Goal: Information Seeking & Learning: Learn about a topic

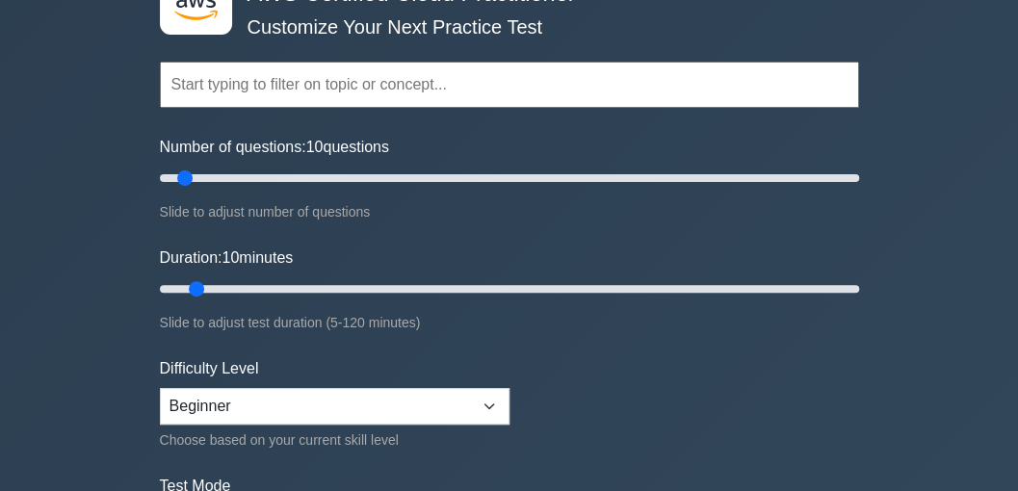
scroll to position [513, 0]
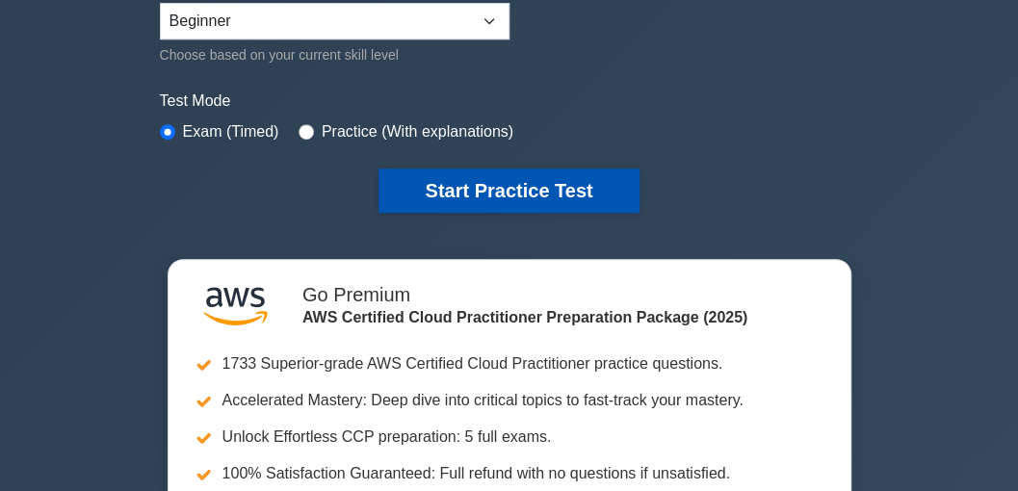
click at [466, 175] on button "Start Practice Test" at bounding box center [509, 191] width 260 height 44
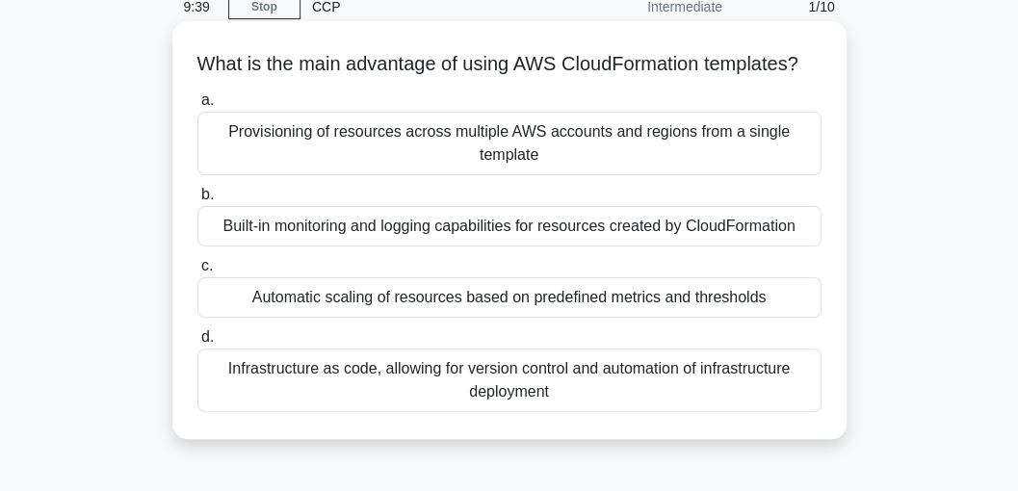
scroll to position [64, 0]
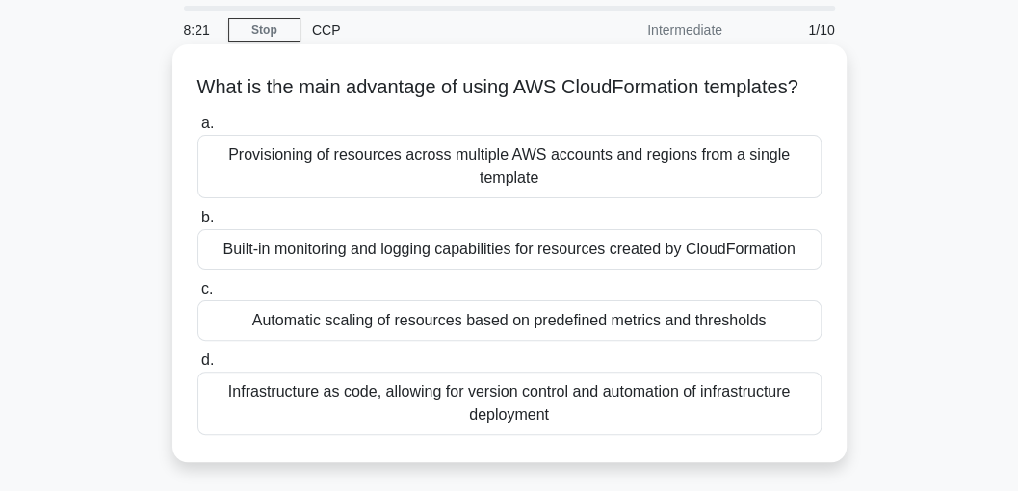
click at [304, 341] on div "Automatic scaling of resources based on predefined metrics and thresholds" at bounding box center [509, 321] width 624 height 40
click at [197, 296] on input "c. Automatic scaling of resources based on predefined metrics and thresholds" at bounding box center [197, 289] width 0 height 13
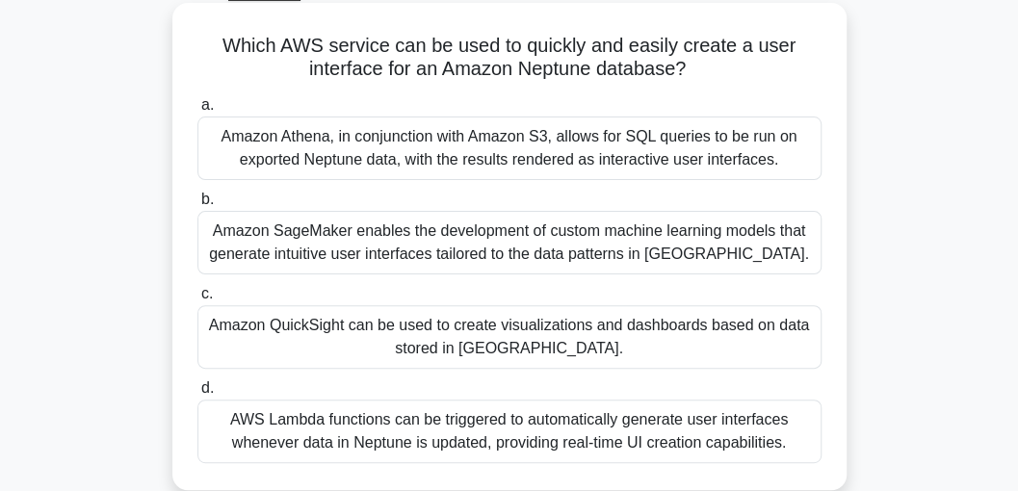
scroll to position [128, 0]
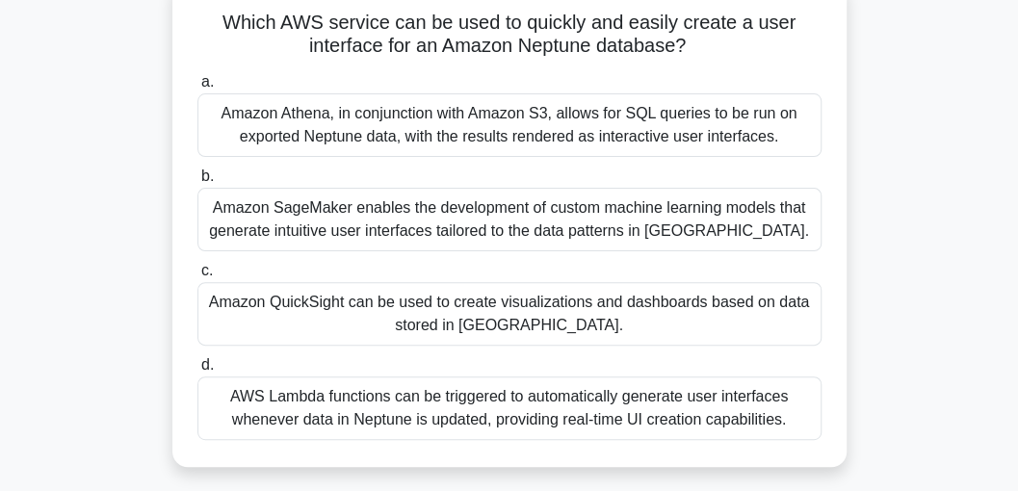
click at [289, 220] on div "Amazon SageMaker enables the development of custom machine learning models that…" at bounding box center [509, 220] width 624 height 64
click at [197, 183] on input "b. Amazon SageMaker enables the development of custom machine learning models t…" at bounding box center [197, 176] width 0 height 13
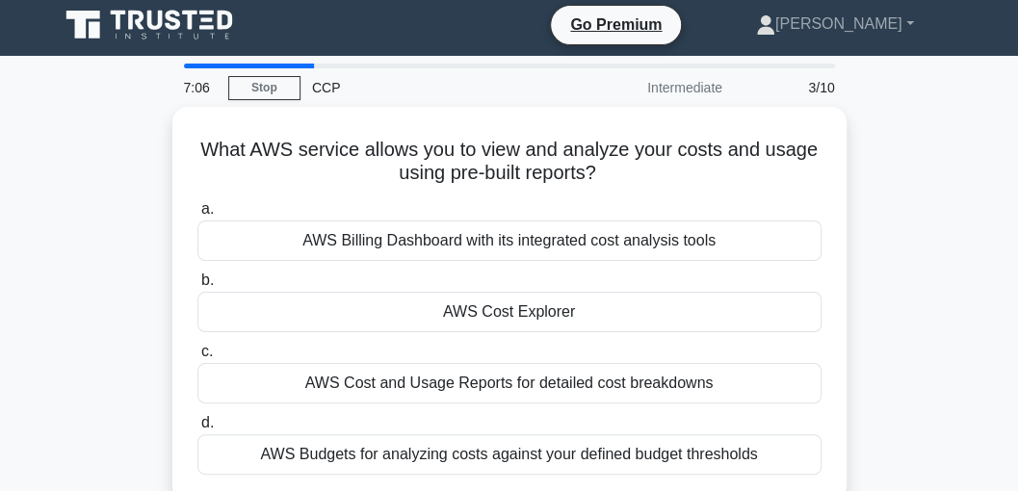
scroll to position [0, 0]
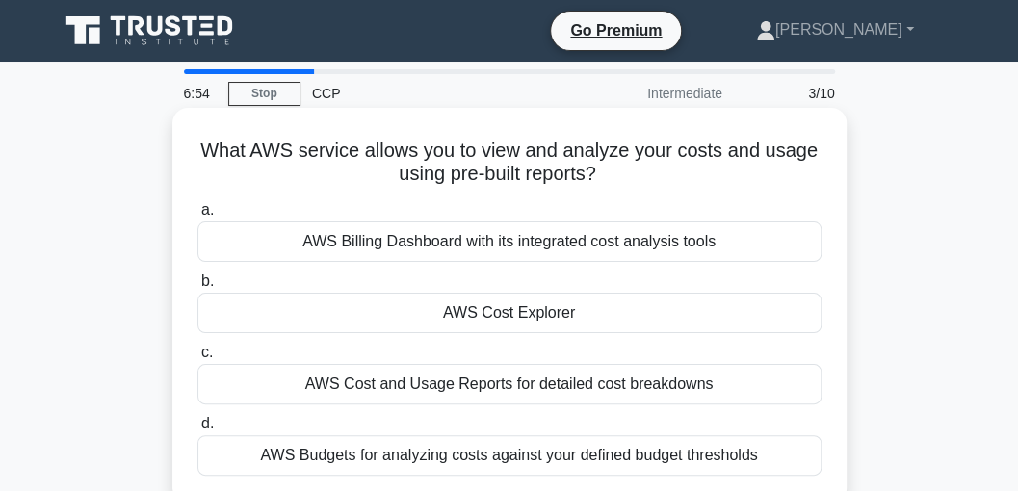
click at [445, 306] on div "AWS Cost Explorer" at bounding box center [509, 313] width 624 height 40
click at [197, 288] on input "b. AWS Cost Explorer" at bounding box center [197, 281] width 0 height 13
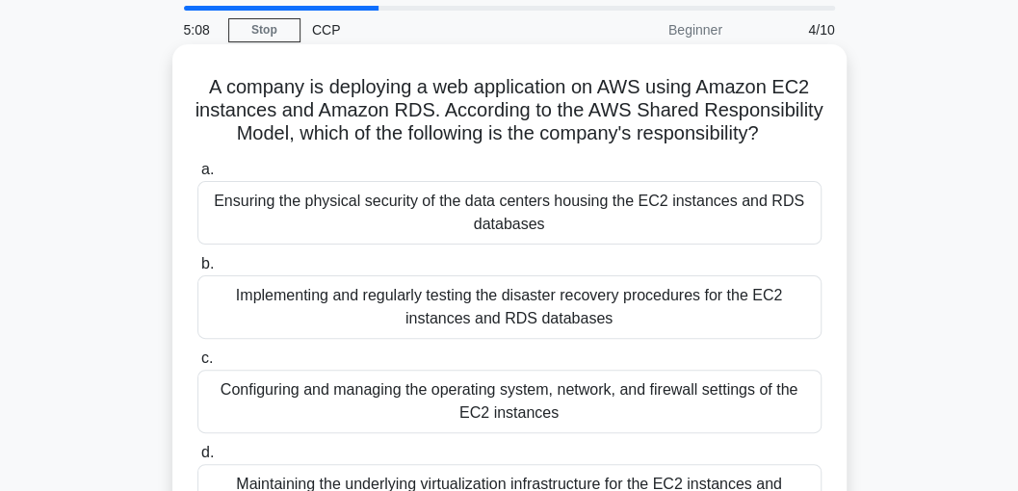
scroll to position [128, 0]
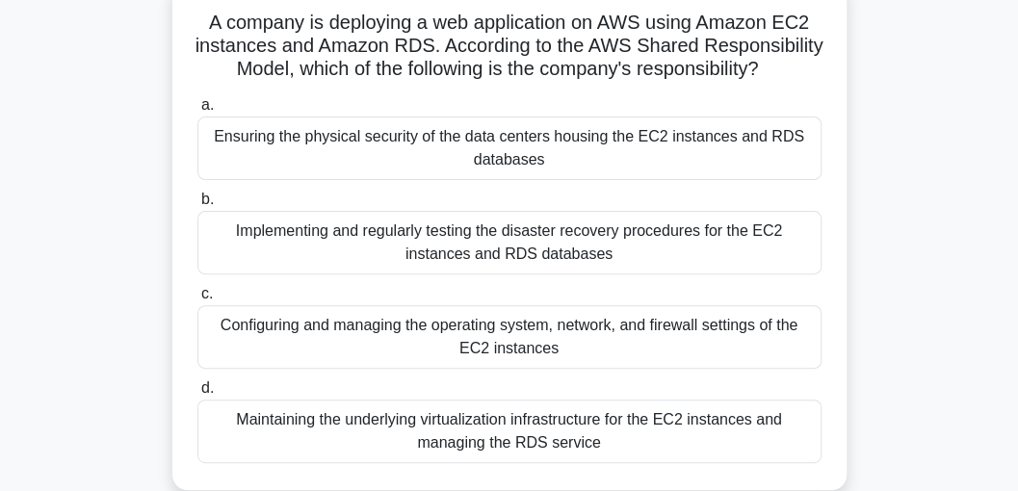
click at [274, 347] on div "Configuring and managing the operating system, network, and firewall settings o…" at bounding box center [509, 337] width 624 height 64
click at [197, 301] on input "c. Configuring and managing the operating system, network, and firewall setting…" at bounding box center [197, 294] width 0 height 13
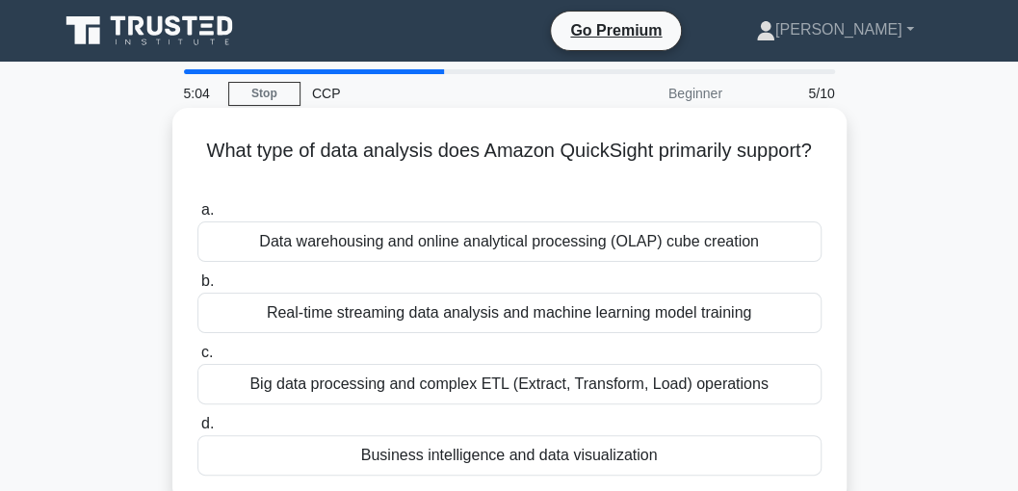
scroll to position [64, 0]
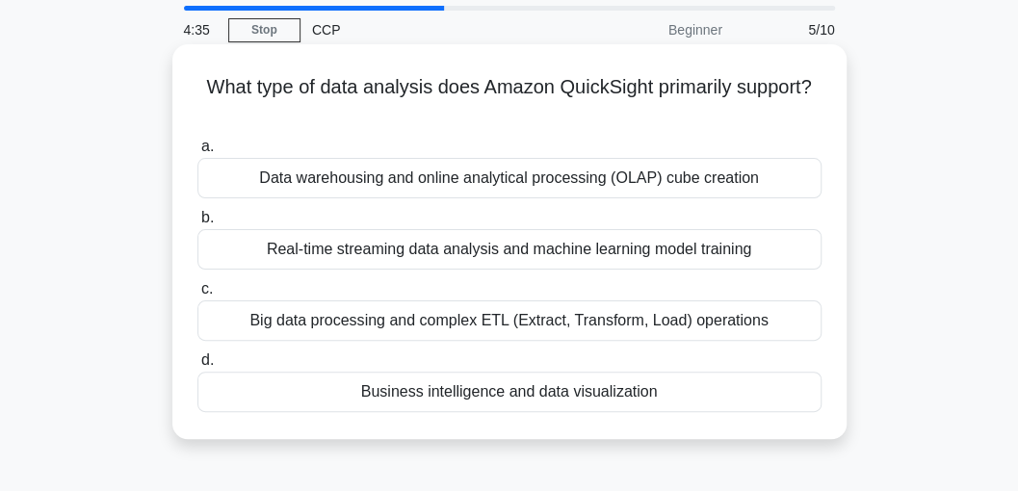
click at [394, 397] on div "Business intelligence and data visualization" at bounding box center [509, 392] width 624 height 40
click at [197, 367] on input "d. Business intelligence and data visualization" at bounding box center [197, 360] width 0 height 13
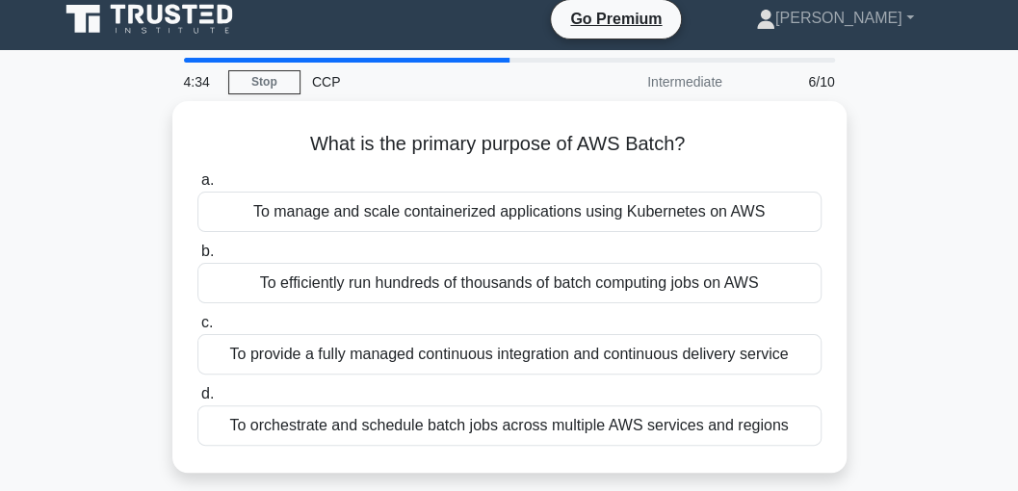
scroll to position [0, 0]
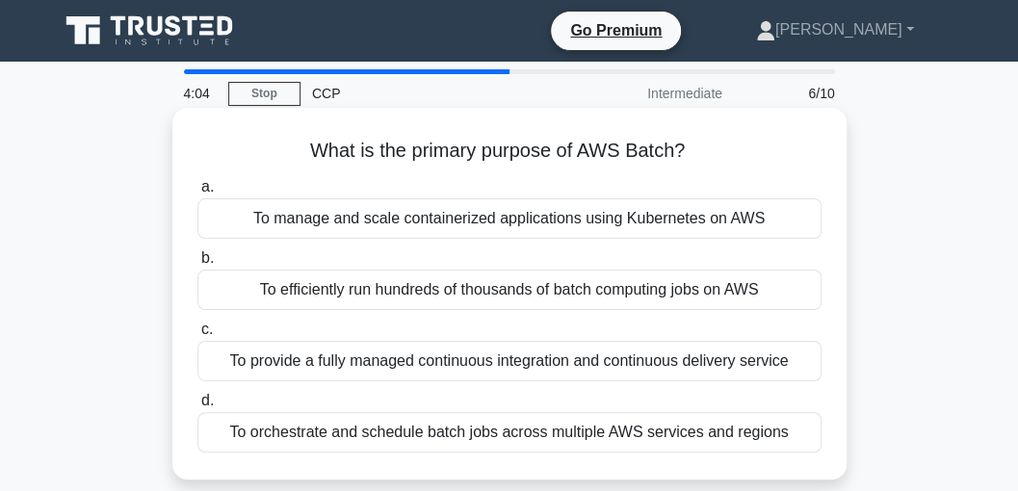
click at [337, 301] on div "To efficiently run hundreds of thousands of batch computing jobs on AWS" at bounding box center [509, 290] width 624 height 40
click at [197, 265] on input "b. To efficiently run hundreds of thousands of batch computing jobs on AWS" at bounding box center [197, 258] width 0 height 13
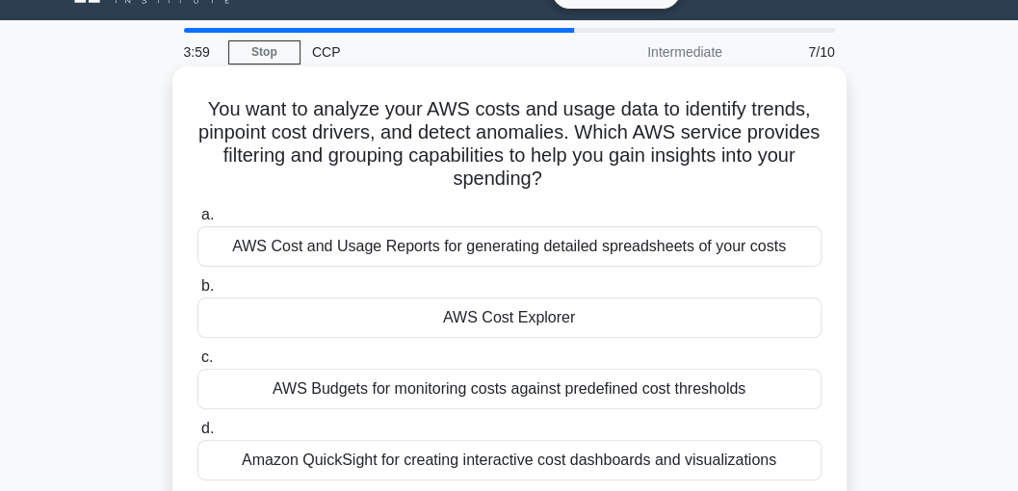
scroll to position [64, 0]
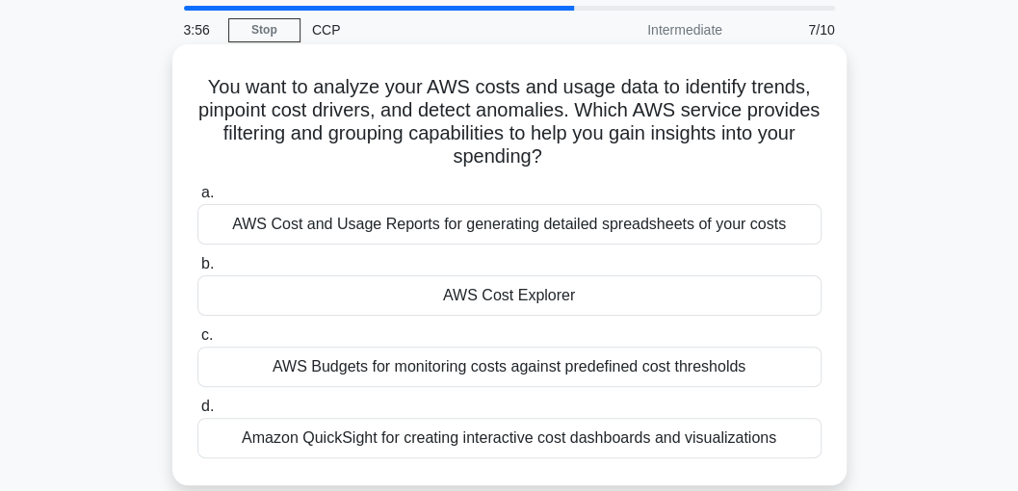
click at [439, 285] on div "AWS Cost Explorer" at bounding box center [509, 295] width 624 height 40
click at [197, 271] on input "b. AWS Cost Explorer" at bounding box center [197, 264] width 0 height 13
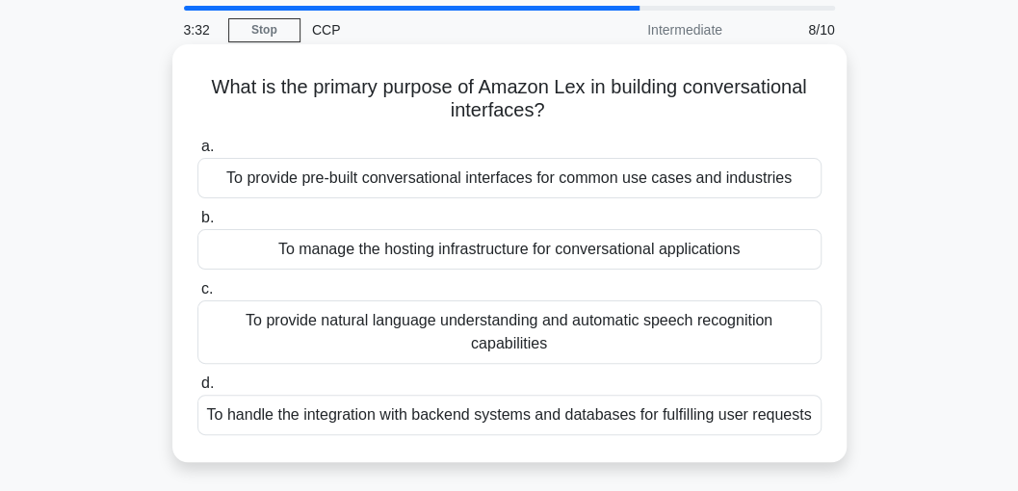
click at [581, 184] on div "To provide pre-built conversational interfaces for common use cases and industr…" at bounding box center [509, 178] width 624 height 40
click at [197, 153] on input "a. To provide pre-built conversational interfaces for common use cases and indu…" at bounding box center [197, 147] width 0 height 13
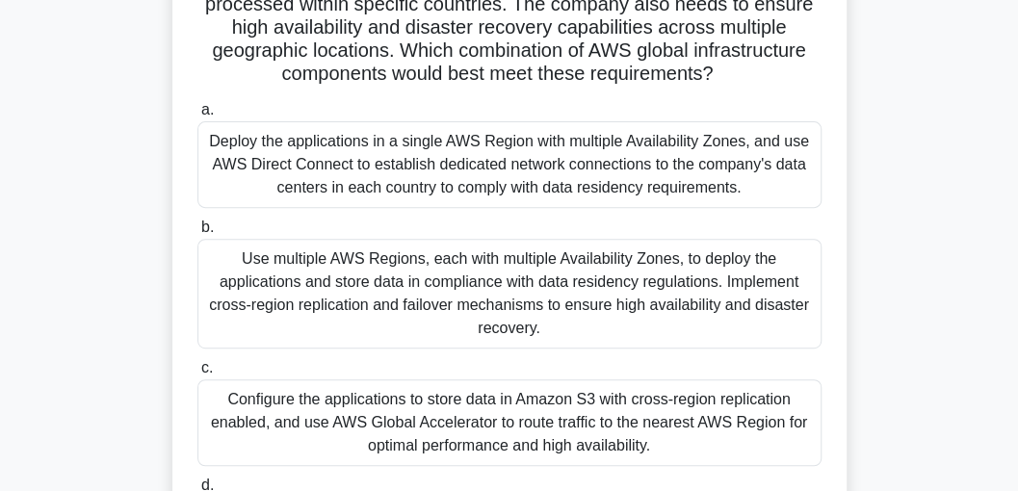
scroll to position [193, 0]
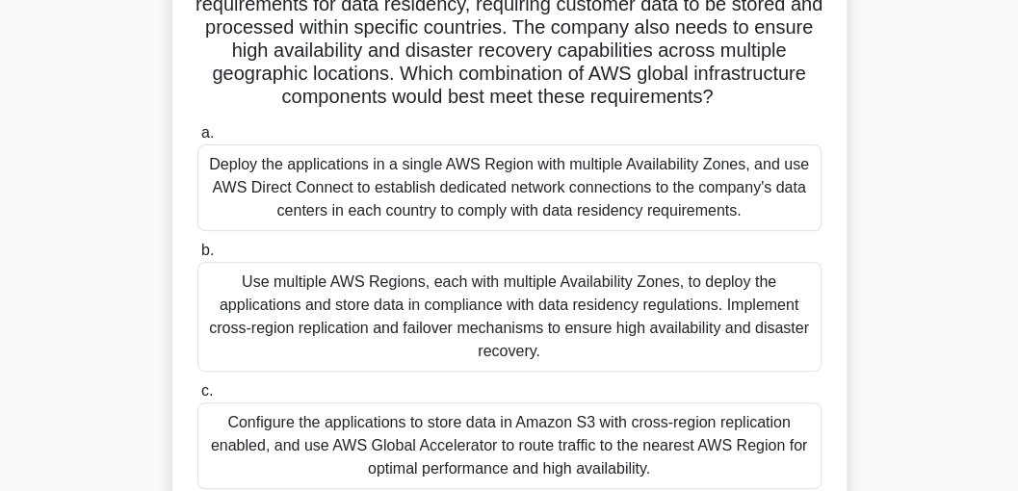
click at [330, 327] on div "Use multiple AWS Regions, each with multiple Availability Zones, to deploy the …" at bounding box center [509, 317] width 624 height 110
click at [197, 257] on input "b. Use multiple AWS Regions, each with multiple Availability Zones, to deploy t…" at bounding box center [197, 251] width 0 height 13
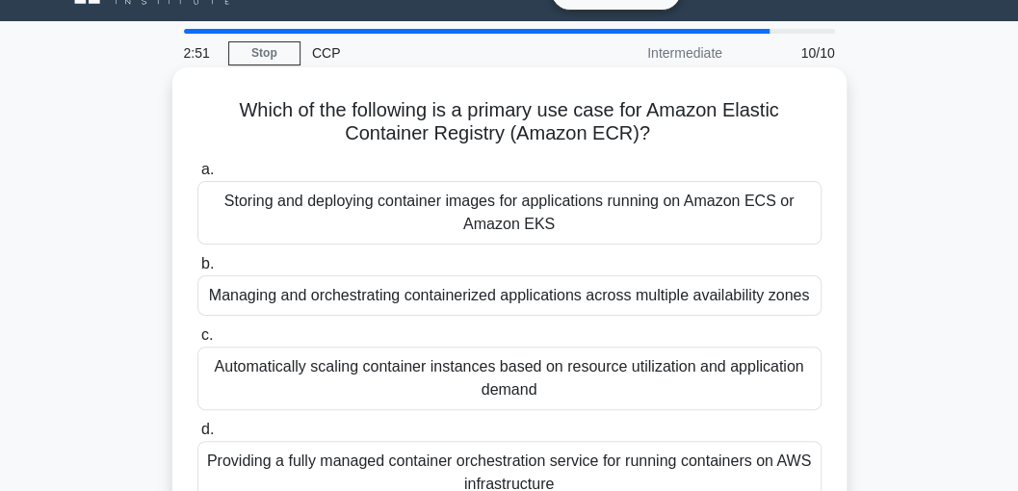
scroll to position [64, 0]
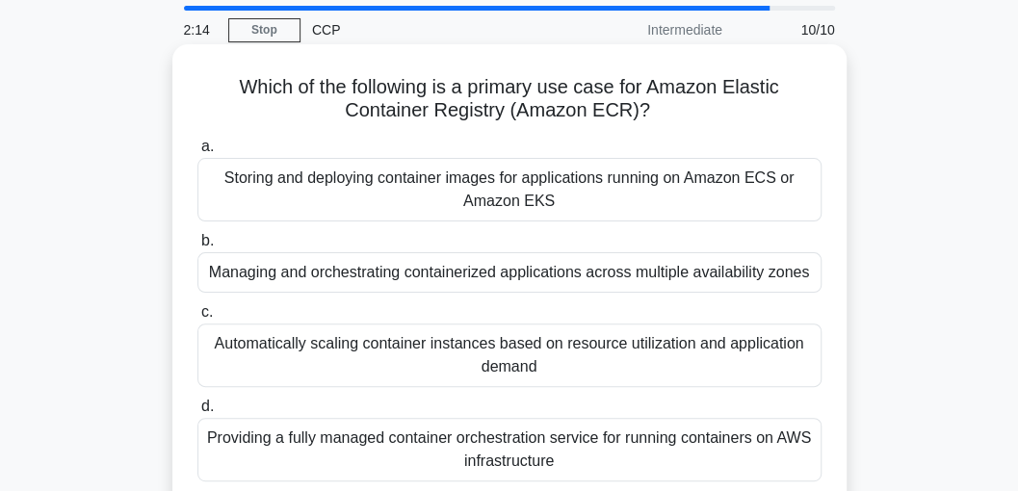
click at [252, 359] on div "Automatically scaling container instances based on resource utilization and app…" at bounding box center [509, 356] width 624 height 64
click at [197, 319] on input "c. Automatically scaling container instances based on resource utilization and …" at bounding box center [197, 312] width 0 height 13
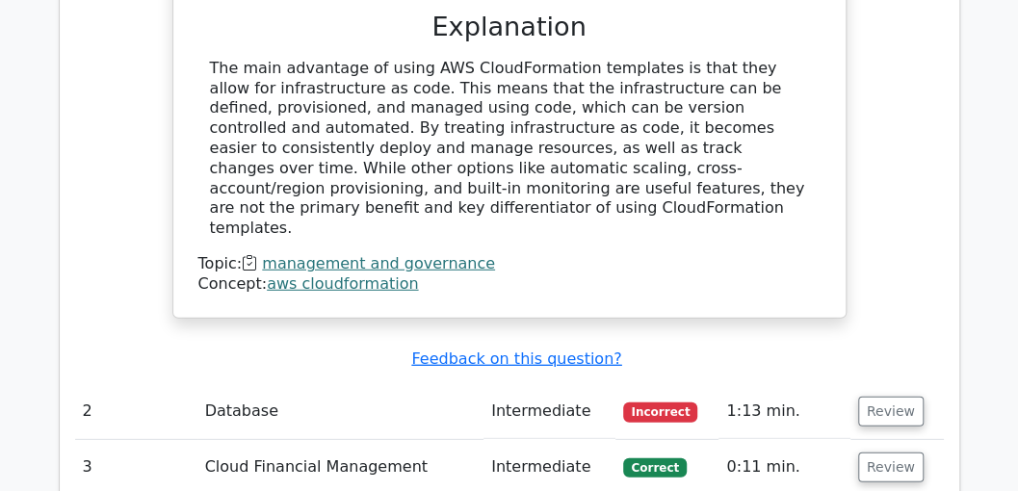
scroll to position [2119, 0]
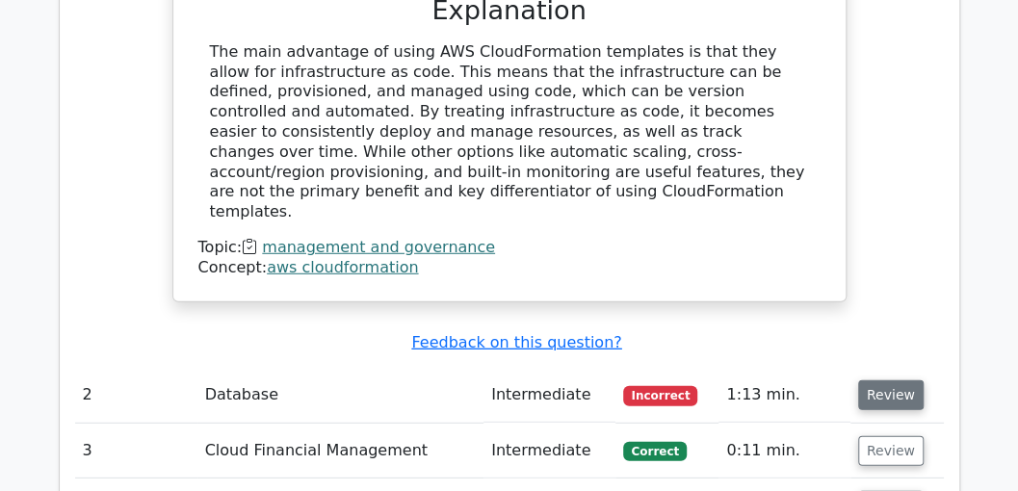
click at [880, 380] on button "Review" at bounding box center [891, 395] width 66 height 30
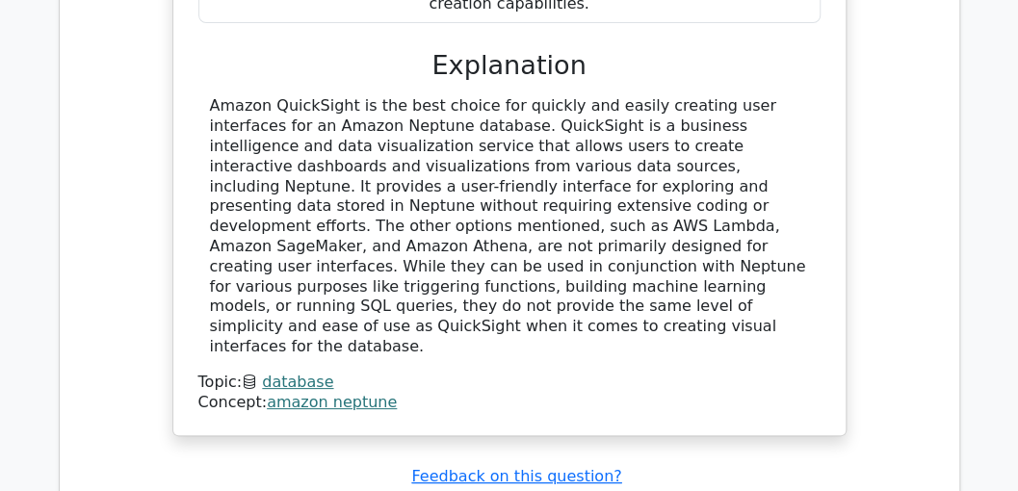
scroll to position [3018, 0]
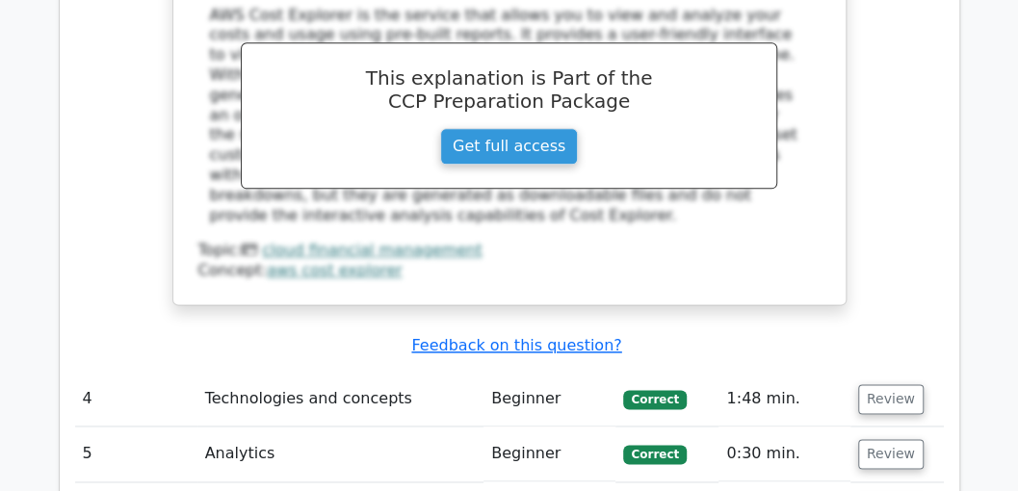
scroll to position [4046, 0]
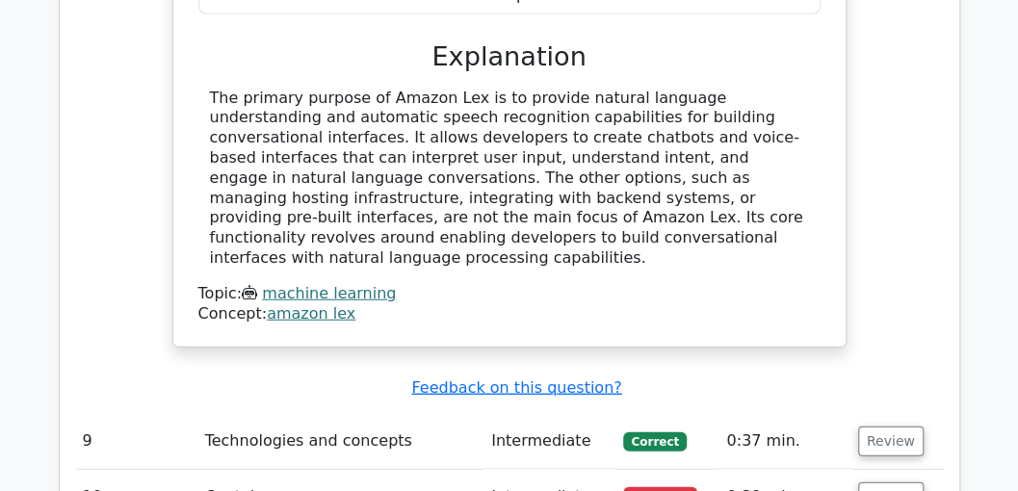
scroll to position [5009, 0]
click at [904, 482] on button "Review" at bounding box center [891, 497] width 66 height 30
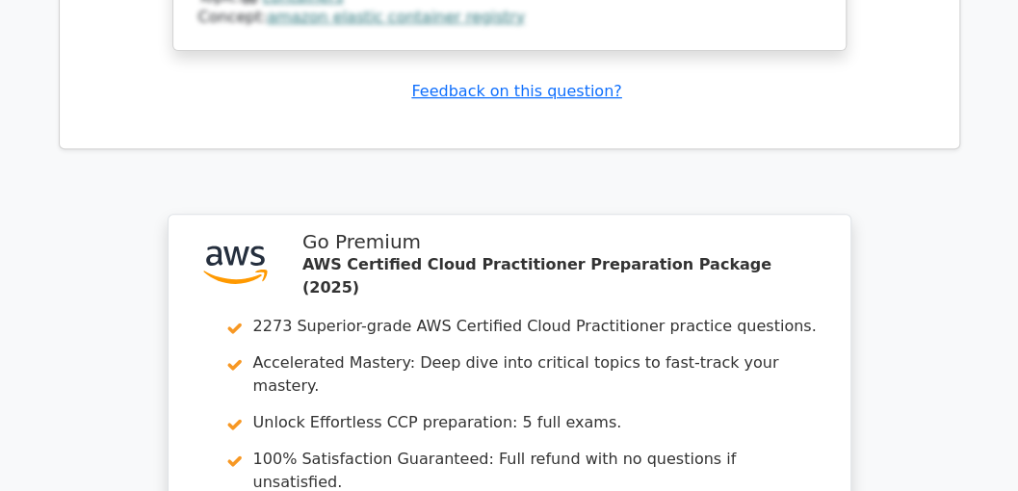
scroll to position [6485, 0]
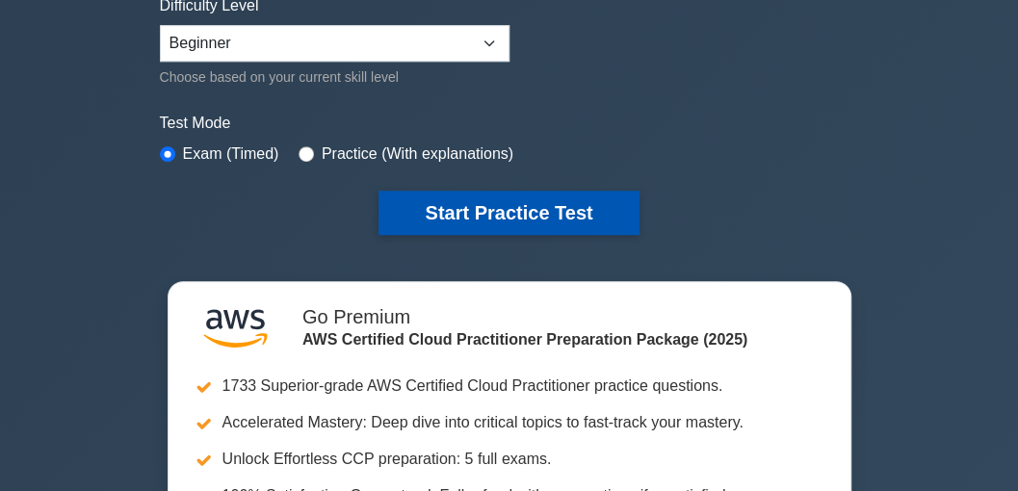
scroll to position [513, 0]
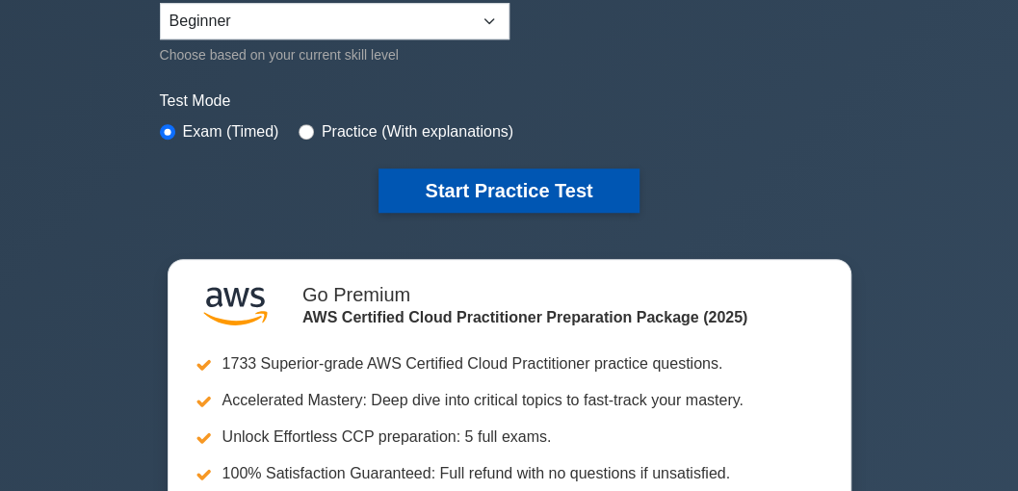
click at [537, 183] on button "Start Practice Test" at bounding box center [509, 191] width 260 height 44
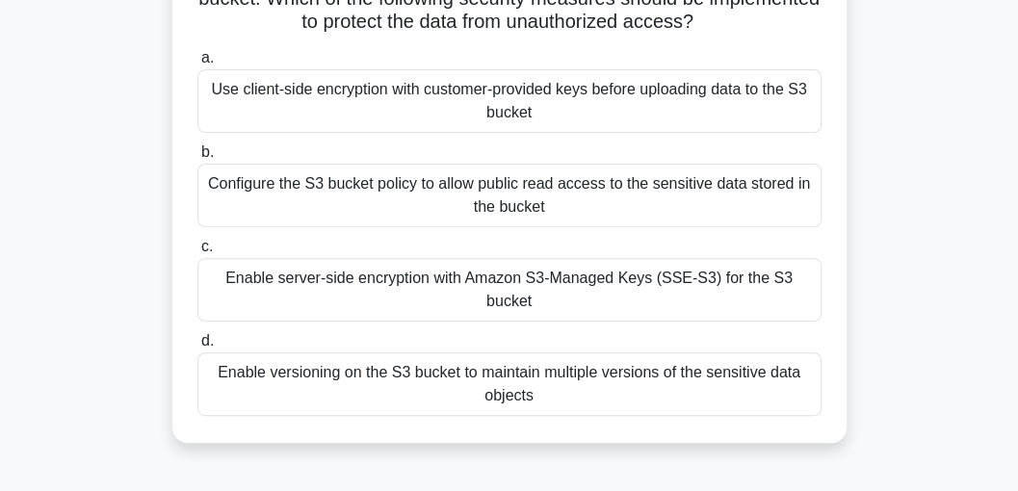
scroll to position [193, 0]
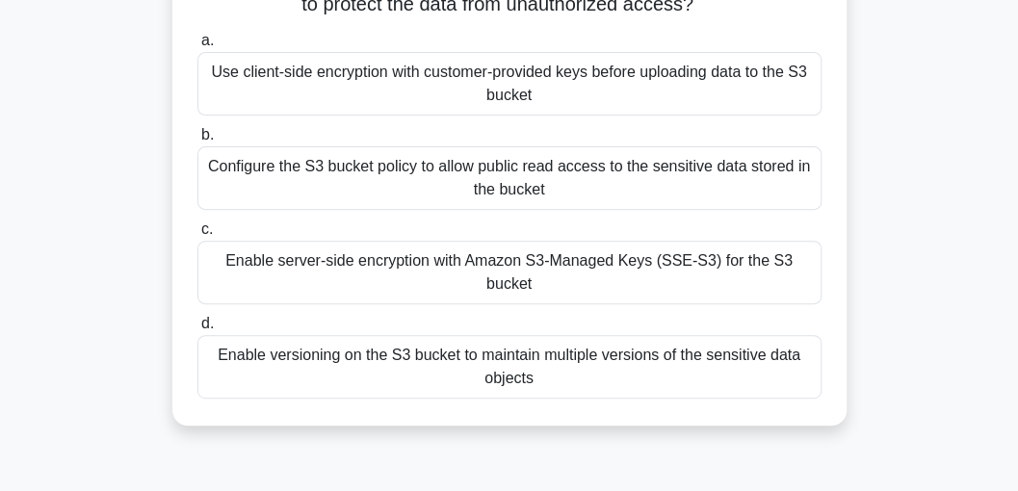
click at [339, 348] on div "Enable versioning on the S3 bucket to maintain multiple versions of the sensiti…" at bounding box center [509, 367] width 624 height 64
click at [197, 330] on input "d. Enable versioning on the S3 bucket to maintain multiple versions of the sens…" at bounding box center [197, 324] width 0 height 13
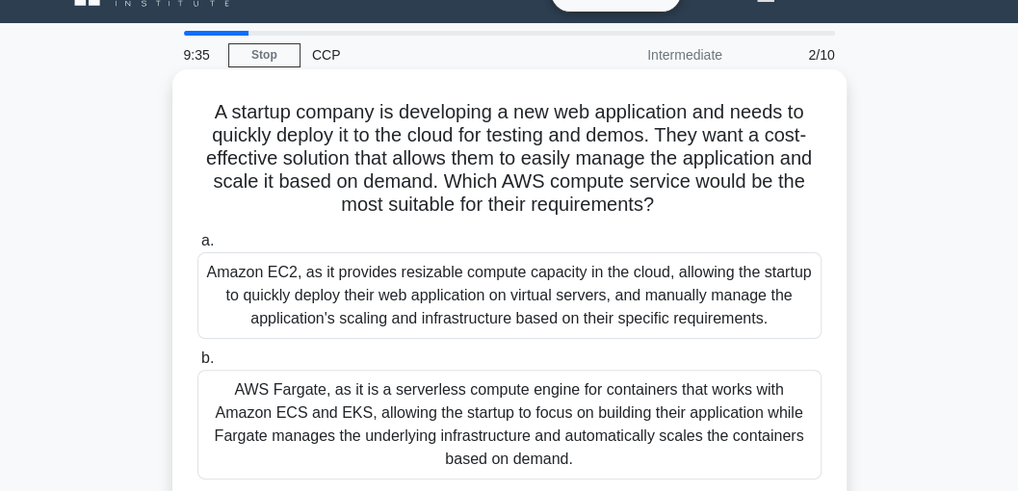
scroll to position [0, 0]
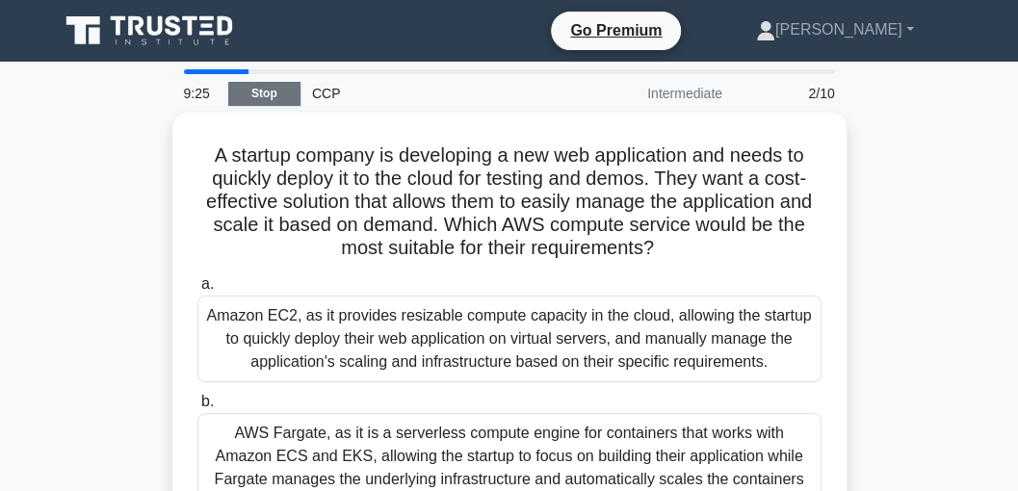
click at [281, 94] on link "Stop" at bounding box center [264, 94] width 72 height 24
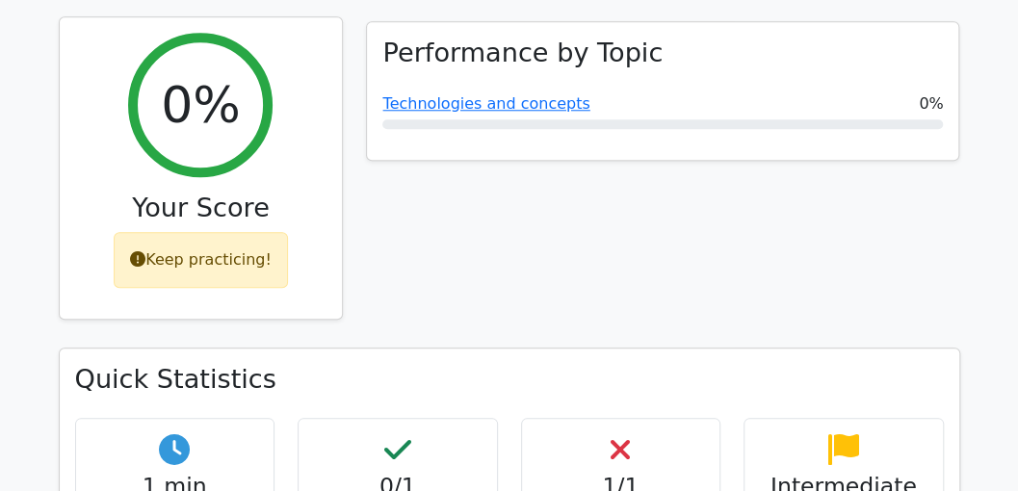
scroll to position [642, 0]
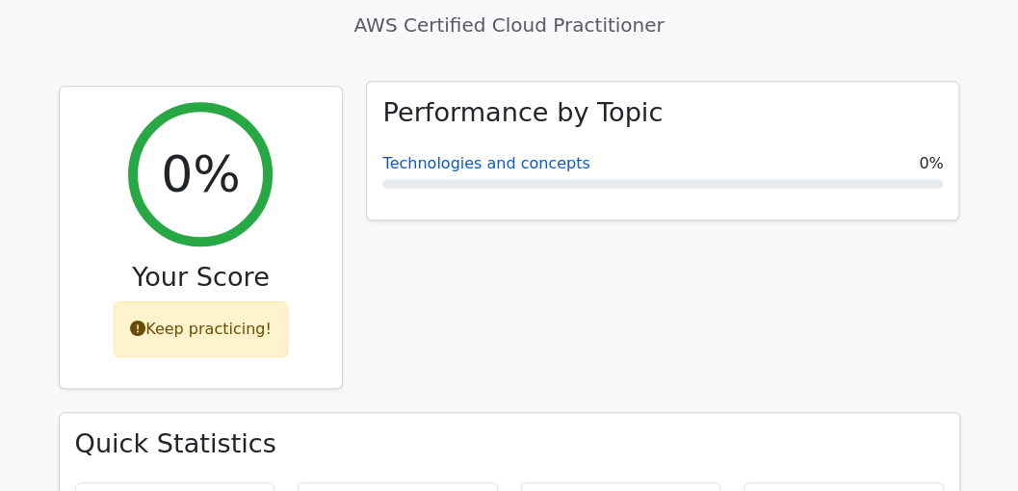
click at [428, 154] on link "Technologies and concepts" at bounding box center [485, 163] width 207 height 18
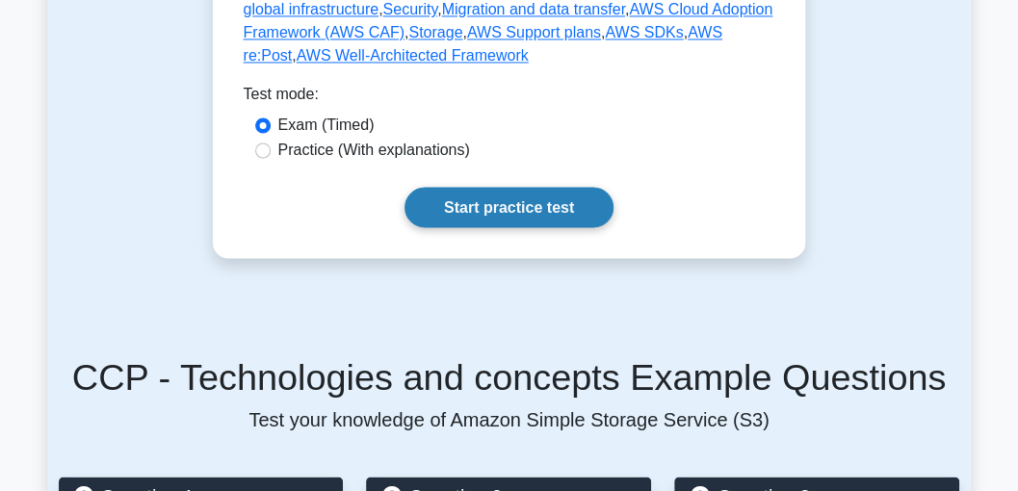
scroll to position [1284, 0]
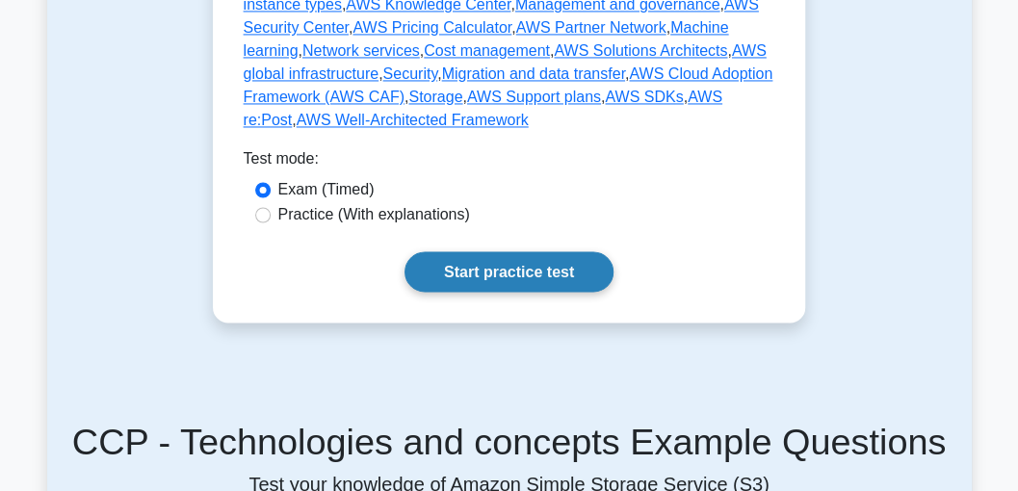
click at [487, 251] on link "Start practice test" at bounding box center [509, 271] width 209 height 40
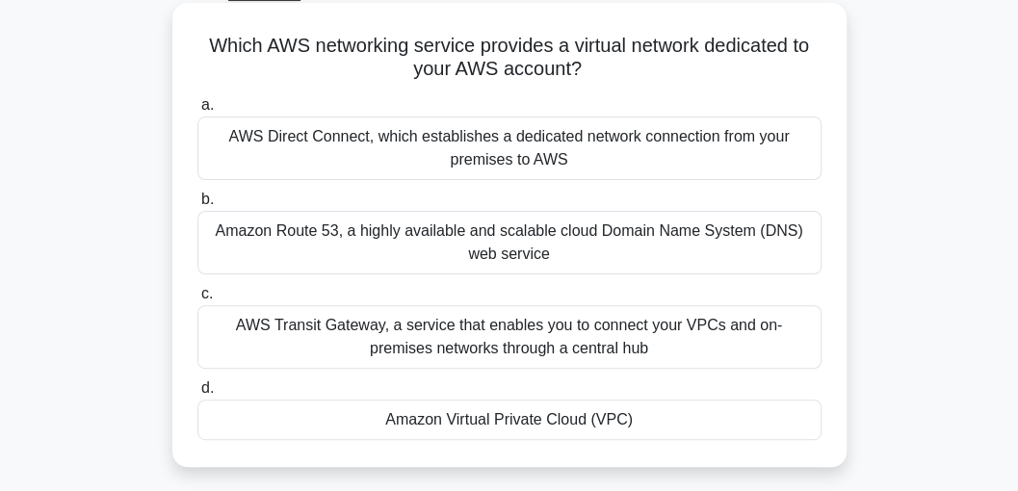
scroll to position [128, 0]
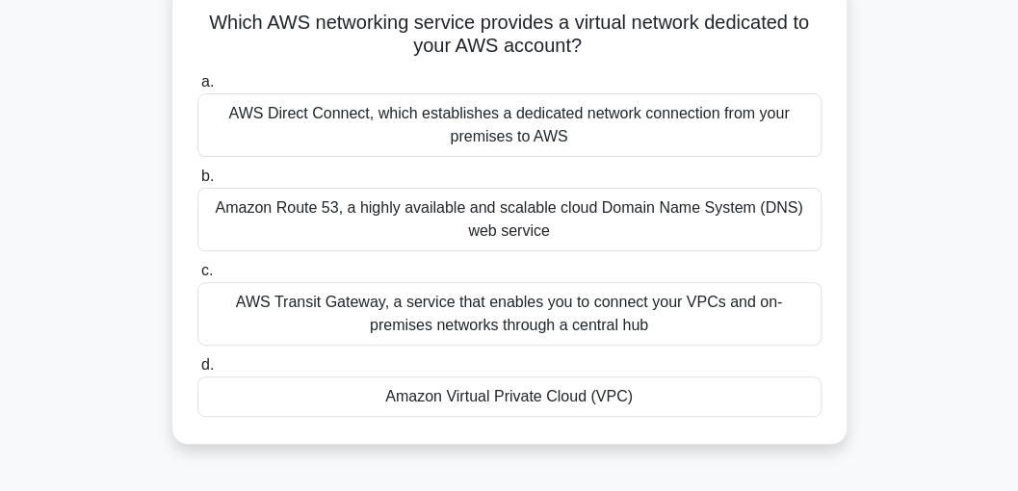
click at [520, 397] on div "Amazon Virtual Private Cloud (VPC)" at bounding box center [509, 397] width 624 height 40
click at [197, 372] on input "d. Amazon Virtual Private Cloud (VPC)" at bounding box center [197, 365] width 0 height 13
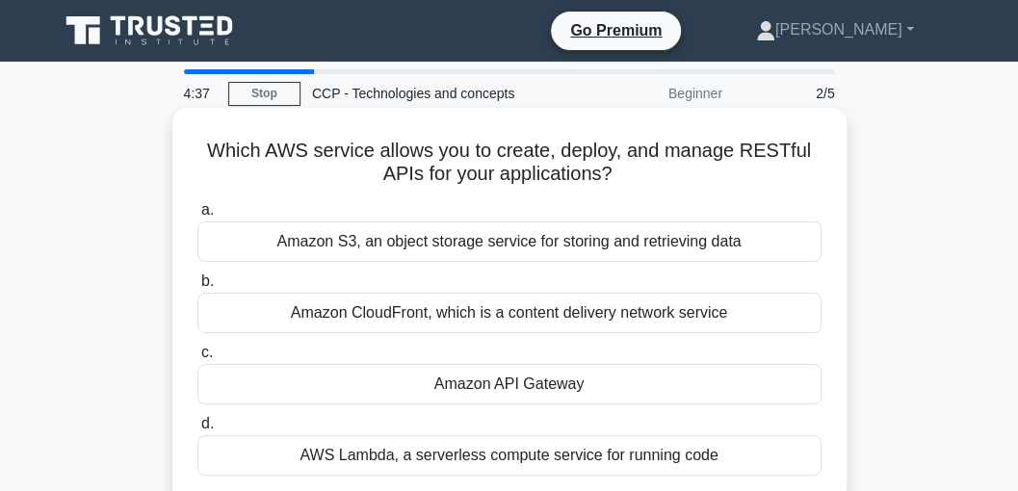
scroll to position [64, 0]
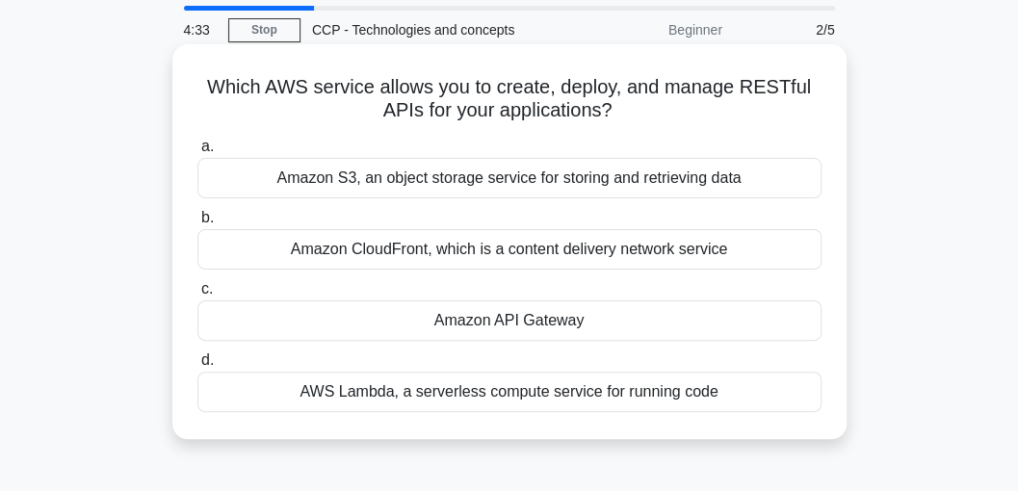
click at [476, 326] on div "Amazon API Gateway" at bounding box center [509, 321] width 624 height 40
click at [197, 296] on input "c. Amazon API Gateway" at bounding box center [197, 289] width 0 height 13
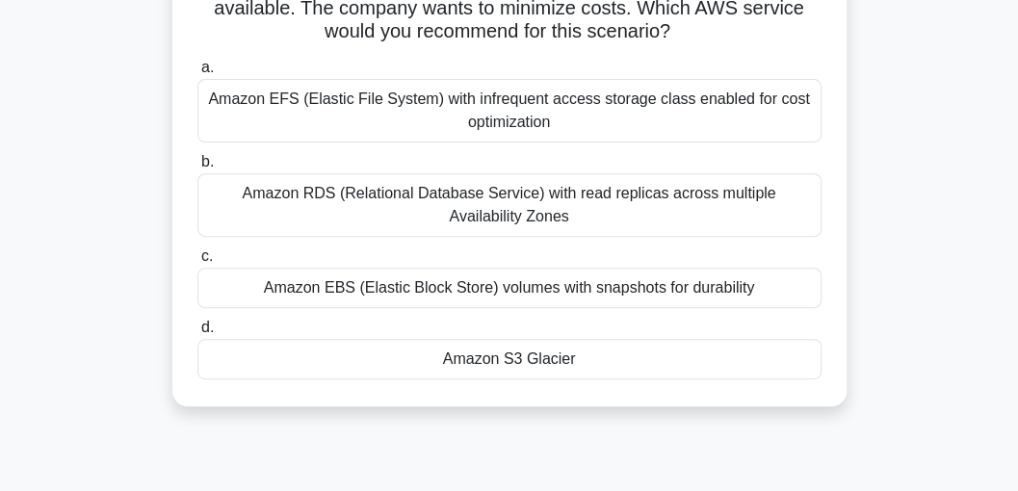
scroll to position [256, 0]
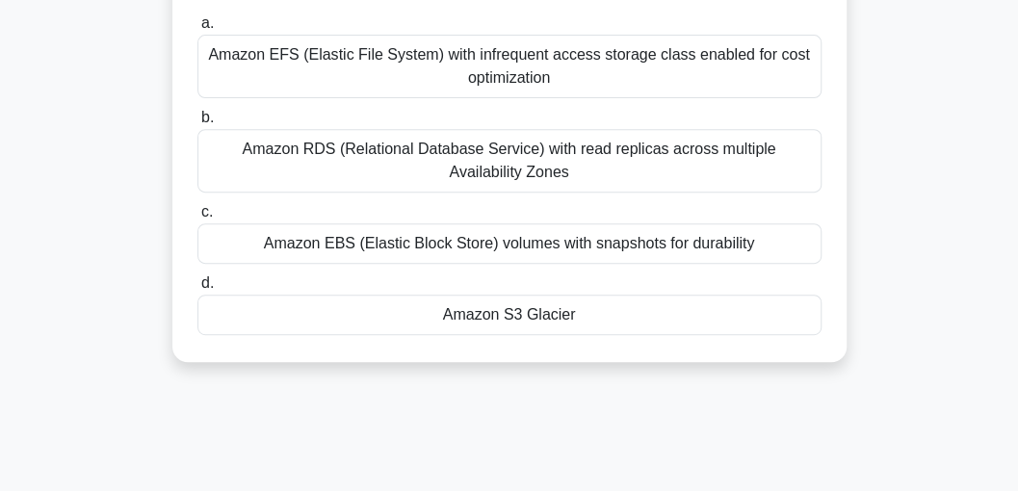
click at [432, 314] on div "Amazon S3 Glacier" at bounding box center [509, 315] width 624 height 40
click at [197, 290] on input "d. Amazon S3 Glacier" at bounding box center [197, 283] width 0 height 13
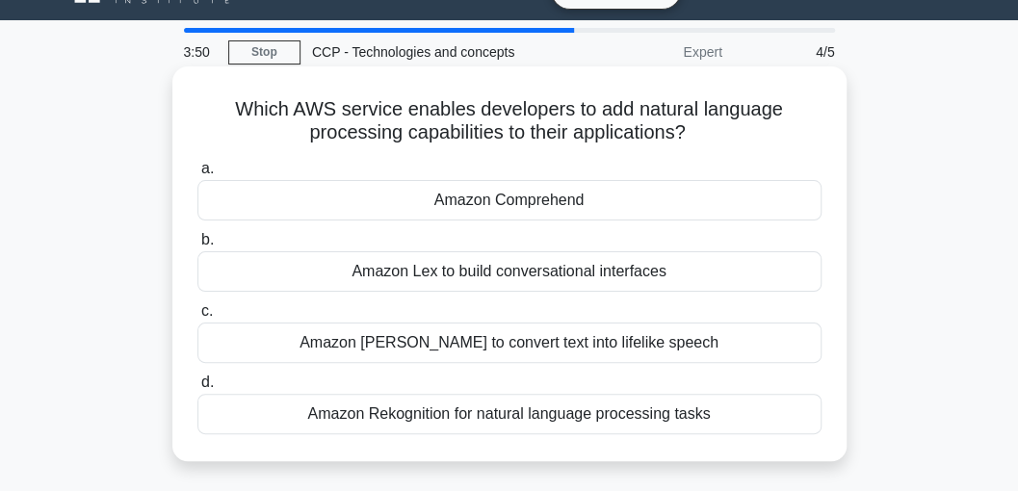
scroll to position [64, 0]
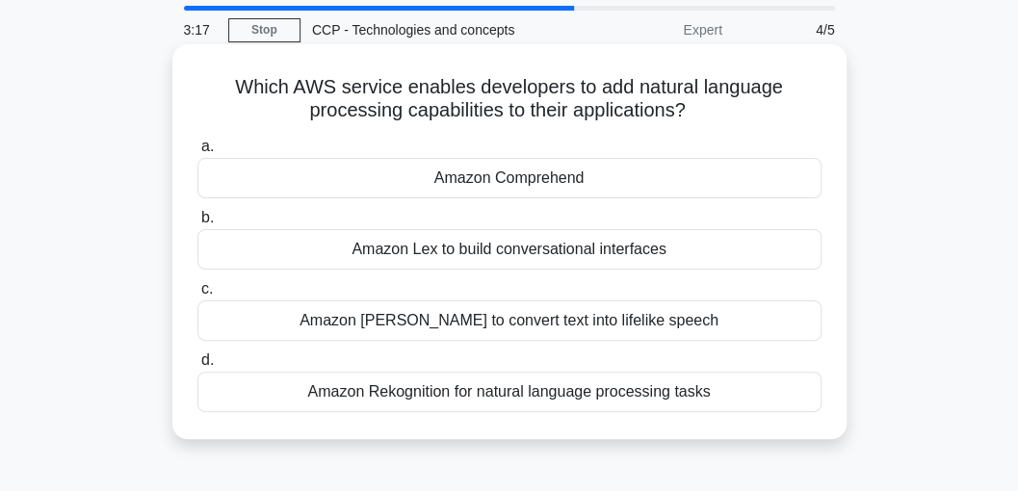
click at [479, 184] on div "Amazon Comprehend" at bounding box center [509, 178] width 624 height 40
click at [197, 153] on input "a. Amazon Comprehend" at bounding box center [197, 147] width 0 height 13
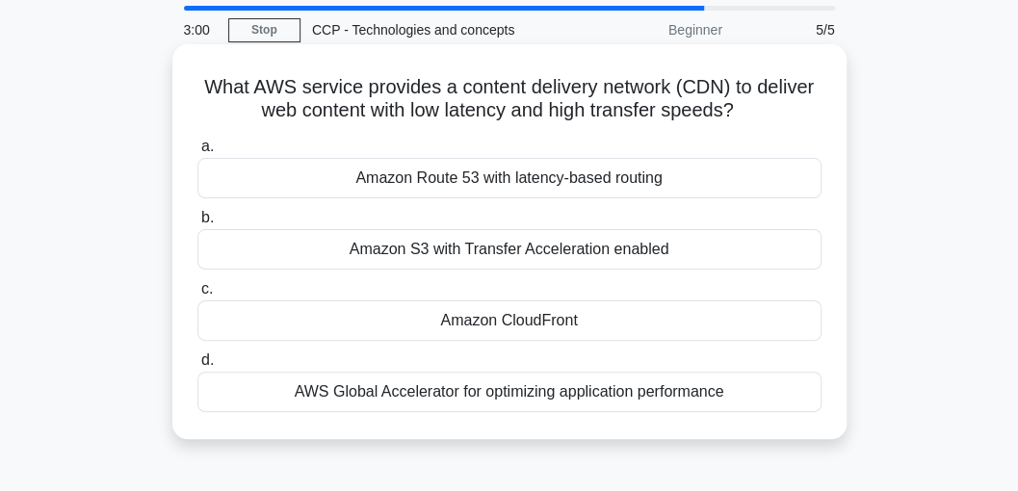
click at [481, 318] on div "Amazon CloudFront" at bounding box center [509, 321] width 624 height 40
click at [197, 296] on input "c. Amazon CloudFront" at bounding box center [197, 289] width 0 height 13
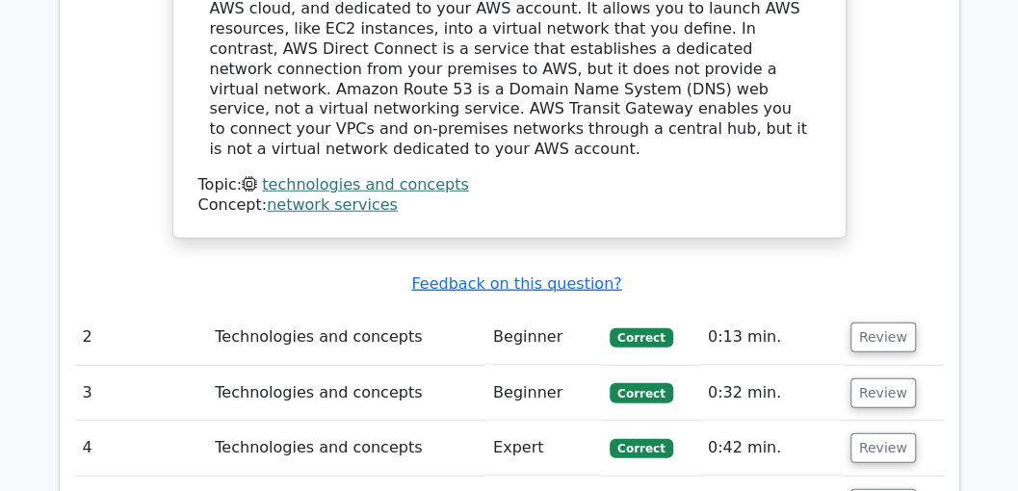
scroll to position [2055, 0]
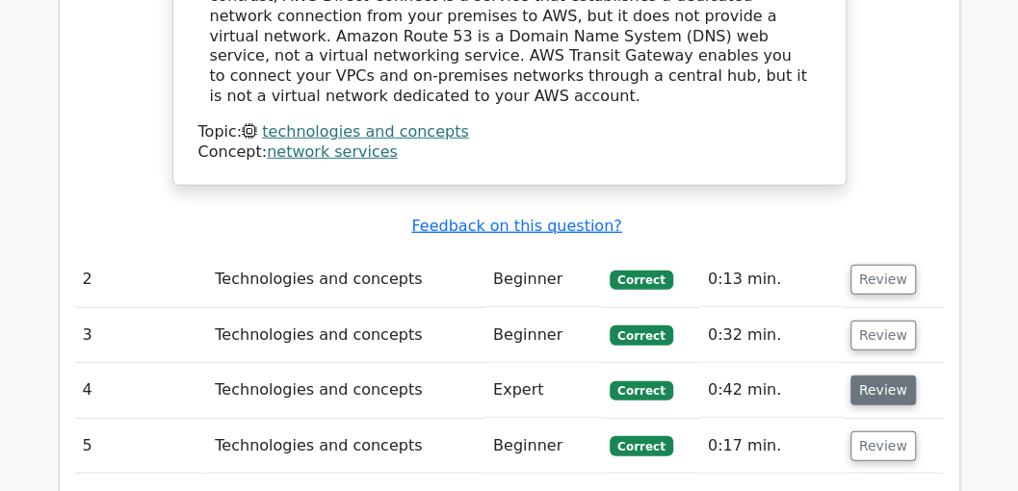
click at [888, 376] on button "Review" at bounding box center [884, 391] width 66 height 30
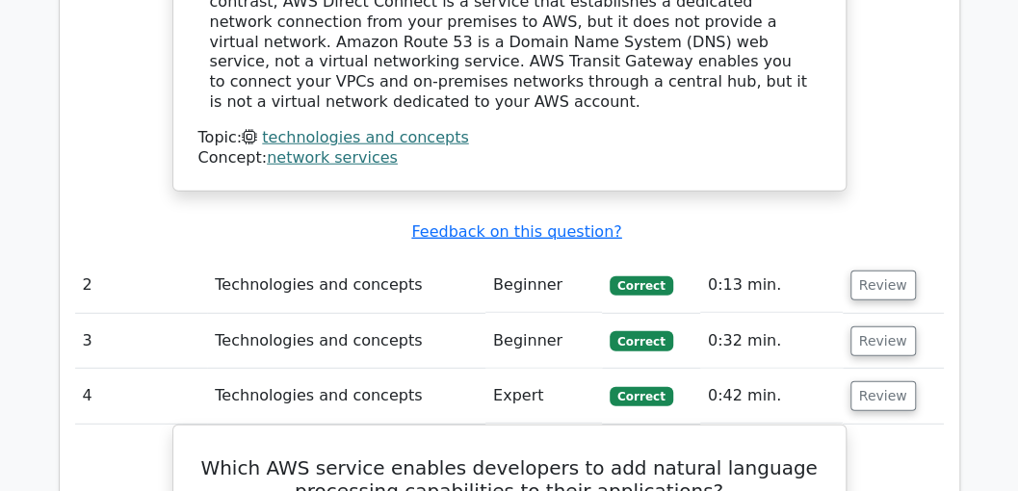
scroll to position [1990, 0]
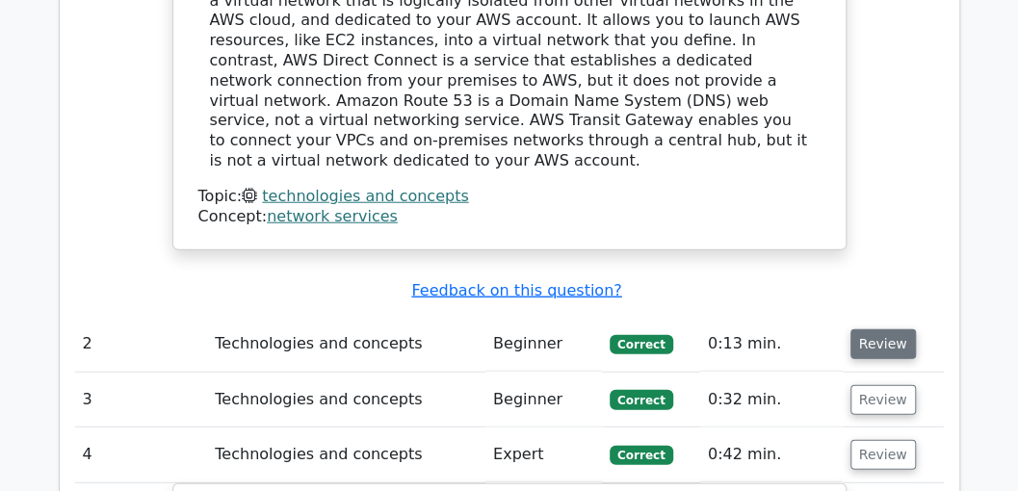
click at [870, 329] on button "Review" at bounding box center [884, 344] width 66 height 30
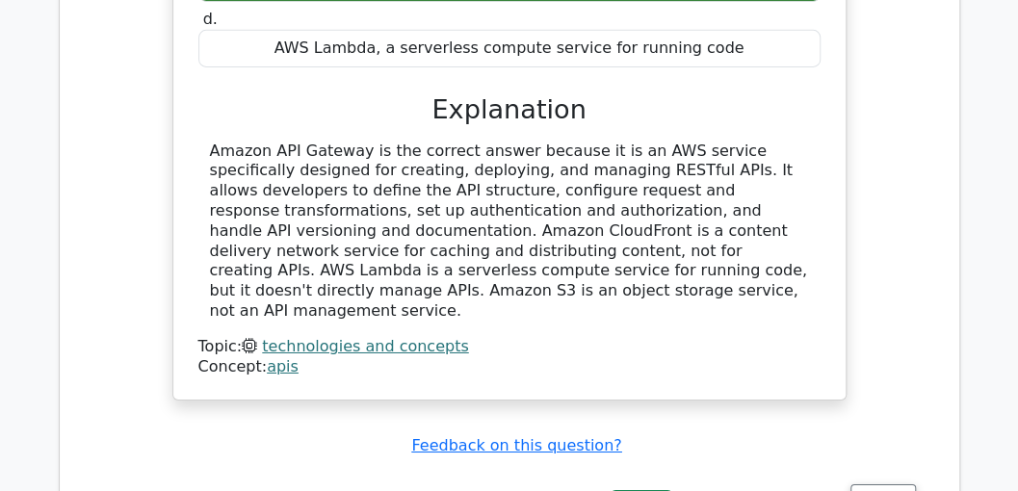
scroll to position [2825, 0]
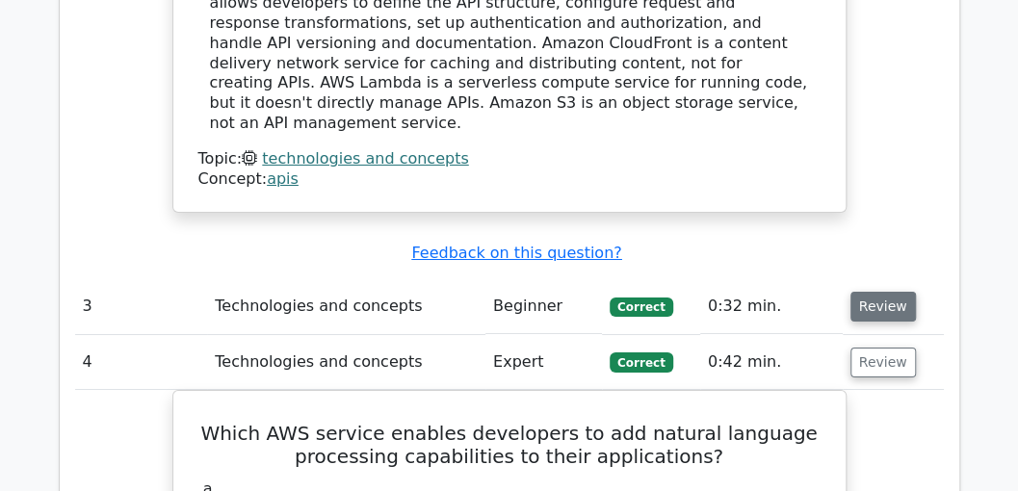
click at [886, 292] on button "Review" at bounding box center [884, 307] width 66 height 30
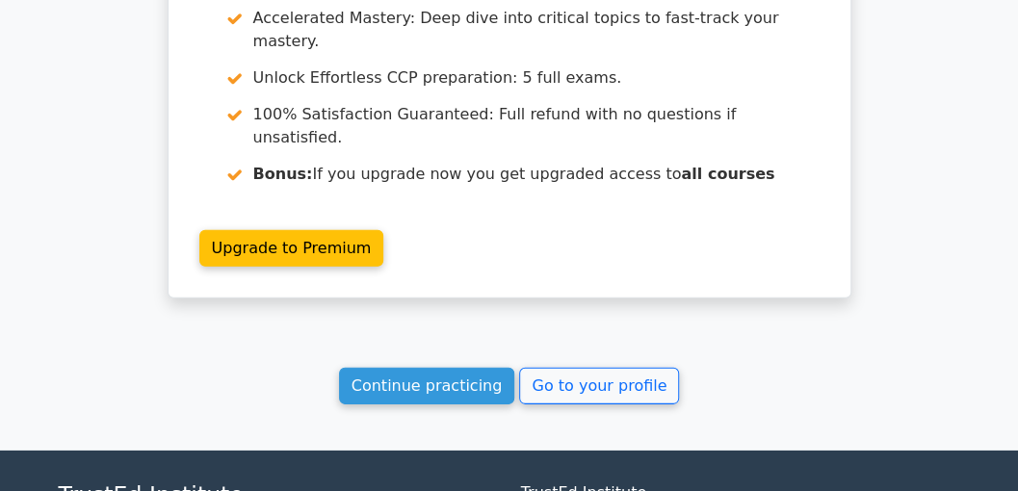
scroll to position [5324, 0]
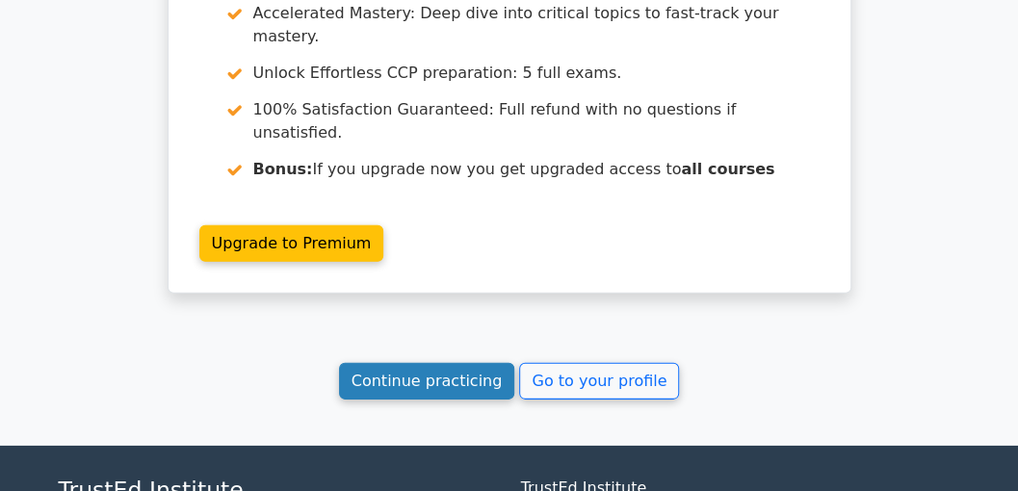
click at [407, 363] on link "Continue practicing" at bounding box center [427, 381] width 176 height 37
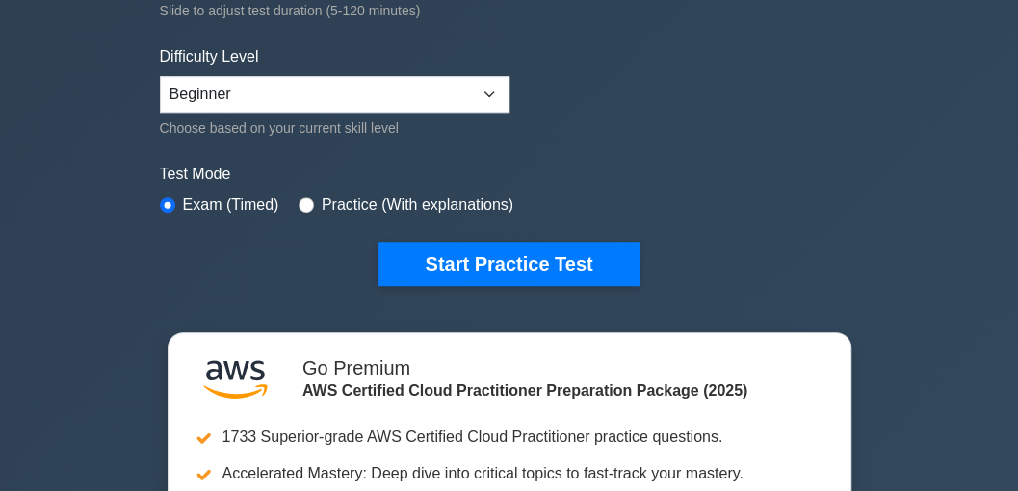
scroll to position [578, 0]
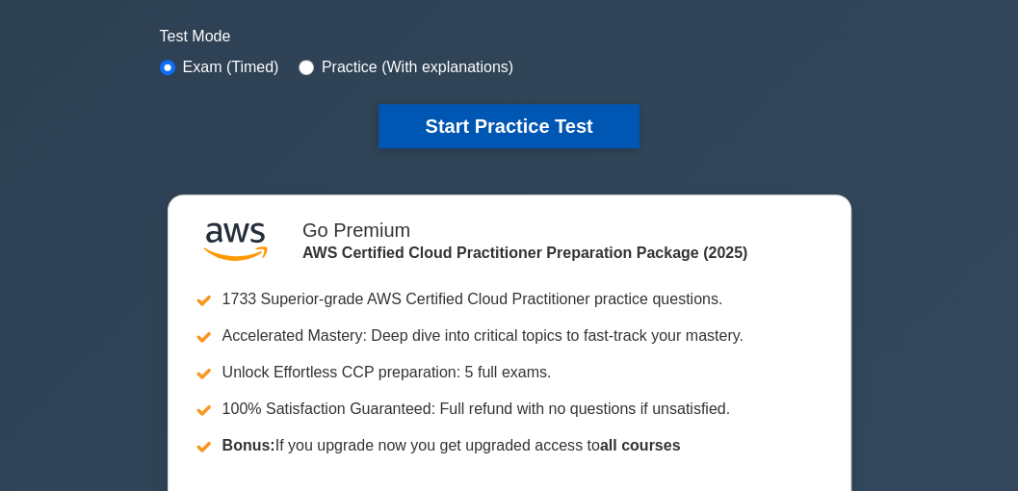
click at [452, 131] on button "Start Practice Test" at bounding box center [509, 126] width 260 height 44
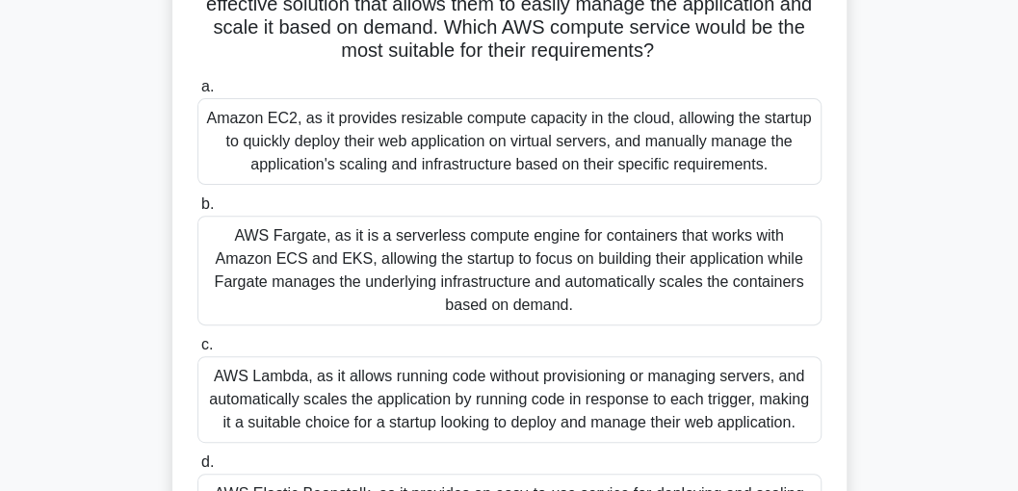
scroll to position [128, 0]
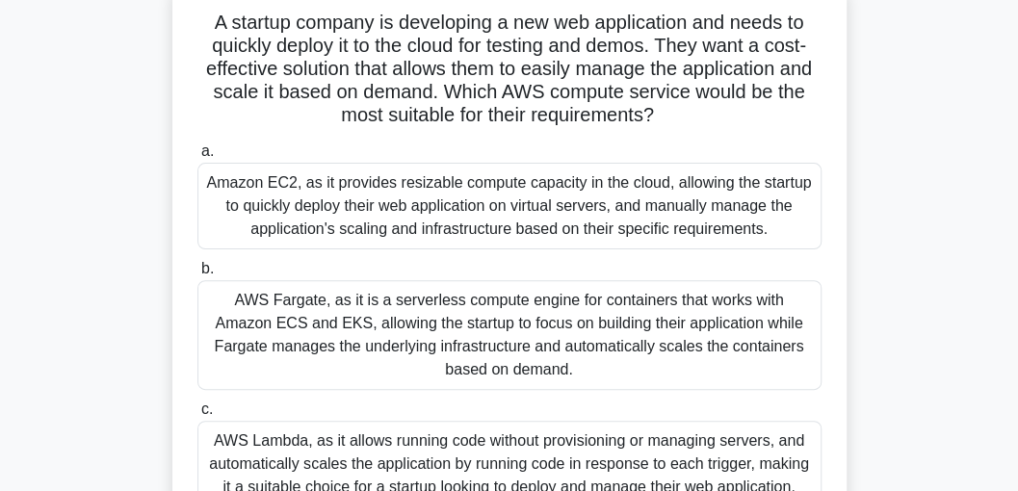
click at [472, 320] on div "AWS Fargate, as it is a serverless compute engine for containers that works wit…" at bounding box center [509, 335] width 624 height 110
click at [197, 275] on input "b. AWS Fargate, as it is a serverless compute engine for containers that works …" at bounding box center [197, 269] width 0 height 13
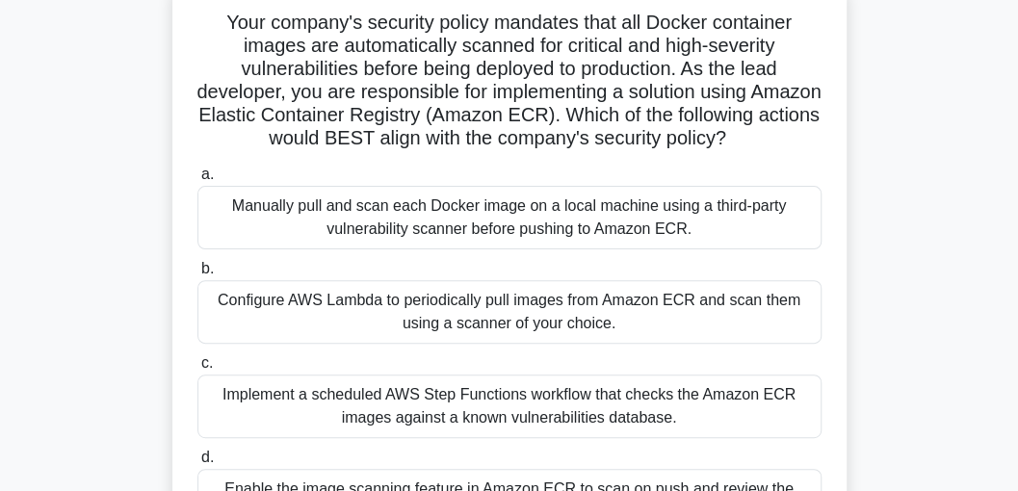
click at [449, 249] on div "Manually pull and scan each Docker image on a local machine using a third-party…" at bounding box center [509, 218] width 624 height 64
click at [197, 181] on input "a. Manually pull and scan each Docker image on a local machine using a third-pa…" at bounding box center [197, 175] width 0 height 13
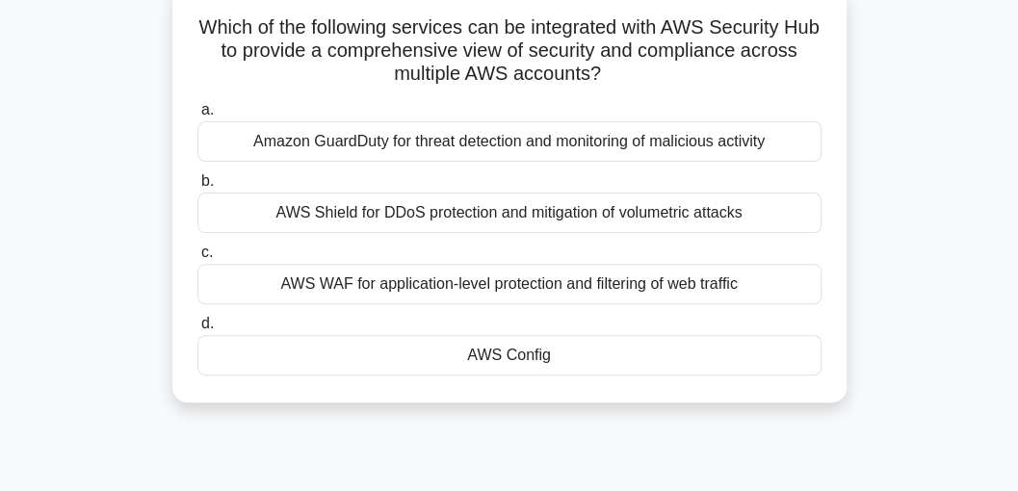
scroll to position [0, 0]
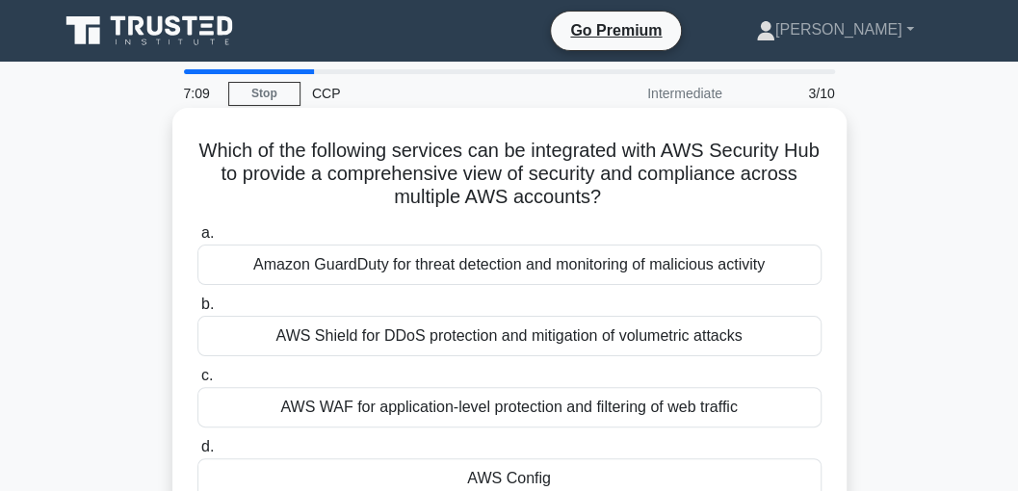
click at [524, 473] on div "AWS Config" at bounding box center [509, 479] width 624 height 40
click at [197, 454] on input "d. AWS Config" at bounding box center [197, 447] width 0 height 13
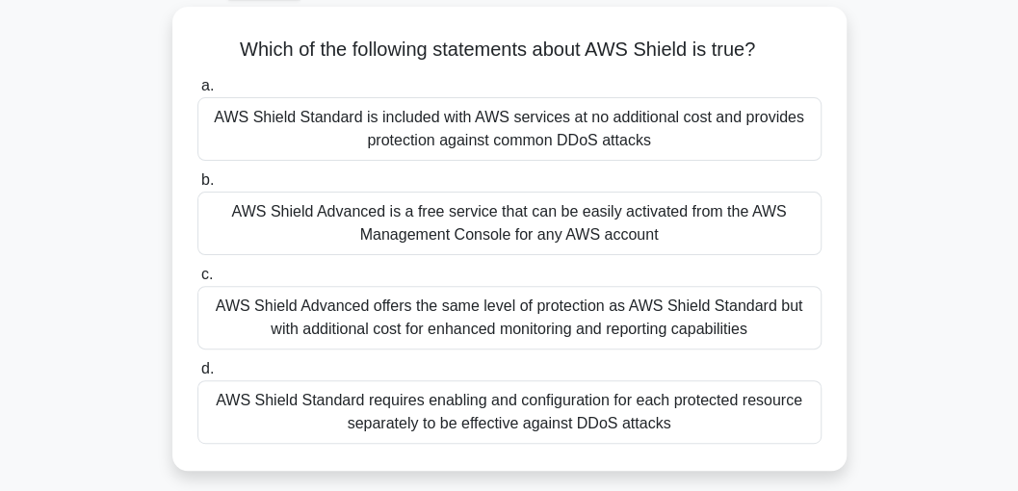
scroll to position [128, 0]
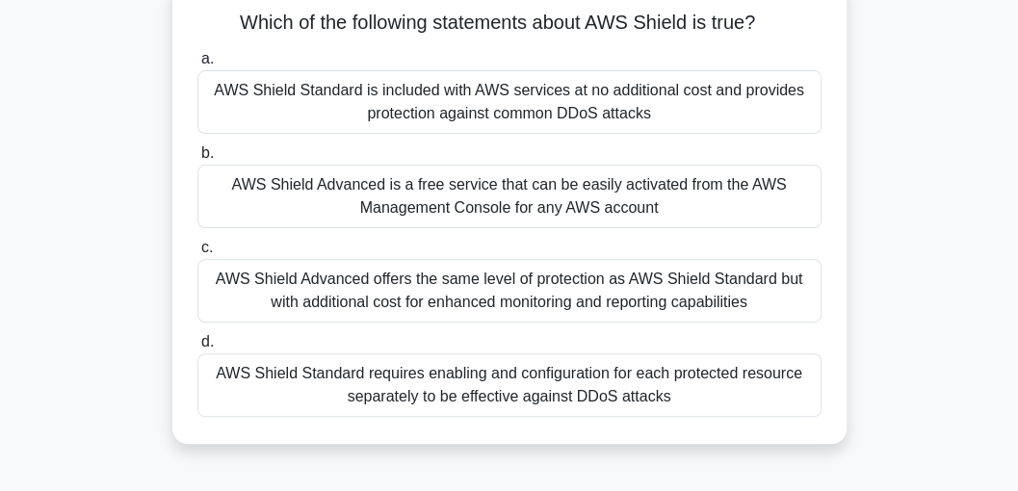
click at [247, 92] on div "AWS Shield Standard is included with AWS services at no additional cost and pro…" at bounding box center [509, 102] width 624 height 64
click at [197, 66] on input "a. AWS Shield Standard is included with AWS services at no additional cost and …" at bounding box center [197, 59] width 0 height 13
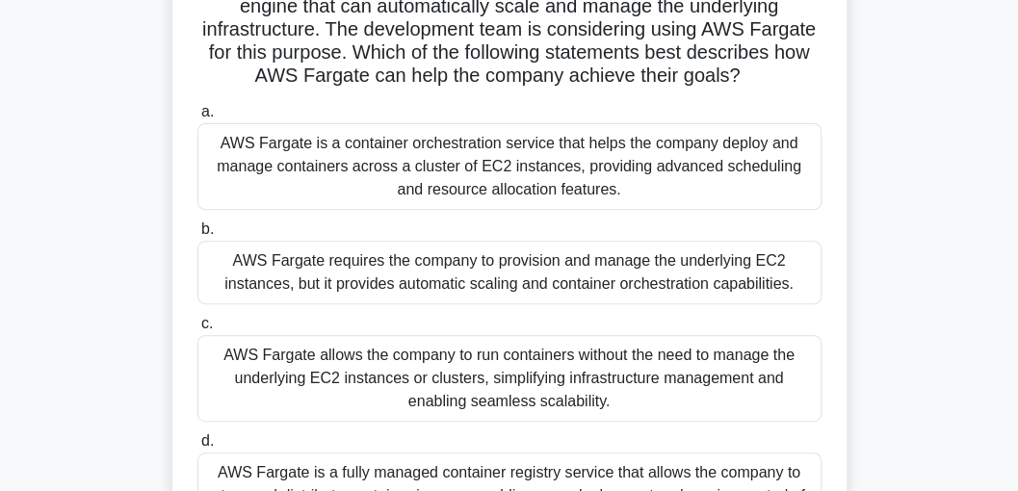
scroll to position [193, 0]
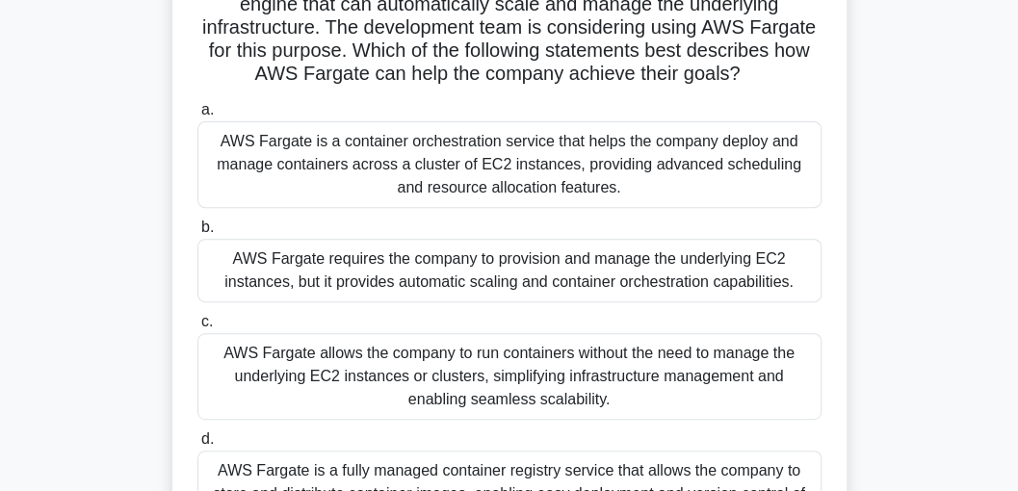
click at [342, 372] on div "AWS Fargate allows the company to run containers without the need to manage the…" at bounding box center [509, 376] width 624 height 87
click at [197, 328] on input "c. AWS Fargate allows the company to run containers without the need to manage …" at bounding box center [197, 322] width 0 height 13
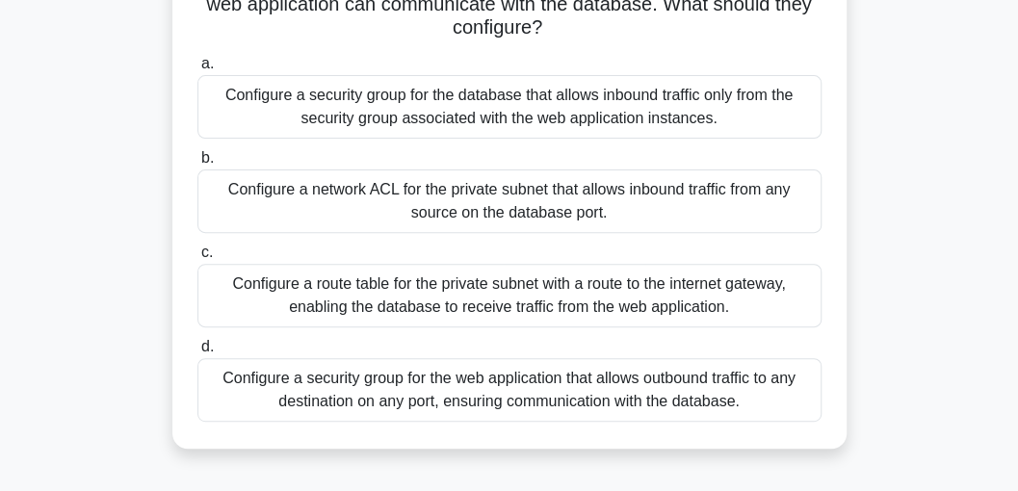
click at [386, 108] on div "Configure a security group for the database that allows inbound traffic only fr…" at bounding box center [509, 107] width 624 height 64
click at [197, 70] on input "a. Configure a security group for the database that allows inbound traffic only…" at bounding box center [197, 64] width 0 height 13
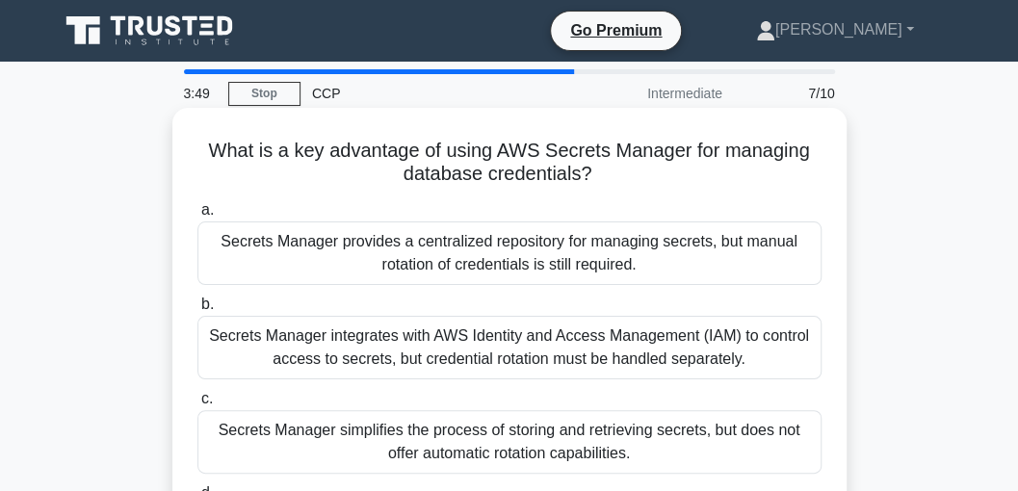
scroll to position [64, 0]
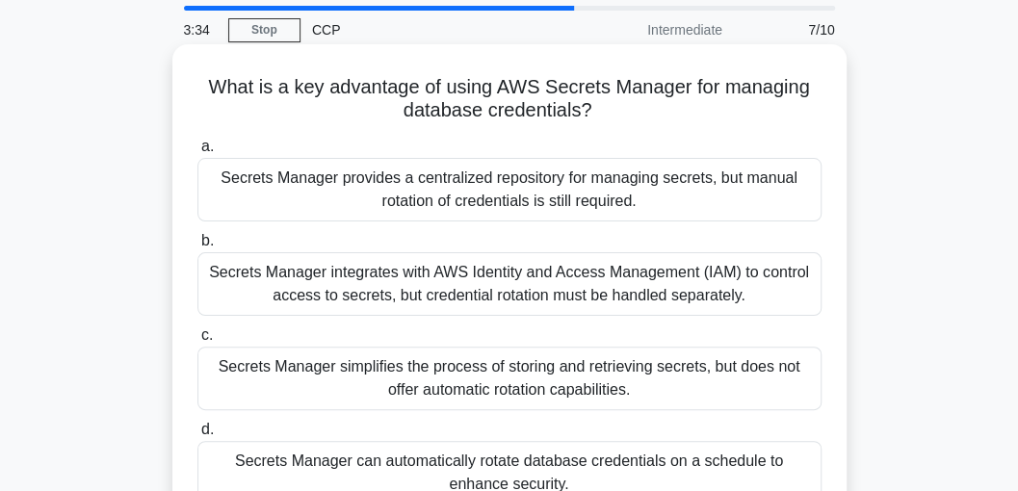
click at [379, 285] on div "Secrets Manager integrates with AWS Identity and Access Management (IAM) to con…" at bounding box center [509, 284] width 624 height 64
click at [197, 248] on input "b. Secrets Manager integrates with AWS Identity and Access Management (IAM) to …" at bounding box center [197, 241] width 0 height 13
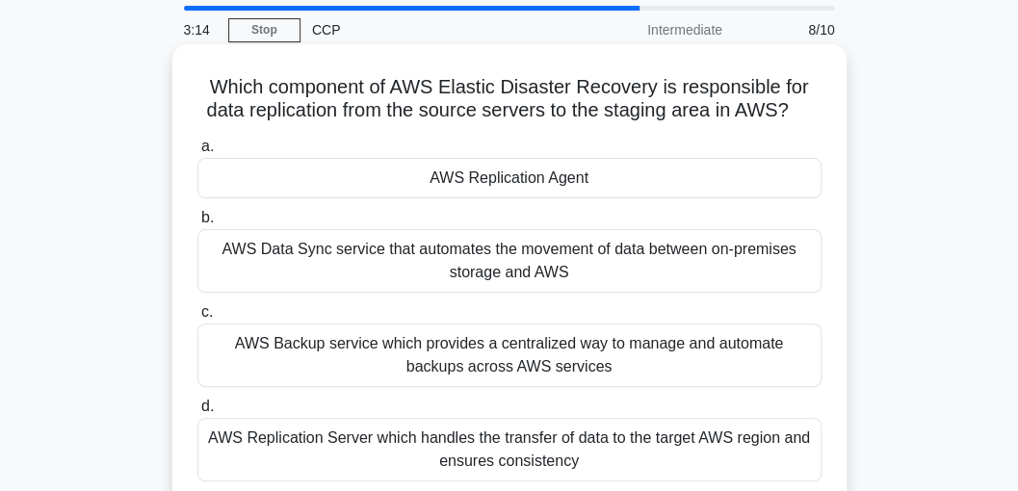
click at [513, 178] on div "AWS Replication Agent" at bounding box center [509, 178] width 624 height 40
click at [197, 153] on input "a. AWS Replication Agent" at bounding box center [197, 147] width 0 height 13
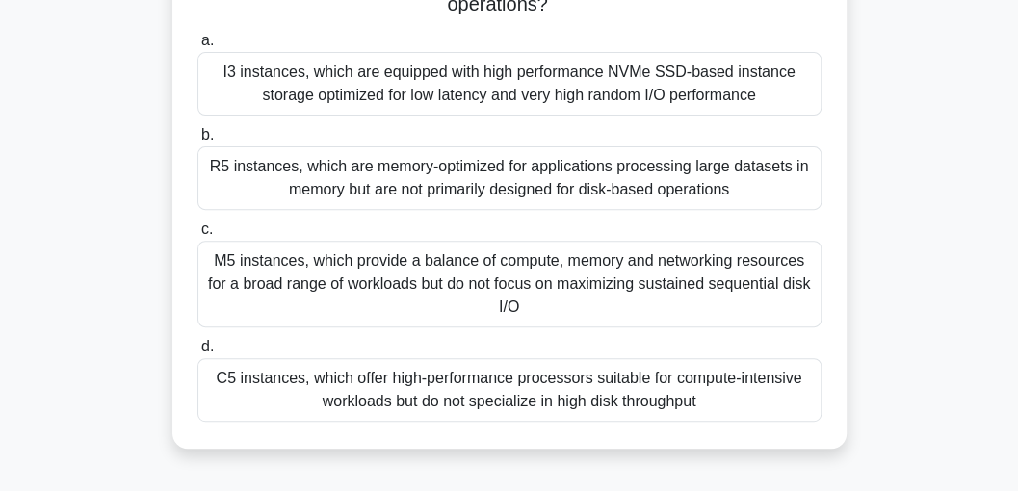
scroll to position [128, 0]
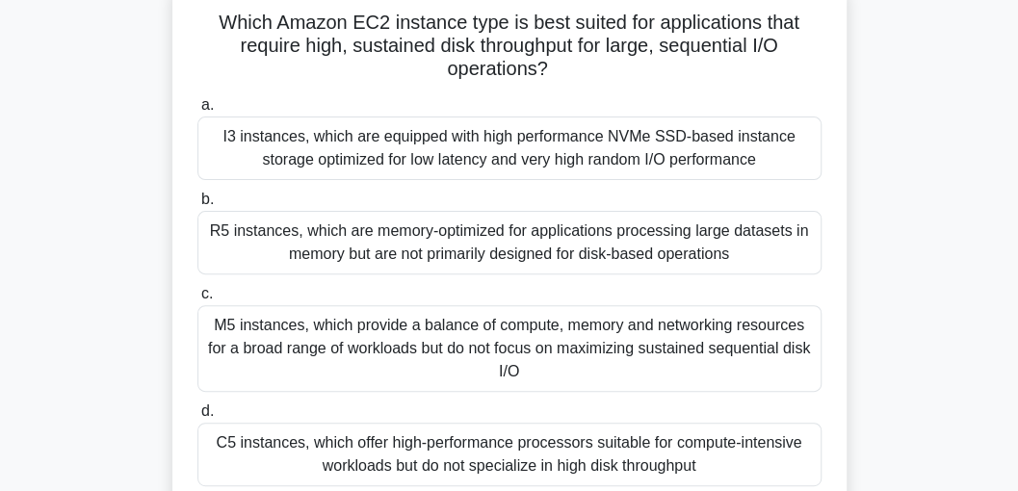
click at [427, 147] on div "I3 instances, which are equipped with high performance NVMe SSD-based instance …" at bounding box center [509, 149] width 624 height 64
click at [197, 112] on input "a. I3 instances, which are equipped with high performance NVMe SSD-based instan…" at bounding box center [197, 105] width 0 height 13
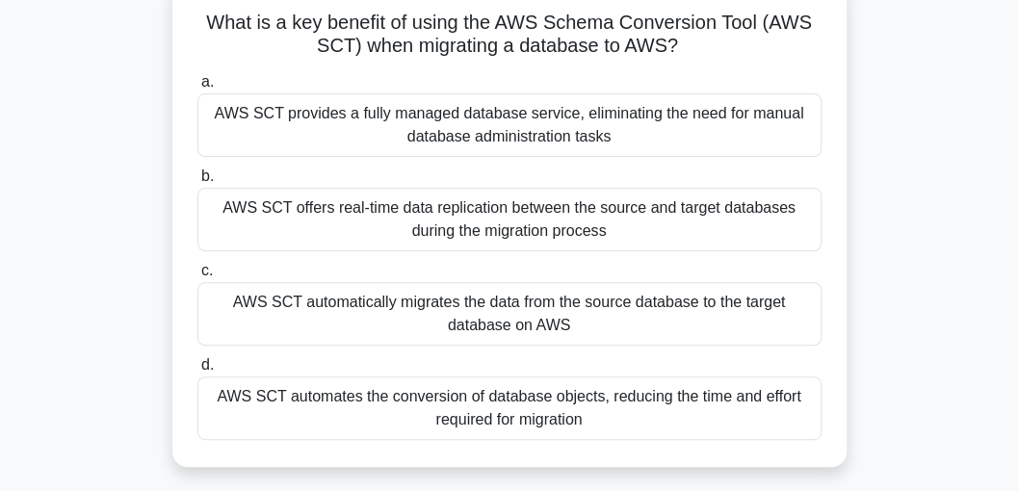
click at [395, 307] on div "AWS SCT automatically migrates the data from the source database to the target …" at bounding box center [509, 314] width 624 height 64
click at [197, 277] on input "c. AWS SCT automatically migrates the data from the source database to the targ…" at bounding box center [197, 271] width 0 height 13
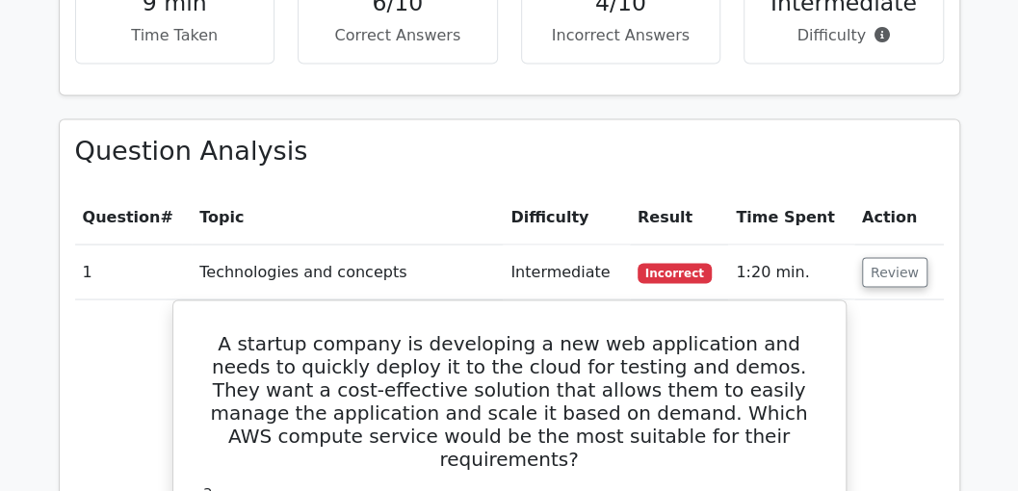
scroll to position [1412, 0]
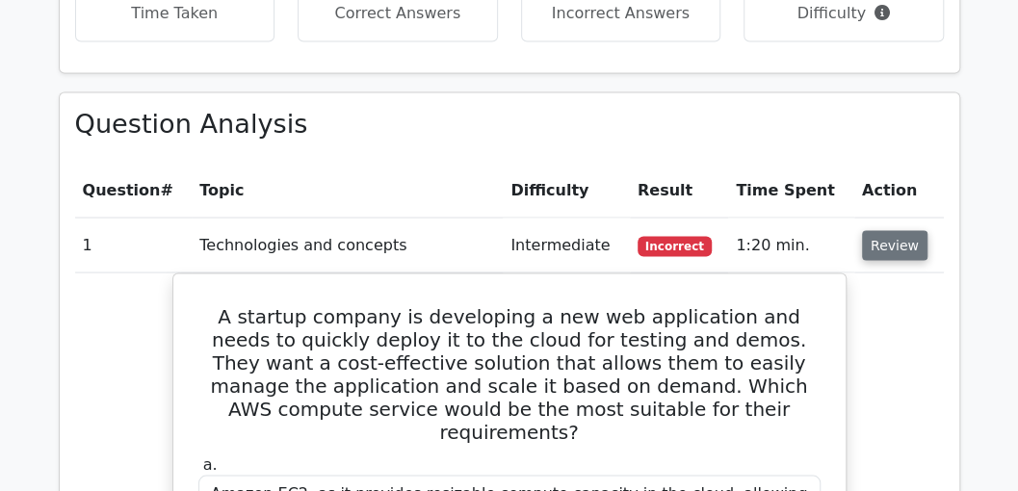
click at [867, 230] on button "Review" at bounding box center [895, 245] width 66 height 30
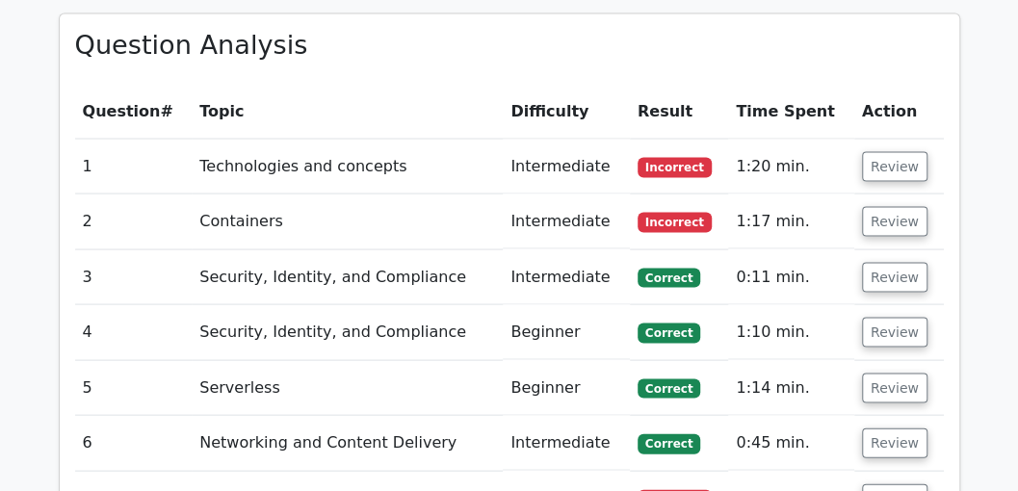
scroll to position [1541, 0]
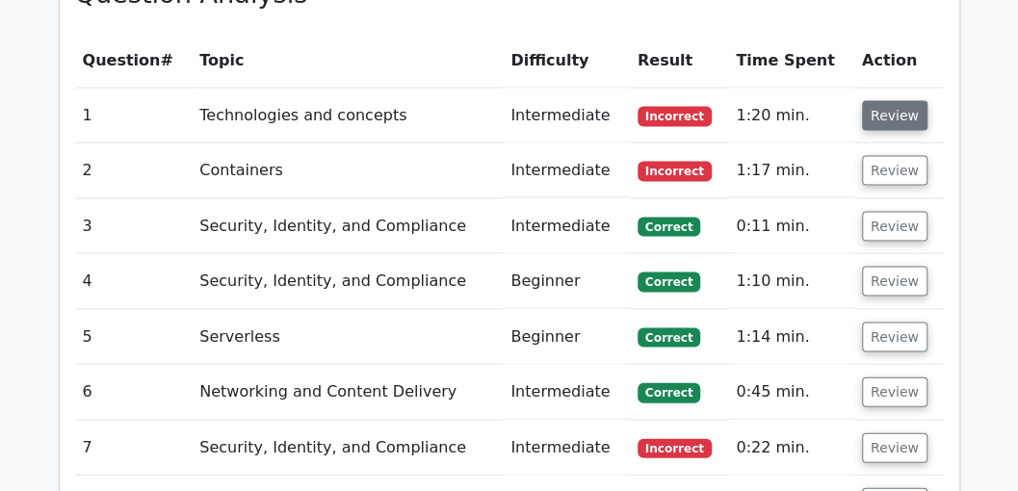
click at [899, 101] on button "Review" at bounding box center [895, 116] width 66 height 30
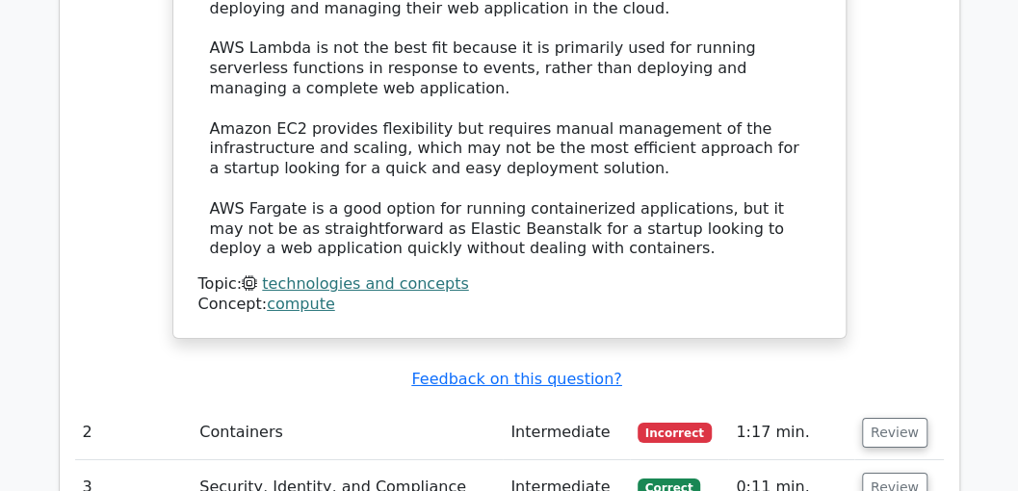
scroll to position [2568, 0]
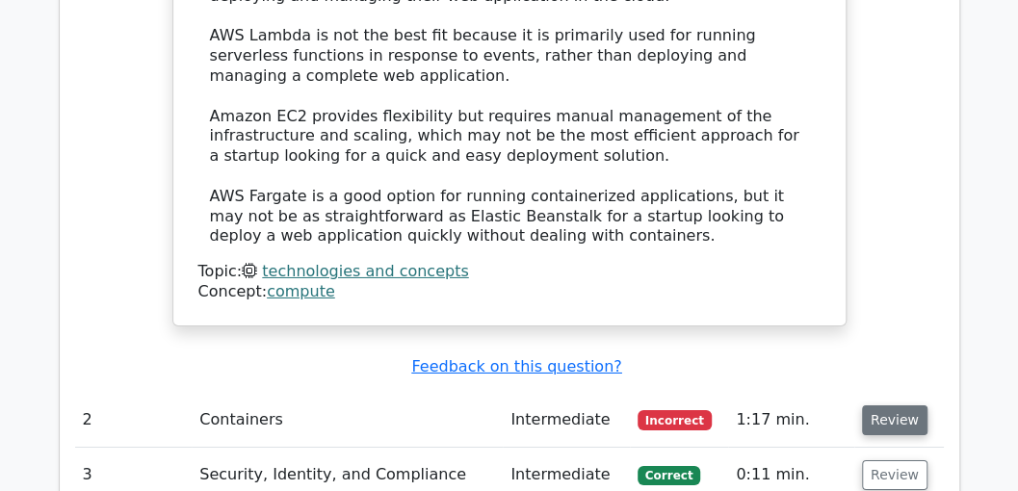
click at [900, 406] on button "Review" at bounding box center [895, 421] width 66 height 30
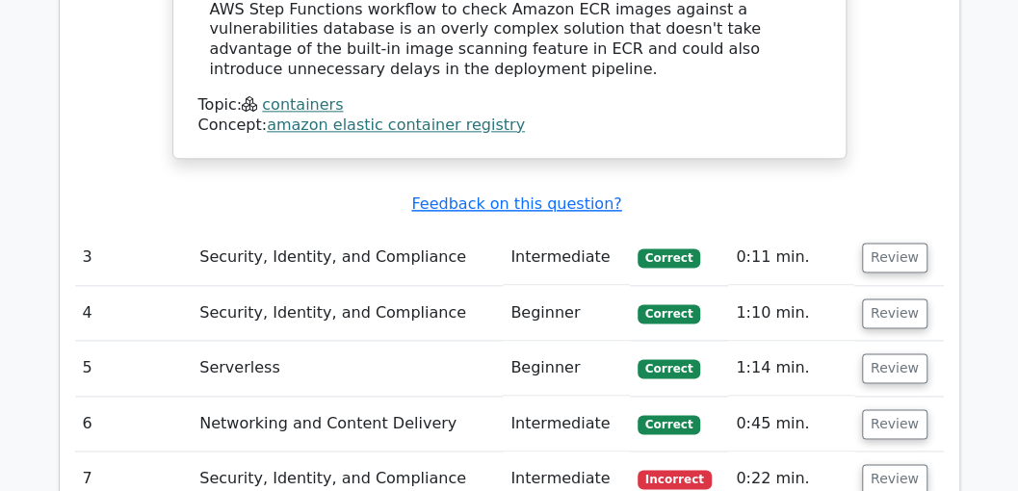
scroll to position [3981, 0]
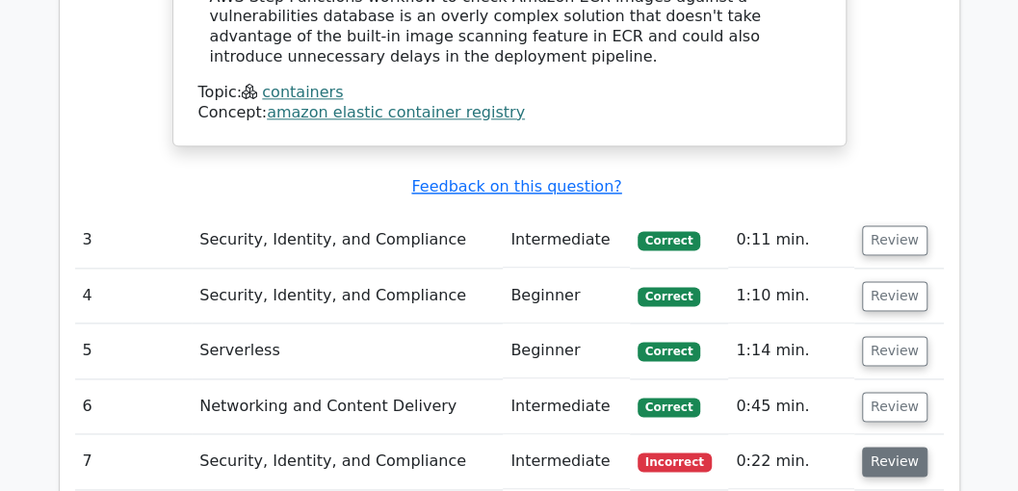
click at [882, 447] on button "Review" at bounding box center [895, 462] width 66 height 30
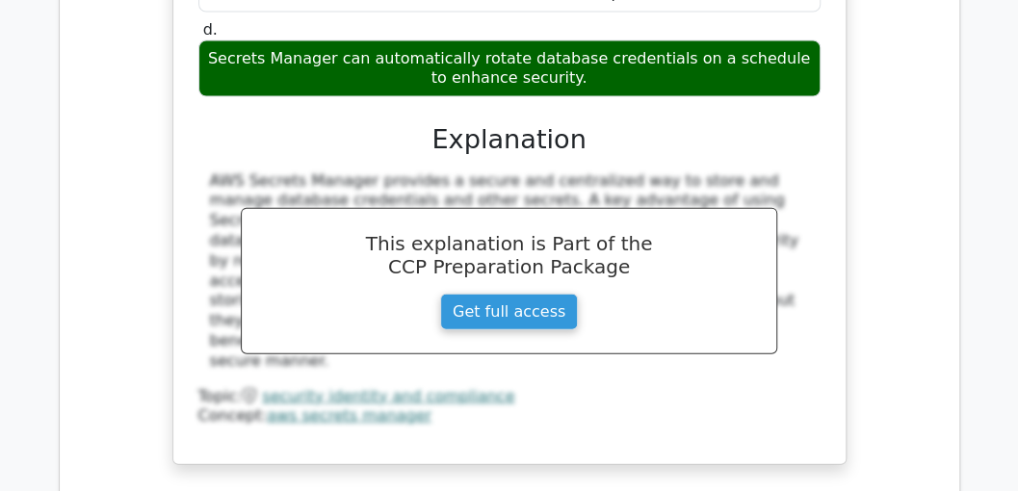
scroll to position [4880, 0]
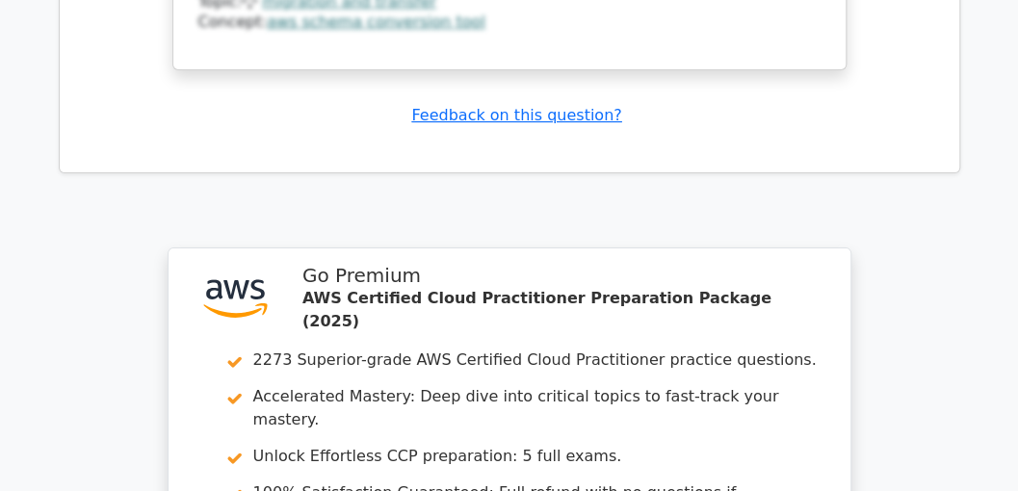
scroll to position [6357, 0]
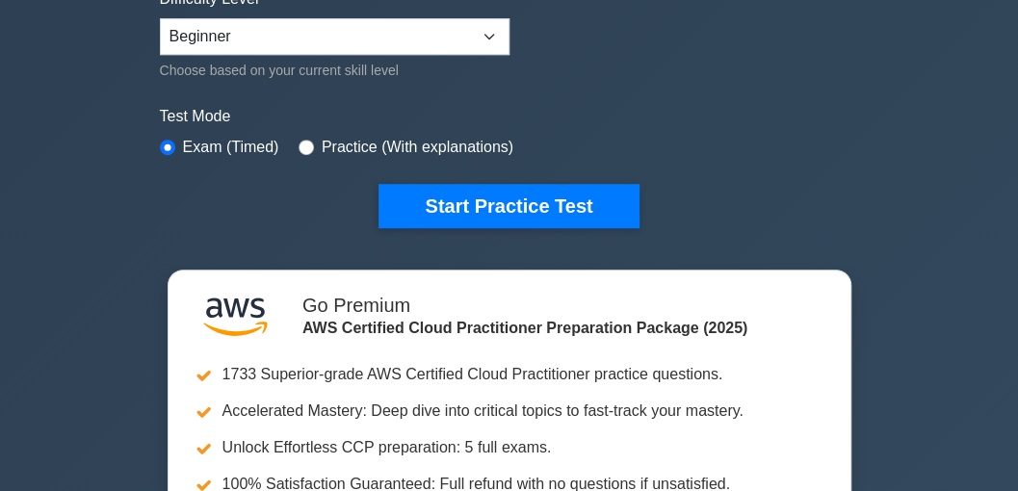
scroll to position [513, 0]
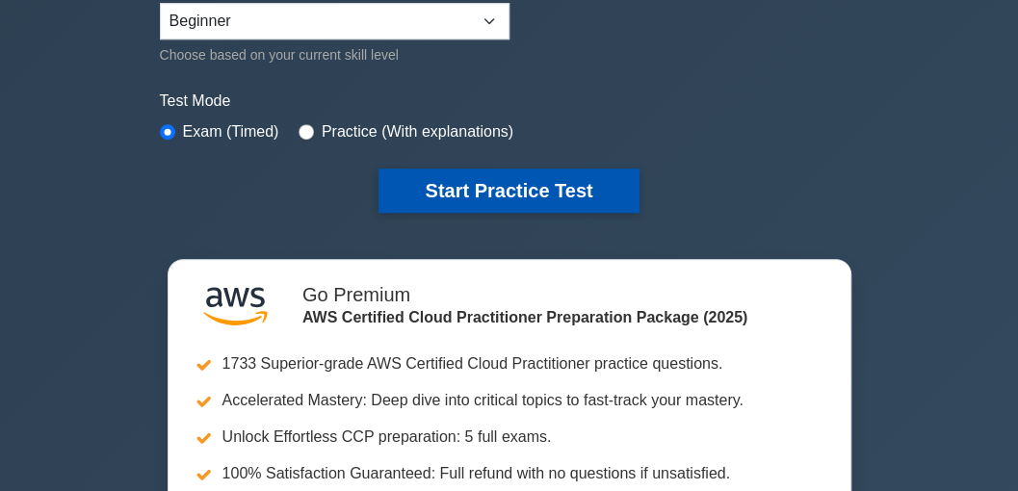
click at [553, 182] on button "Start Practice Test" at bounding box center [509, 191] width 260 height 44
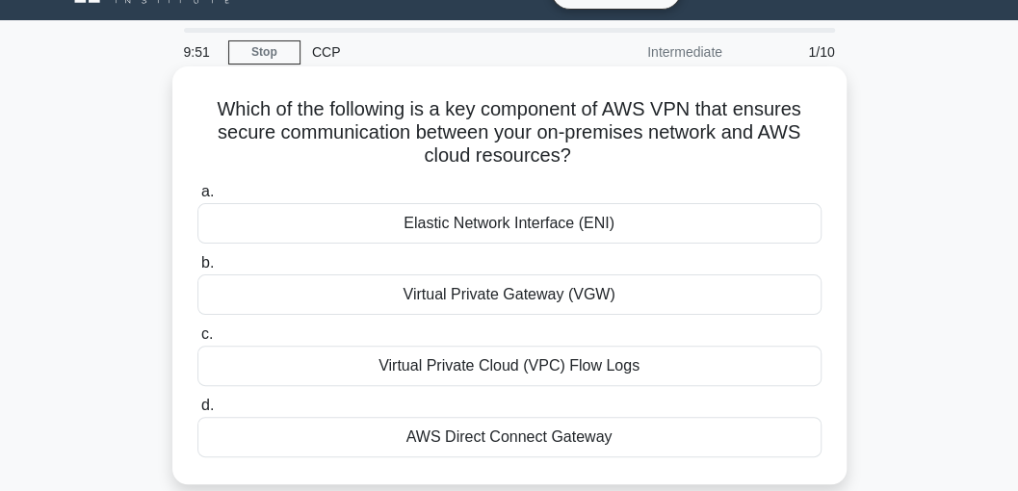
scroll to position [64, 0]
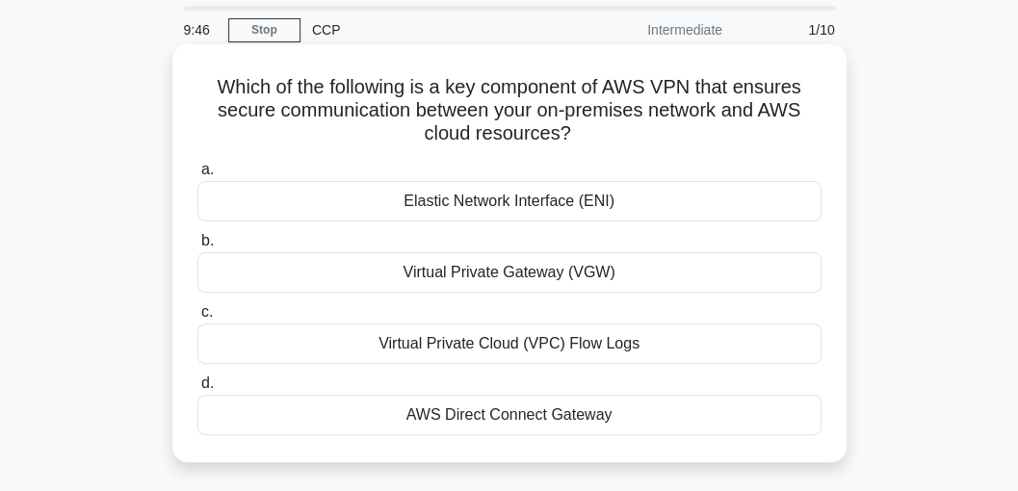
click at [566, 264] on div "Virtual Private Gateway (VGW)" at bounding box center [509, 272] width 624 height 40
click at [197, 248] on input "b. Virtual Private Gateway (VGW)" at bounding box center [197, 241] width 0 height 13
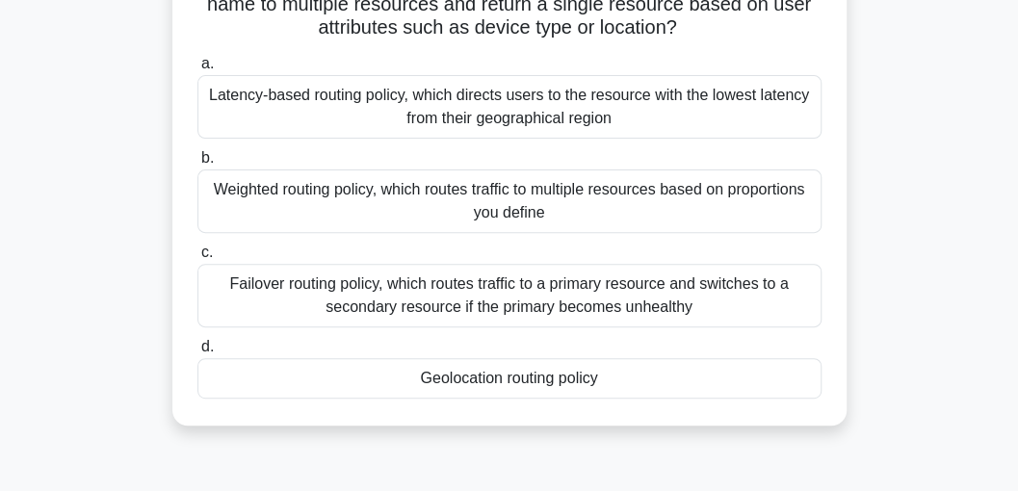
scroll to position [193, 0]
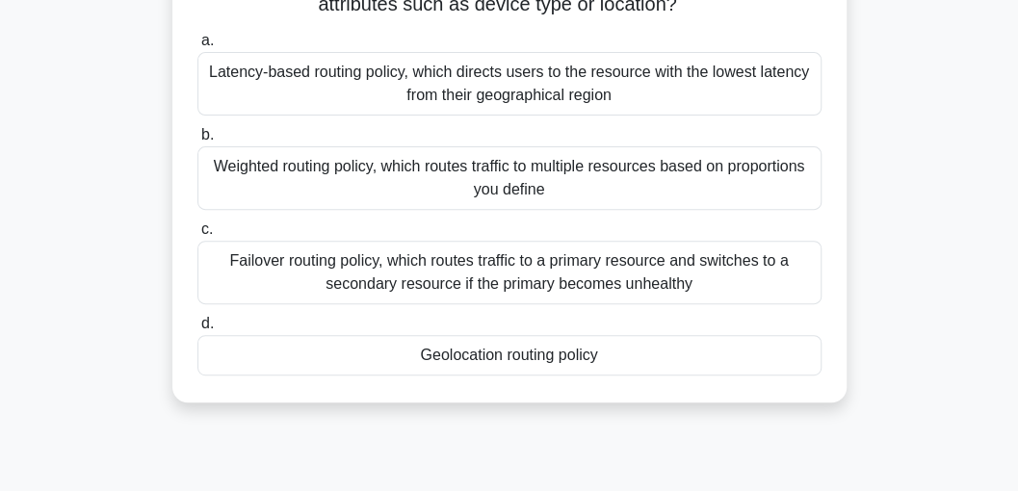
click at [526, 356] on div "Geolocation routing policy" at bounding box center [509, 355] width 624 height 40
click at [197, 330] on input "d. Geolocation routing policy" at bounding box center [197, 324] width 0 height 13
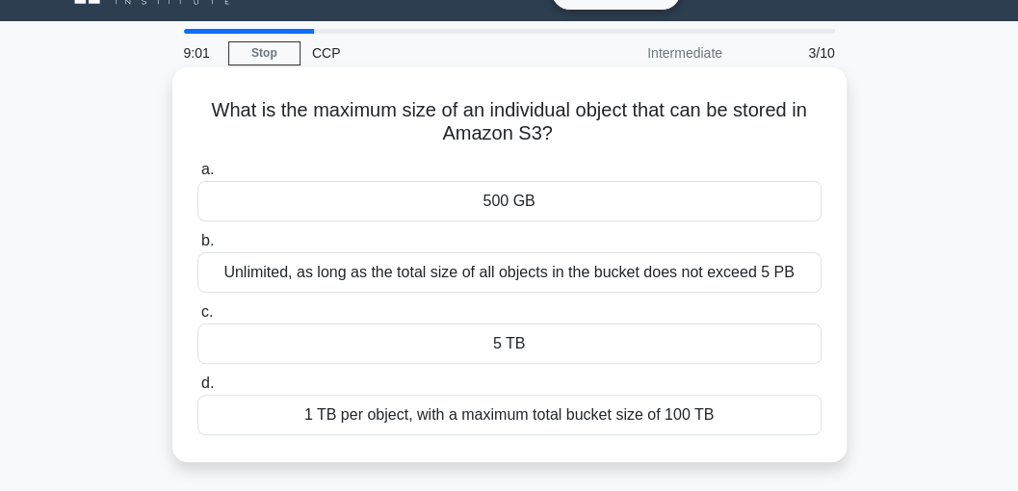
scroll to position [64, 0]
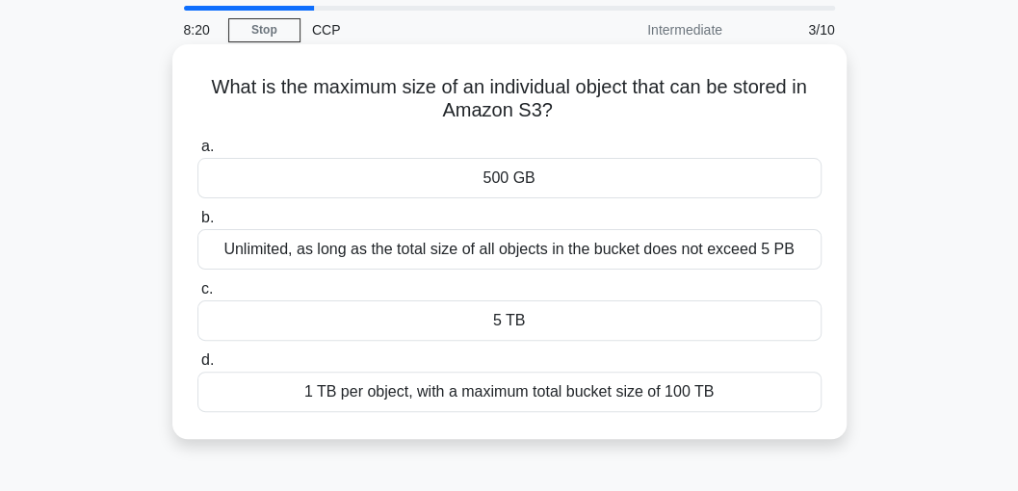
click at [522, 326] on div "5 TB" at bounding box center [509, 321] width 624 height 40
click at [197, 296] on input "c. 5 TB" at bounding box center [197, 289] width 0 height 13
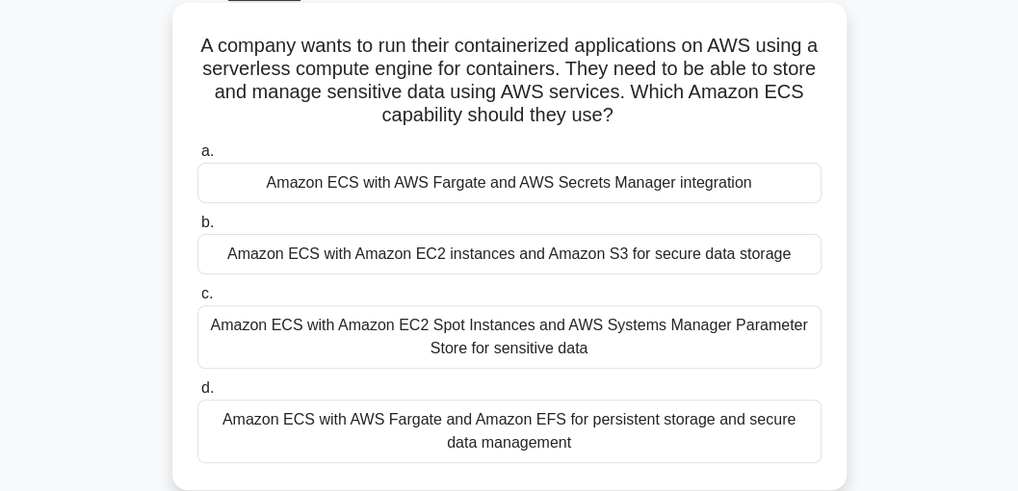
scroll to position [128, 0]
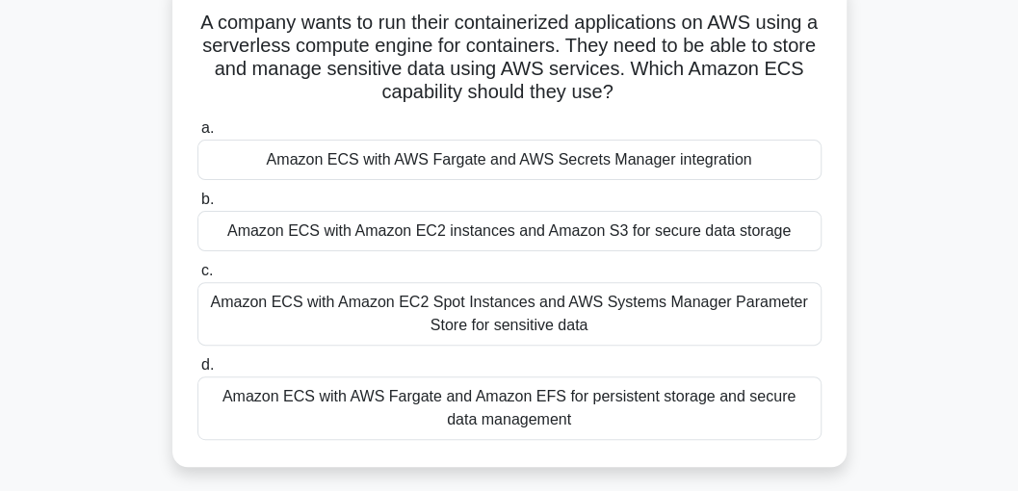
click at [519, 316] on div "Amazon ECS with Amazon EC2 Spot Instances and AWS Systems Manager Parameter Sto…" at bounding box center [509, 314] width 624 height 64
click at [197, 277] on input "c. Amazon ECS with Amazon EC2 Spot Instances and AWS Systems Manager Parameter …" at bounding box center [197, 271] width 0 height 13
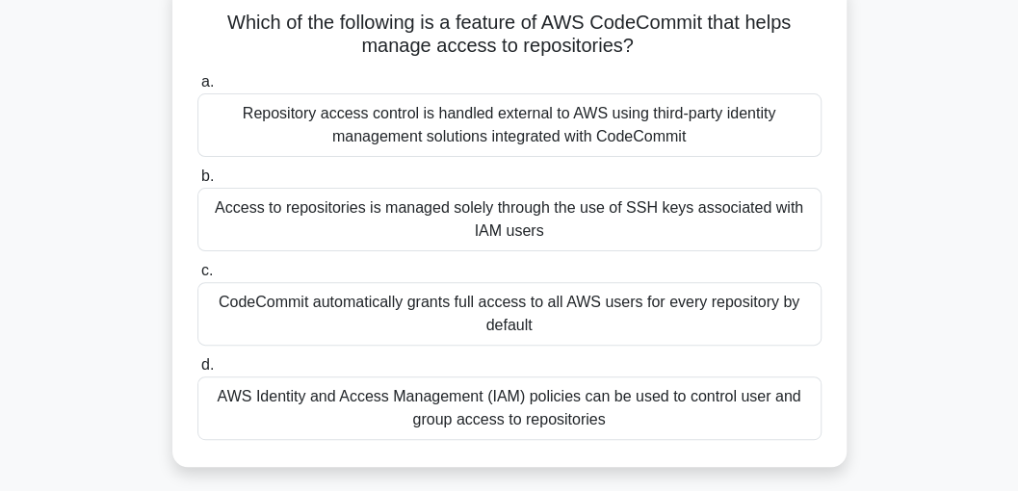
click at [546, 405] on div "AWS Identity and Access Management (IAM) policies can be used to control user a…" at bounding box center [509, 409] width 624 height 64
click at [197, 372] on input "d. AWS Identity and Access Management (IAM) policies can be used to control use…" at bounding box center [197, 365] width 0 height 13
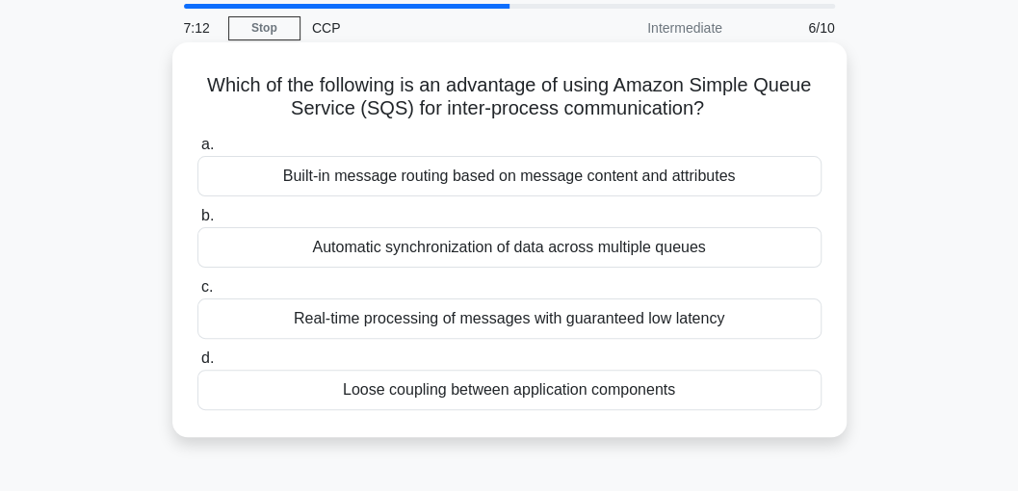
scroll to position [0, 0]
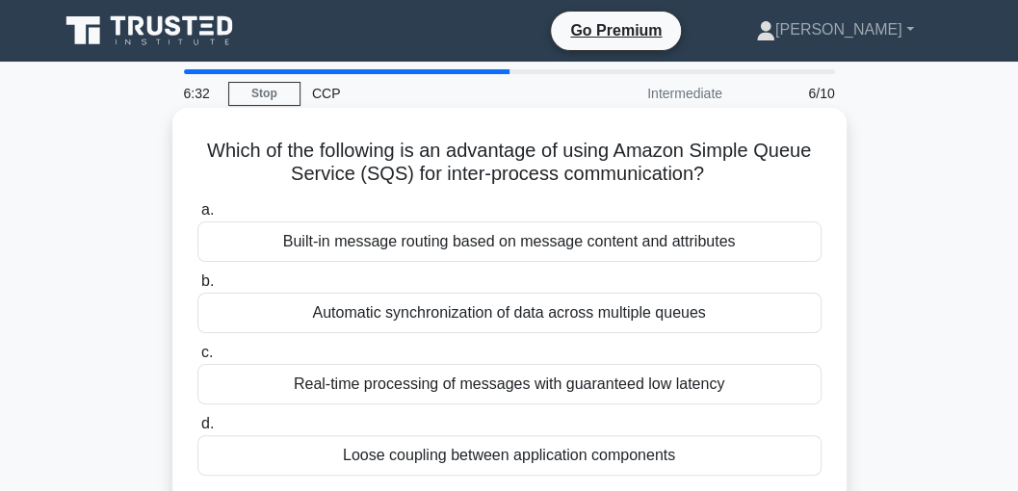
click at [342, 242] on div "Built-in message routing based on message content and attributes" at bounding box center [509, 242] width 624 height 40
click at [197, 217] on input "a. Built-in message routing based on message content and attributes" at bounding box center [197, 210] width 0 height 13
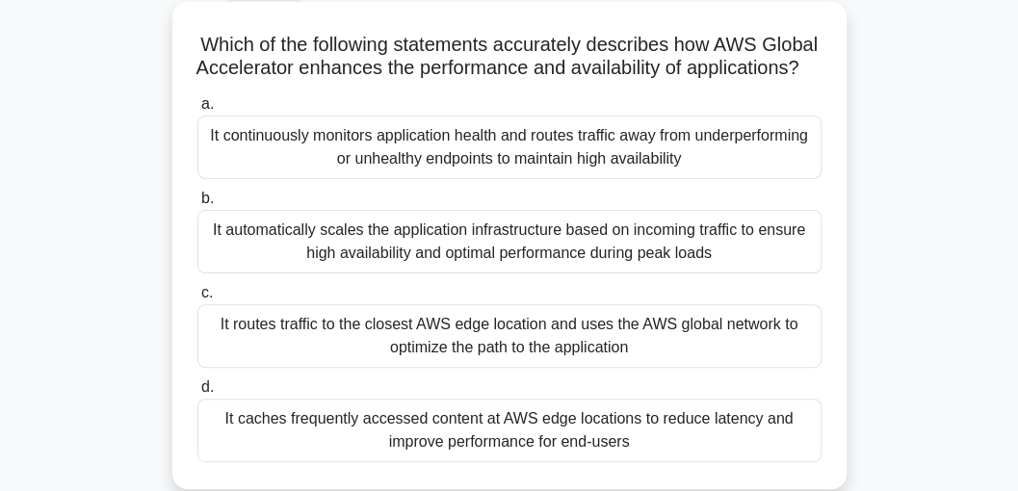
scroll to position [128, 0]
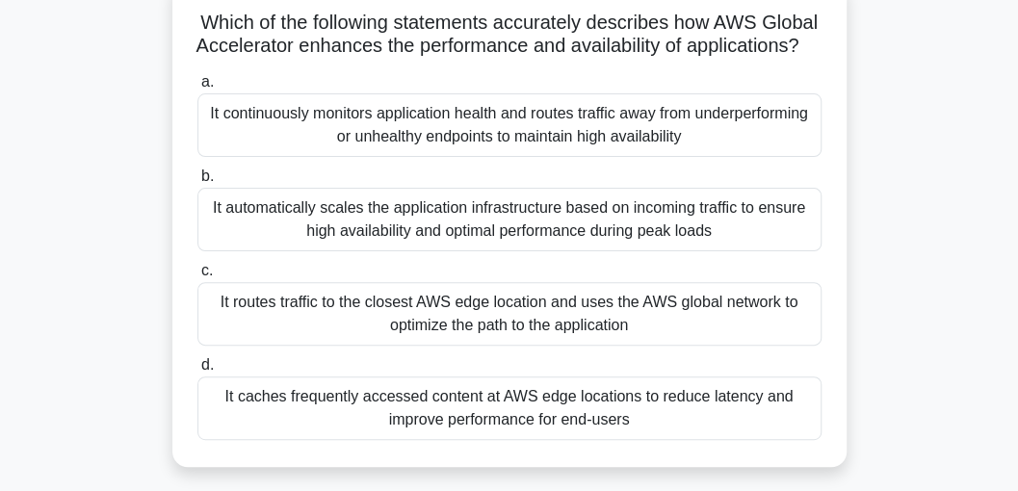
click at [587, 334] on div "It routes traffic to the closest AWS edge location and uses the AWS global netw…" at bounding box center [509, 314] width 624 height 64
click at [197, 277] on input "c. It routes traffic to the closest AWS edge location and uses the AWS global n…" at bounding box center [197, 271] width 0 height 13
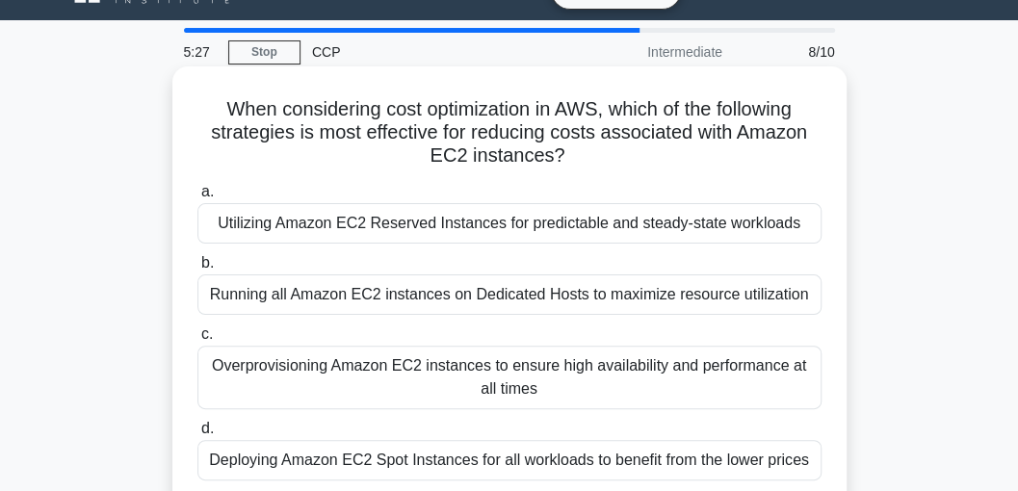
scroll to position [64, 0]
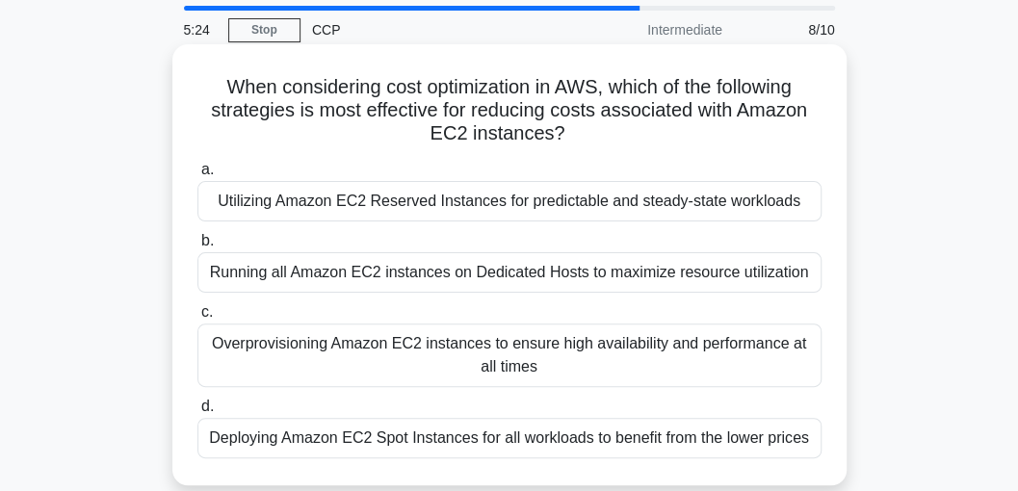
click at [348, 438] on div "Deploying Amazon EC2 Spot Instances for all workloads to benefit from the lower…" at bounding box center [509, 438] width 624 height 40
click at [197, 413] on input "d. Deploying Amazon EC2 Spot Instances for all workloads to benefit from the lo…" at bounding box center [197, 407] width 0 height 13
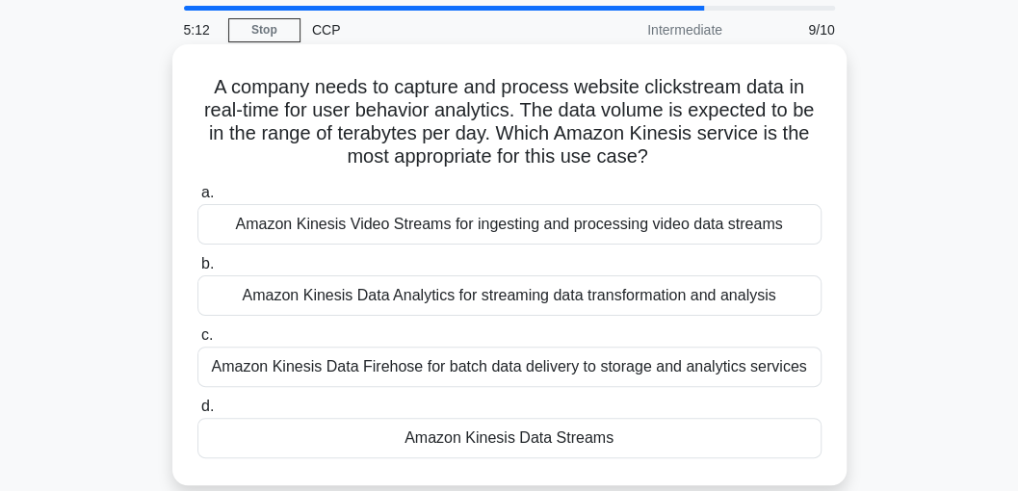
click at [492, 428] on div "Amazon Kinesis Data Streams" at bounding box center [509, 438] width 624 height 40
click at [364, 428] on div "Amazon Kinesis Data Streams" at bounding box center [509, 438] width 624 height 40
click at [197, 413] on input "d. Amazon Kinesis Data Streams" at bounding box center [197, 407] width 0 height 13
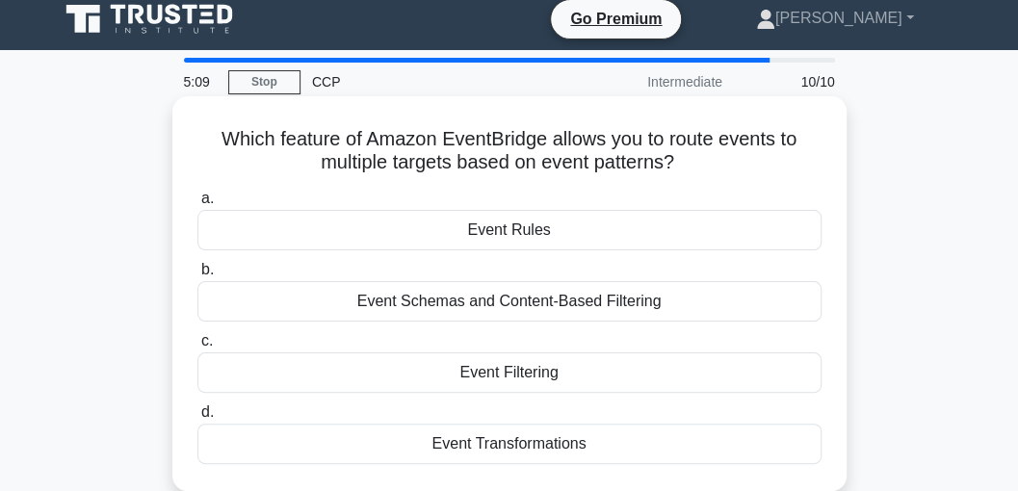
scroll to position [0, 0]
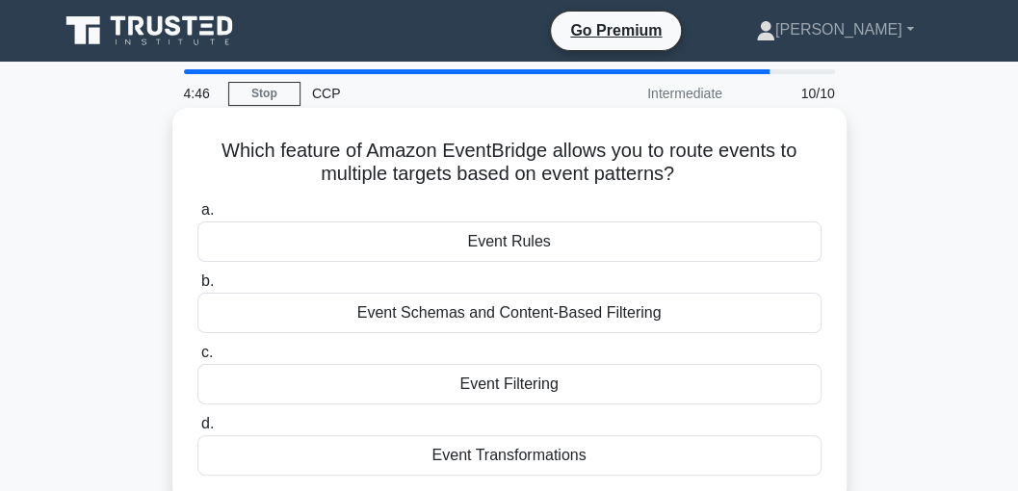
click at [580, 295] on div "Event Schemas and Content-Based Filtering" at bounding box center [509, 313] width 624 height 40
click at [197, 288] on input "b. Event Schemas and Content-Based Filtering" at bounding box center [197, 281] width 0 height 13
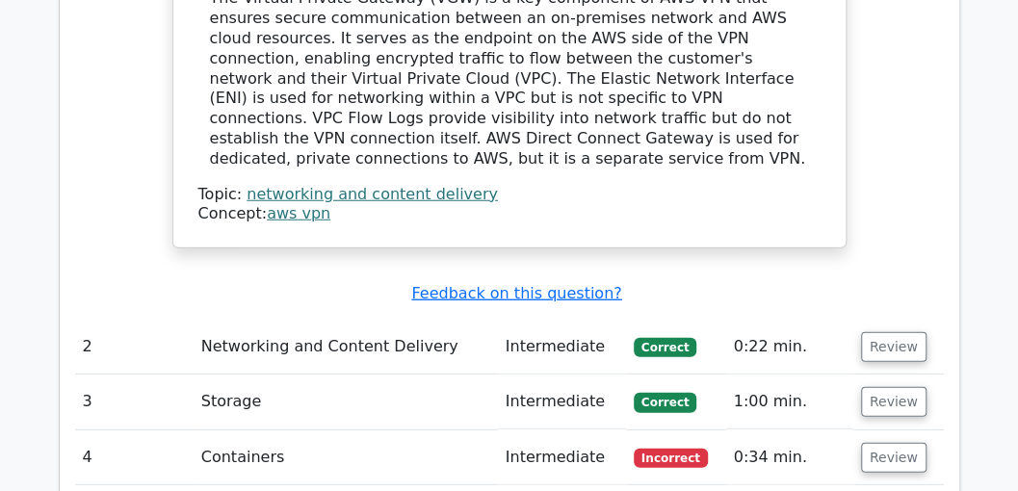
scroll to position [2119, 0]
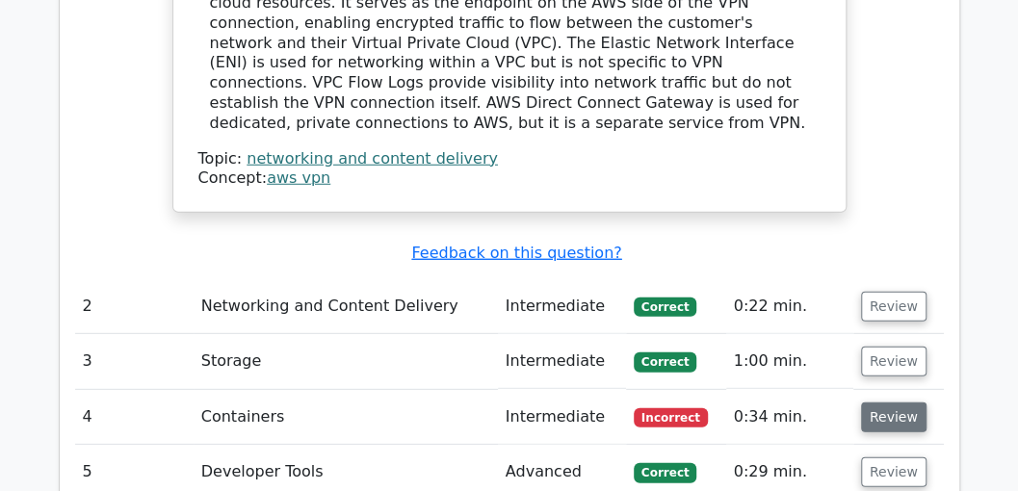
click at [904, 403] on button "Review" at bounding box center [894, 418] width 66 height 30
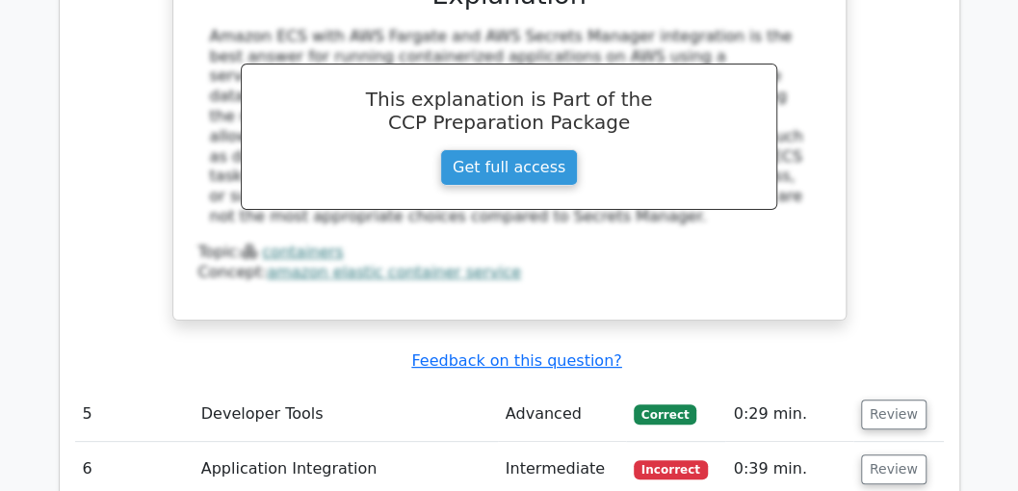
scroll to position [3082, 0]
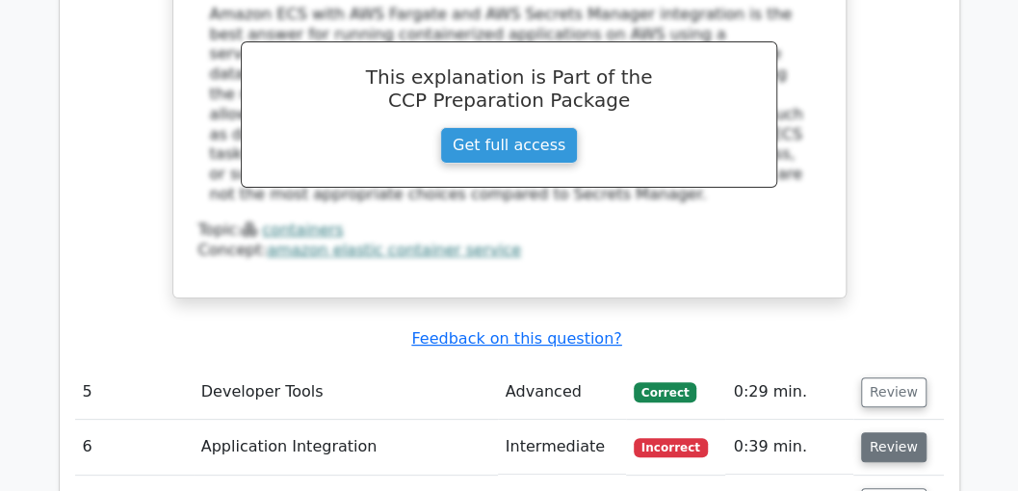
click at [884, 432] on button "Review" at bounding box center [894, 447] width 66 height 30
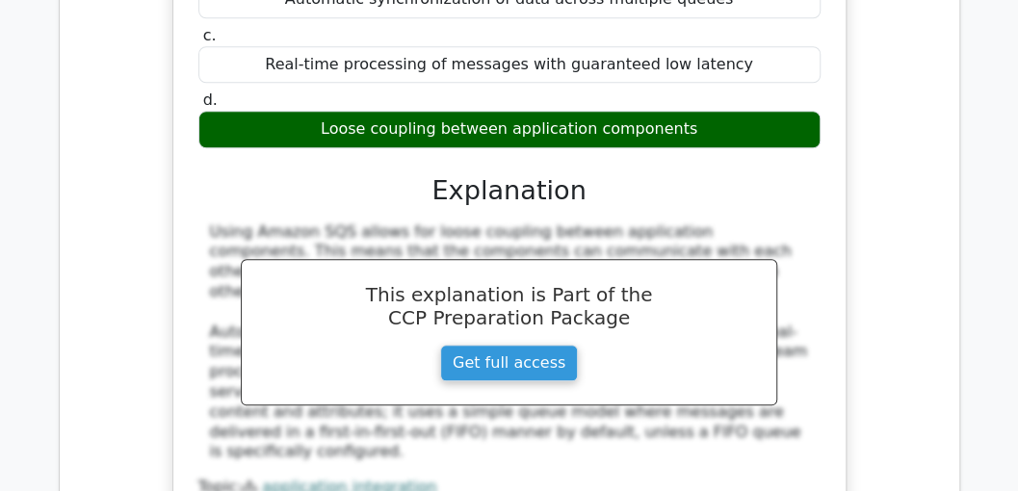
scroll to position [3981, 0]
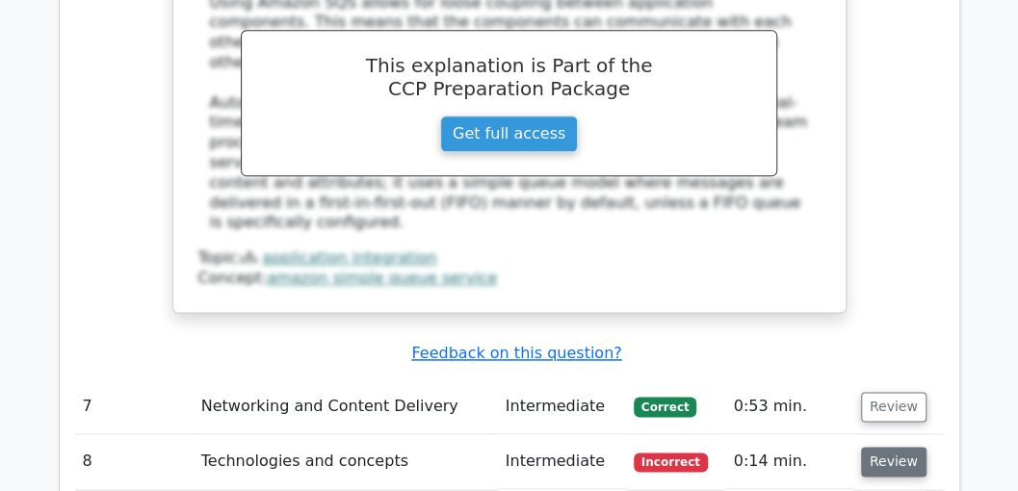
click at [884, 447] on button "Review" at bounding box center [894, 462] width 66 height 30
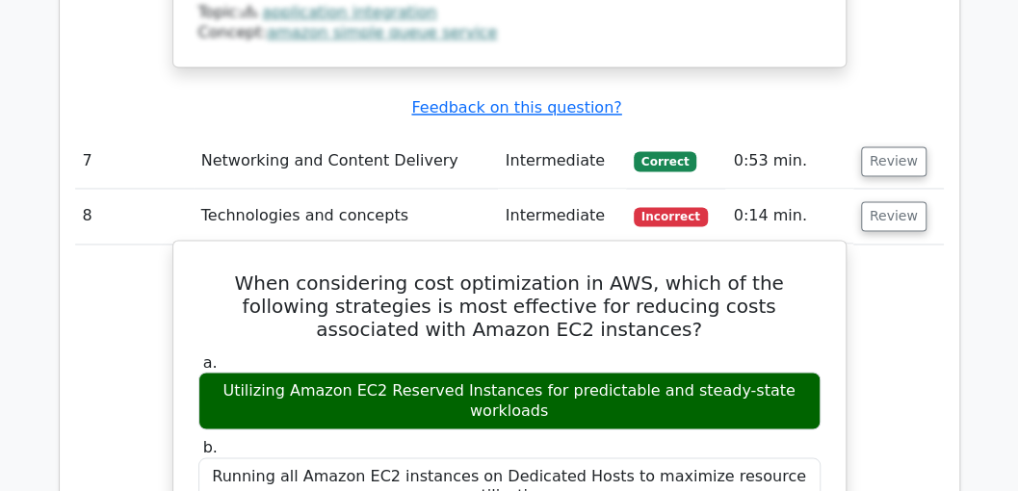
scroll to position [4109, 0]
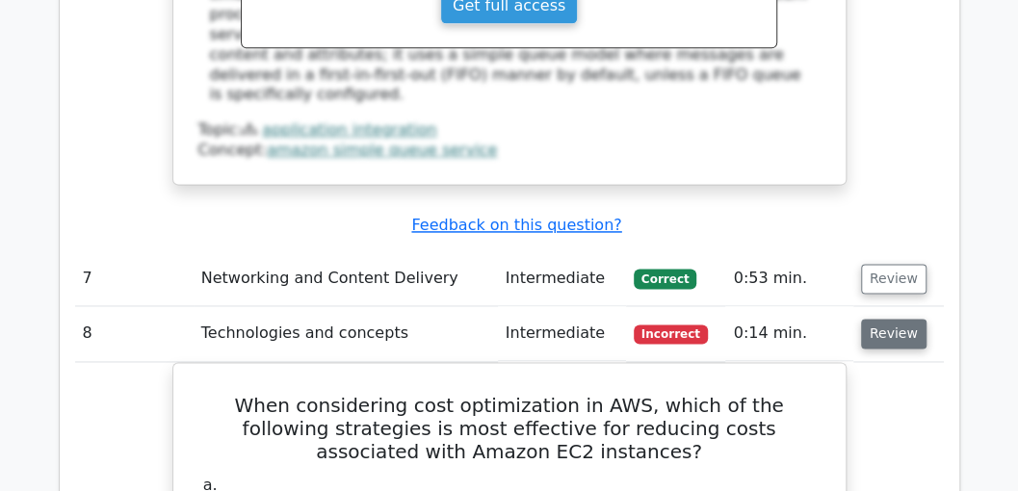
click at [878, 319] on button "Review" at bounding box center [894, 334] width 66 height 30
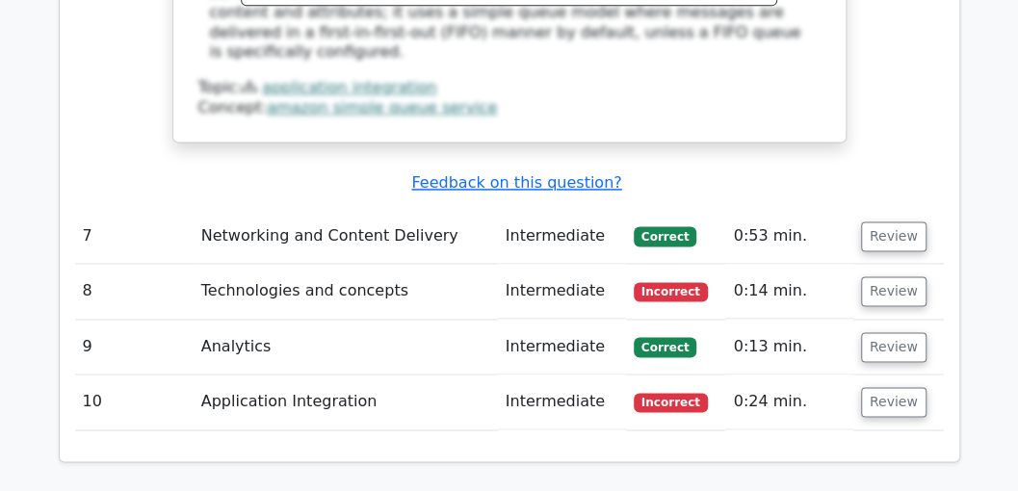
scroll to position [4174, 0]
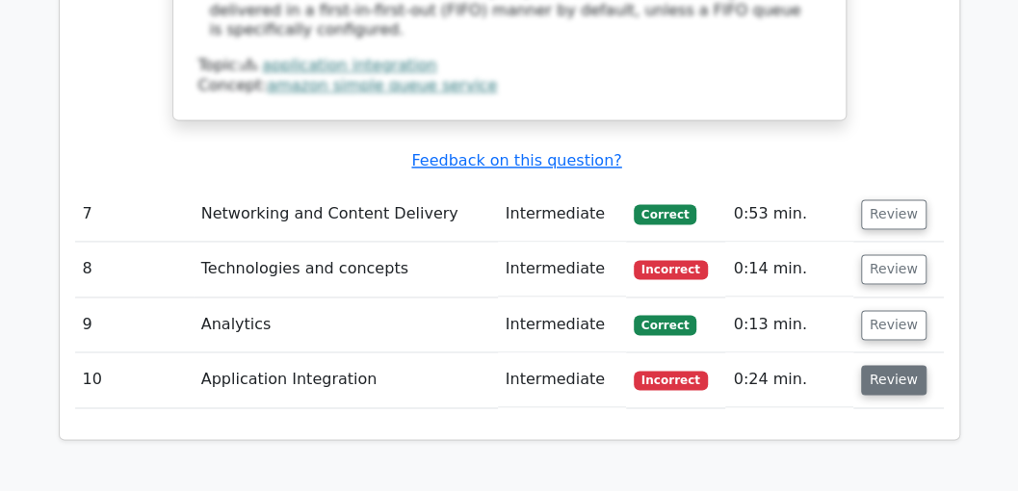
click at [903, 365] on button "Review" at bounding box center [894, 380] width 66 height 30
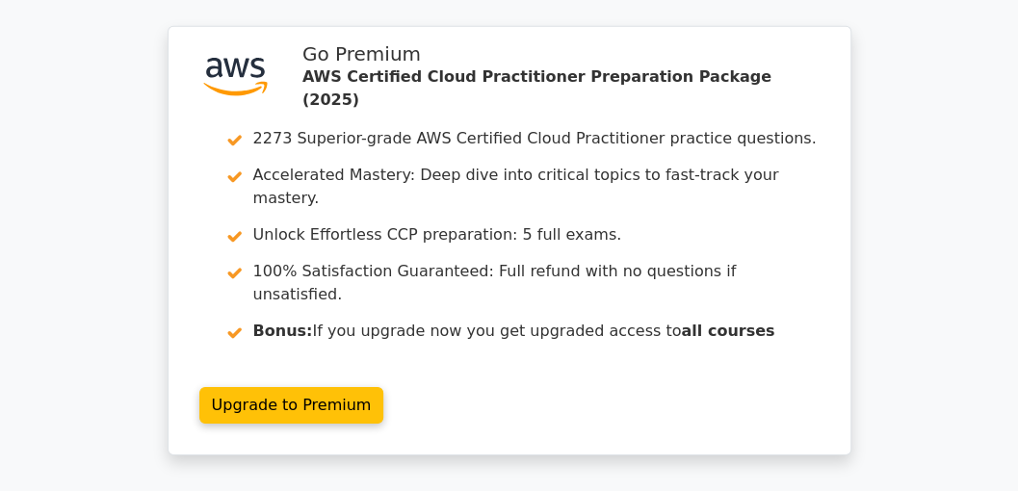
scroll to position [5458, 0]
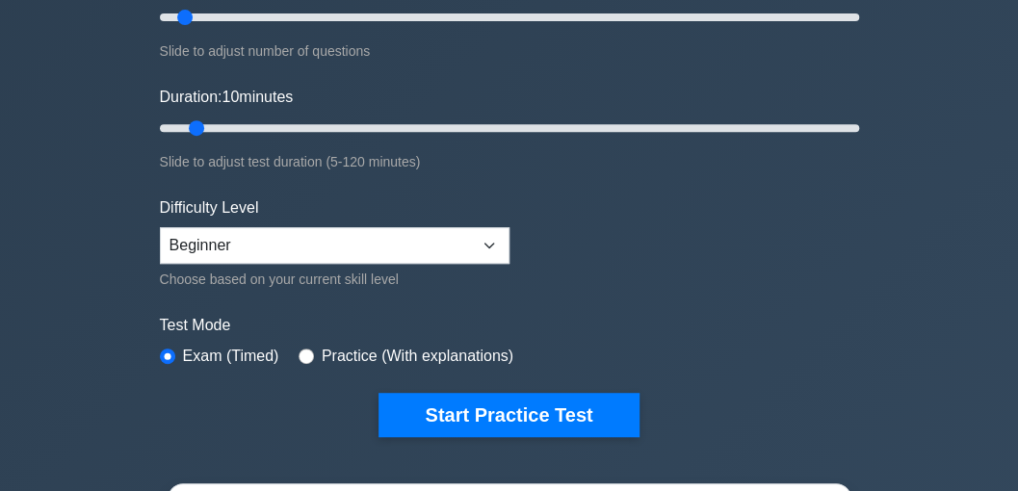
scroll to position [321, 0]
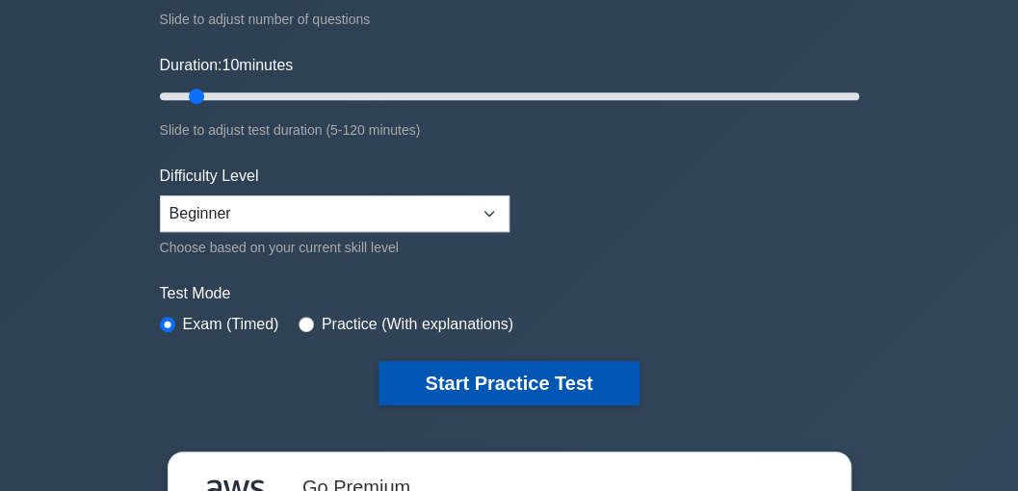
click at [474, 371] on button "Start Practice Test" at bounding box center [509, 383] width 260 height 44
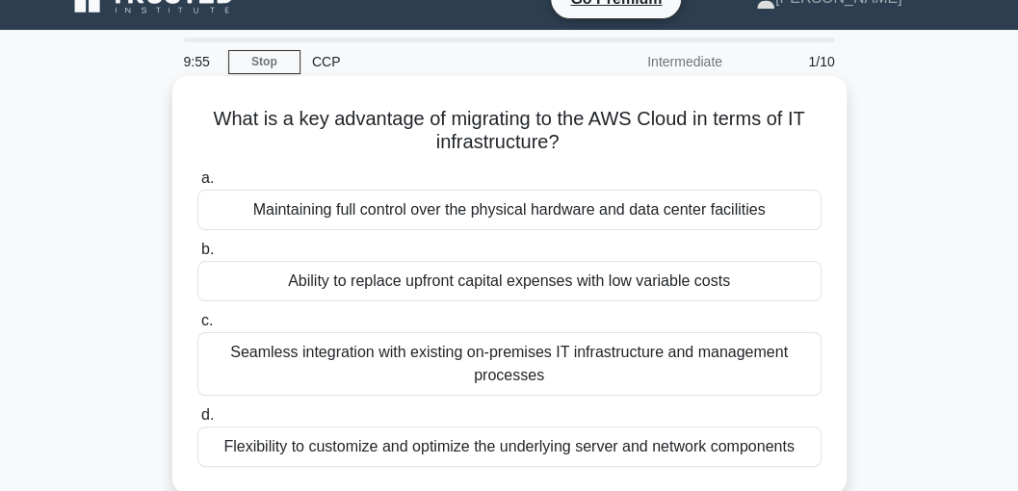
scroll to position [64, 0]
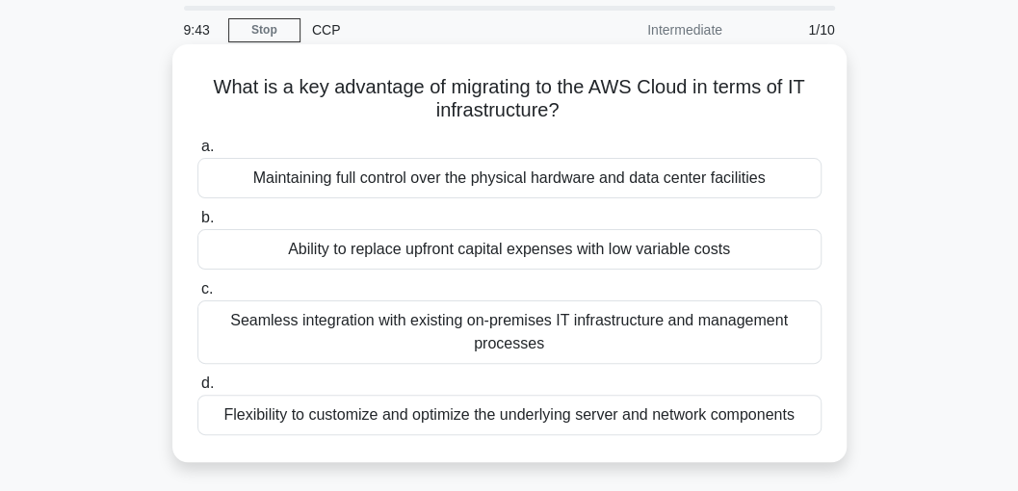
click at [386, 249] on div "Ability to replace upfront capital expenses with low variable costs" at bounding box center [509, 249] width 624 height 40
click at [197, 224] on input "b. Ability to replace upfront capital expenses with low variable costs" at bounding box center [197, 218] width 0 height 13
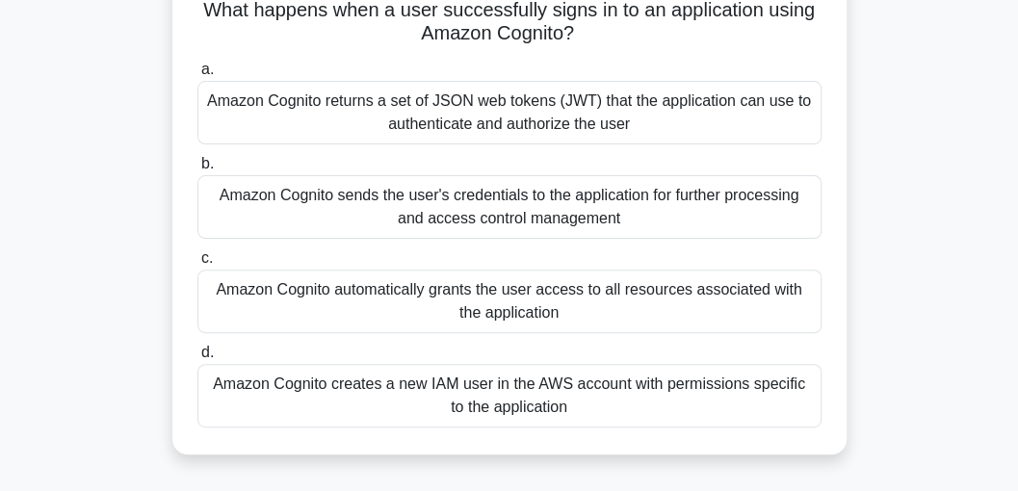
scroll to position [193, 0]
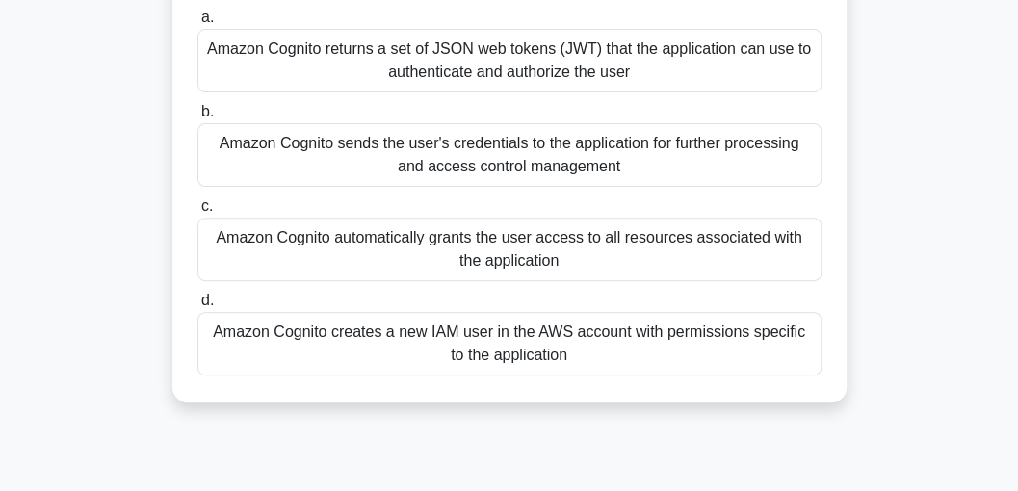
click at [563, 354] on div "Amazon Cognito creates a new IAM user in the AWS account with permissions speci…" at bounding box center [509, 344] width 624 height 64
click at [197, 307] on input "d. Amazon Cognito creates a new IAM user in the AWS account with permissions sp…" at bounding box center [197, 301] width 0 height 13
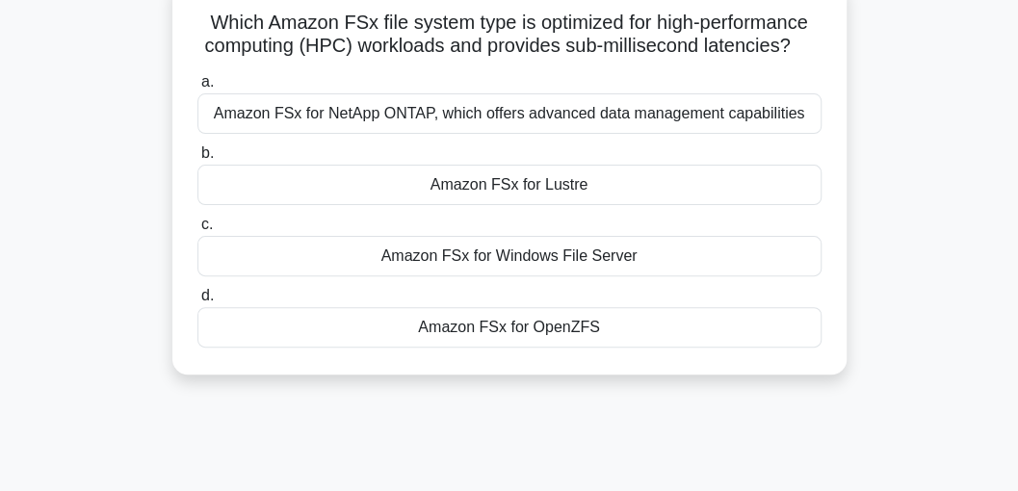
scroll to position [64, 0]
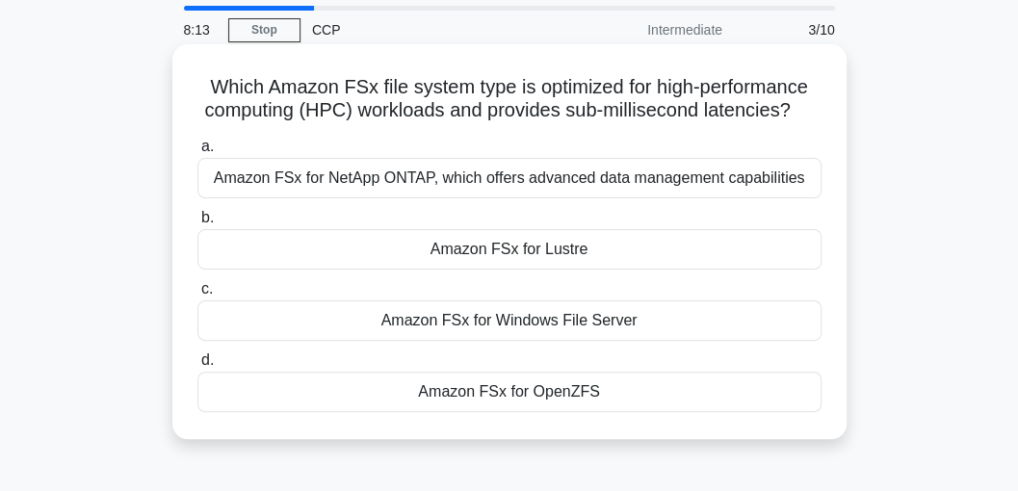
click at [398, 250] on div "Amazon FSx for Lustre" at bounding box center [509, 249] width 624 height 40
click at [197, 224] on input "b. Amazon FSx for Lustre" at bounding box center [197, 218] width 0 height 13
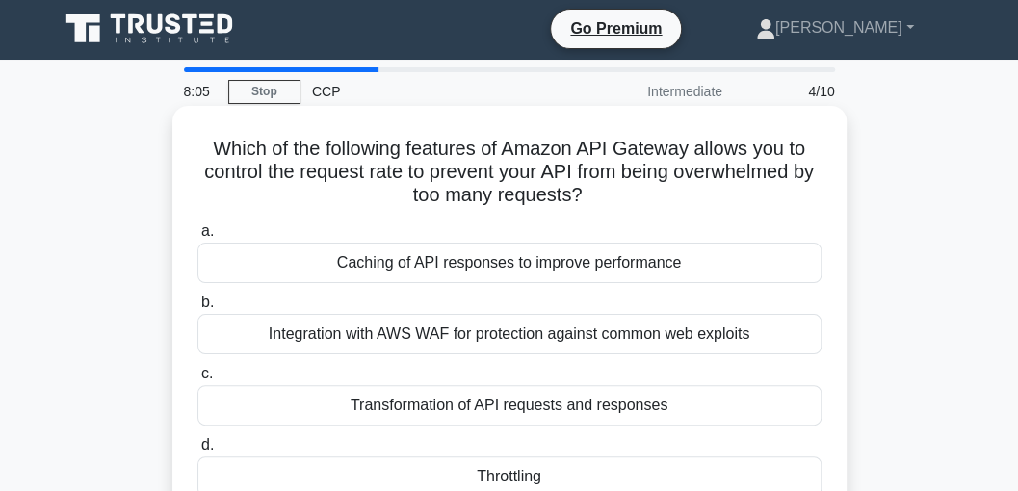
scroll to position [0, 0]
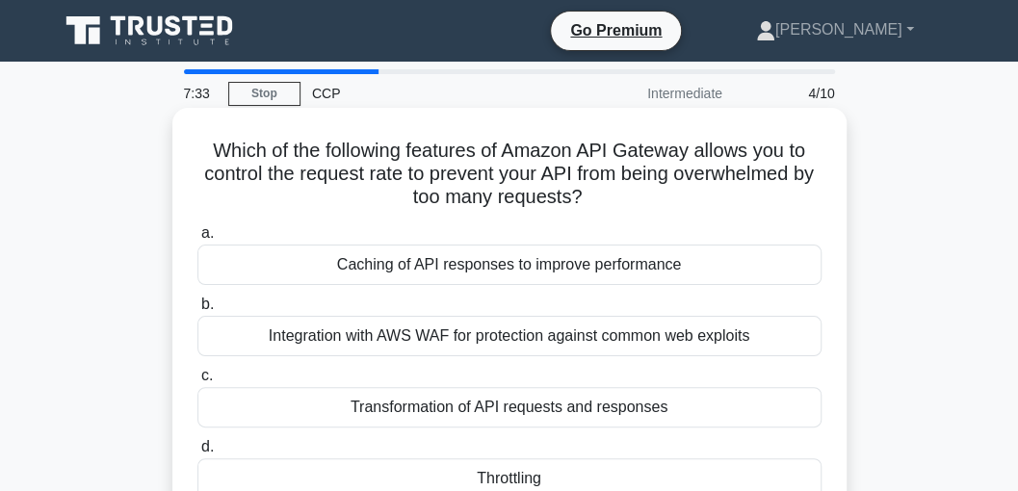
click at [326, 341] on div "Integration with AWS WAF for protection against common web exploits" at bounding box center [509, 336] width 624 height 40
click at [197, 311] on input "b. Integration with AWS WAF for protection against common web exploits" at bounding box center [197, 305] width 0 height 13
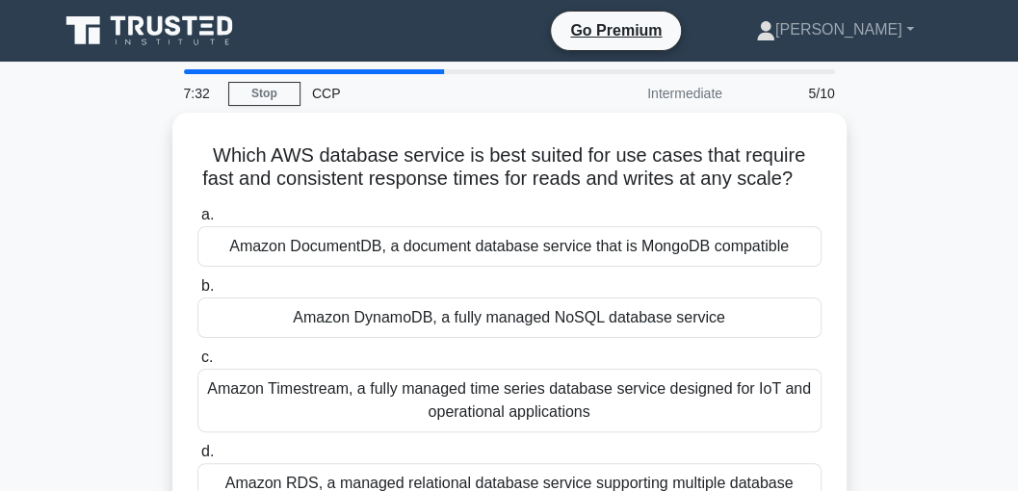
scroll to position [64, 0]
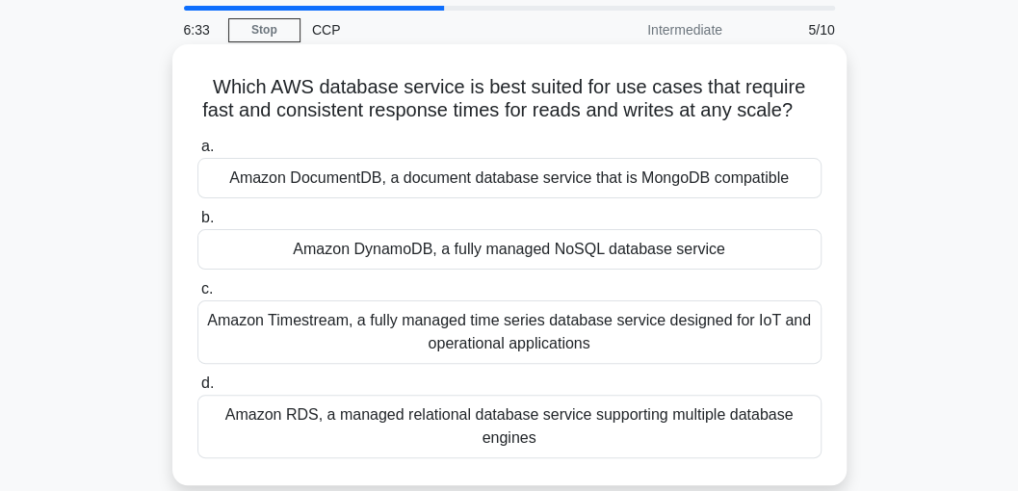
click at [460, 250] on div "Amazon DynamoDB, a fully managed NoSQL database service" at bounding box center [509, 249] width 624 height 40
click at [197, 224] on input "b. Amazon DynamoDB, a fully managed NoSQL database service" at bounding box center [197, 218] width 0 height 13
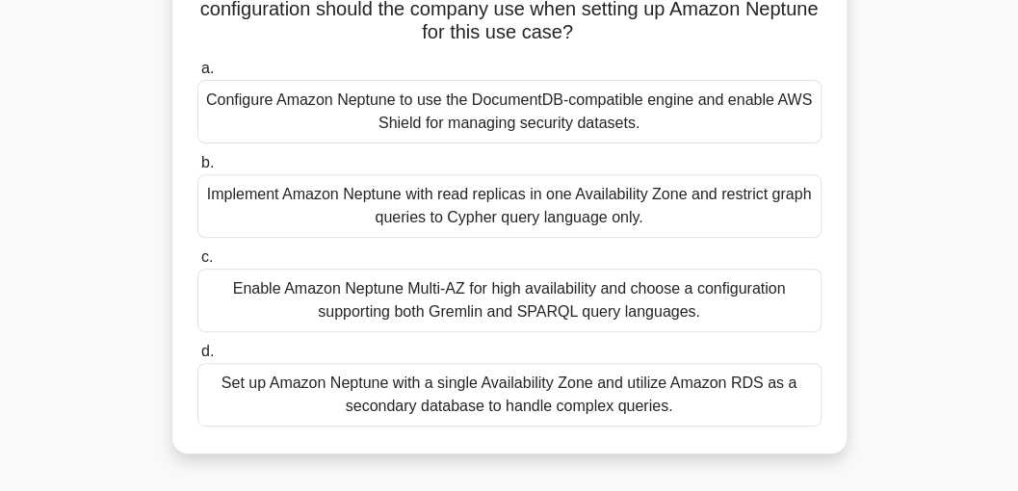
scroll to position [256, 0]
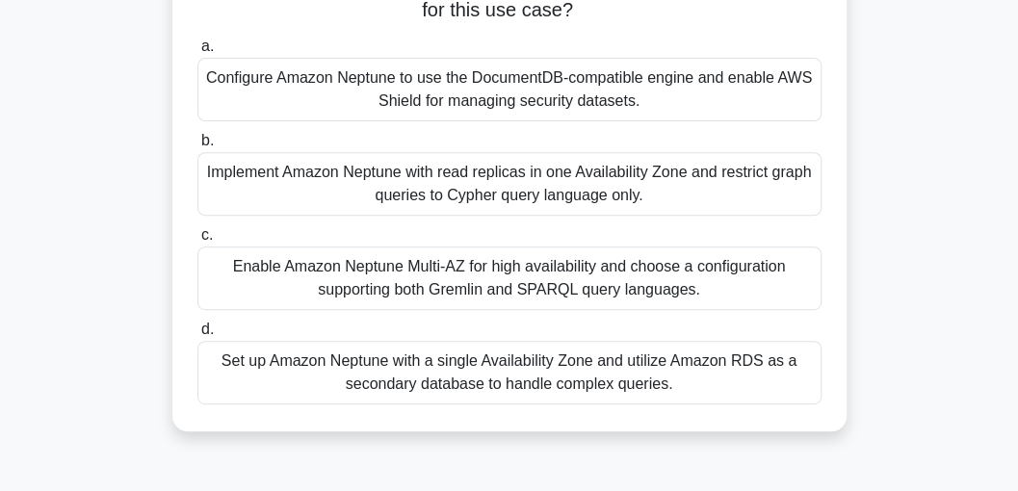
click at [370, 370] on div "Set up Amazon Neptune with a single Availability Zone and utilize Amazon RDS as…" at bounding box center [509, 373] width 624 height 64
click at [197, 336] on input "d. Set up Amazon Neptune with a single Availability Zone and utilize Amazon RDS…" at bounding box center [197, 330] width 0 height 13
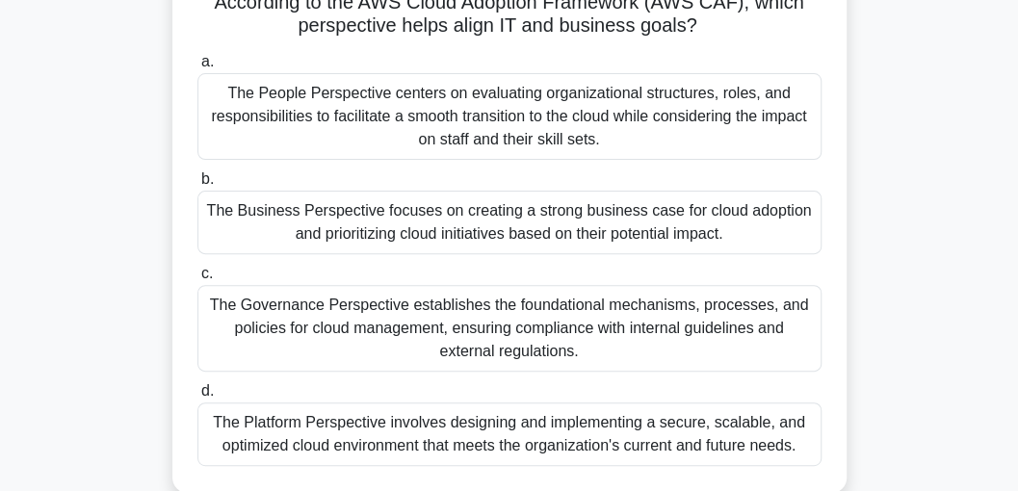
scroll to position [171, 0]
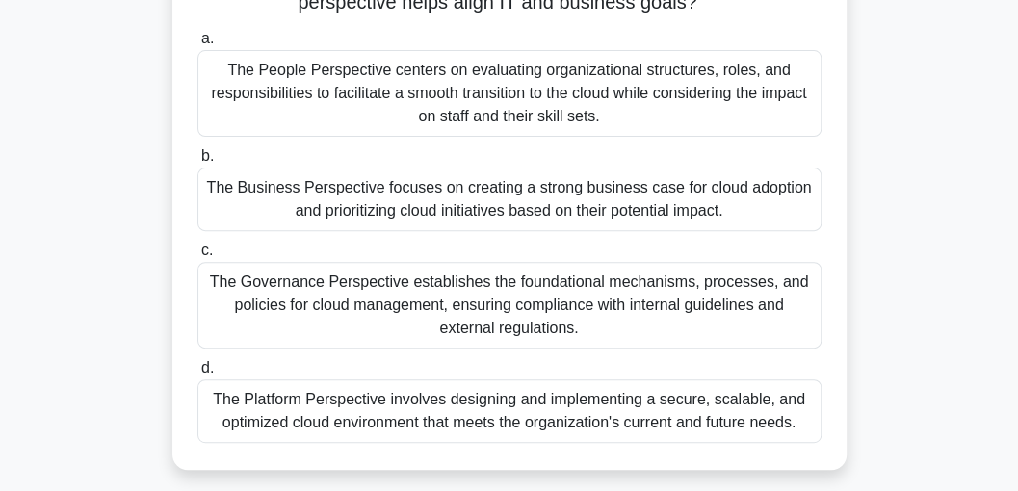
click at [317, 200] on div "The Business Perspective focuses on creating a strong business case for cloud a…" at bounding box center [509, 200] width 624 height 64
click at [197, 163] on input "b. The Business Perspective focuses on creating a strong business case for clou…" at bounding box center [197, 156] width 0 height 13
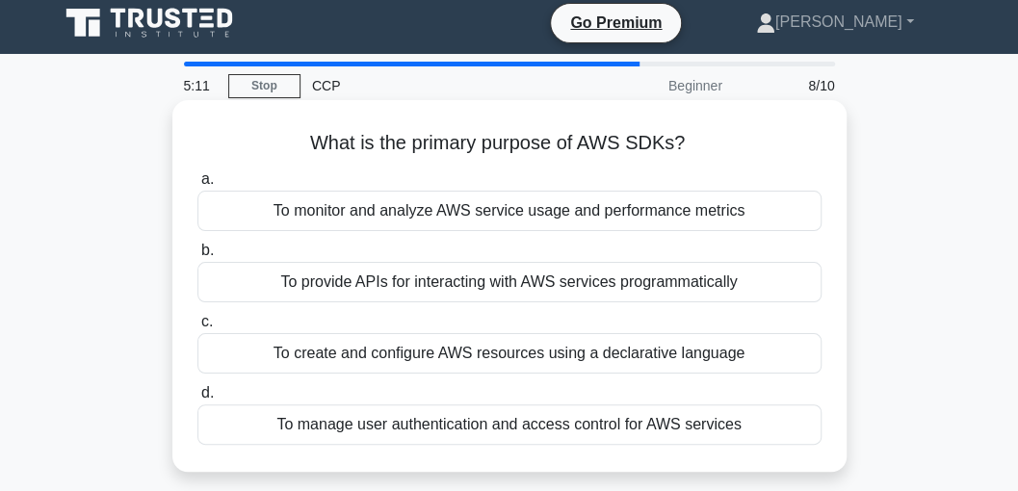
scroll to position [0, 0]
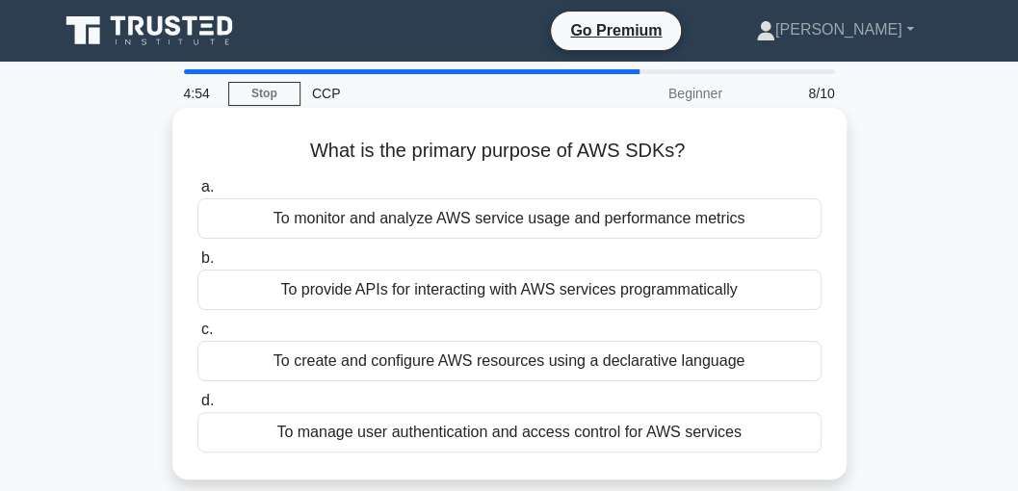
click at [444, 290] on div "To provide APIs for interacting with AWS services programmatically" at bounding box center [509, 290] width 624 height 40
click at [197, 265] on input "b. To provide APIs for interacting with AWS services programmatically" at bounding box center [197, 258] width 0 height 13
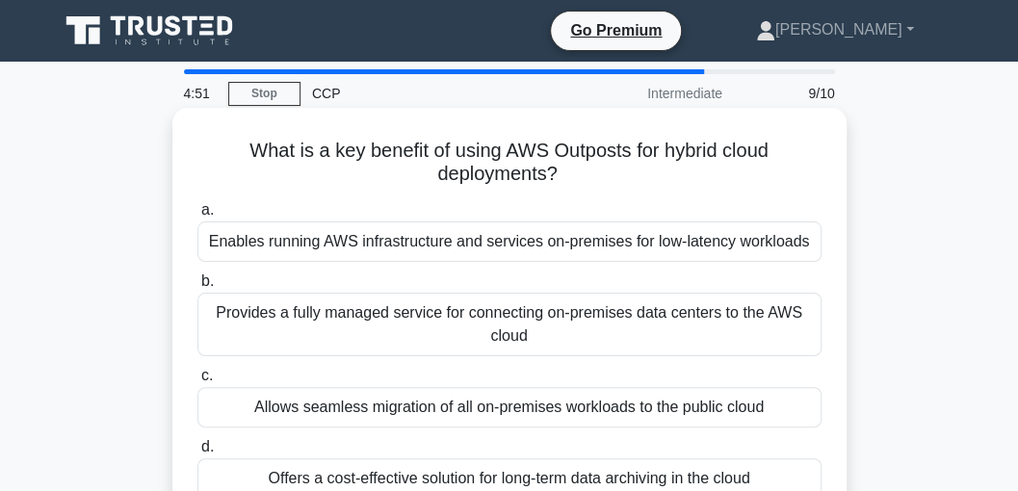
scroll to position [64, 0]
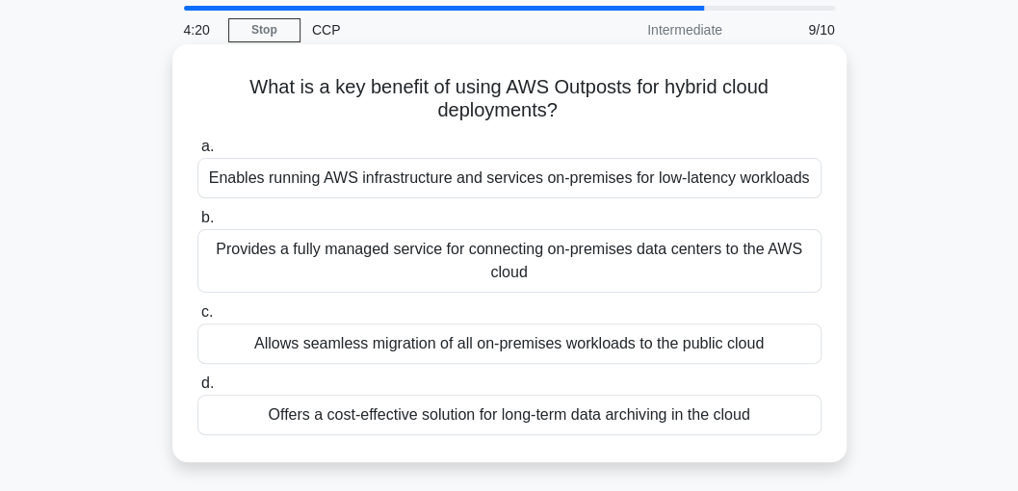
click at [268, 177] on div "Enables running AWS infrastructure and services on-premises for low-latency wor…" at bounding box center [509, 178] width 624 height 40
click at [197, 153] on input "a. Enables running AWS infrastructure and services on-premises for low-latency …" at bounding box center [197, 147] width 0 height 13
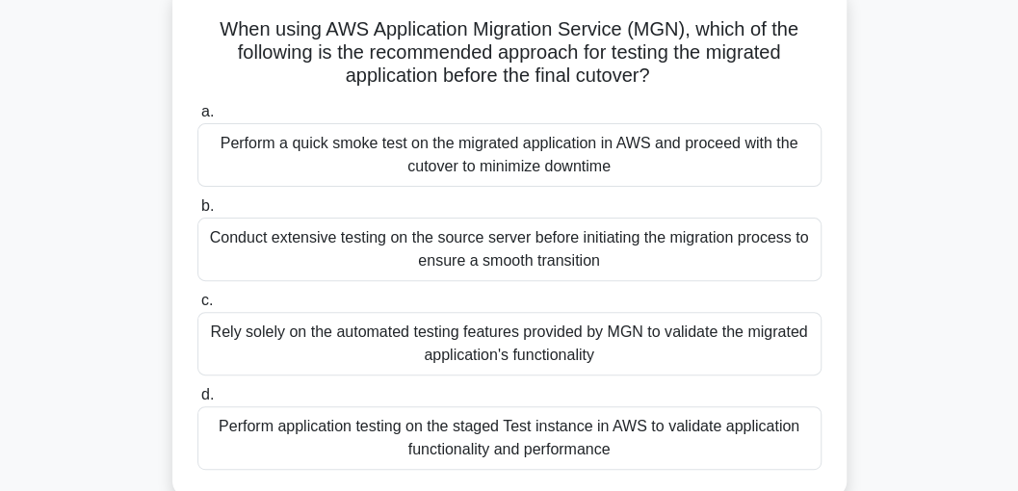
scroll to position [128, 0]
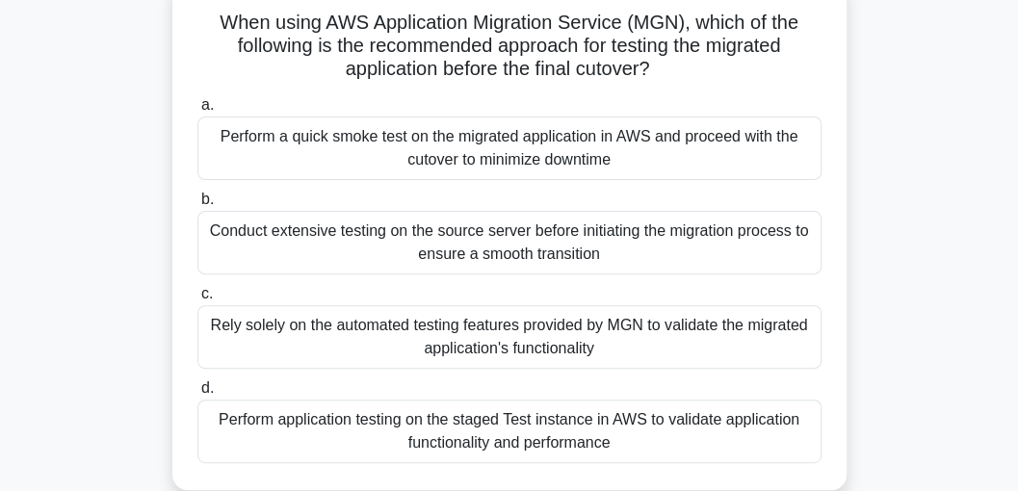
click at [318, 334] on div "Rely solely on the automated testing features provided by MGN to validate the m…" at bounding box center [509, 337] width 624 height 64
click at [197, 301] on input "c. Rely solely on the automated testing features provided by MGN to validate th…" at bounding box center [197, 294] width 0 height 13
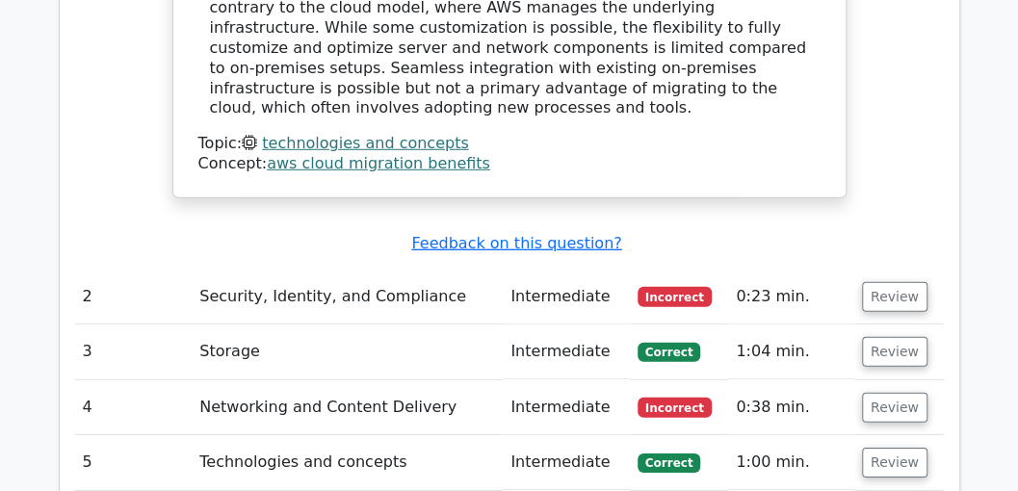
scroll to position [2247, 0]
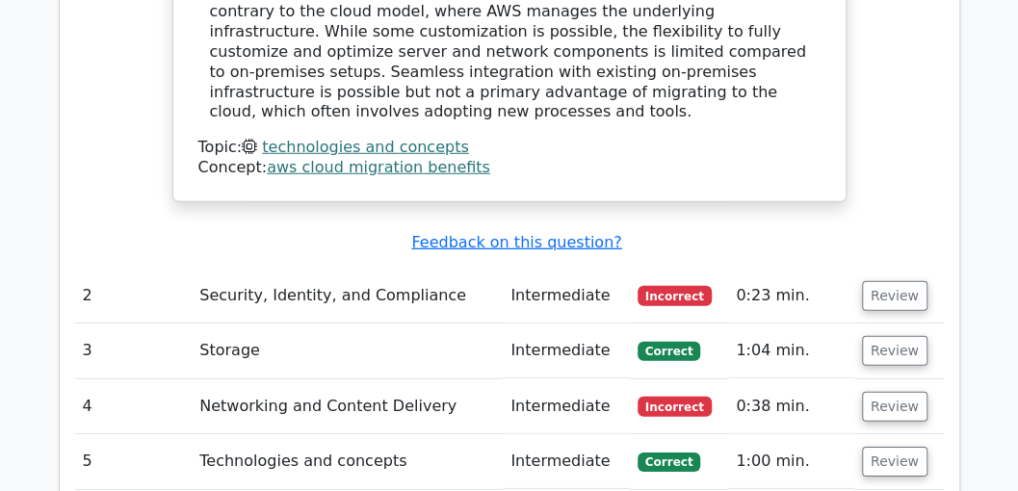
click at [890, 269] on td "Review" at bounding box center [899, 296] width 90 height 55
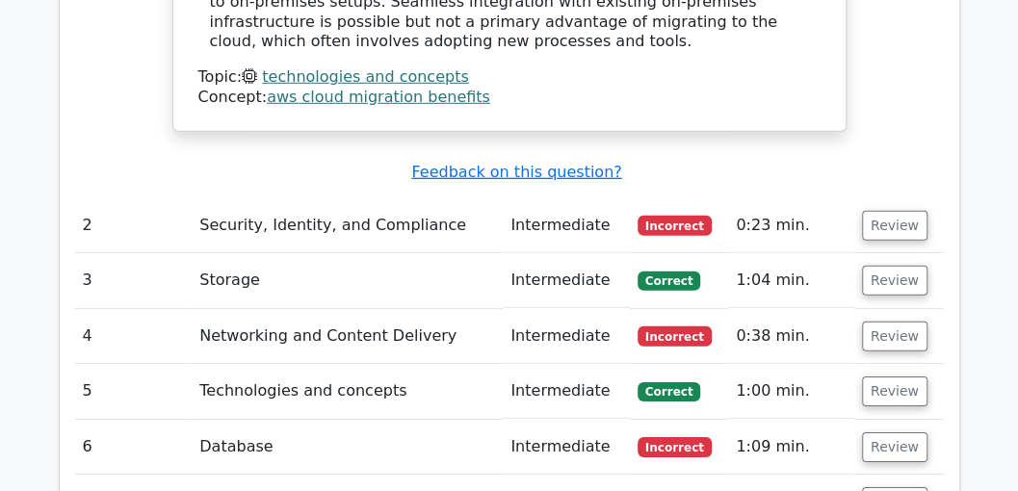
scroll to position [2312, 0]
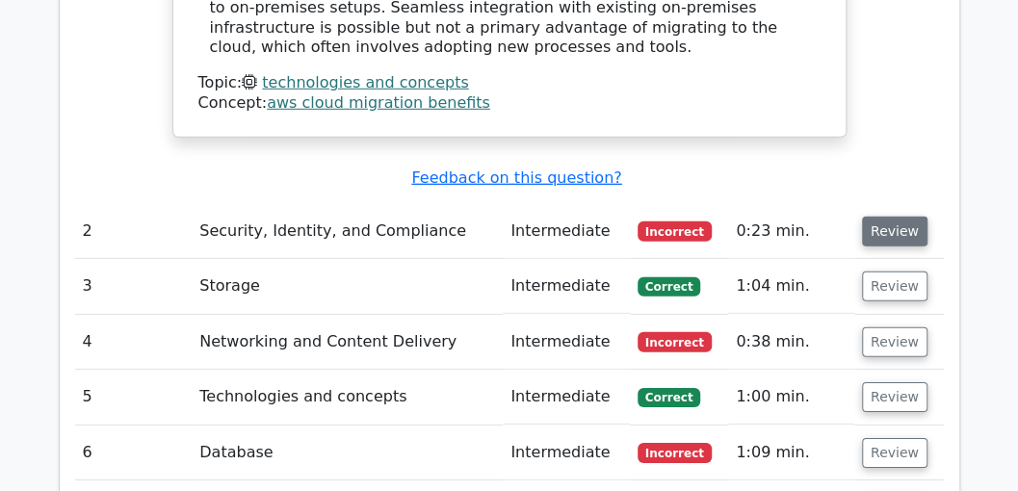
click at [887, 217] on button "Review" at bounding box center [895, 232] width 66 height 30
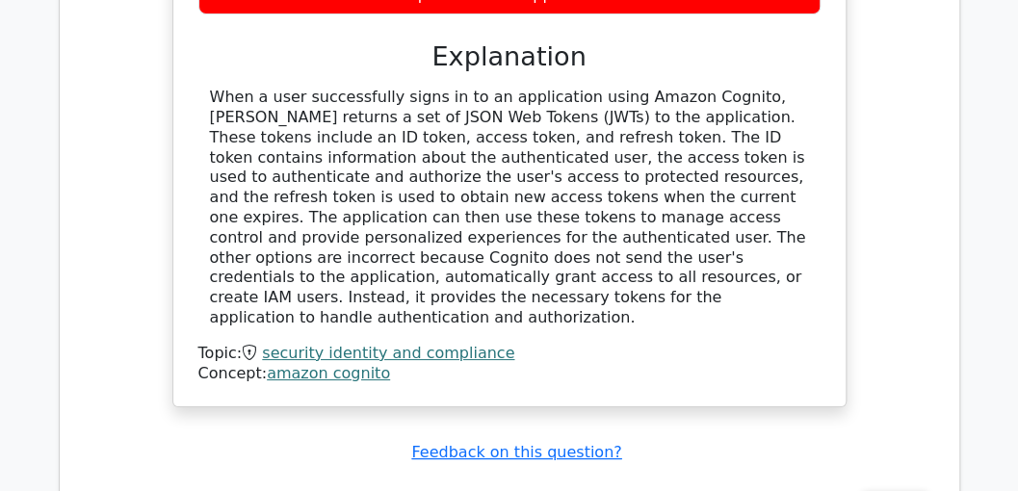
scroll to position [3146, 0]
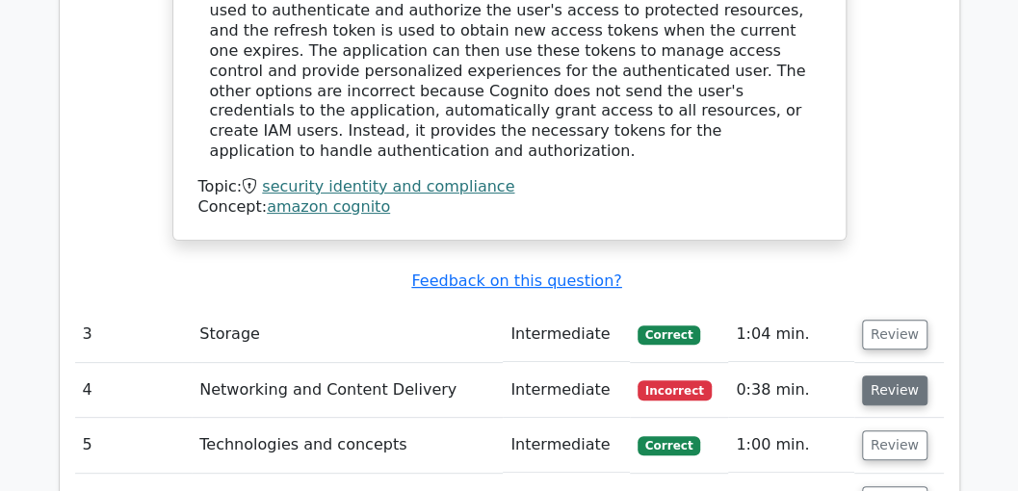
click at [902, 376] on button "Review" at bounding box center [895, 391] width 66 height 30
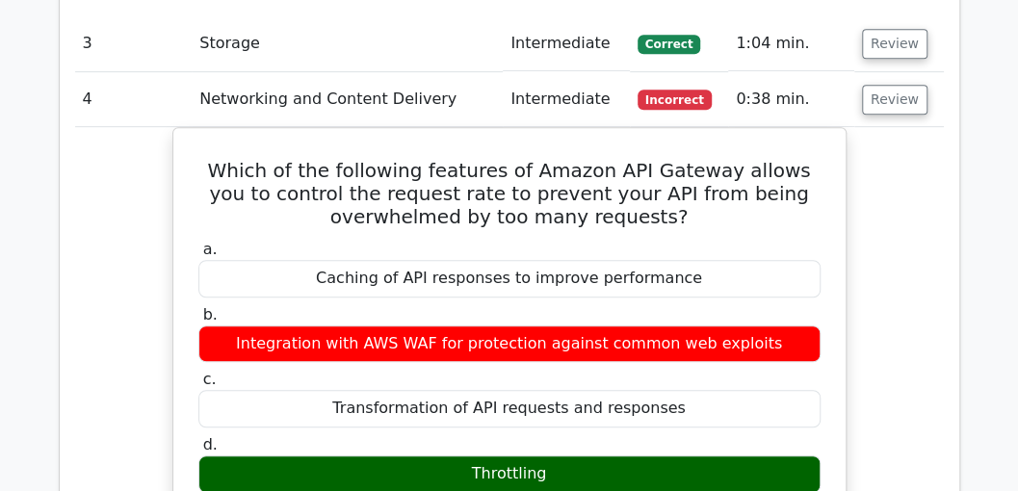
scroll to position [3468, 0]
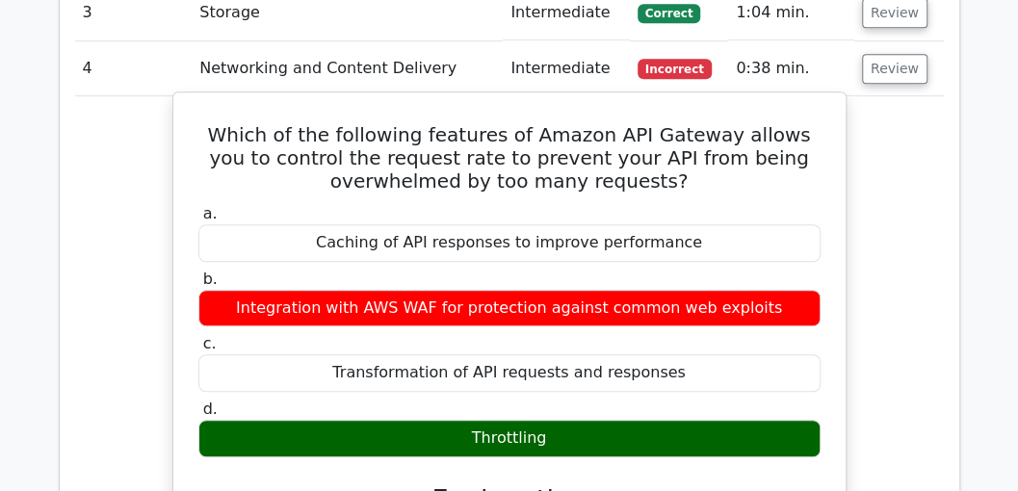
click at [354, 420] on div "Throttling" at bounding box center [509, 439] width 622 height 38
click at [387, 420] on div "Throttling" at bounding box center [509, 439] width 622 height 38
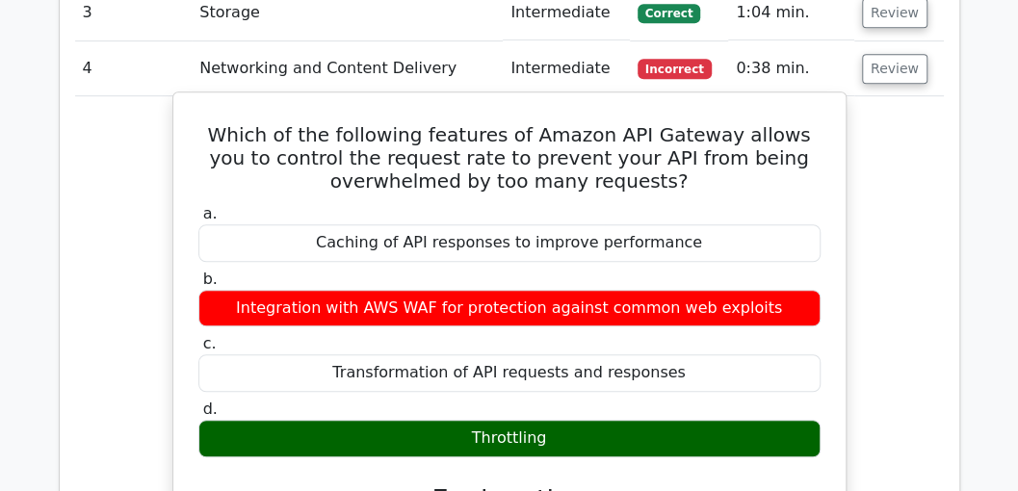
click at [387, 420] on div "Throttling" at bounding box center [509, 439] width 622 height 38
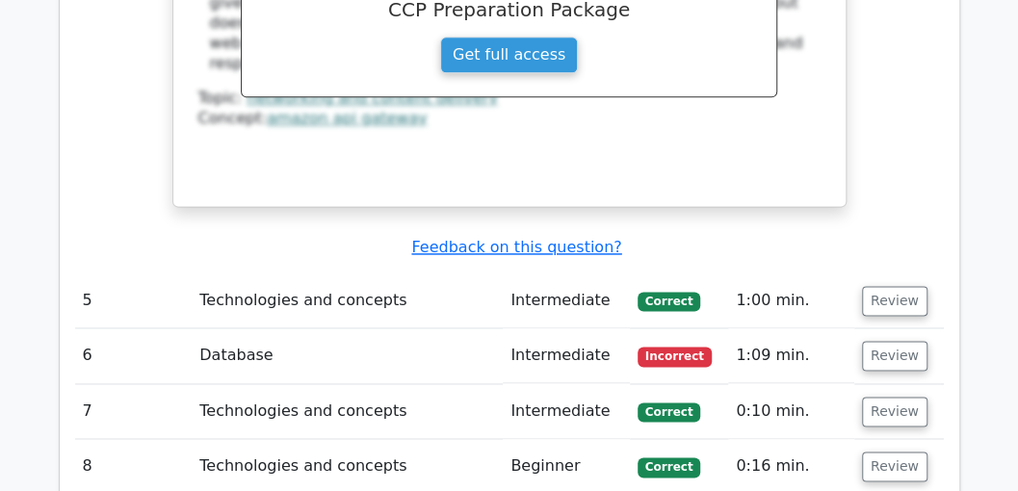
scroll to position [4109, 0]
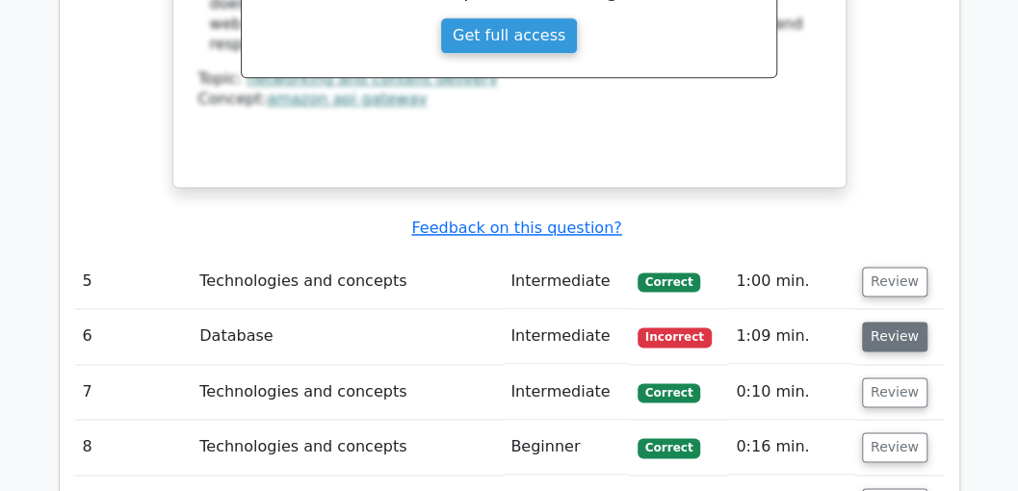
click at [894, 322] on button "Review" at bounding box center [895, 337] width 66 height 30
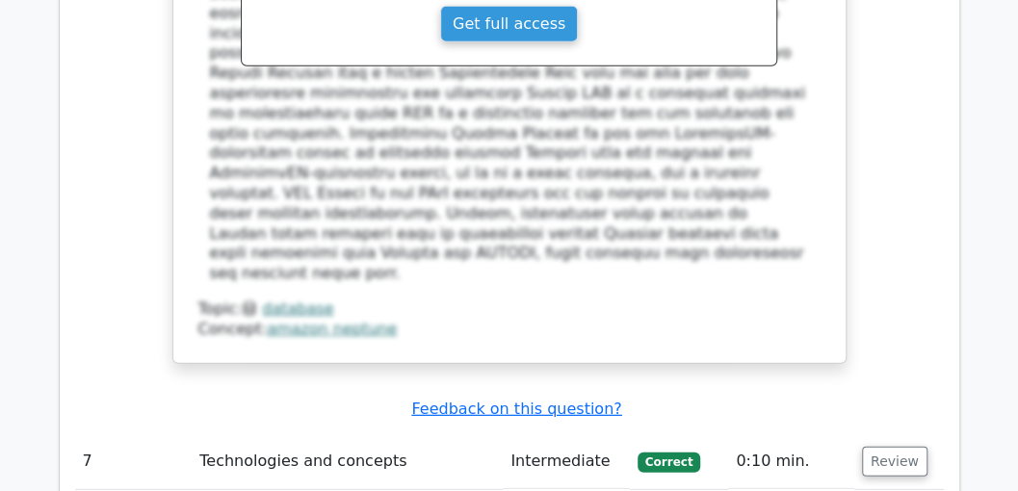
scroll to position [5201, 0]
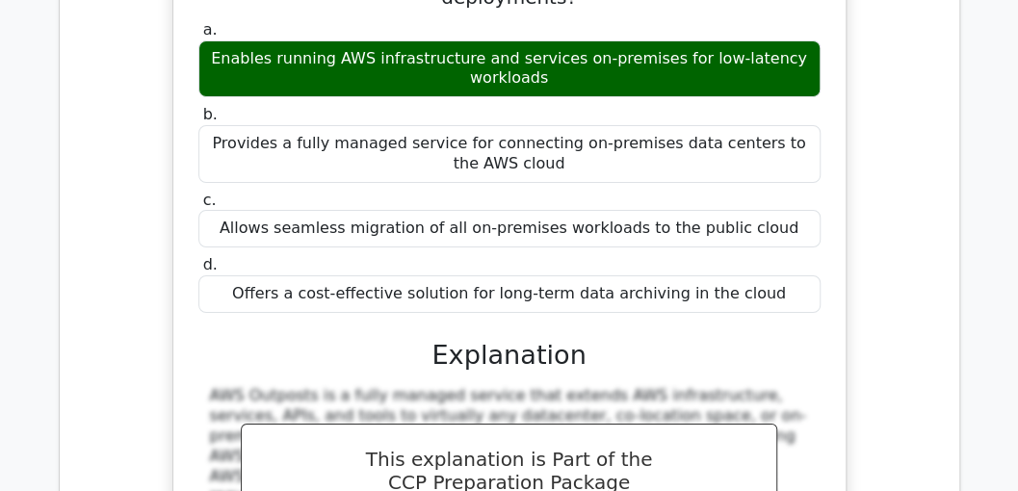
scroll to position [6165, 0]
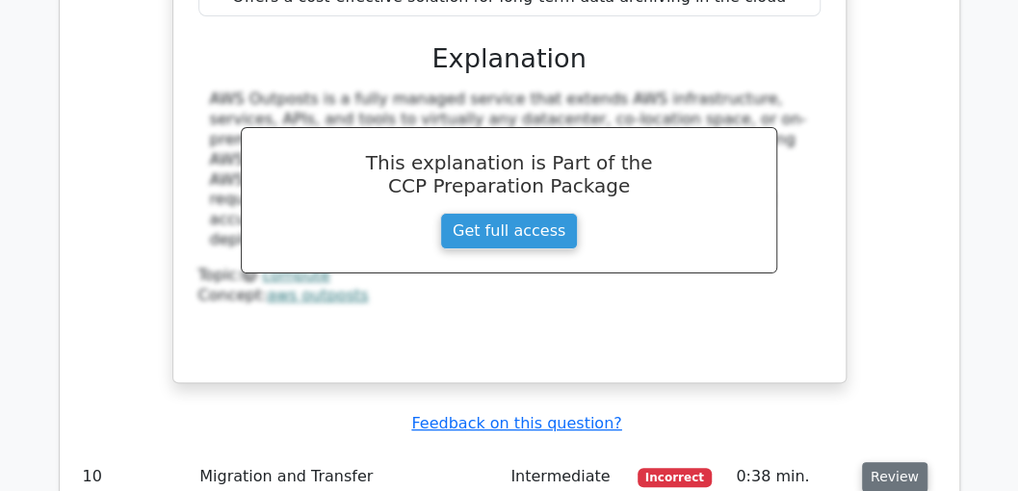
click at [890, 462] on button "Review" at bounding box center [895, 477] width 66 height 30
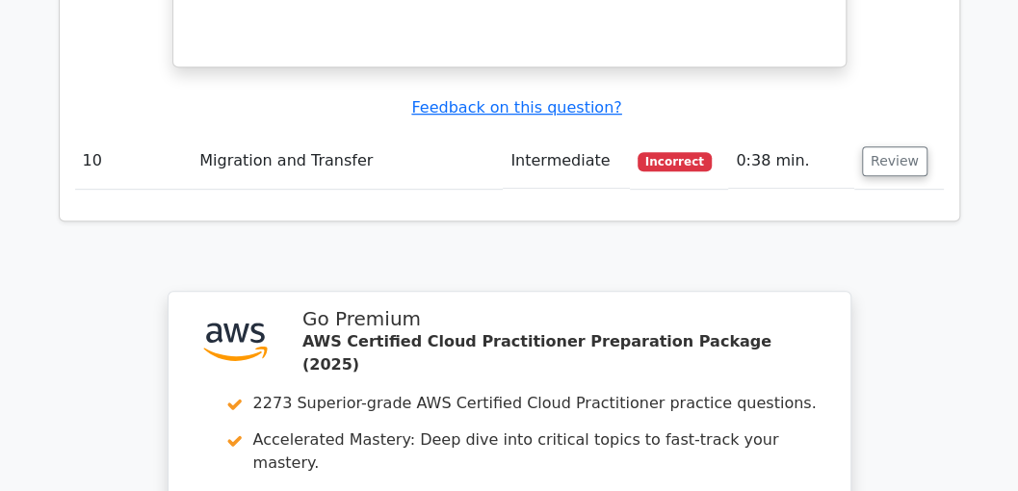
scroll to position [6357, 0]
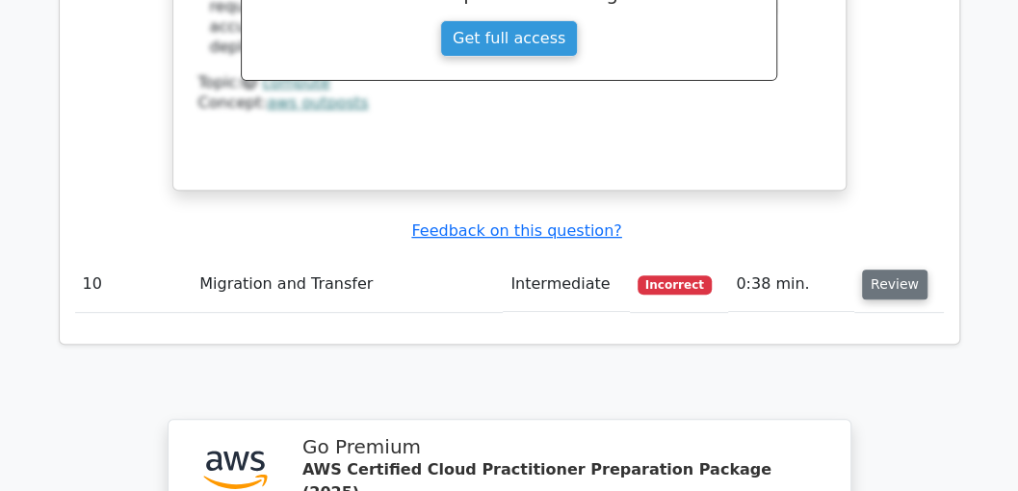
click at [884, 270] on button "Review" at bounding box center [895, 285] width 66 height 30
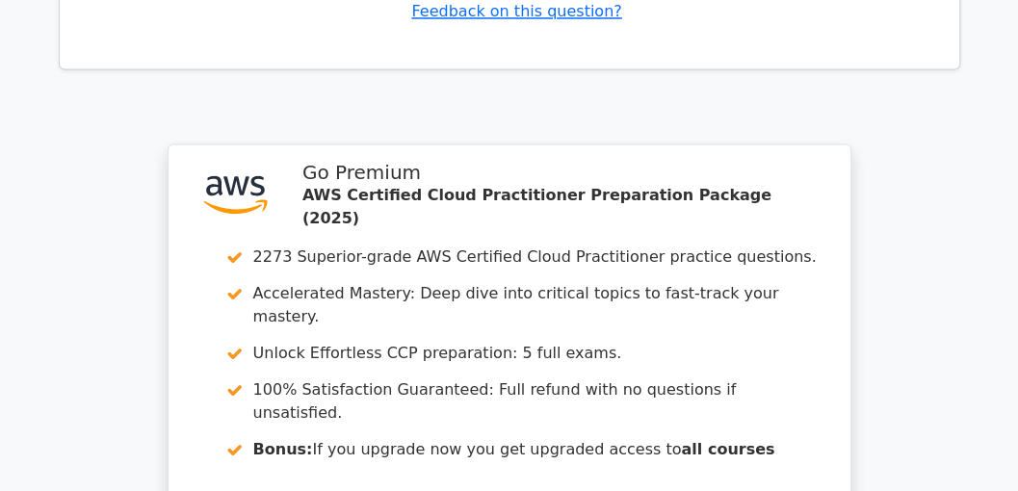
scroll to position [7683, 0]
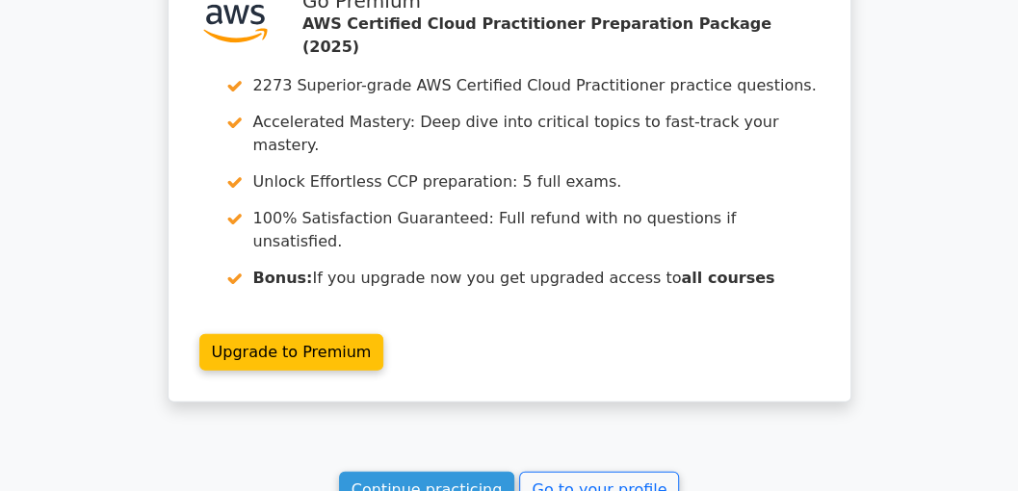
click at [457, 472] on link "Continue practicing" at bounding box center [427, 490] width 176 height 37
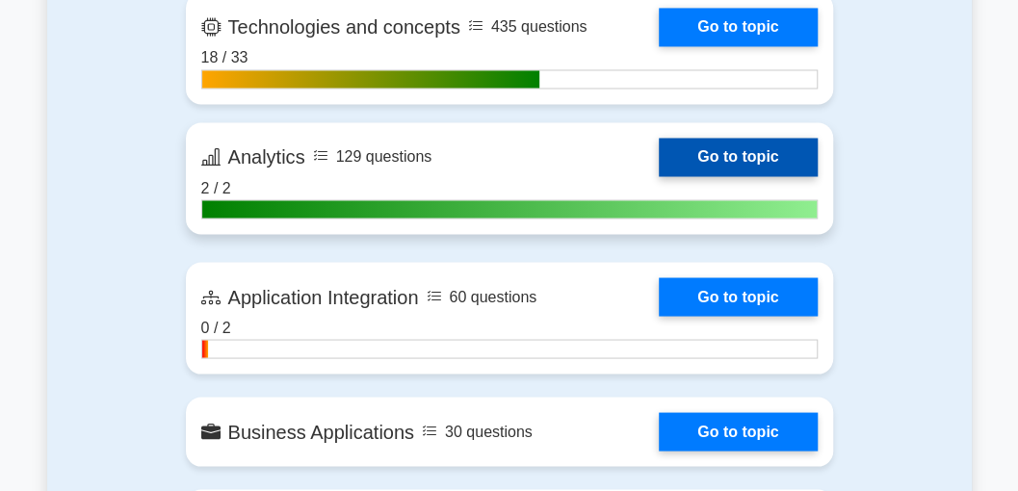
scroll to position [1284, 0]
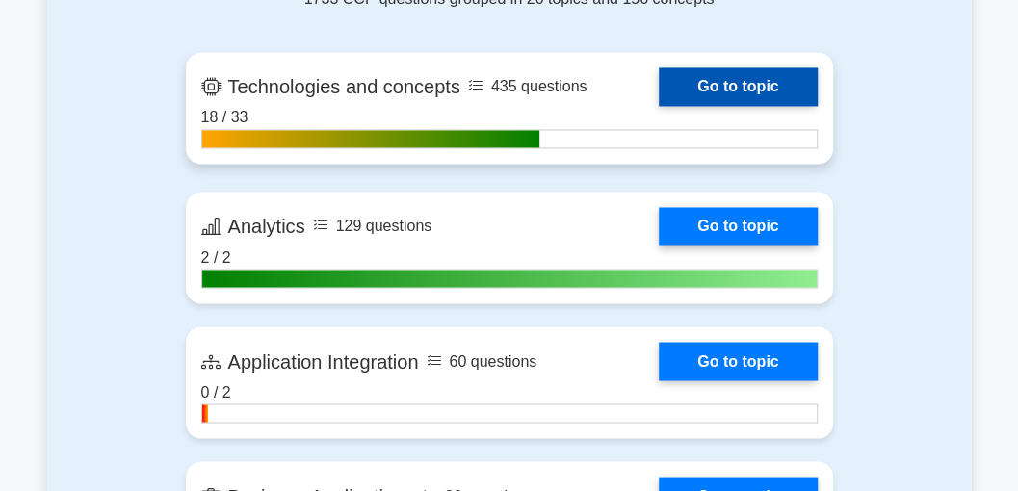
click at [753, 76] on link "Go to topic" at bounding box center [738, 86] width 158 height 39
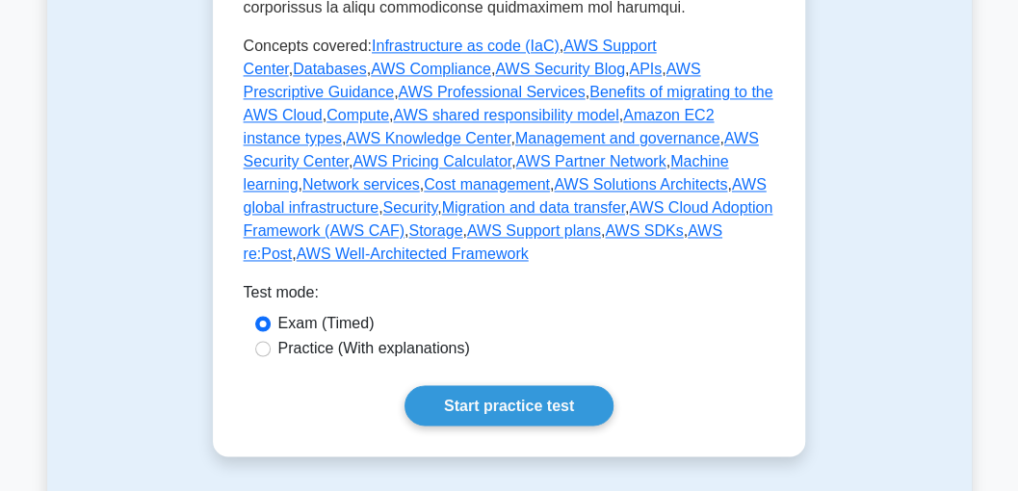
scroll to position [1219, 0]
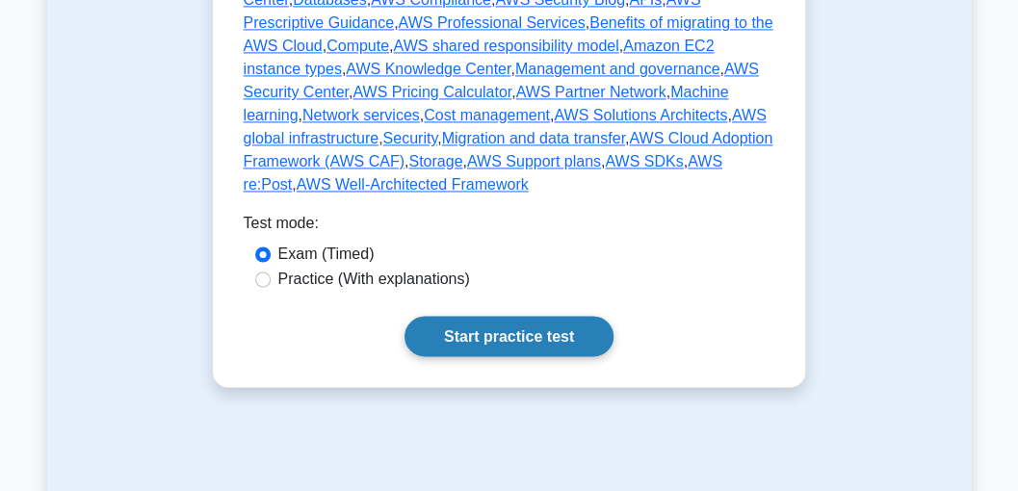
click at [485, 316] on link "Start practice test" at bounding box center [509, 336] width 209 height 40
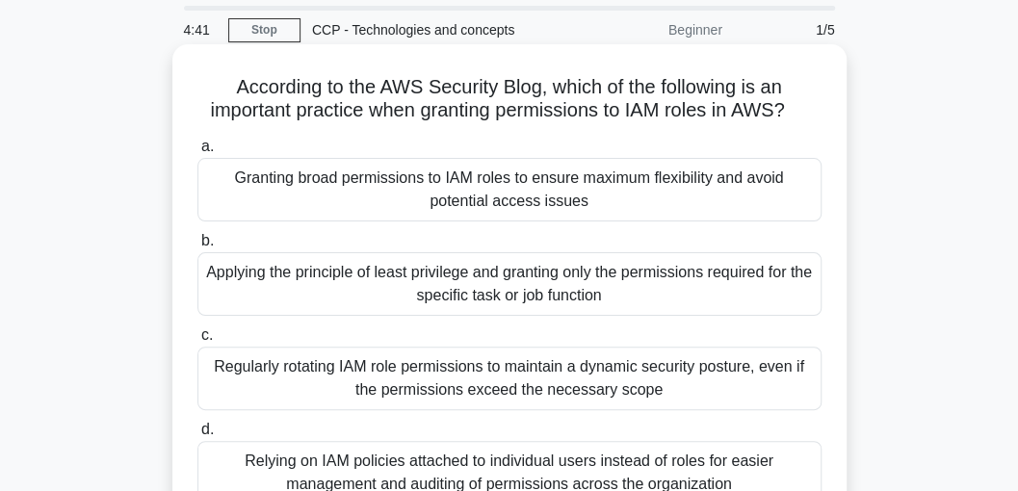
scroll to position [128, 0]
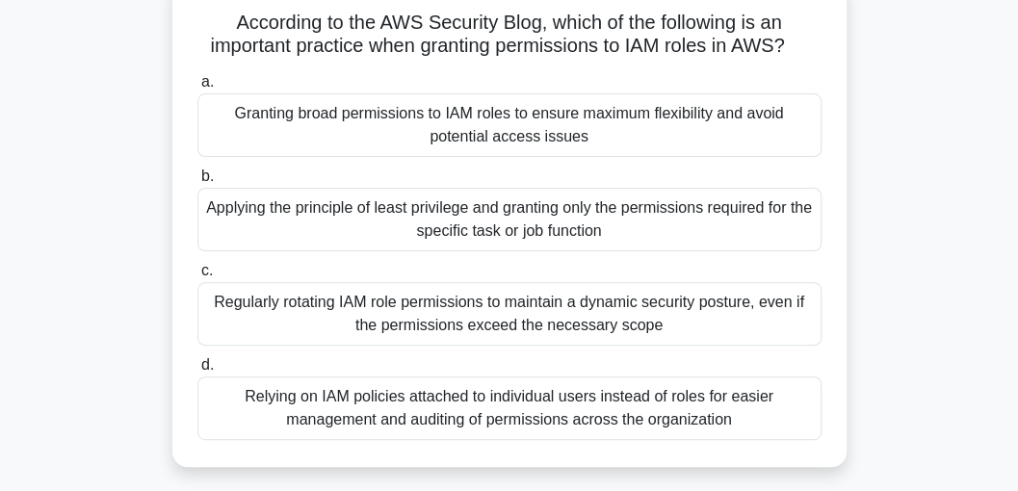
click at [393, 405] on div "Relying on IAM policies attached to individual users instead of roles for easie…" at bounding box center [509, 409] width 624 height 64
click at [197, 372] on input "d. Relying on IAM policies attached to individual users instead of roles for ea…" at bounding box center [197, 365] width 0 height 13
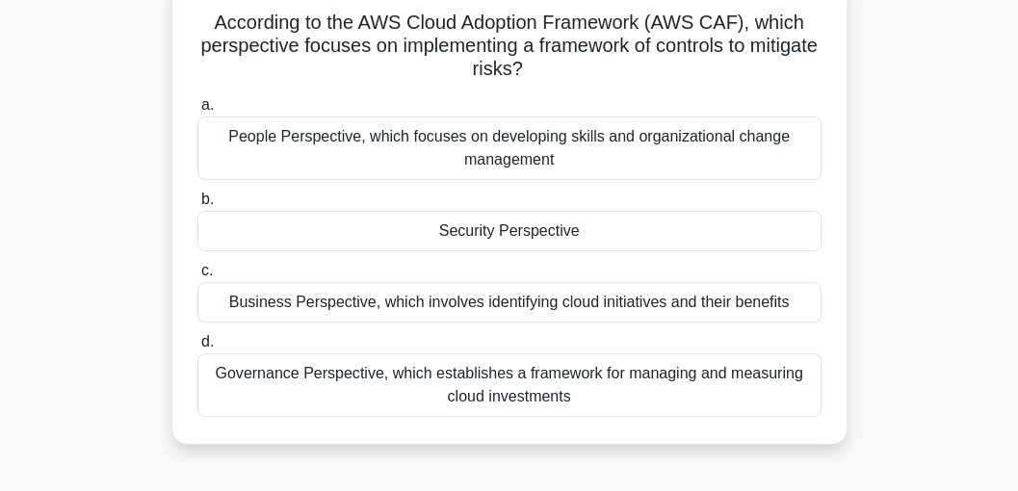
click at [484, 230] on div "Security Perspective" at bounding box center [509, 231] width 624 height 40
click at [197, 206] on input "b. Security Perspective" at bounding box center [197, 200] width 0 height 13
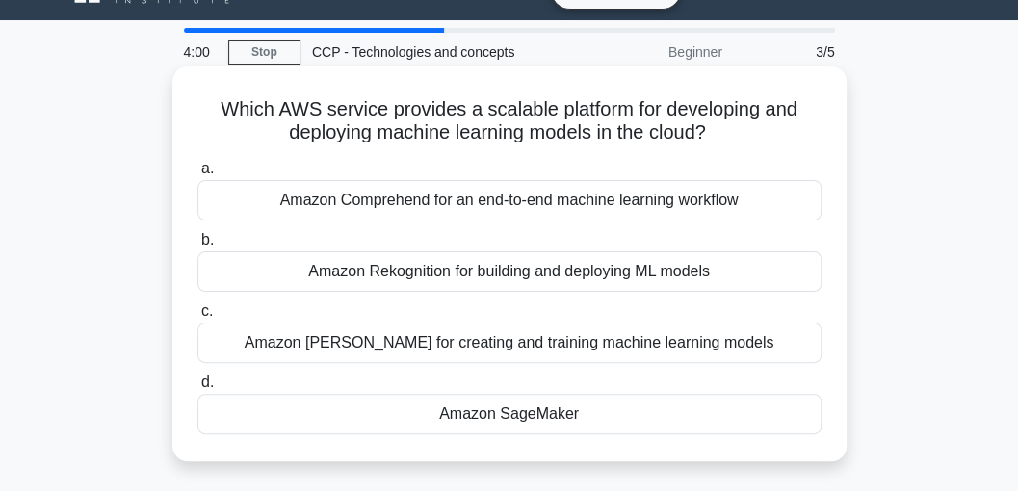
scroll to position [64, 0]
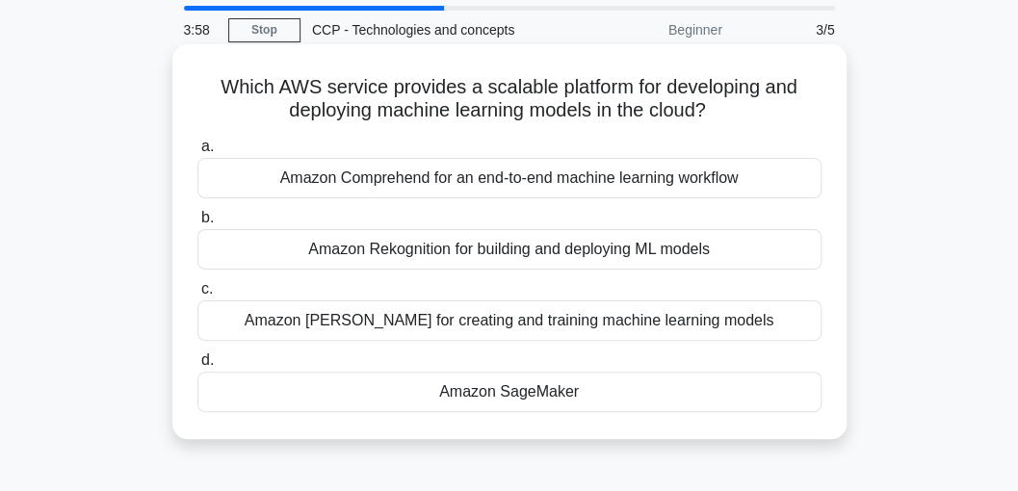
click at [434, 388] on div "Amazon SageMaker" at bounding box center [509, 392] width 624 height 40
click at [197, 367] on input "d. Amazon SageMaker" at bounding box center [197, 360] width 0 height 13
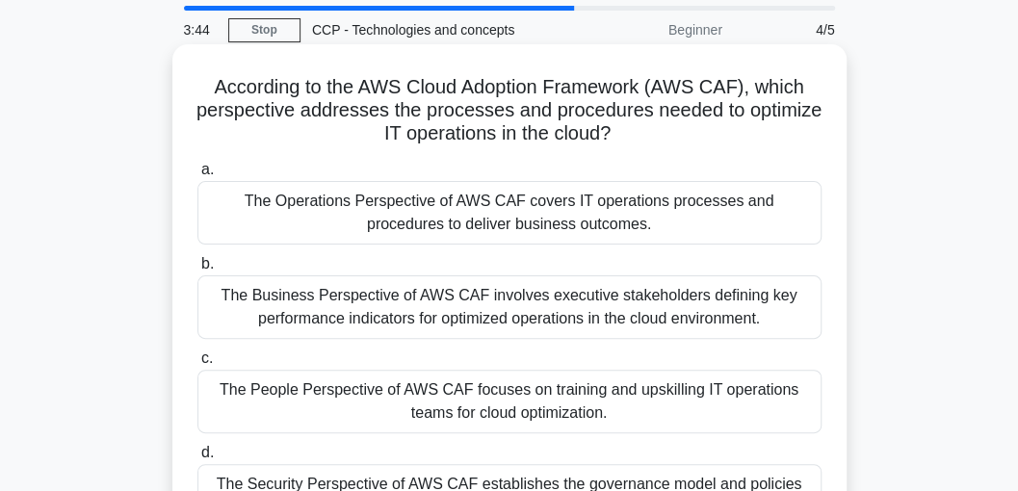
scroll to position [128, 0]
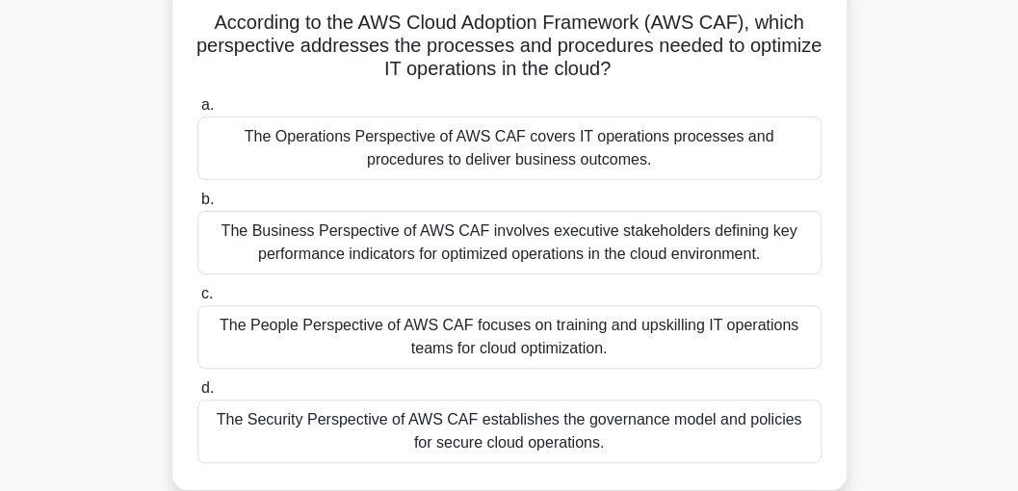
click at [426, 248] on div "The Business Perspective of AWS CAF involves executive stakeholders defining ke…" at bounding box center [509, 243] width 624 height 64
click at [197, 206] on input "b. The Business Perspective of AWS CAF involves executive stakeholders defining…" at bounding box center [197, 200] width 0 height 13
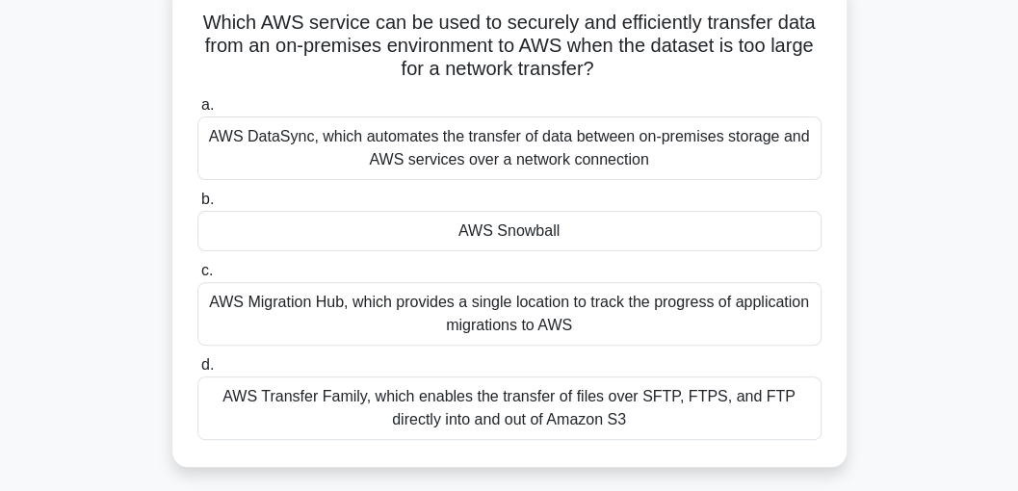
click at [430, 229] on div "AWS Snowball" at bounding box center [509, 231] width 624 height 40
click at [197, 206] on input "b. AWS Snowball" at bounding box center [197, 200] width 0 height 13
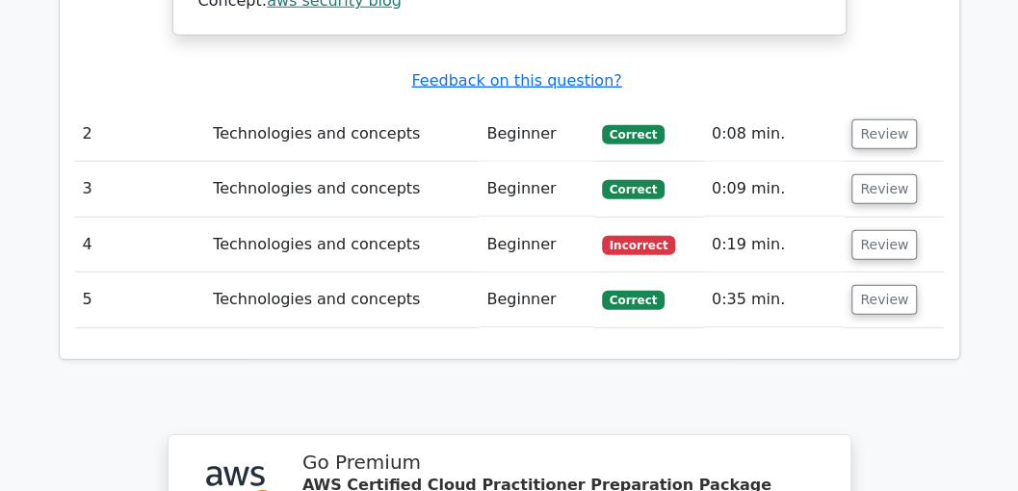
scroll to position [2183, 0]
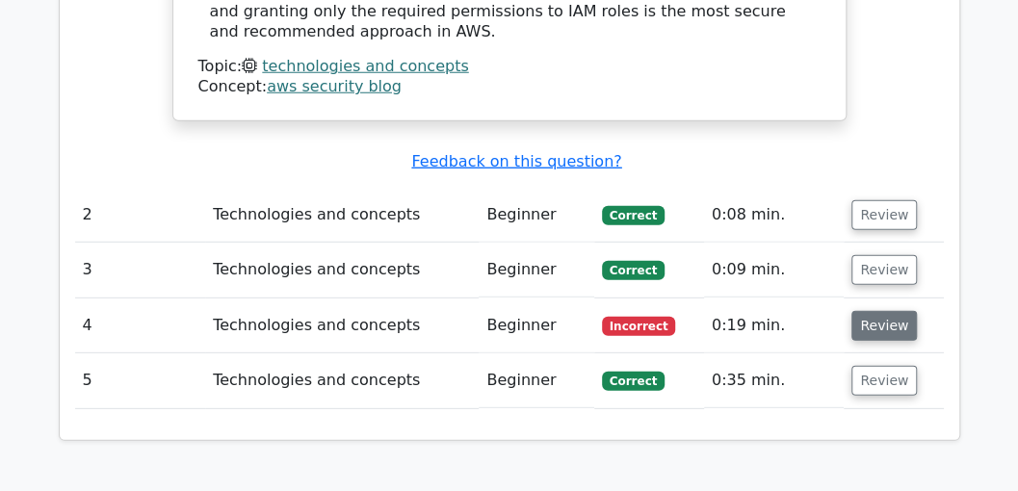
click at [870, 311] on button "Review" at bounding box center [885, 326] width 66 height 30
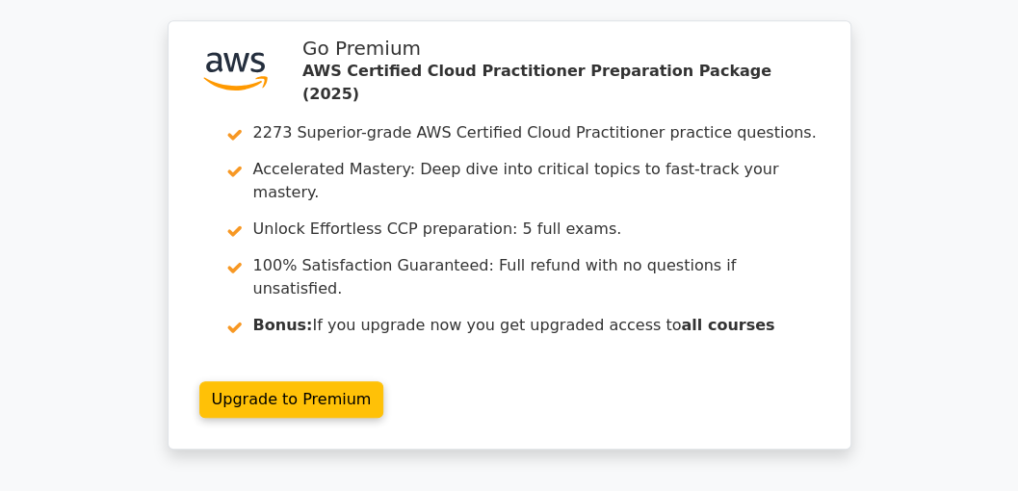
scroll to position [3596, 0]
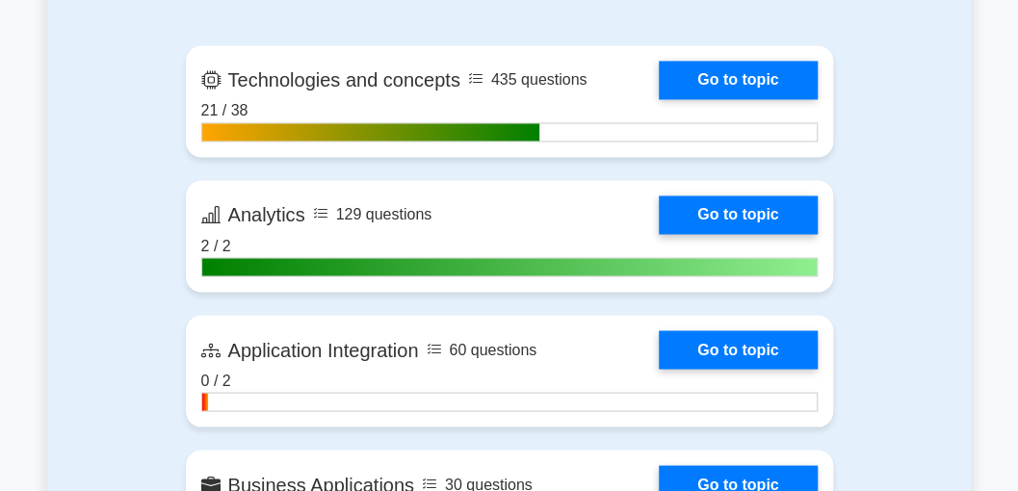
scroll to position [1284, 0]
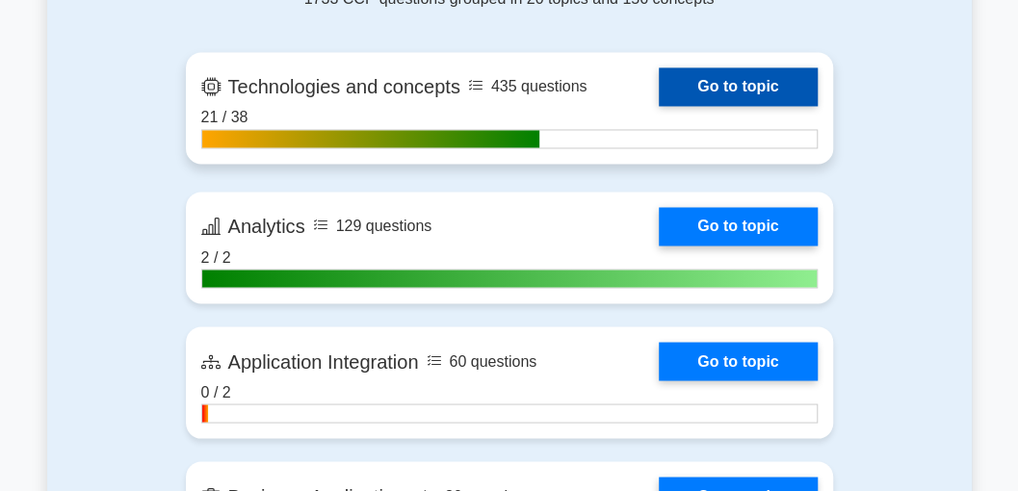
click at [730, 68] on link "Go to topic" at bounding box center [738, 86] width 158 height 39
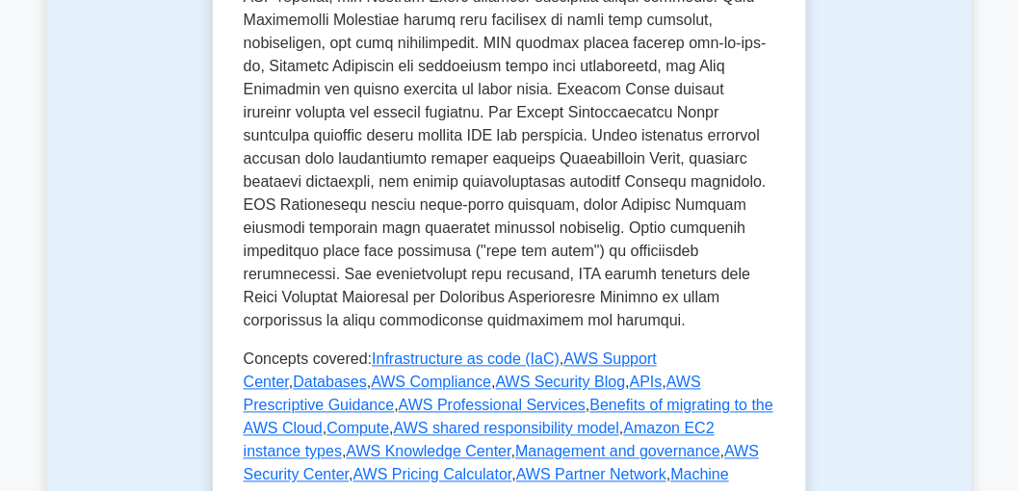
scroll to position [1091, 0]
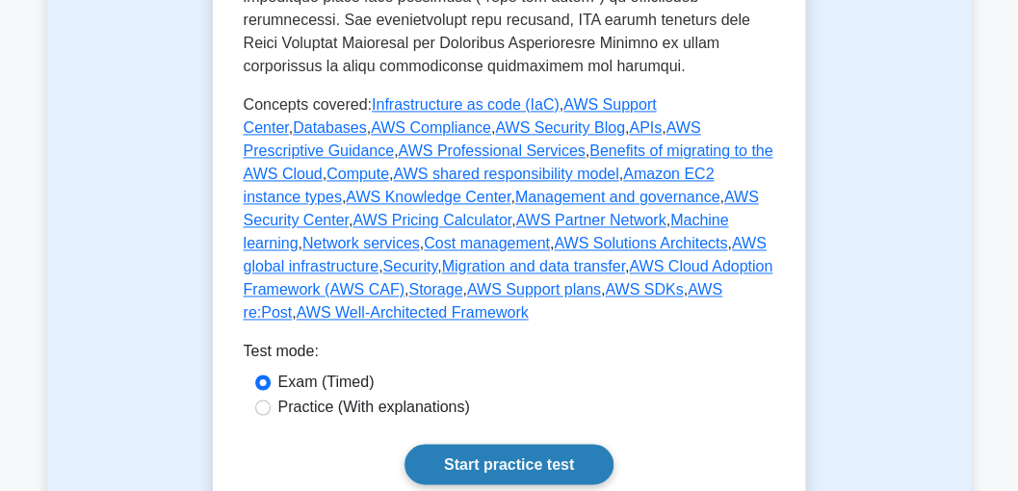
click at [501, 444] on link "Start practice test" at bounding box center [509, 464] width 209 height 40
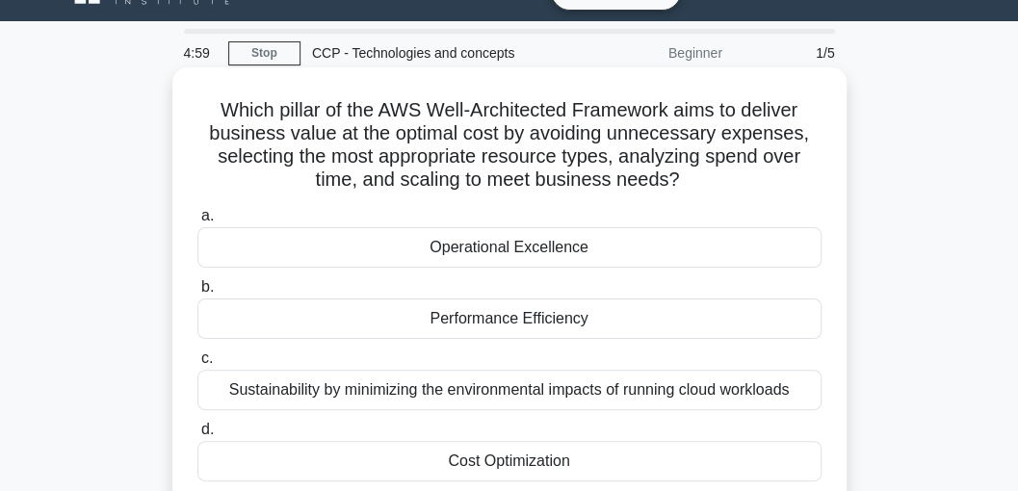
scroll to position [64, 0]
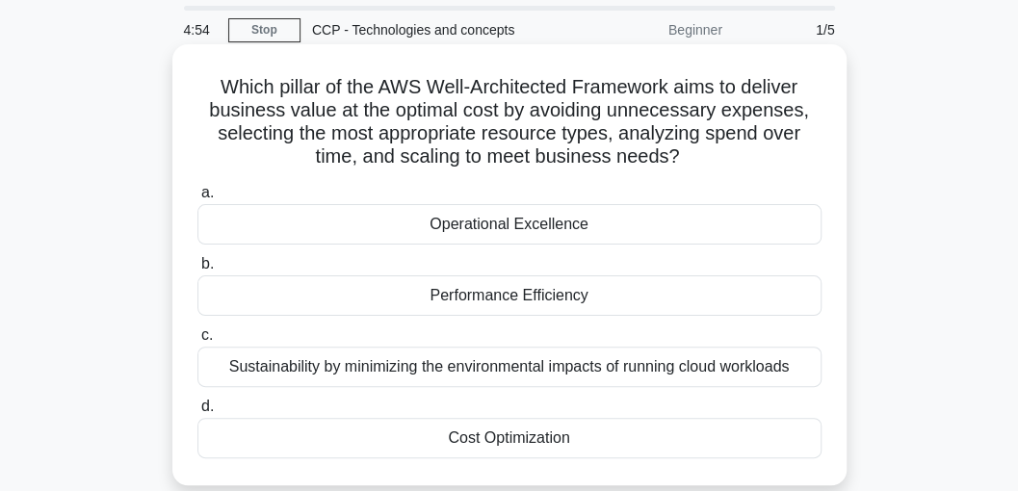
click at [507, 428] on div "Cost Optimization" at bounding box center [509, 438] width 624 height 40
click at [197, 413] on input "d. Cost Optimization" at bounding box center [197, 407] width 0 height 13
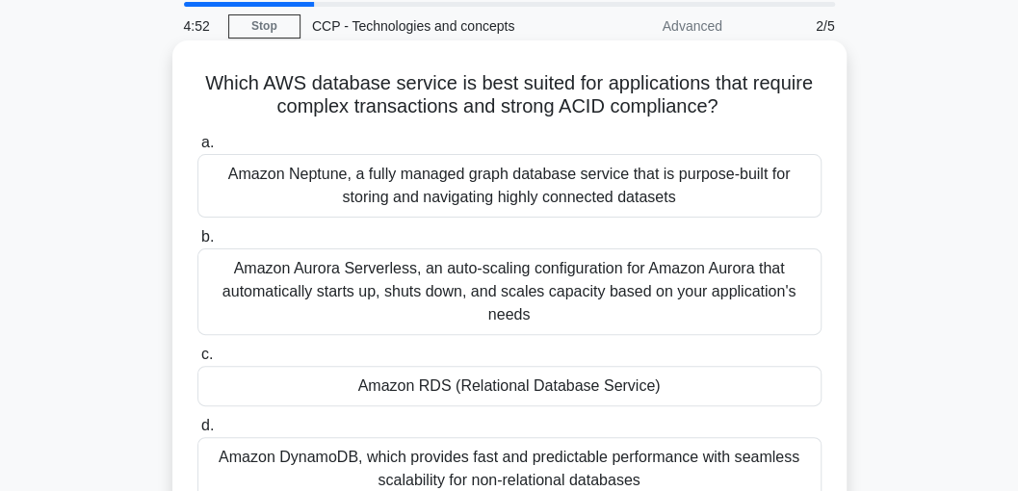
scroll to position [128, 0]
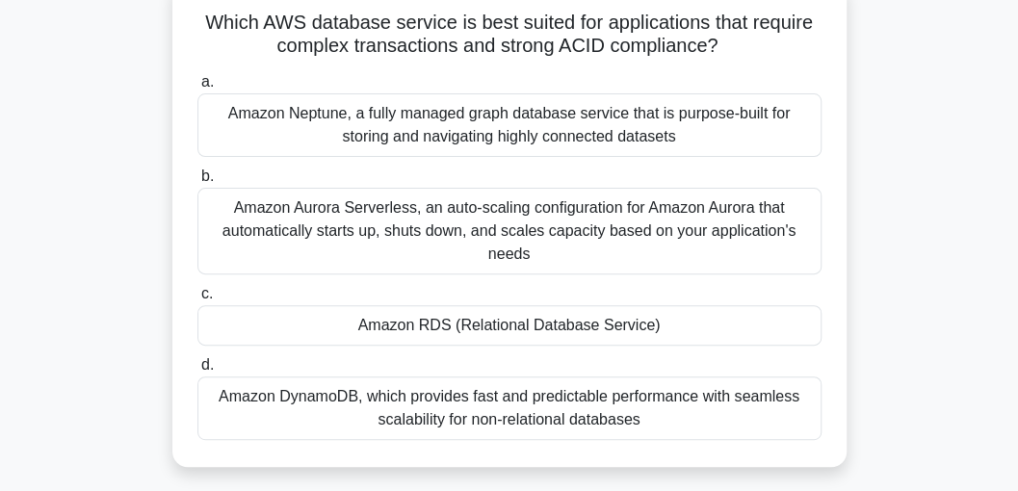
click at [442, 328] on div "Amazon RDS (Relational Database Service)" at bounding box center [509, 325] width 624 height 40
click at [197, 301] on input "c. Amazon RDS (Relational Database Service)" at bounding box center [197, 294] width 0 height 13
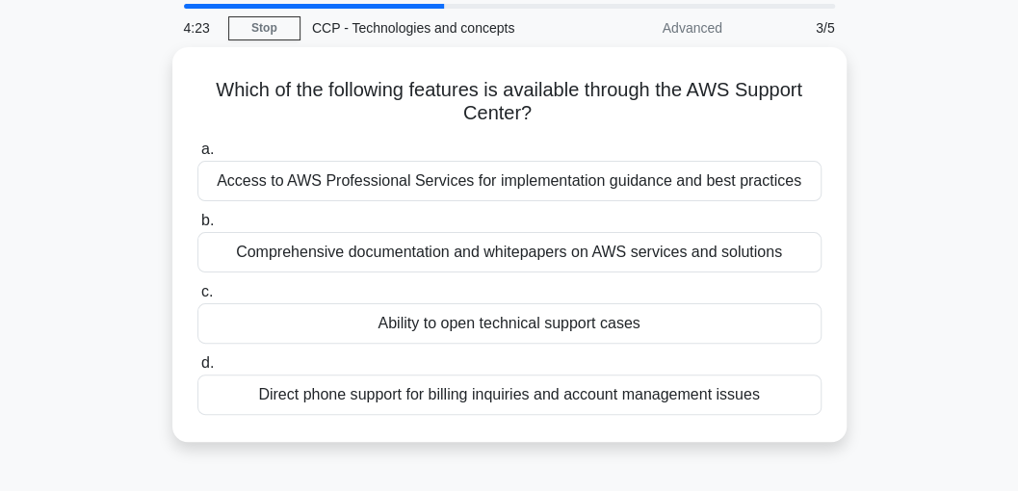
scroll to position [0, 0]
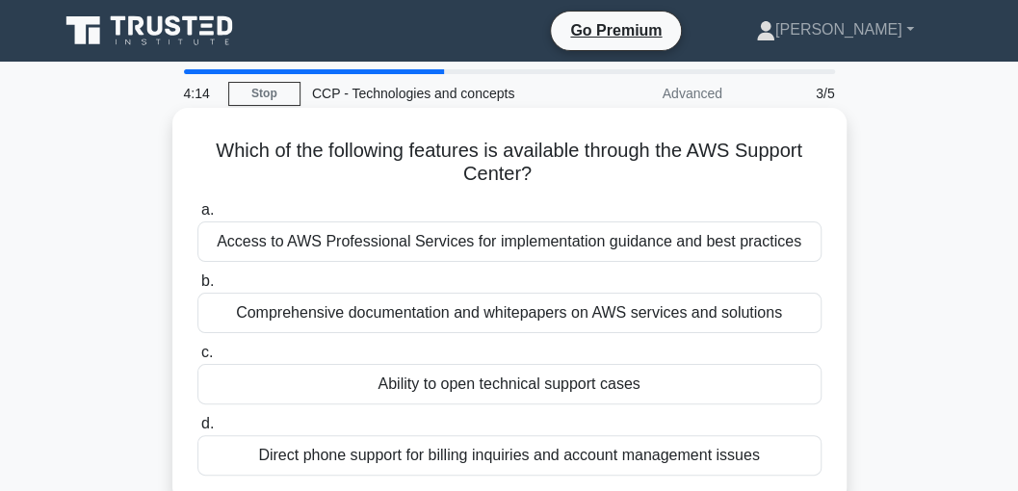
click at [562, 381] on div "Ability to open technical support cases" at bounding box center [509, 384] width 624 height 40
click at [197, 359] on input "c. Ability to open technical support cases" at bounding box center [197, 353] width 0 height 13
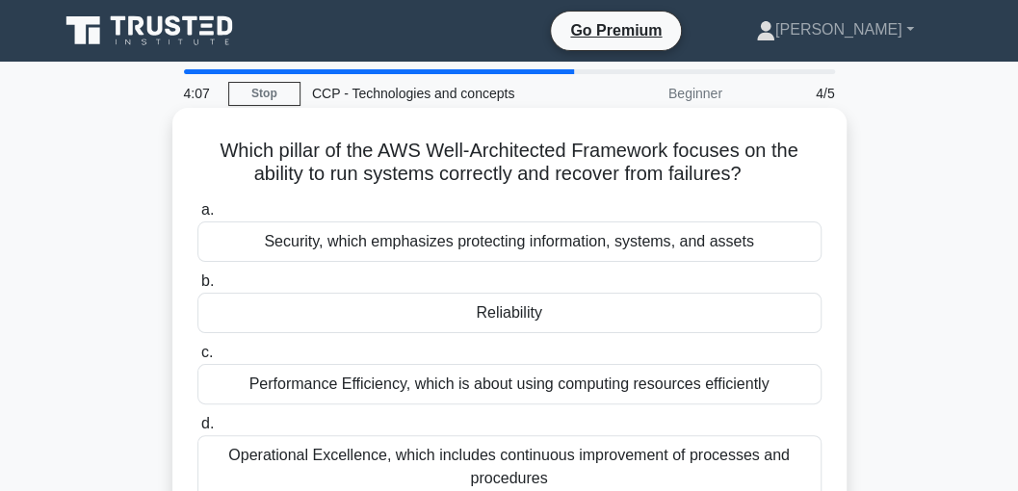
click at [470, 319] on div "Reliability" at bounding box center [509, 313] width 624 height 40
click at [197, 288] on input "b. Reliability" at bounding box center [197, 281] width 0 height 13
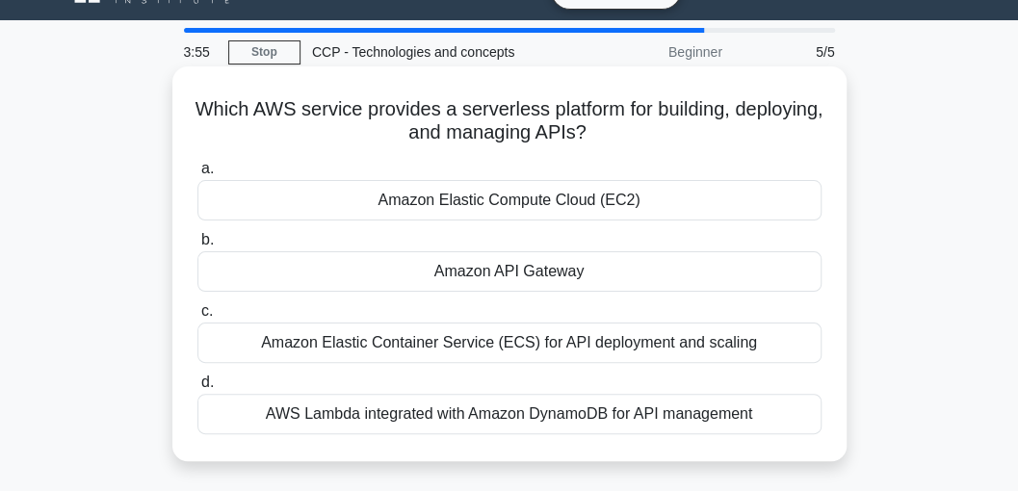
scroll to position [64, 0]
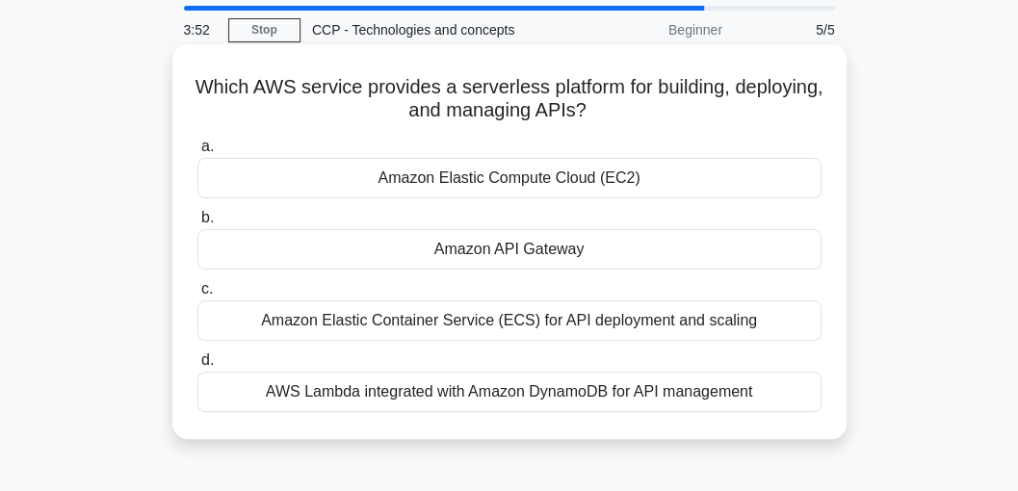
click at [546, 247] on div "Amazon API Gateway" at bounding box center [509, 249] width 624 height 40
click at [197, 224] on input "b. Amazon API Gateway" at bounding box center [197, 218] width 0 height 13
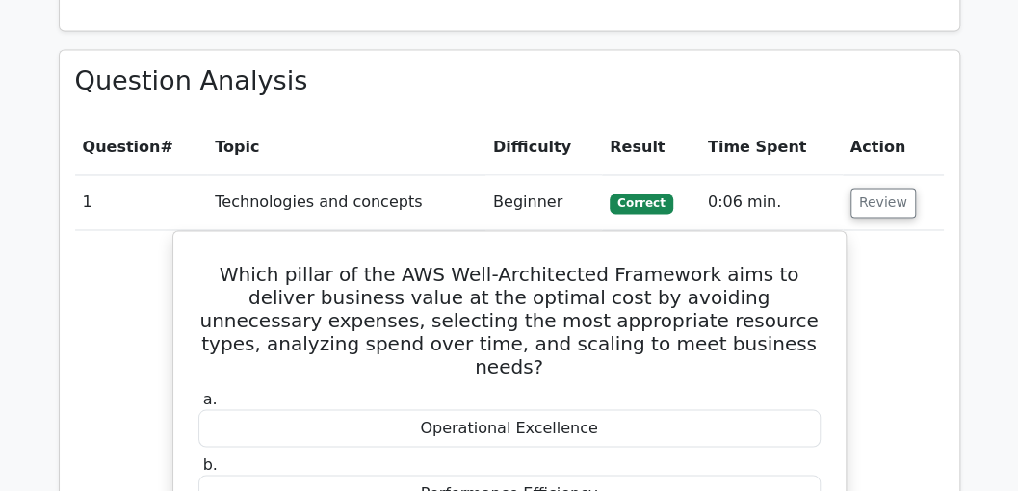
scroll to position [1156, 0]
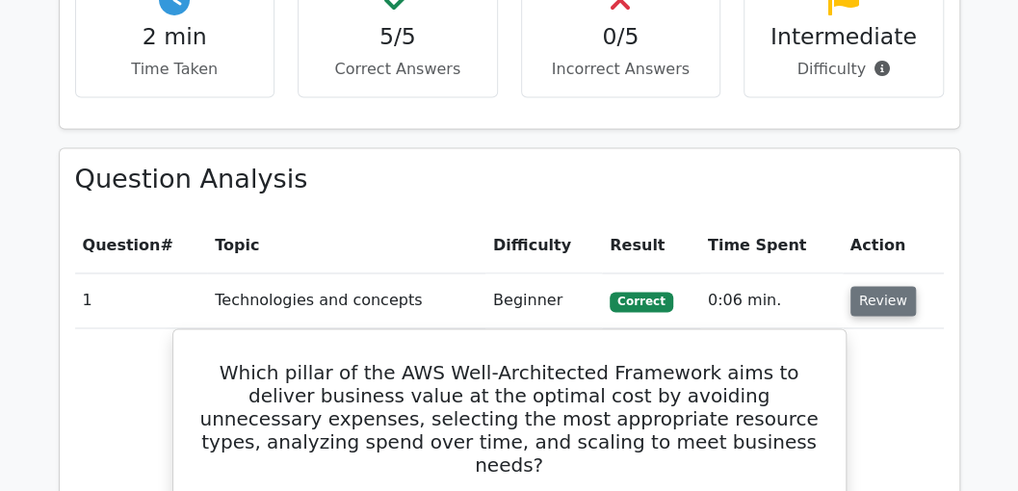
click at [873, 286] on button "Review" at bounding box center [884, 301] width 66 height 30
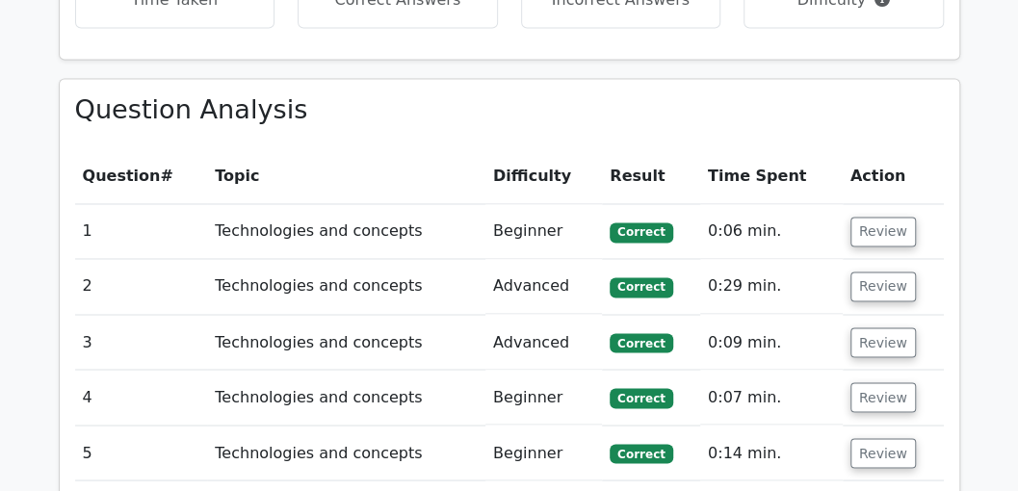
scroll to position [1219, 0]
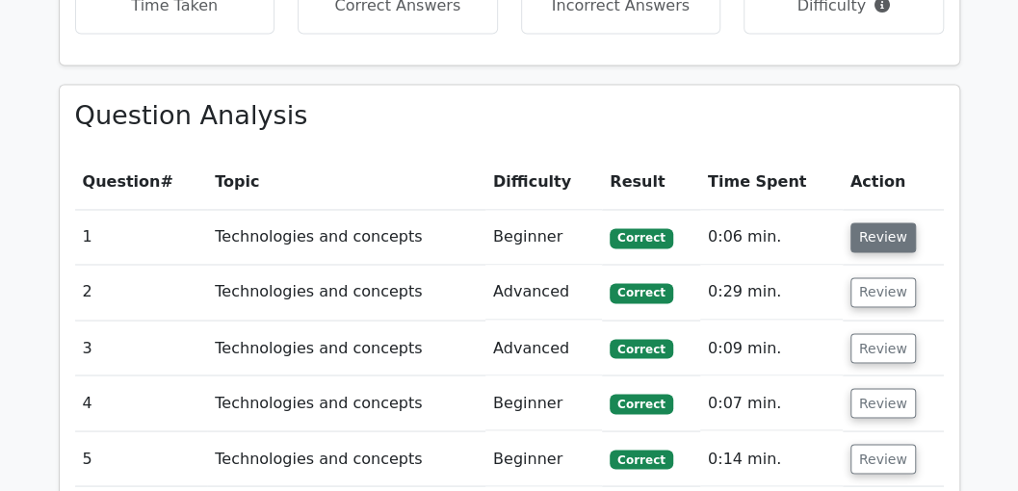
click at [871, 223] on button "Review" at bounding box center [884, 238] width 66 height 30
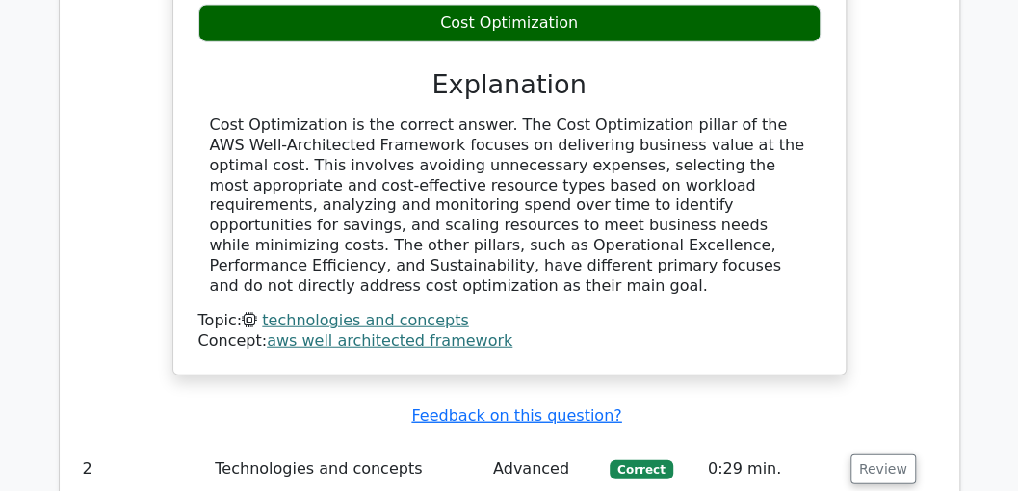
scroll to position [1926, 0]
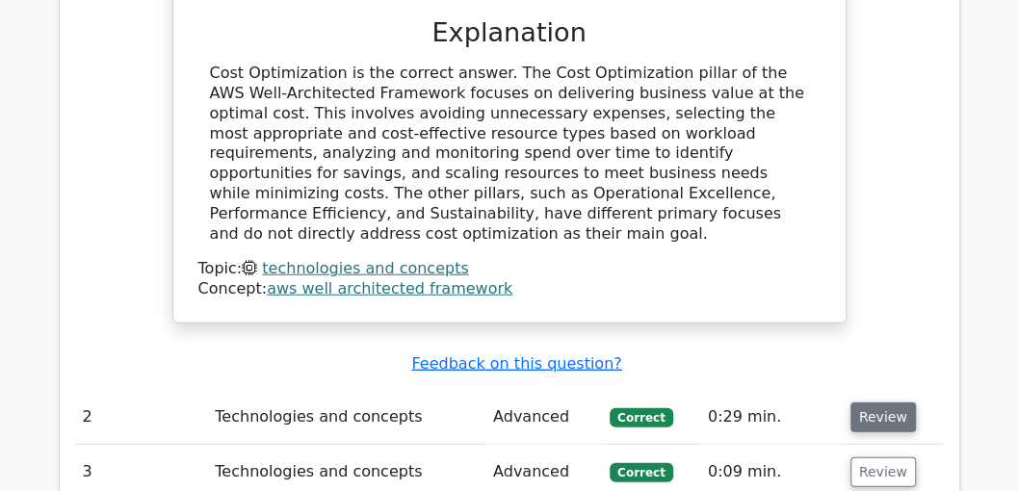
click at [867, 403] on button "Review" at bounding box center [884, 418] width 66 height 30
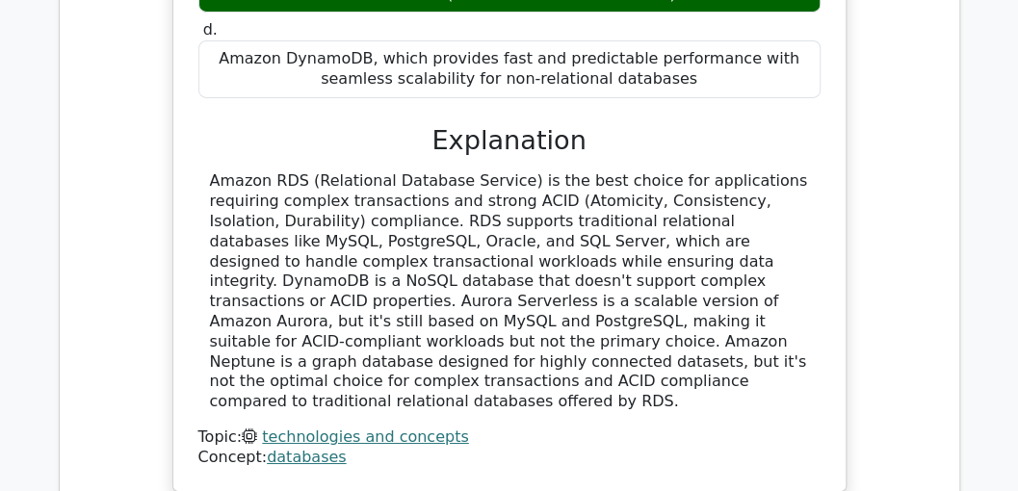
scroll to position [2697, 0]
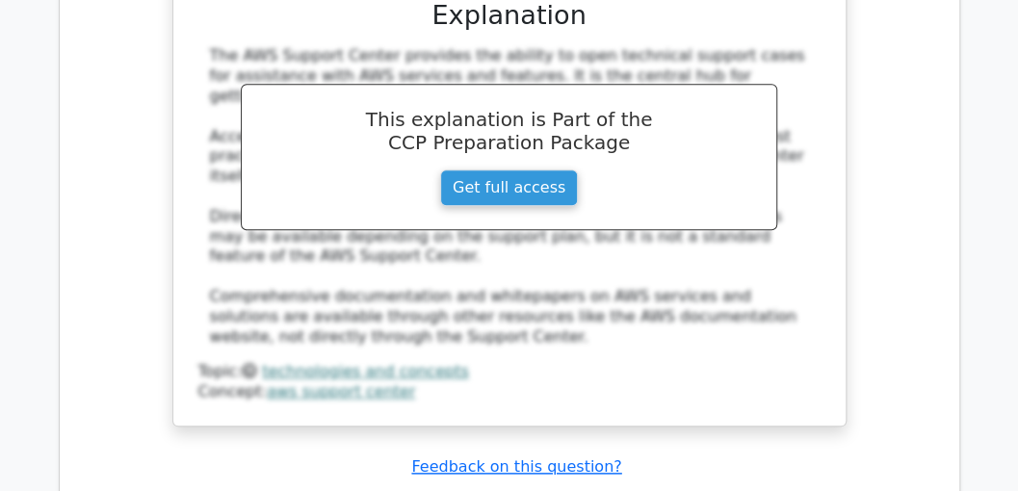
scroll to position [3724, 0]
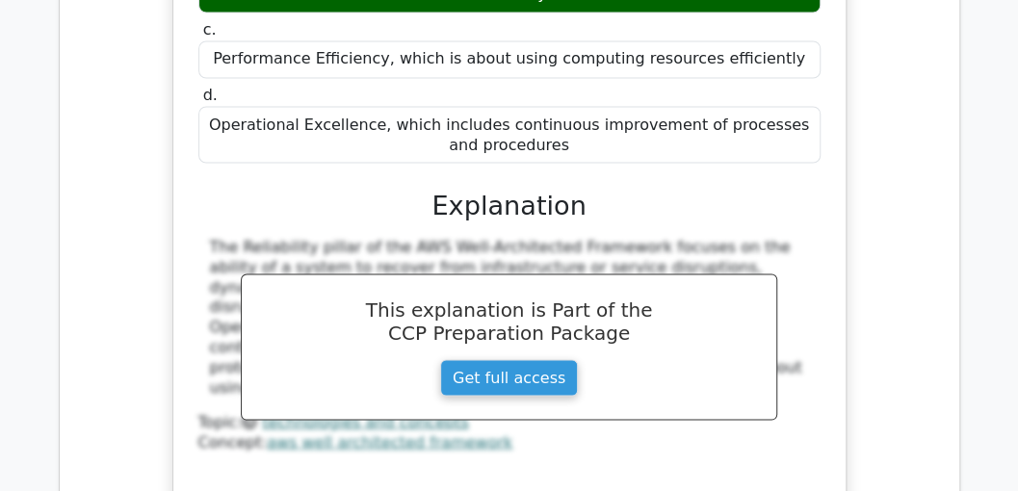
scroll to position [4494, 0]
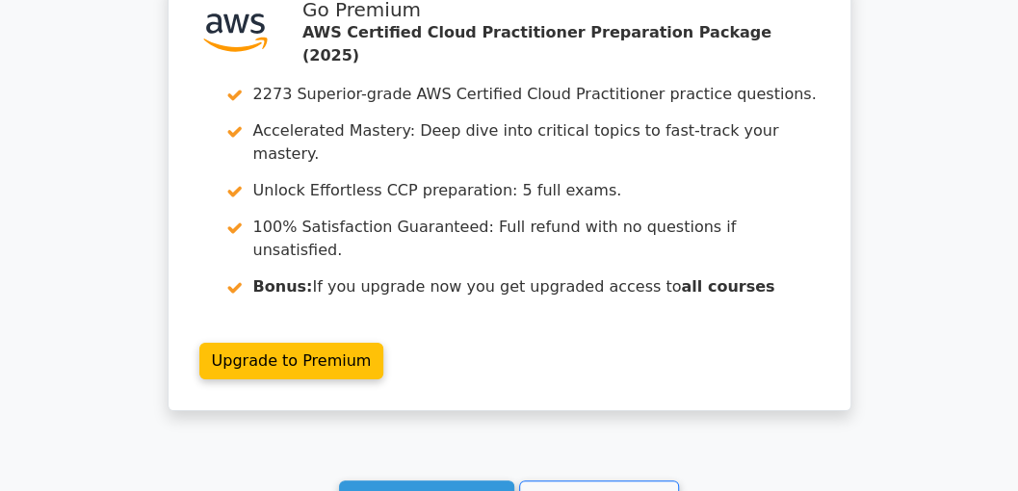
scroll to position [6020, 0]
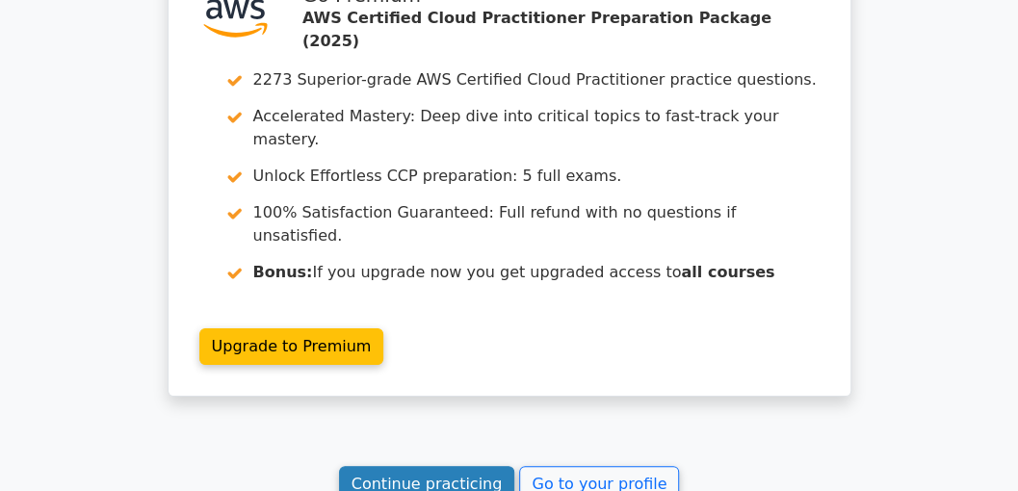
click at [466, 466] on link "Continue practicing" at bounding box center [427, 484] width 176 height 37
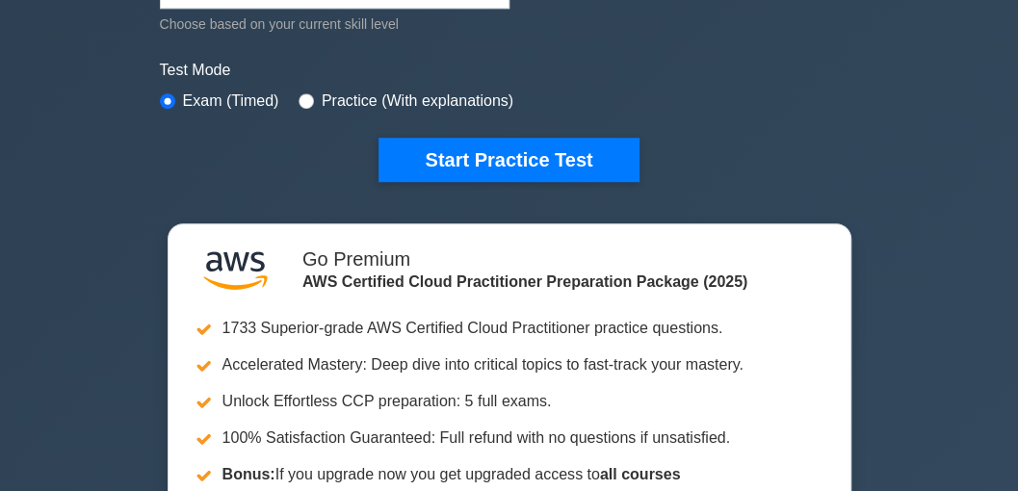
scroll to position [513, 0]
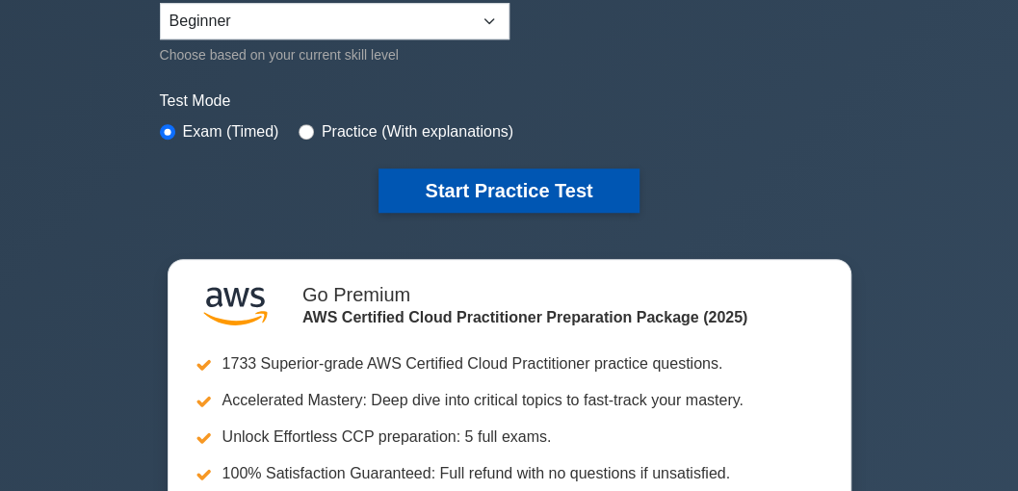
click at [491, 181] on button "Start Practice Test" at bounding box center [509, 191] width 260 height 44
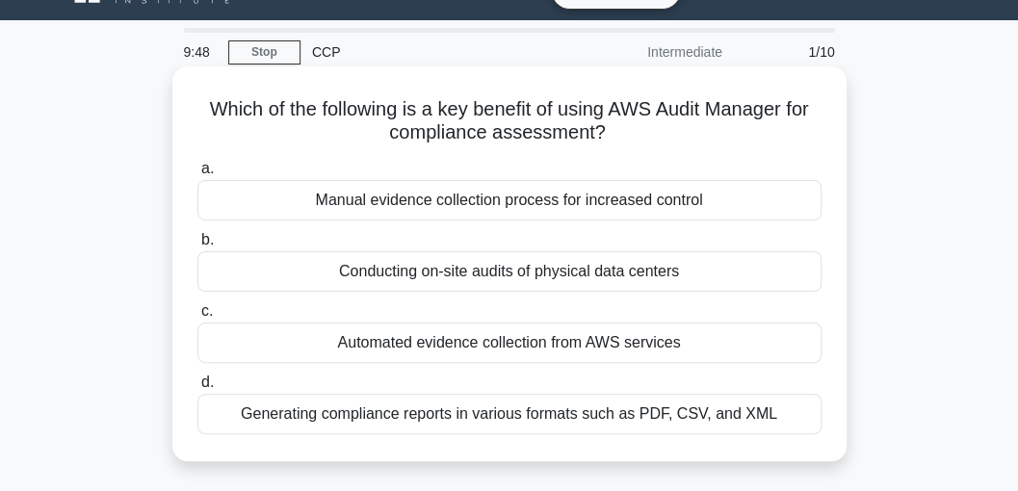
scroll to position [64, 0]
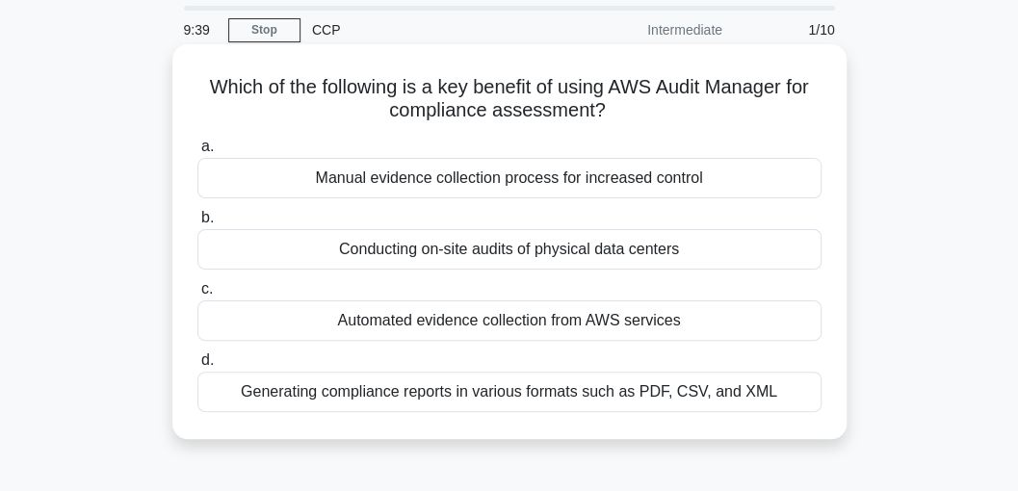
click at [443, 245] on div "Conducting on-site audits of physical data centers" at bounding box center [509, 249] width 624 height 40
click at [197, 224] on input "b. Conducting on-site audits of physical data centers" at bounding box center [197, 218] width 0 height 13
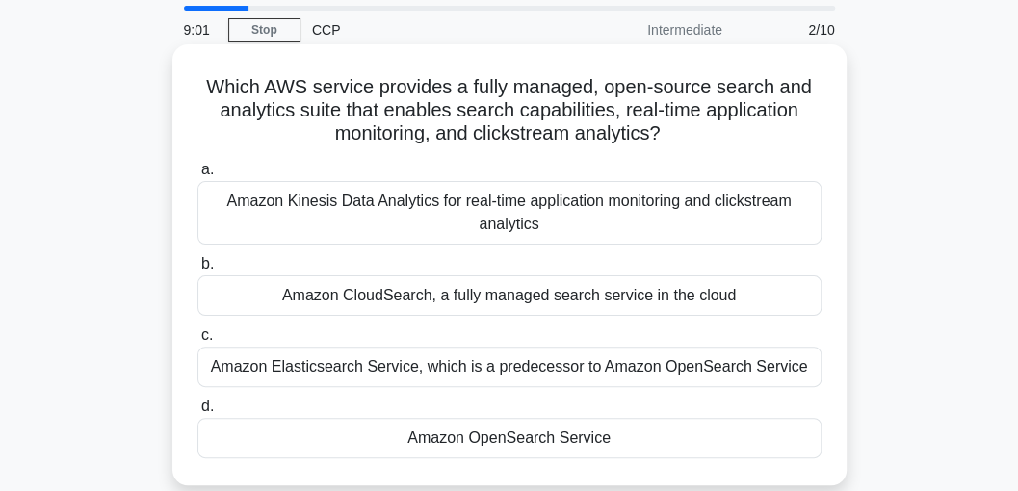
click at [391, 292] on div "Amazon CloudSearch, a fully managed search service in the cloud" at bounding box center [509, 295] width 624 height 40
click at [197, 271] on input "b. Amazon CloudSearch, a fully managed search service in the cloud" at bounding box center [197, 264] width 0 height 13
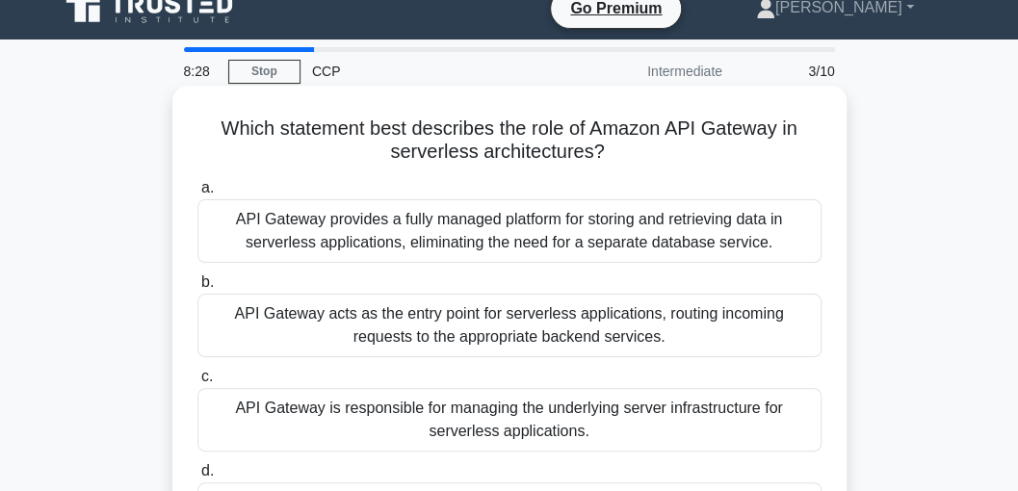
scroll to position [0, 0]
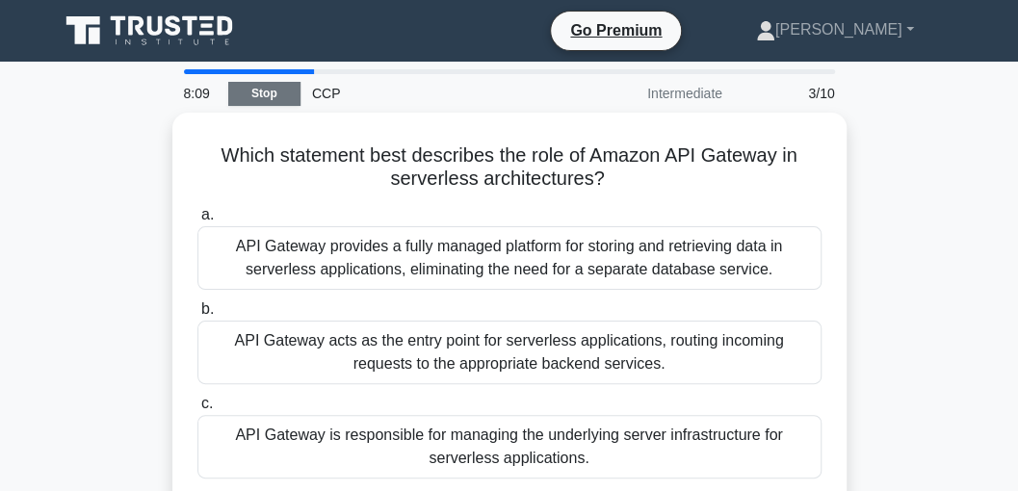
click at [276, 87] on link "Stop" at bounding box center [264, 94] width 72 height 24
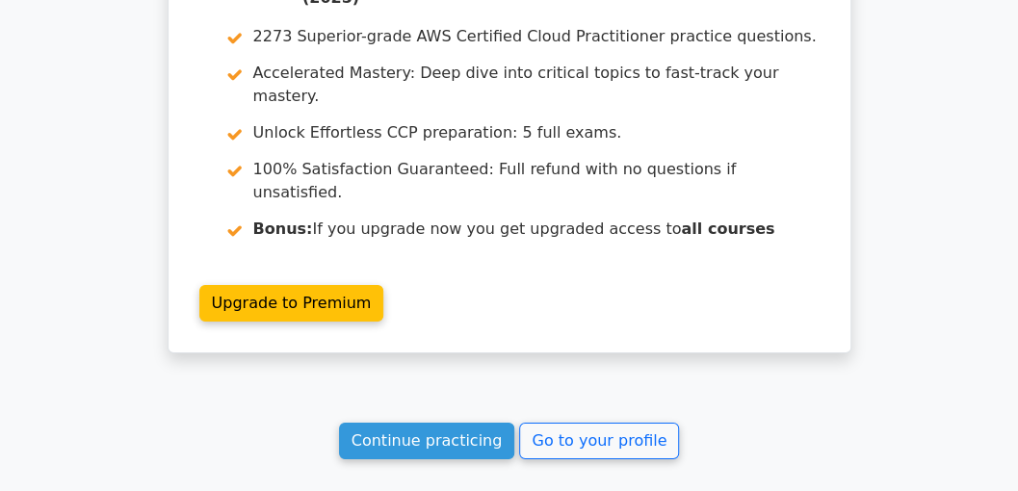
scroll to position [2618, 0]
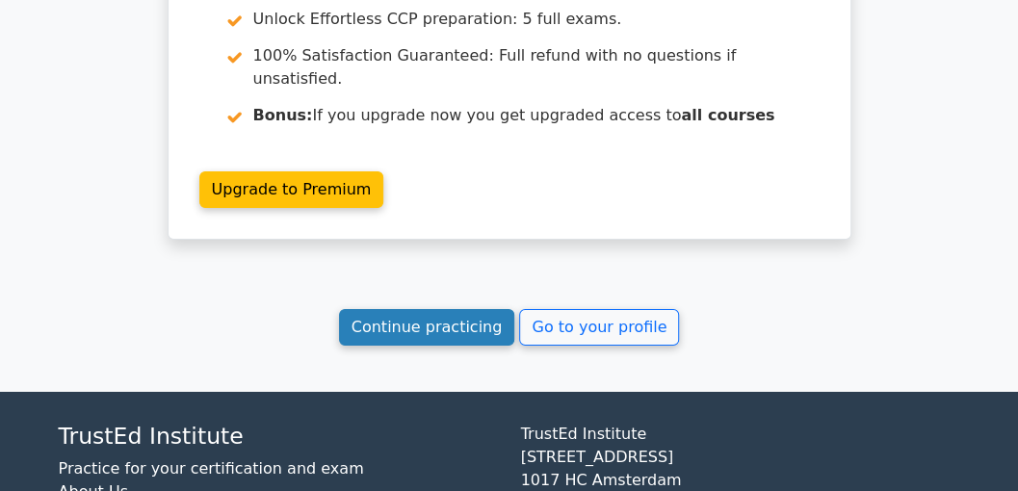
click at [473, 309] on link "Continue practicing" at bounding box center [427, 327] width 176 height 37
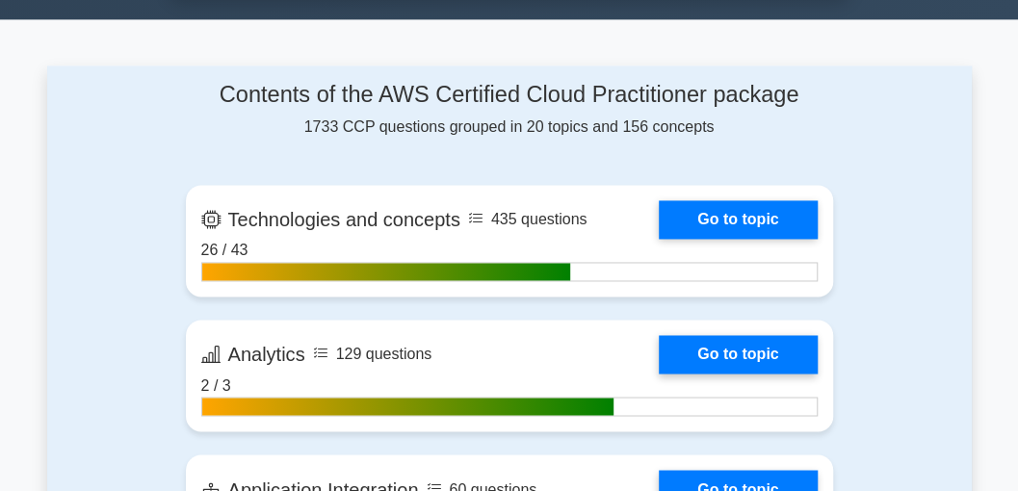
scroll to position [1477, 0]
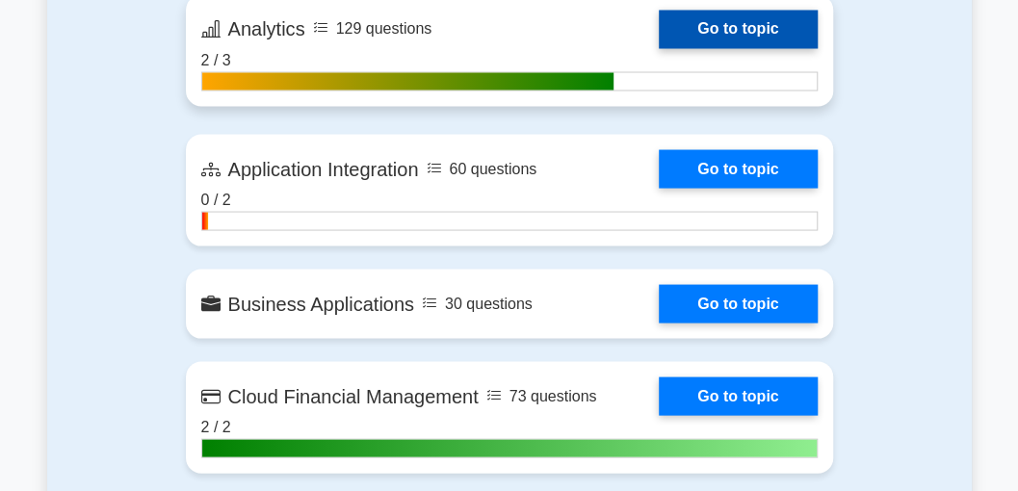
click at [747, 22] on link "Go to topic" at bounding box center [738, 29] width 158 height 39
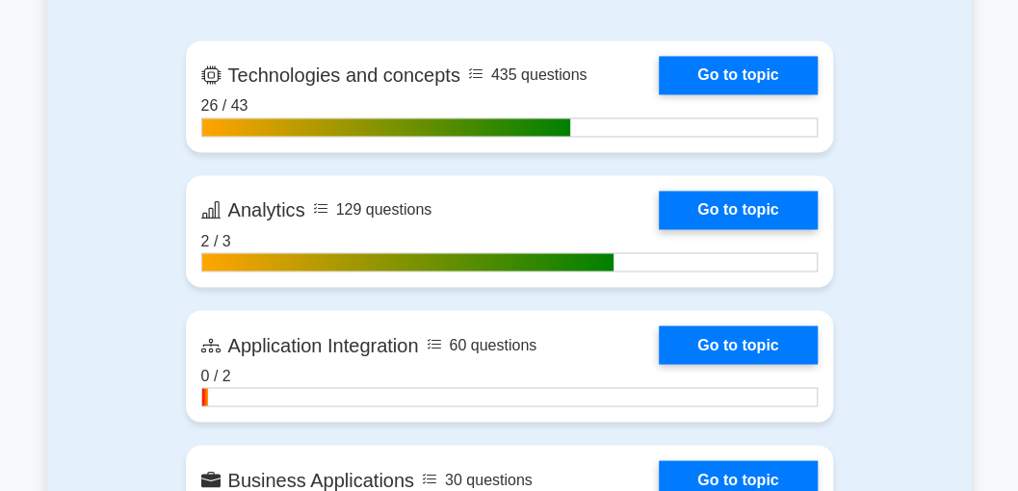
scroll to position [1284, 0]
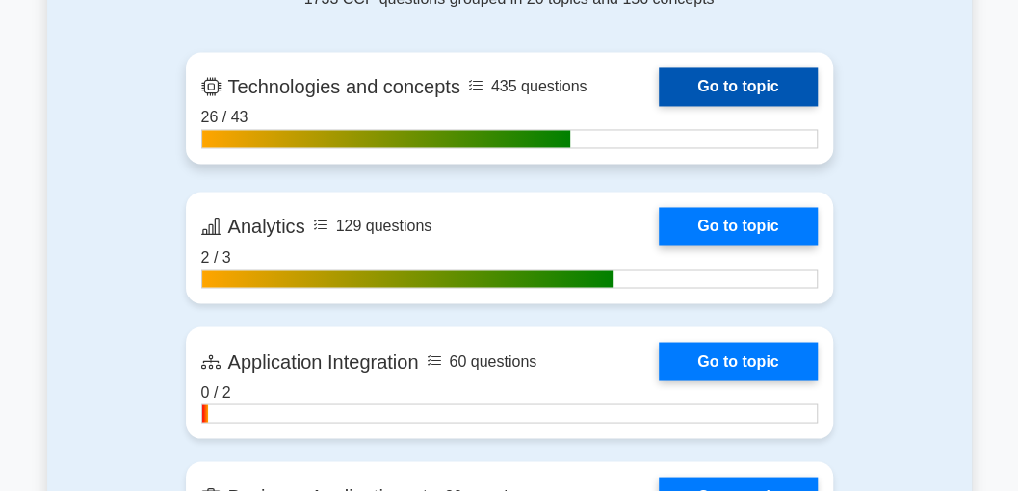
click at [717, 75] on link "Go to topic" at bounding box center [738, 86] width 158 height 39
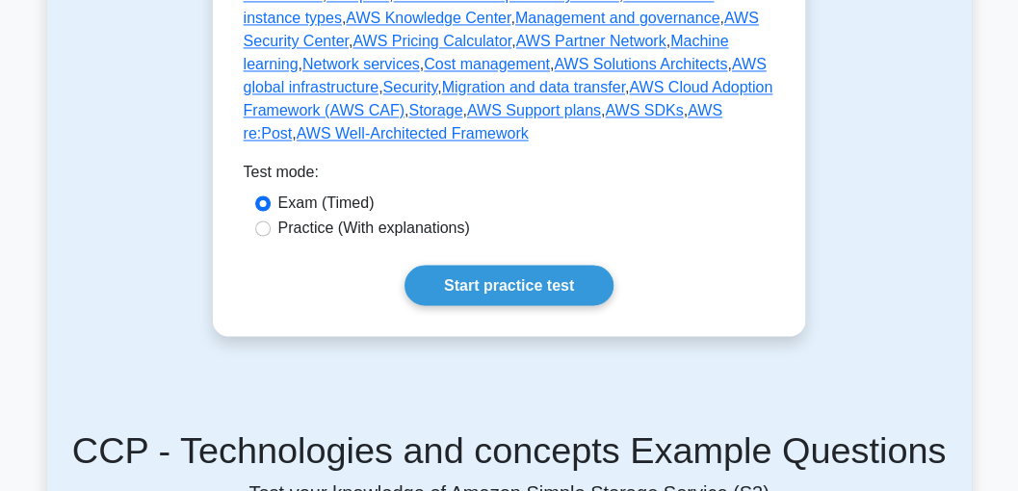
scroll to position [1349, 0]
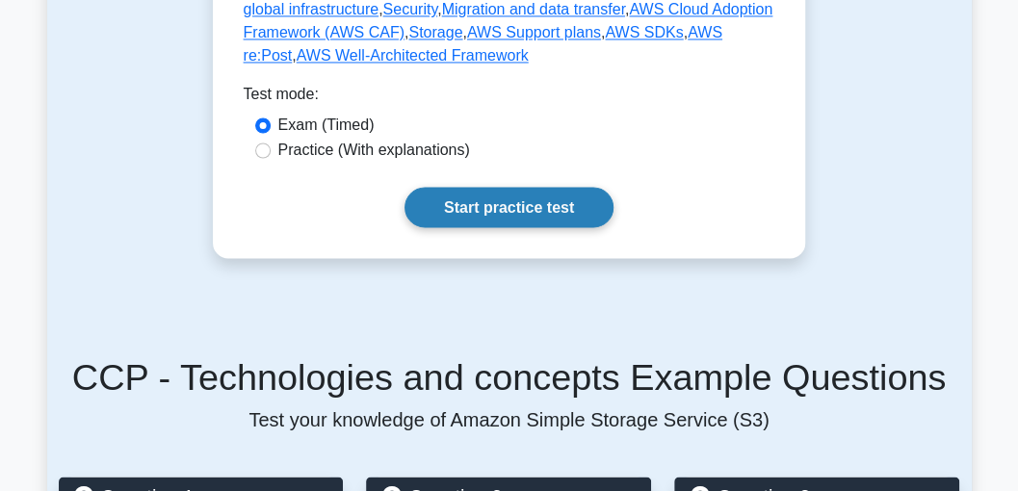
click at [509, 187] on link "Start practice test" at bounding box center [509, 207] width 209 height 40
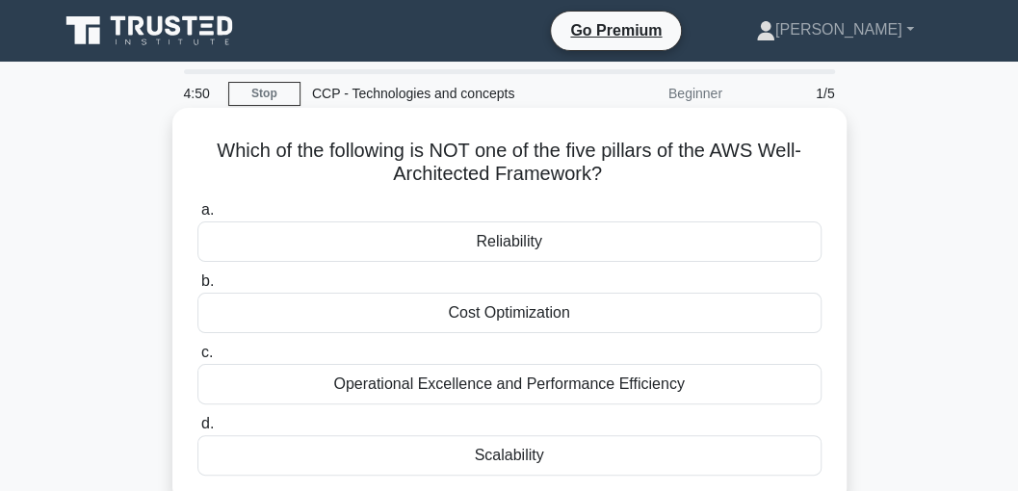
click at [537, 437] on div "Scalability" at bounding box center [509, 455] width 624 height 40
click at [197, 431] on input "d. Scalability" at bounding box center [197, 424] width 0 height 13
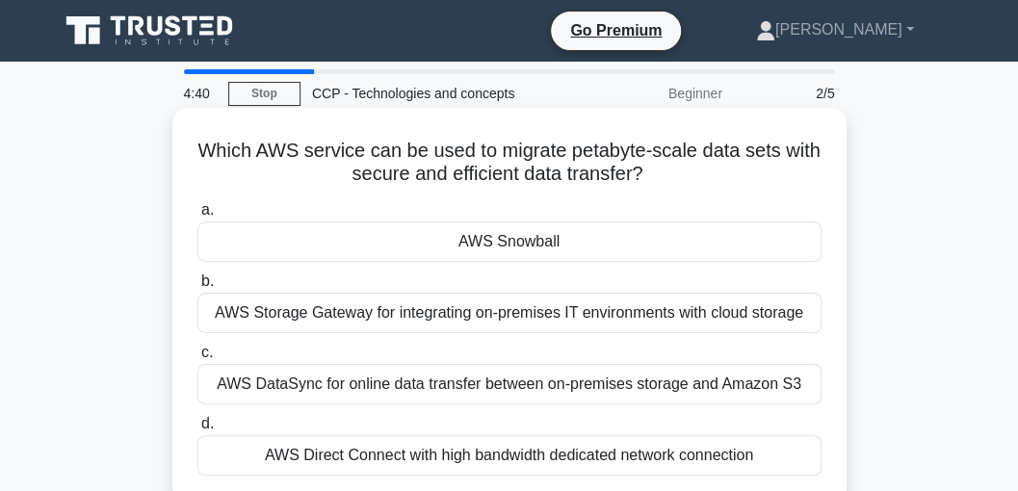
click at [535, 244] on div "AWS Snowball" at bounding box center [509, 242] width 624 height 40
click at [197, 217] on input "a. AWS Snowball" at bounding box center [197, 210] width 0 height 13
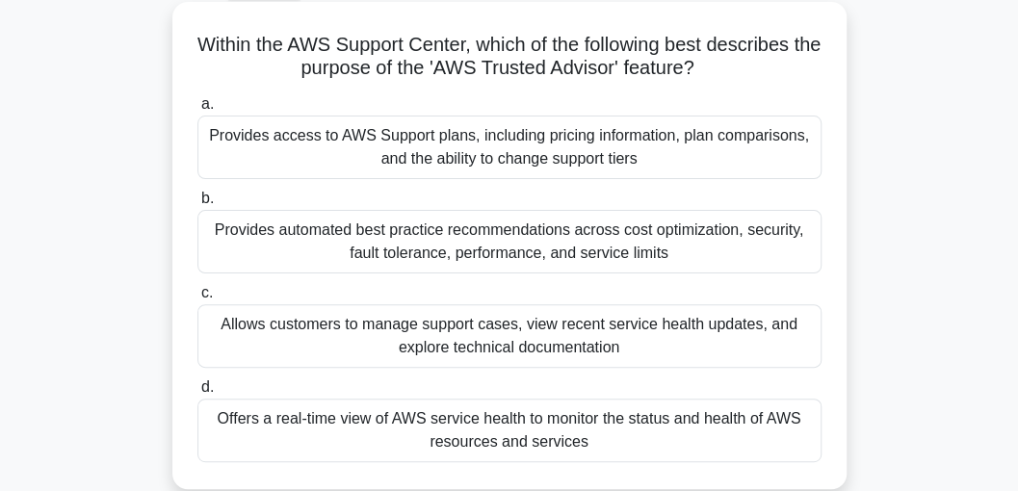
scroll to position [128, 0]
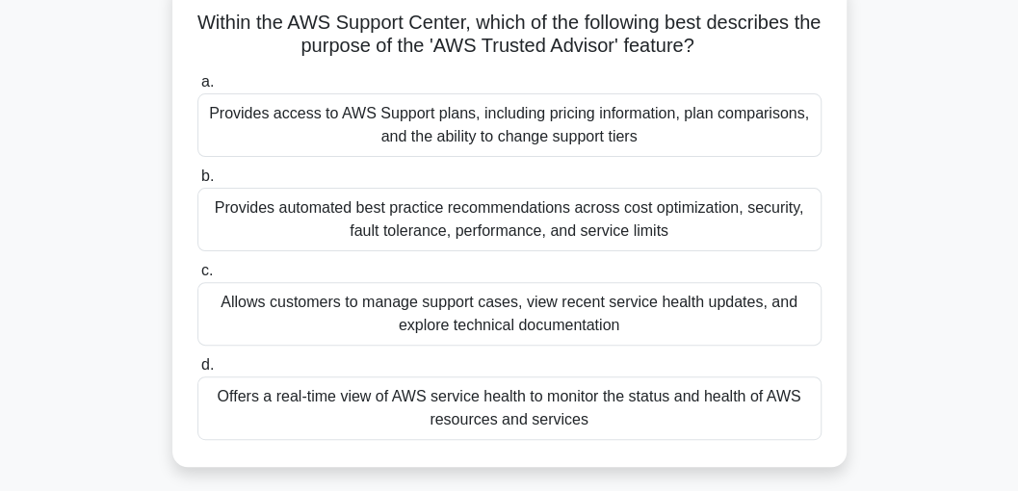
click at [491, 126] on div "Provides access to AWS Support plans, including pricing information, plan compa…" at bounding box center [509, 125] width 624 height 64
click at [197, 89] on input "a. Provides access to AWS Support plans, including pricing information, plan co…" at bounding box center [197, 82] width 0 height 13
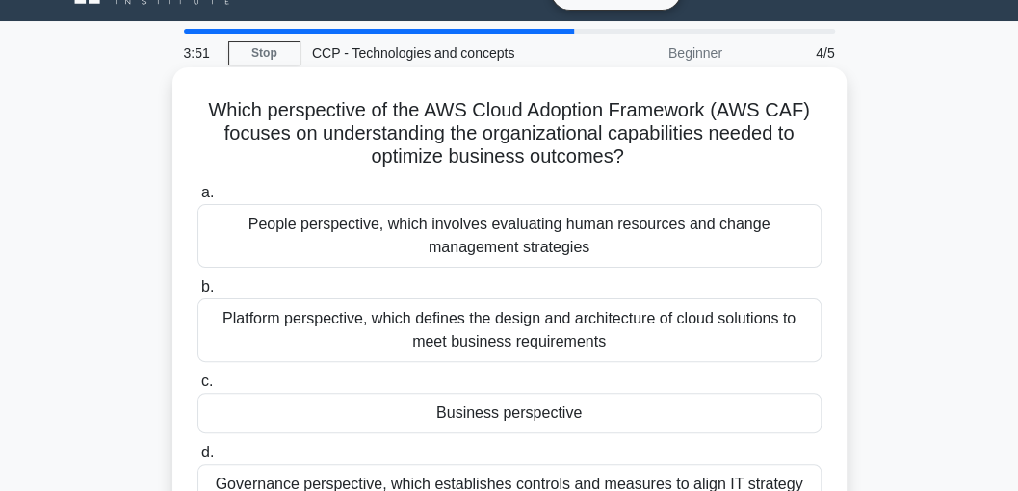
scroll to position [64, 0]
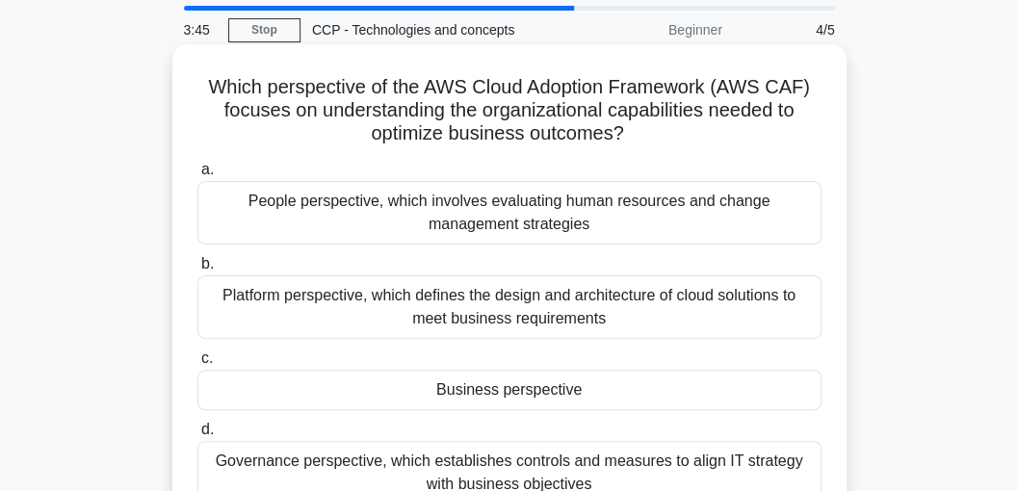
click at [499, 392] on div "Business perspective" at bounding box center [509, 390] width 624 height 40
click at [197, 365] on input "c. Business perspective" at bounding box center [197, 359] width 0 height 13
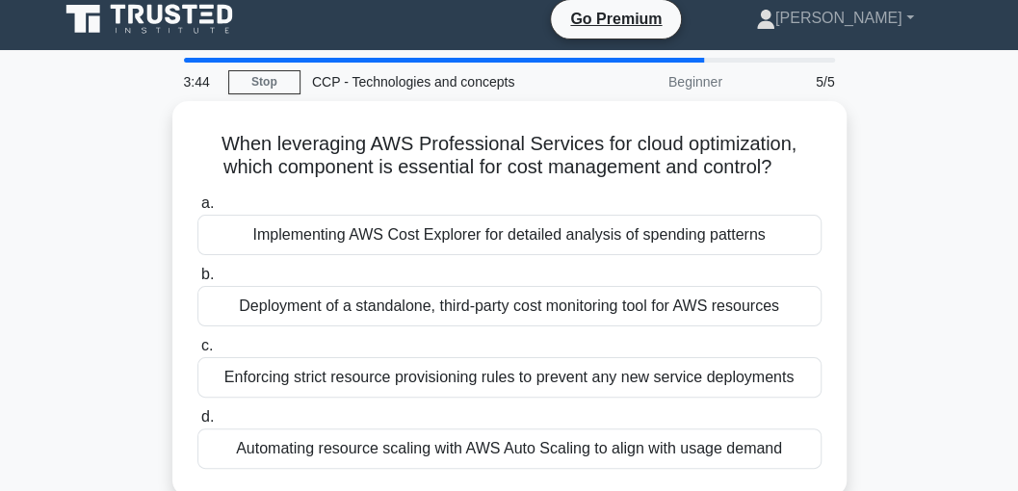
scroll to position [0, 0]
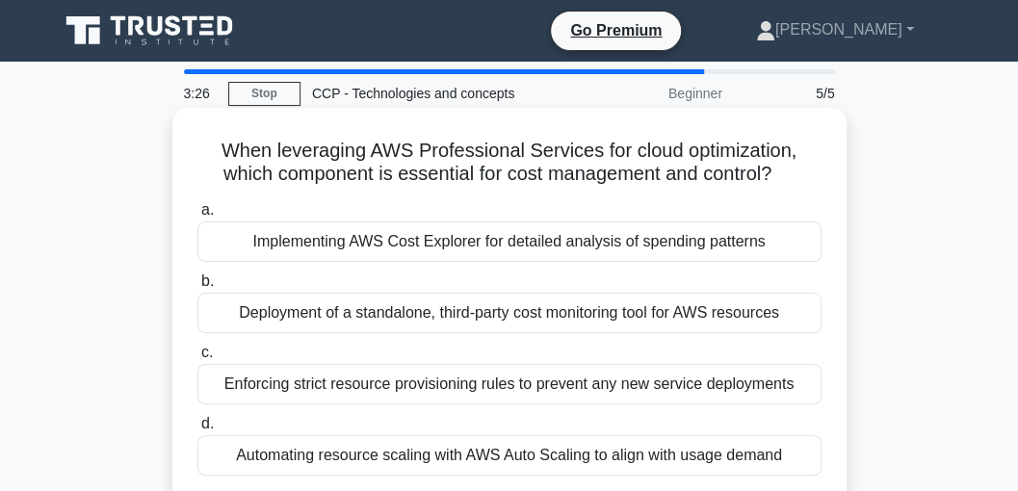
click at [443, 244] on div "Implementing AWS Cost Explorer for detailed analysis of spending patterns" at bounding box center [509, 242] width 624 height 40
click at [197, 217] on input "a. Implementing AWS Cost Explorer for detailed analysis of spending patterns" at bounding box center [197, 210] width 0 height 13
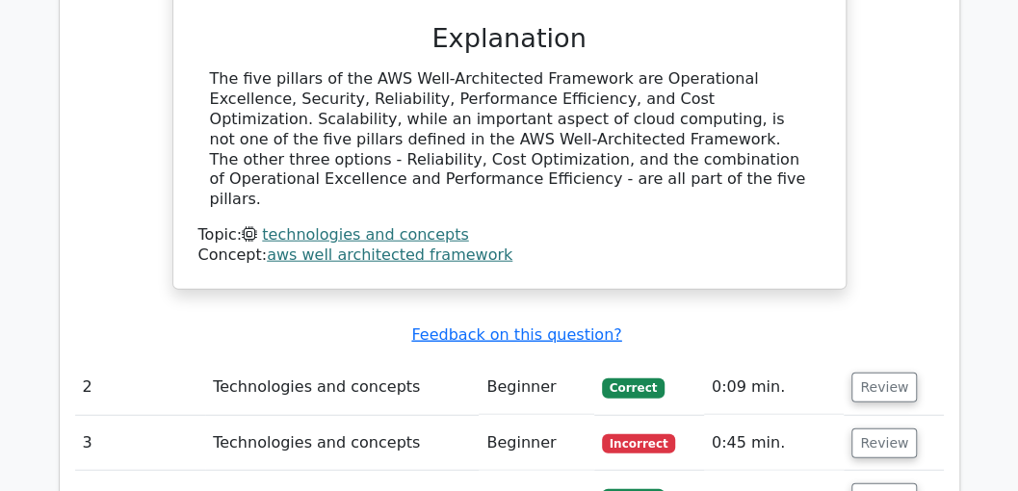
scroll to position [1862, 0]
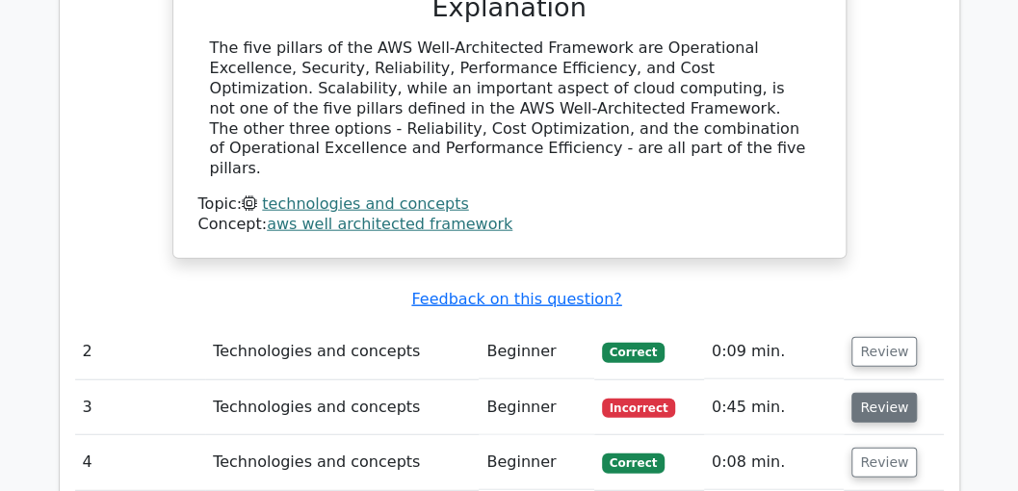
click at [867, 393] on button "Review" at bounding box center [885, 408] width 66 height 30
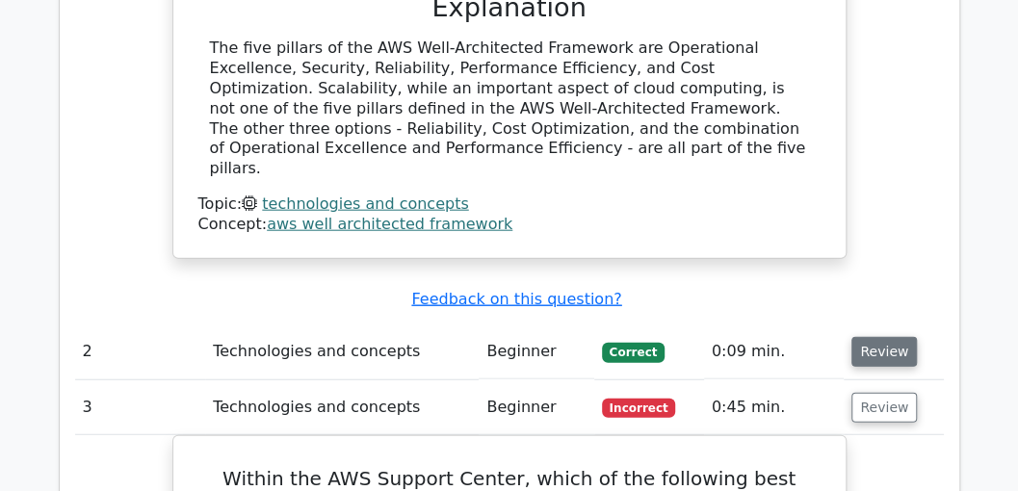
click at [884, 337] on button "Review" at bounding box center [885, 352] width 66 height 30
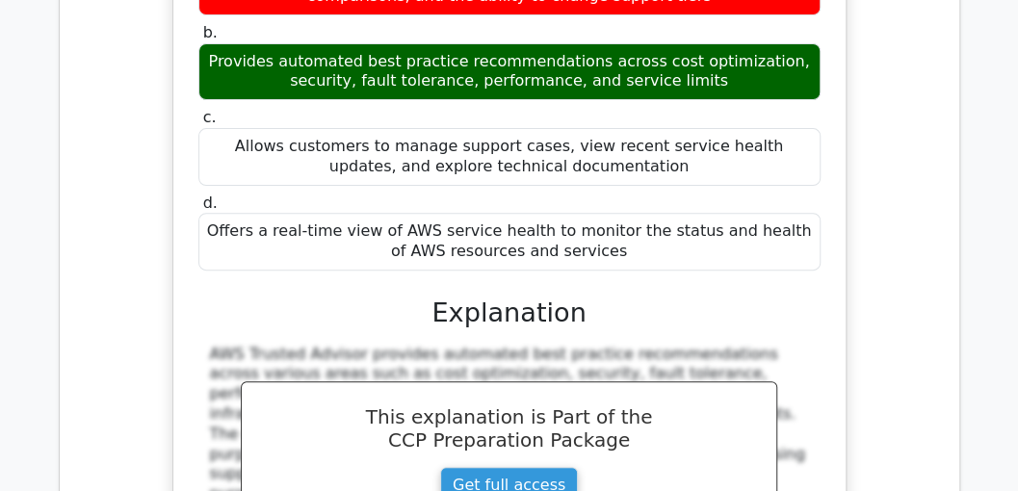
scroll to position [3403, 0]
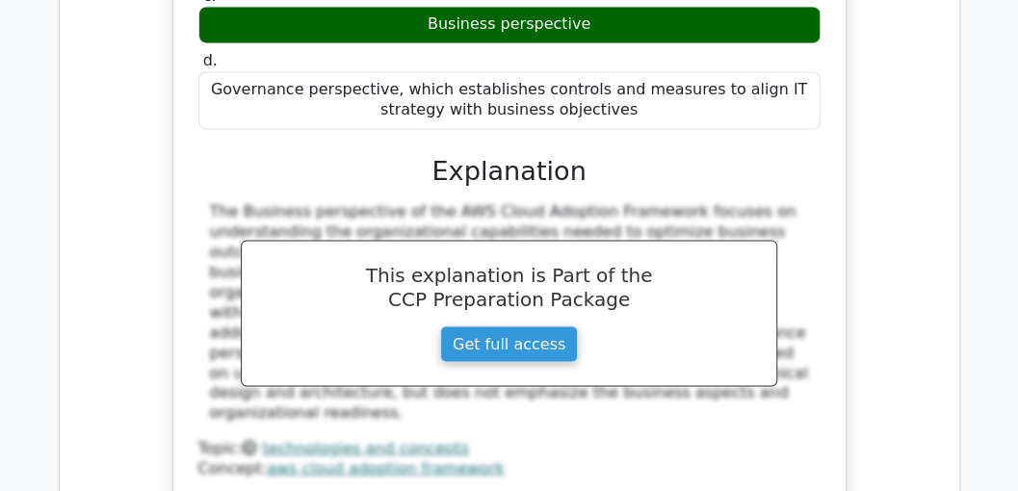
scroll to position [4366, 0]
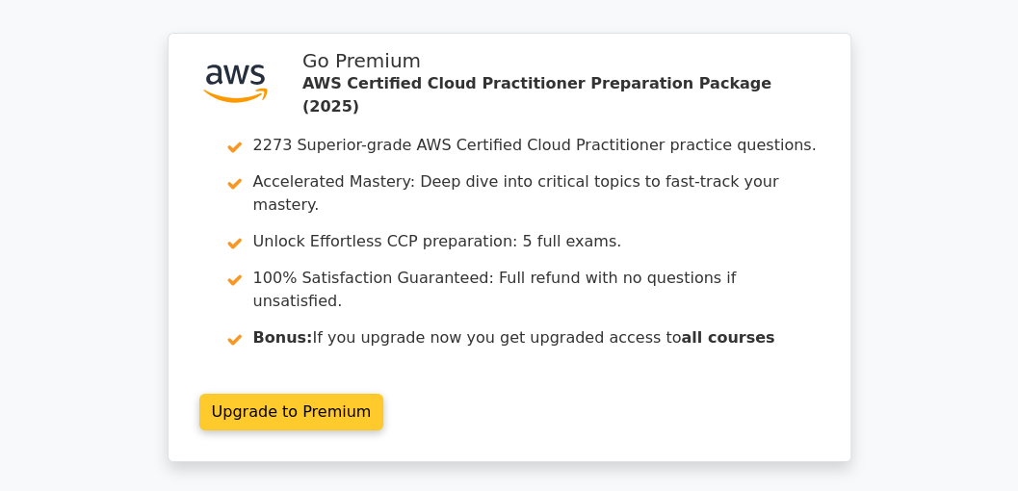
scroll to position [5990, 0]
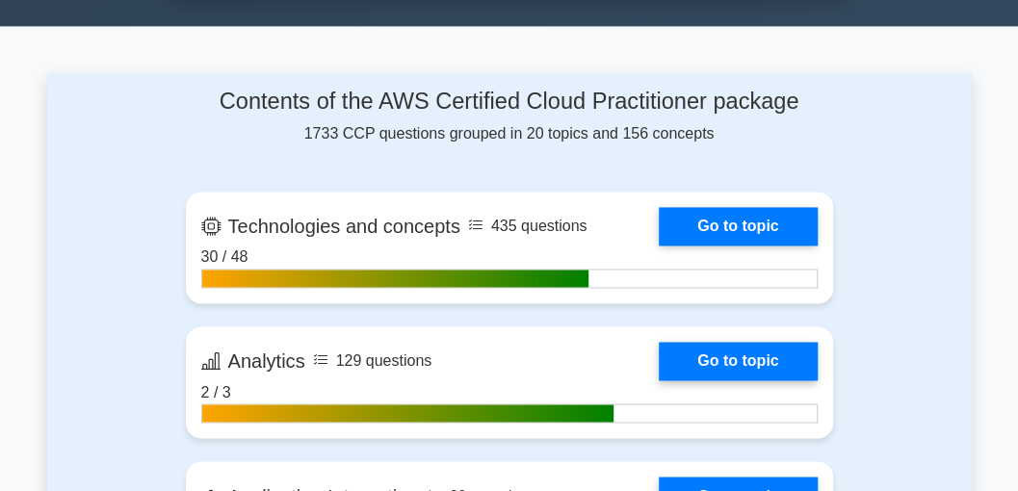
scroll to position [1156, 0]
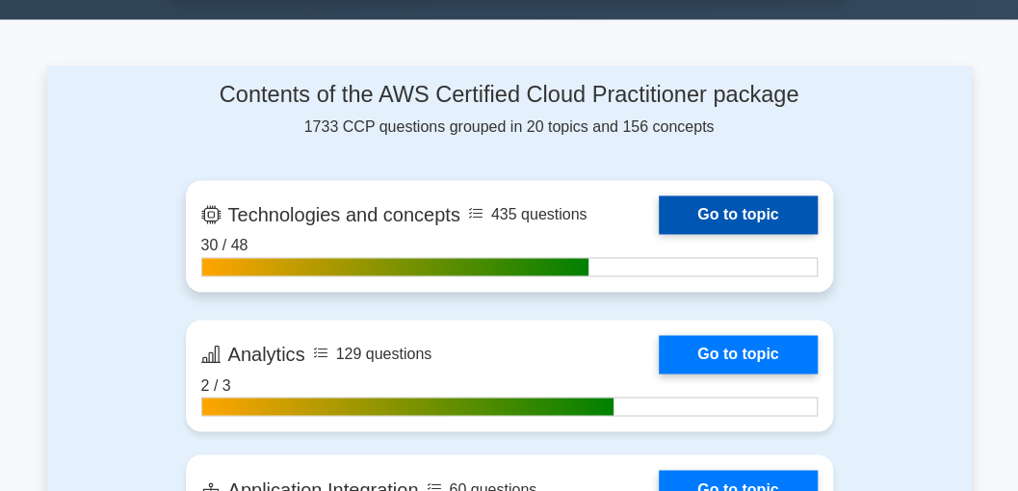
click at [718, 206] on link "Go to topic" at bounding box center [738, 215] width 158 height 39
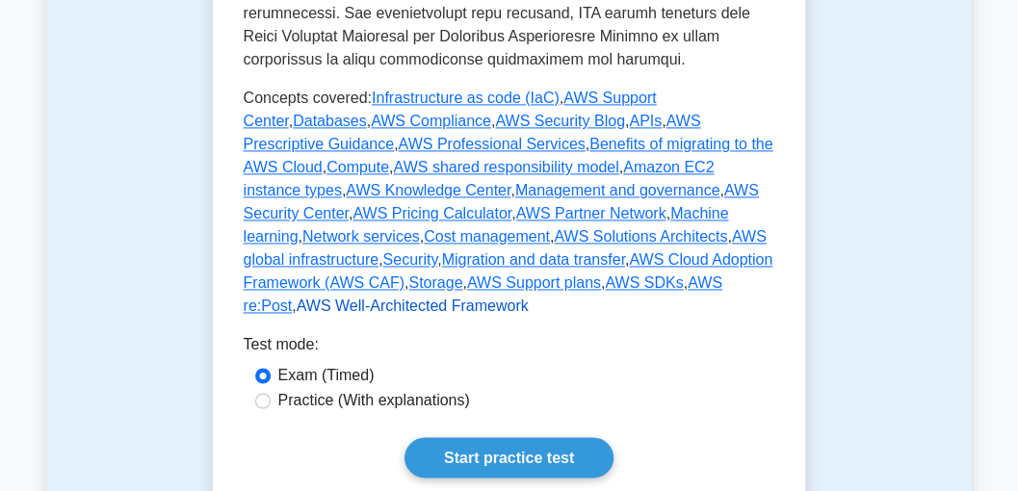
scroll to position [1284, 0]
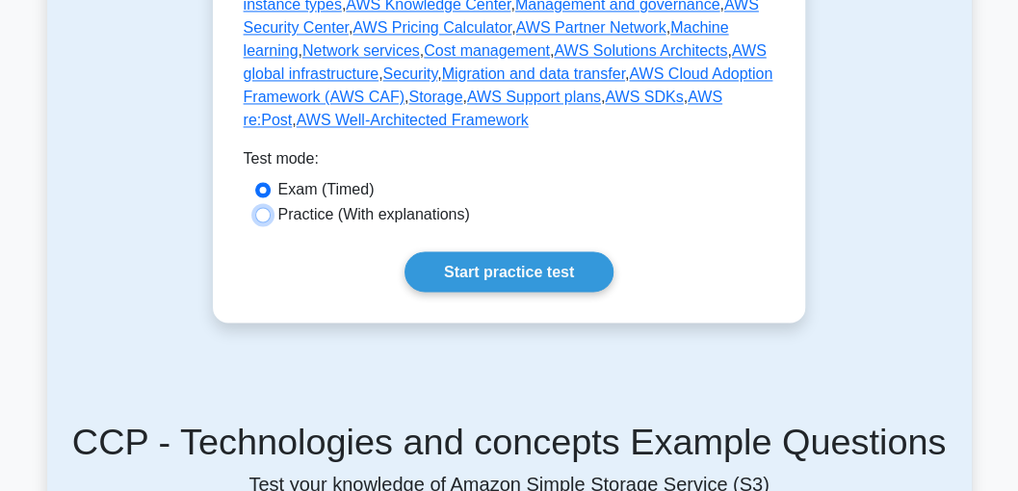
click at [260, 207] on input "Practice (With explanations)" at bounding box center [262, 214] width 15 height 15
radio input "true"
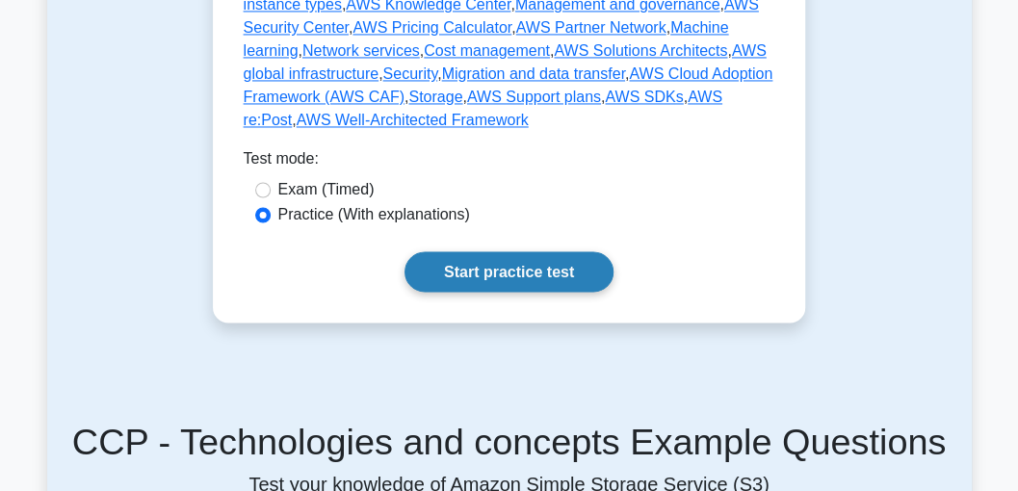
click at [485, 251] on link "Start practice test" at bounding box center [509, 271] width 209 height 40
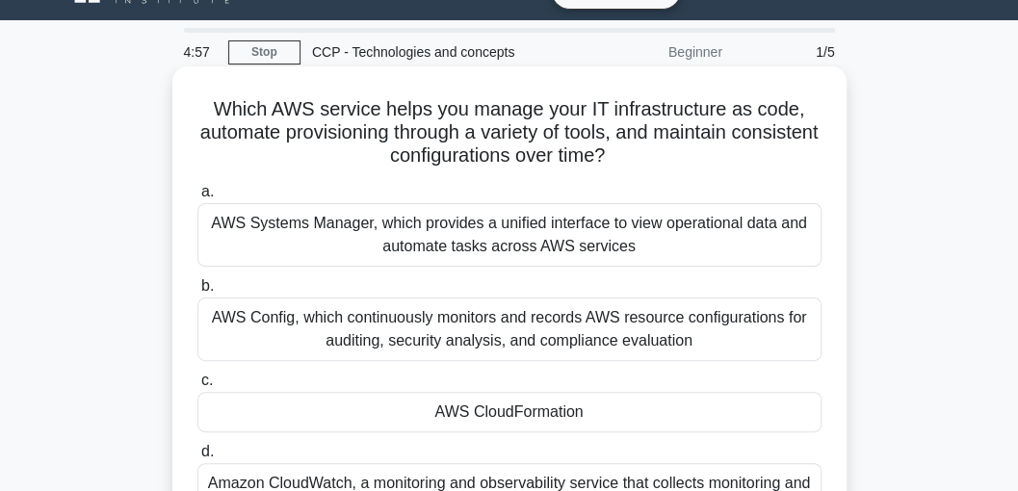
scroll to position [64, 0]
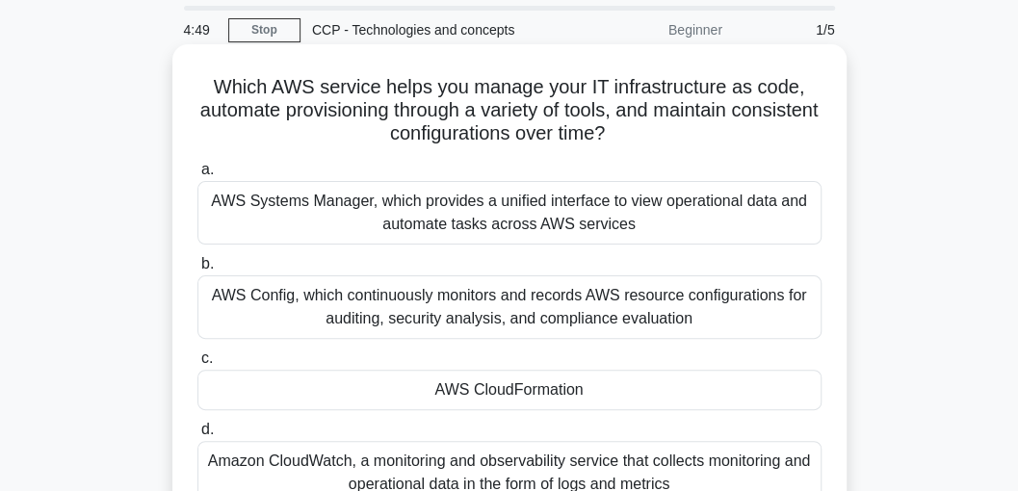
click at [409, 390] on div "AWS CloudFormation" at bounding box center [509, 390] width 624 height 40
click at [197, 365] on input "c. AWS CloudFormation" at bounding box center [197, 359] width 0 height 13
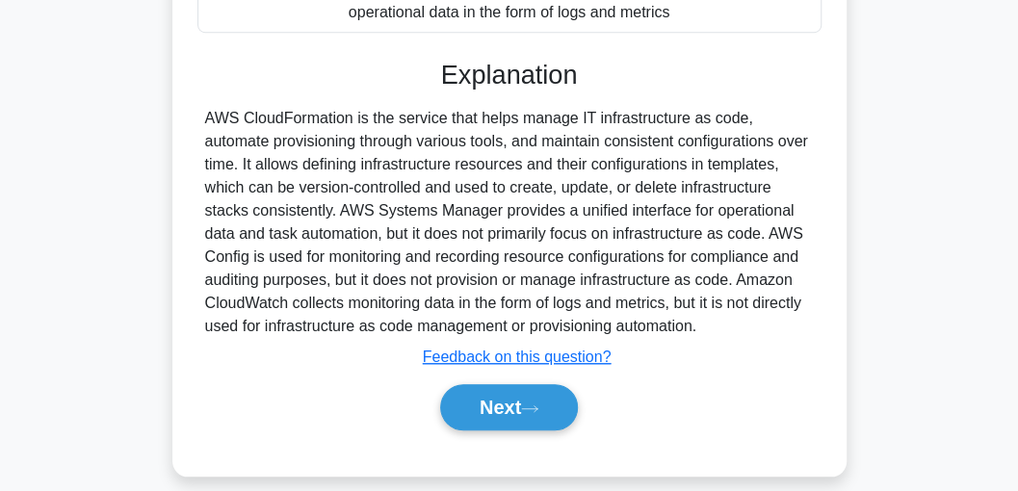
scroll to position [555, 0]
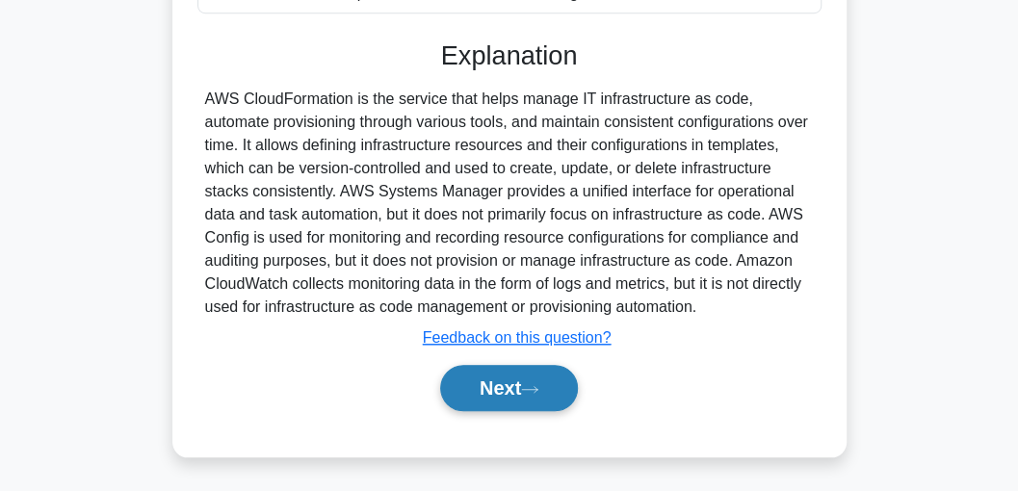
click at [485, 381] on button "Next" at bounding box center [509, 388] width 138 height 46
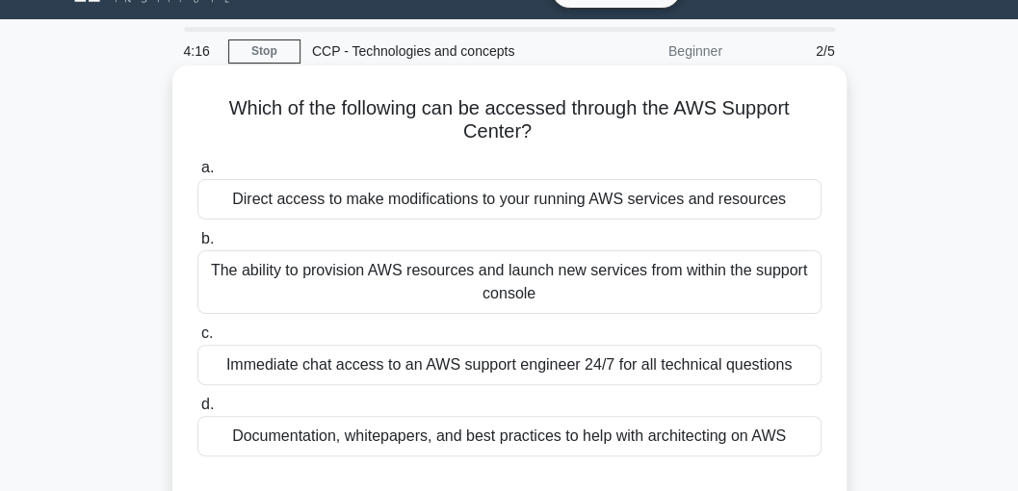
scroll to position [64, 0]
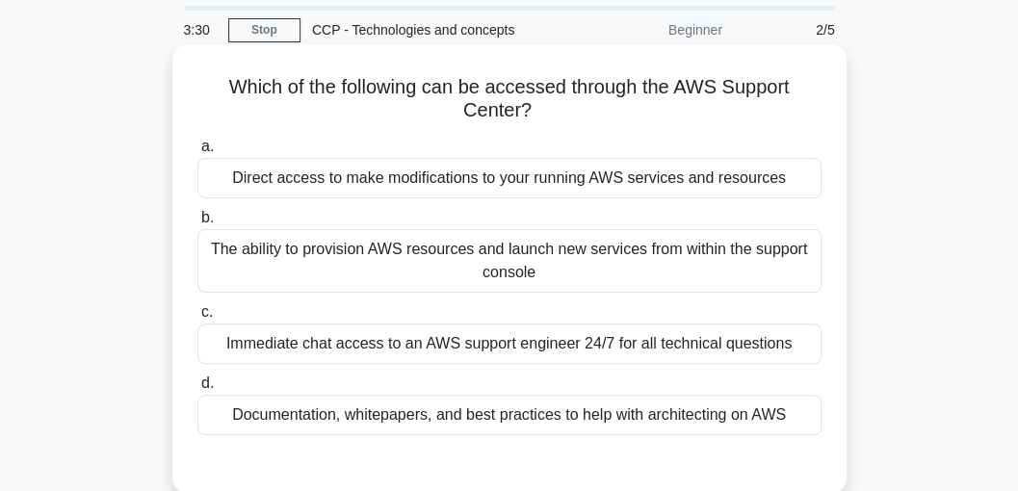
click at [393, 265] on div "The ability to provision AWS resources and launch new services from within the …" at bounding box center [509, 261] width 624 height 64
click at [197, 224] on input "b. The ability to provision AWS resources and launch new services from within t…" at bounding box center [197, 218] width 0 height 13
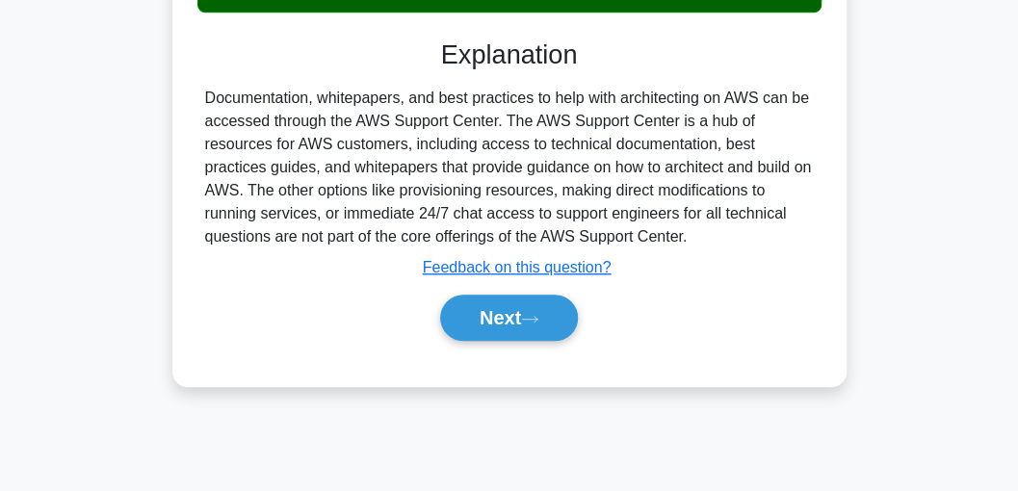
scroll to position [513, 0]
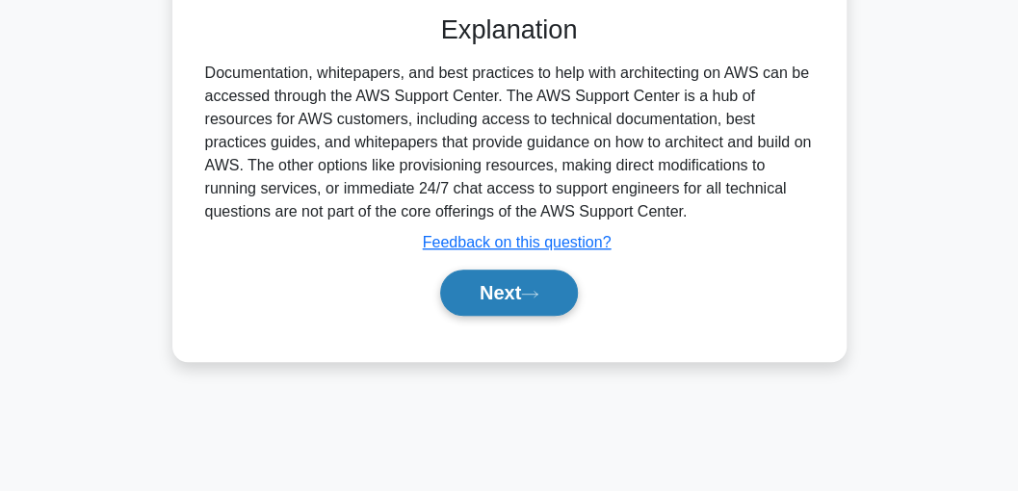
click at [530, 289] on icon at bounding box center [529, 294] width 17 height 11
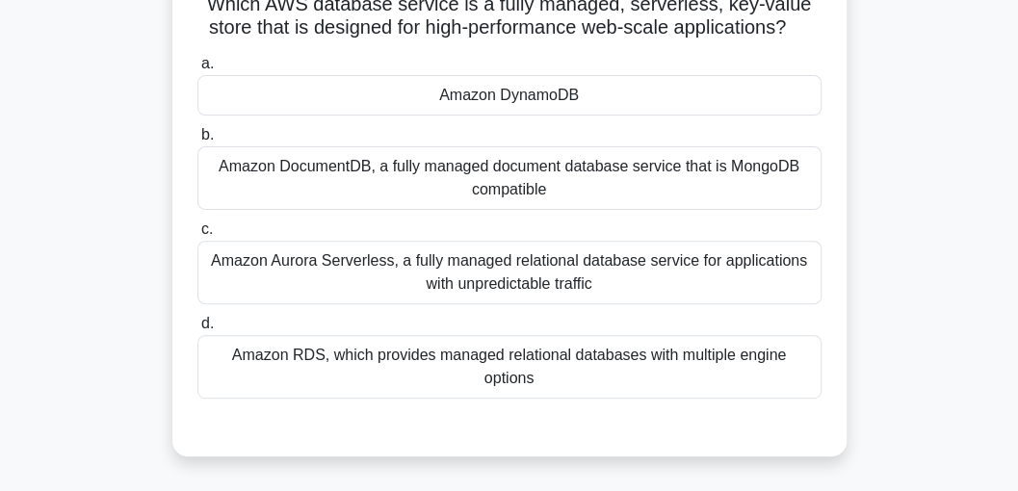
scroll to position [128, 0]
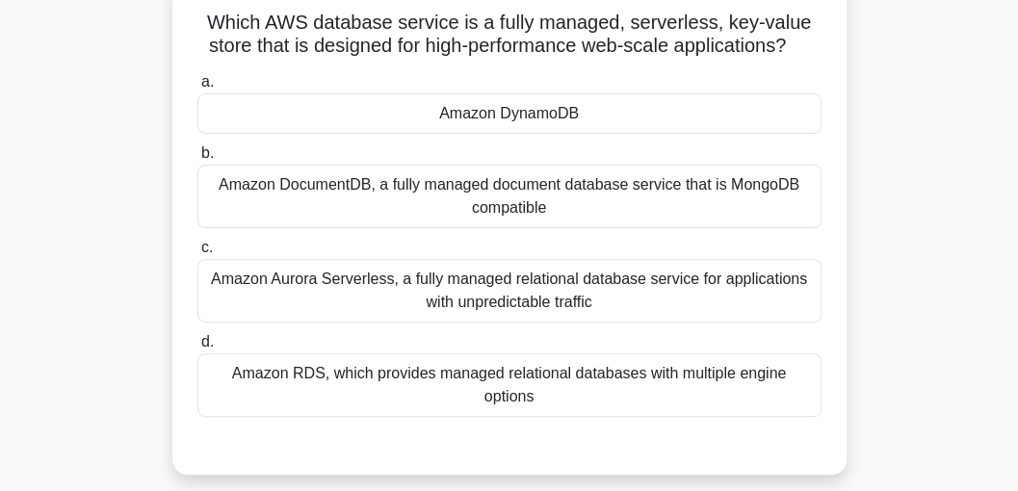
click at [601, 108] on div "Amazon DynamoDB" at bounding box center [509, 113] width 624 height 40
click at [197, 89] on input "a. Amazon DynamoDB" at bounding box center [197, 82] width 0 height 13
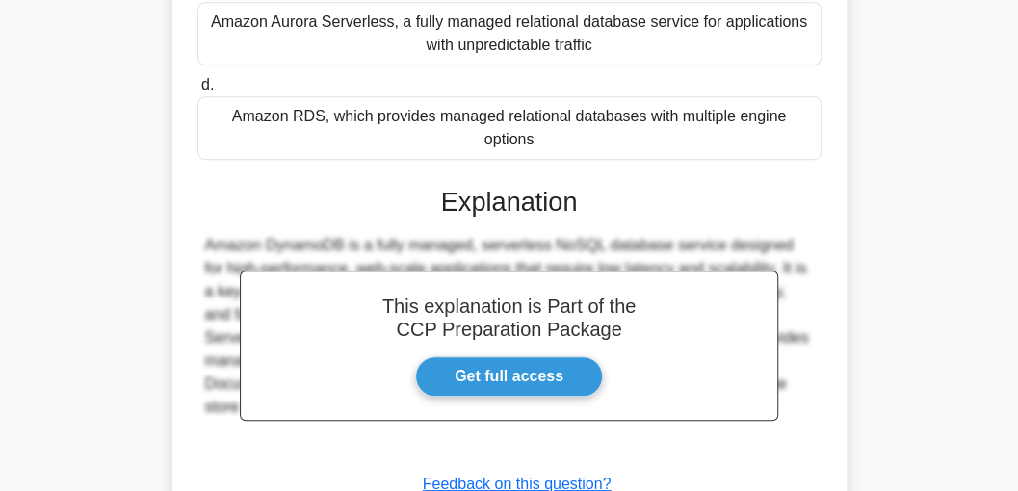
scroll to position [549, 0]
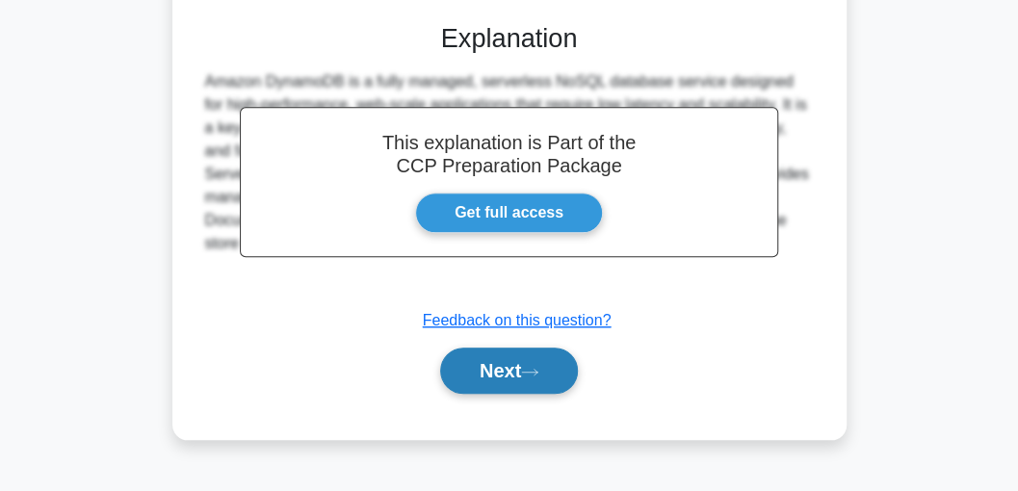
click at [530, 367] on icon at bounding box center [529, 372] width 17 height 11
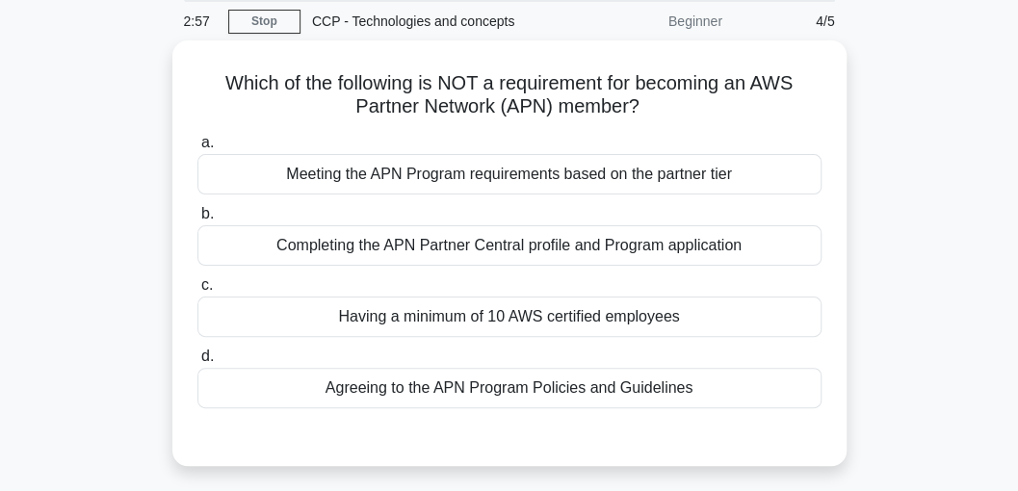
scroll to position [36, 0]
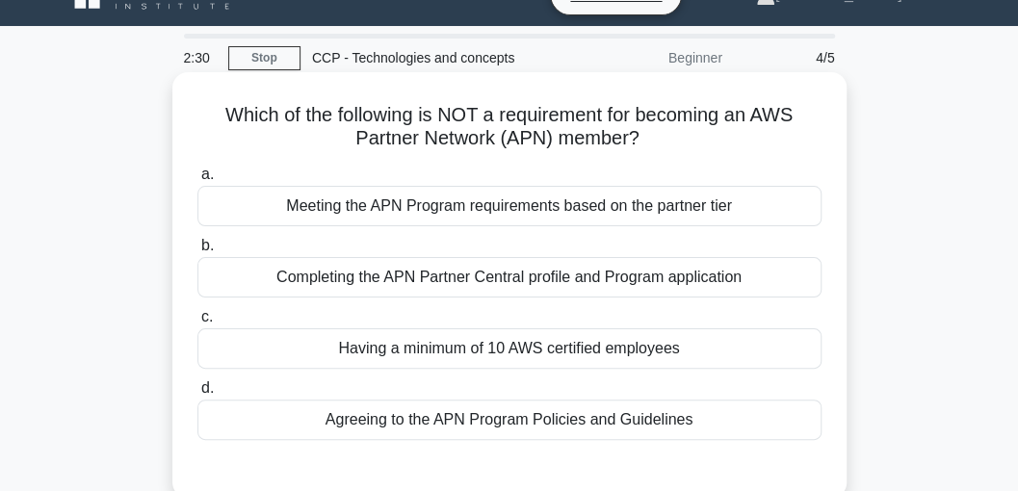
click at [418, 277] on div "Completing the APN Partner Central profile and Program application" at bounding box center [509, 277] width 624 height 40
click at [197, 252] on input "b. Completing the APN Partner Central profile and Program application" at bounding box center [197, 246] width 0 height 13
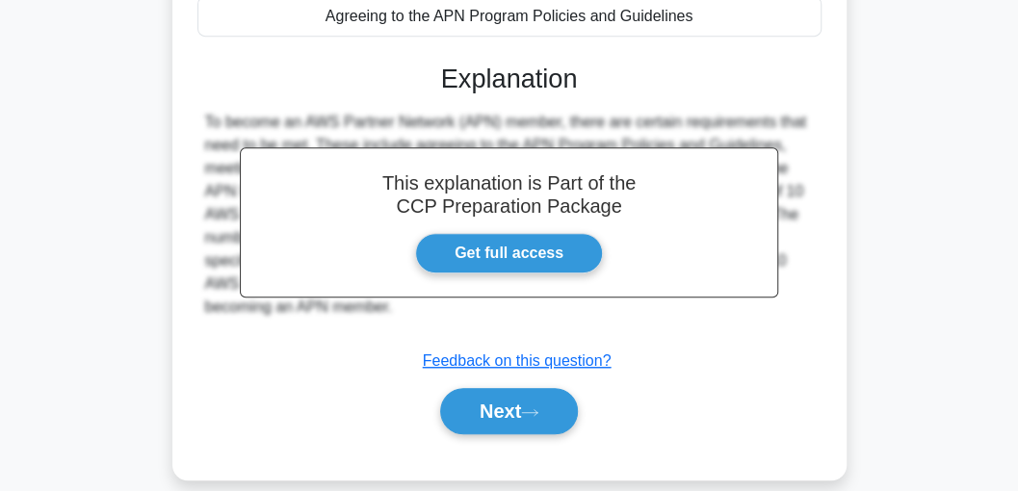
scroll to position [549, 0]
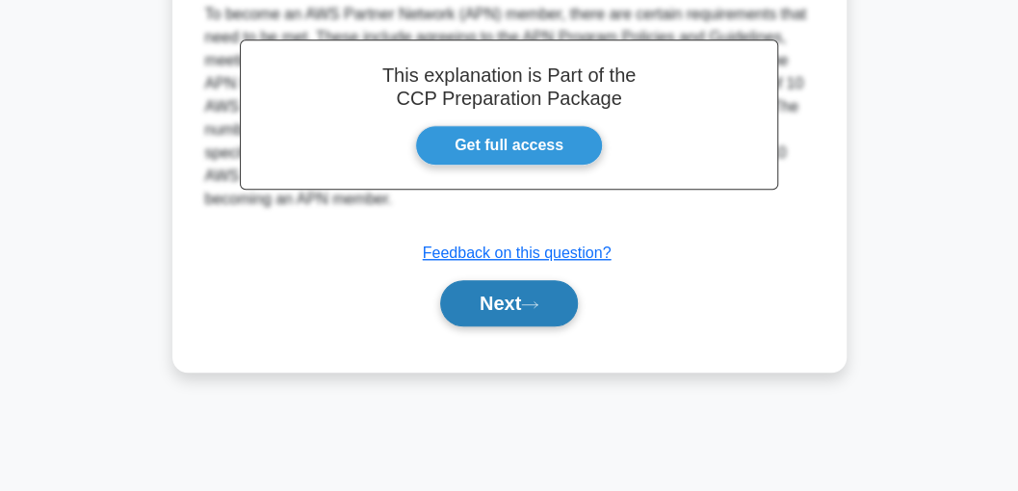
click at [499, 299] on button "Next" at bounding box center [509, 303] width 138 height 46
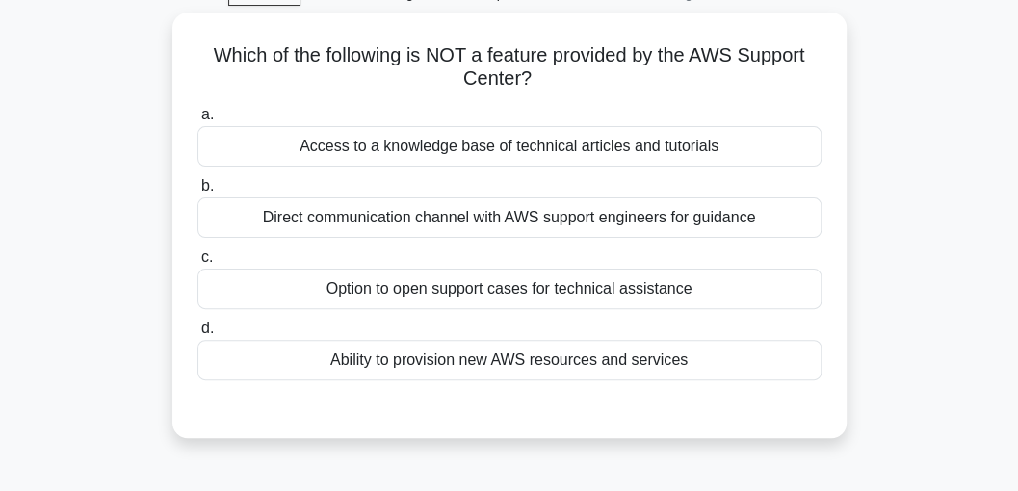
scroll to position [36, 0]
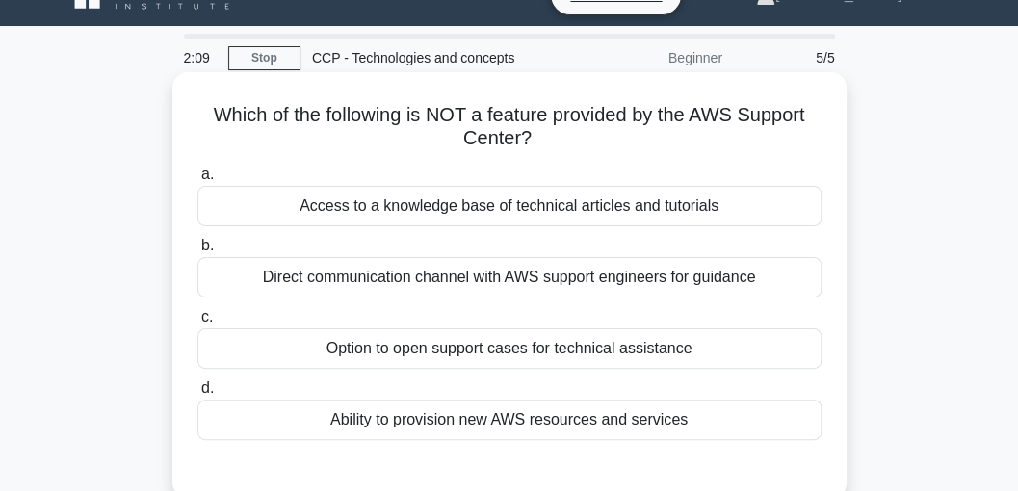
click at [413, 424] on div "Ability to provision new AWS resources and services" at bounding box center [509, 420] width 624 height 40
click at [197, 395] on input "d. Ability to provision new AWS resources and services" at bounding box center [197, 388] width 0 height 13
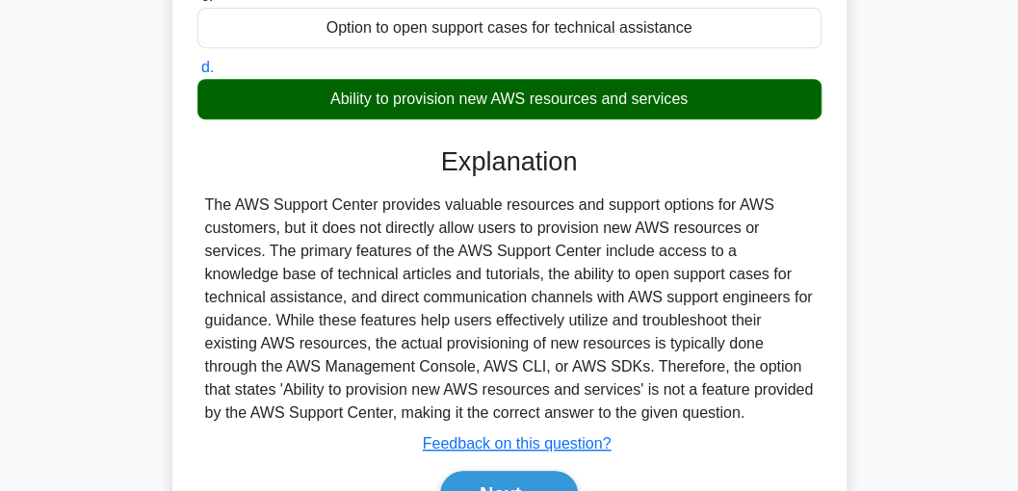
scroll to position [549, 0]
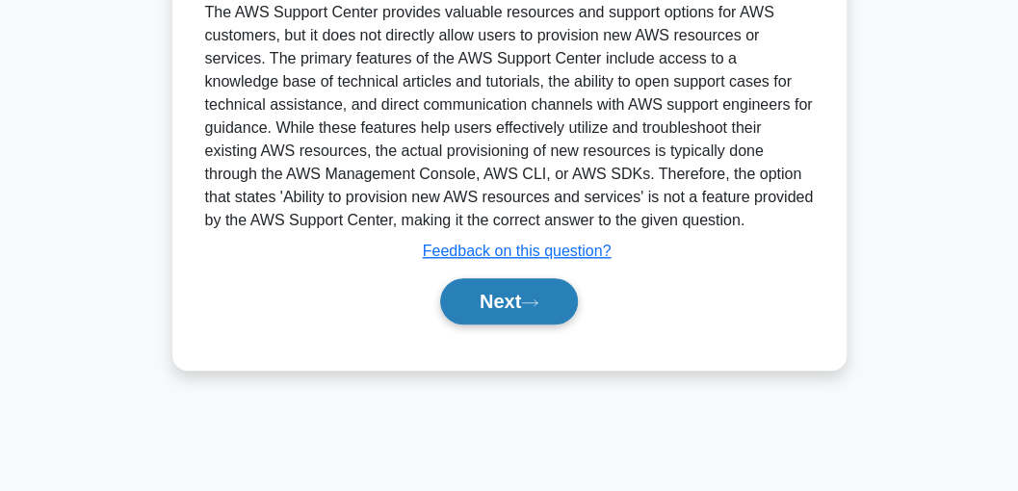
click at [504, 301] on button "Next" at bounding box center [509, 301] width 138 height 46
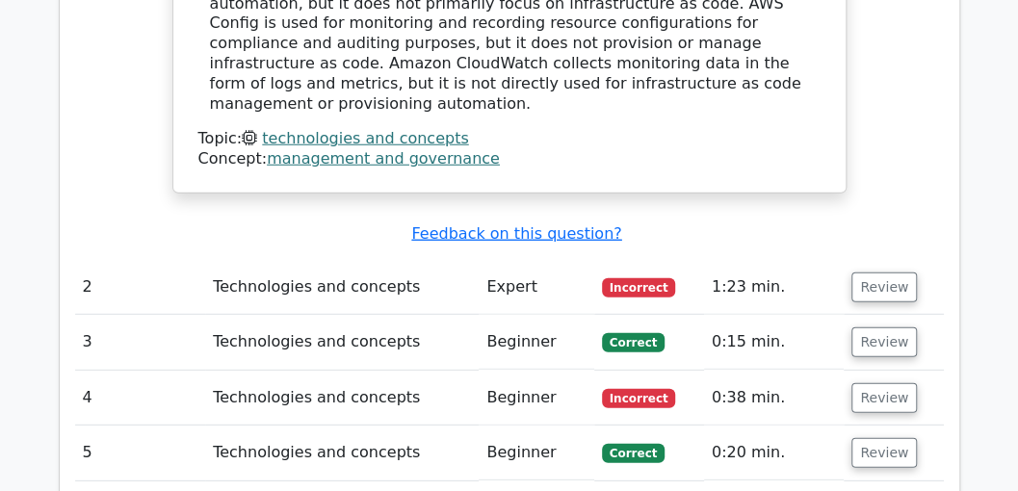
scroll to position [2119, 0]
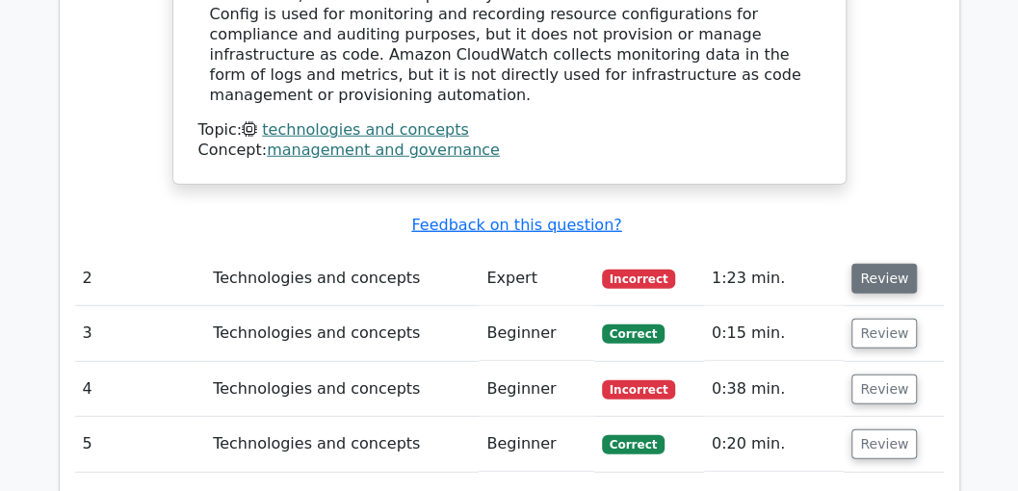
click at [877, 264] on button "Review" at bounding box center [885, 279] width 66 height 30
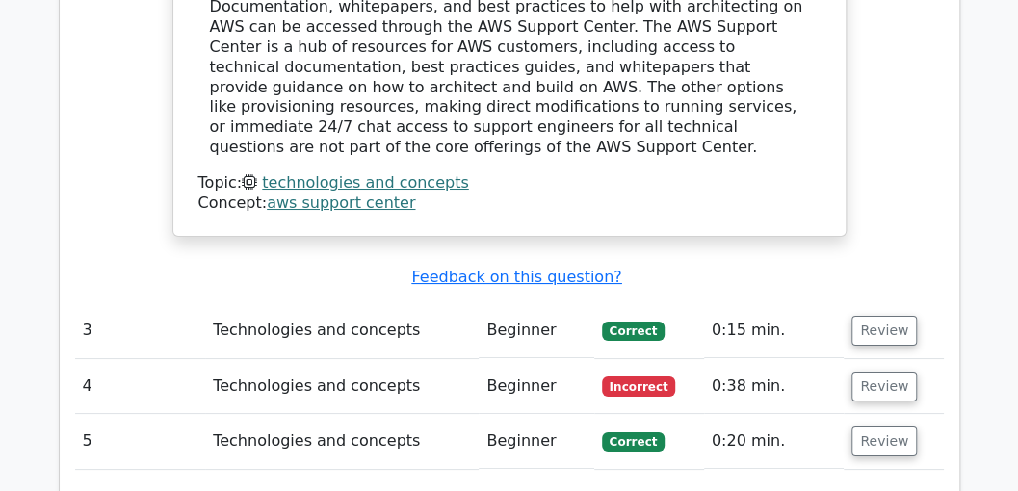
scroll to position [2953, 0]
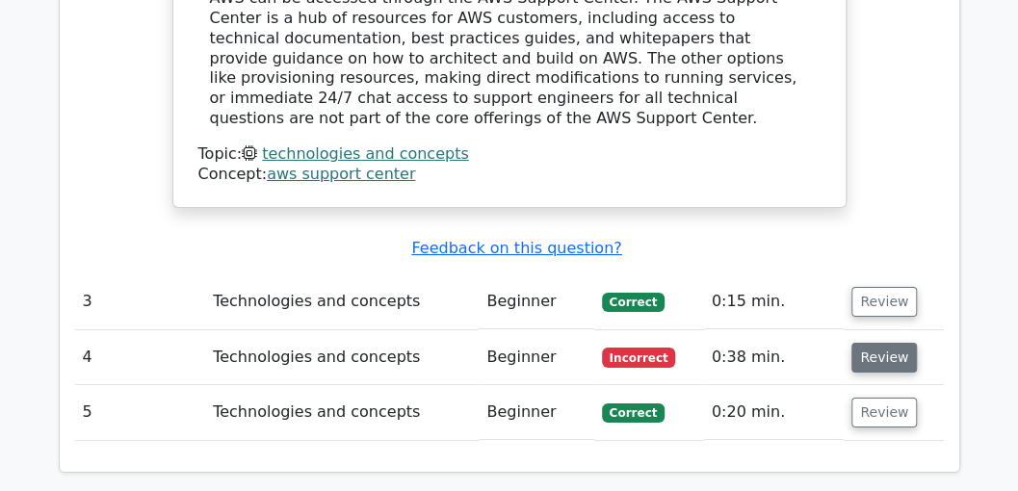
click at [871, 343] on button "Review" at bounding box center [885, 358] width 66 height 30
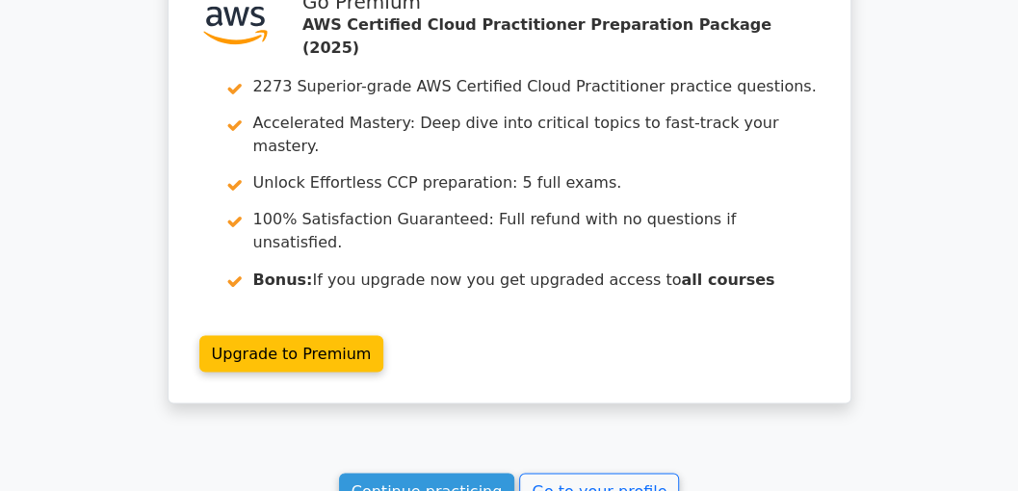
scroll to position [4378, 0]
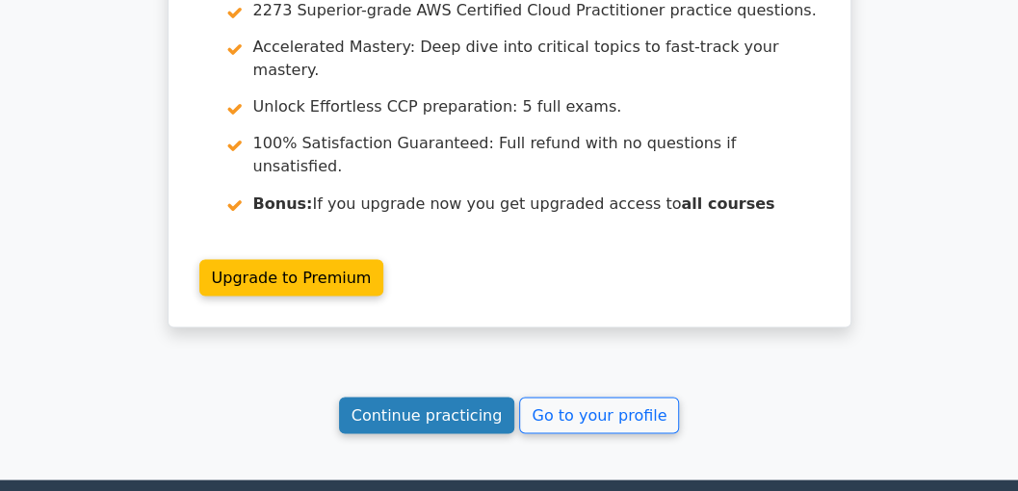
click at [428, 397] on link "Continue practicing" at bounding box center [427, 415] width 176 height 37
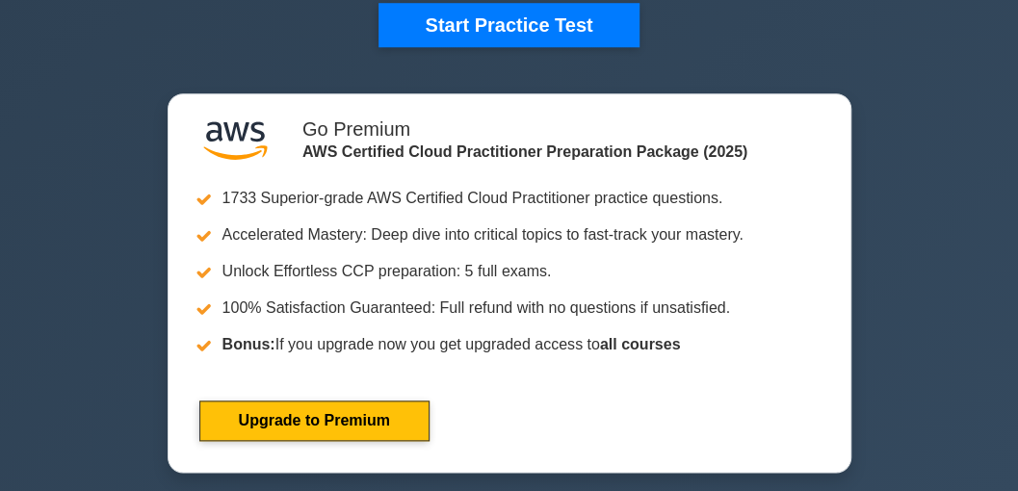
scroll to position [578, 0]
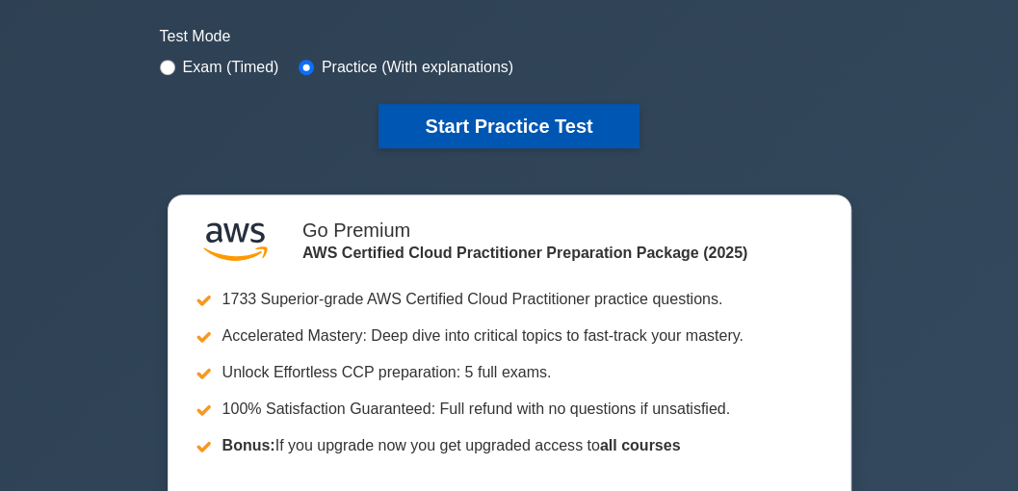
click at [497, 121] on button "Start Practice Test" at bounding box center [509, 126] width 260 height 44
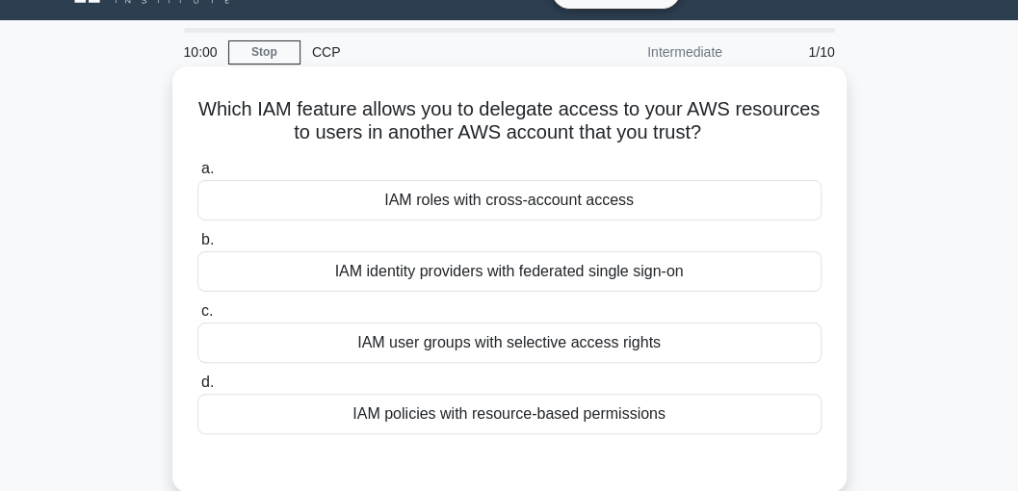
scroll to position [64, 0]
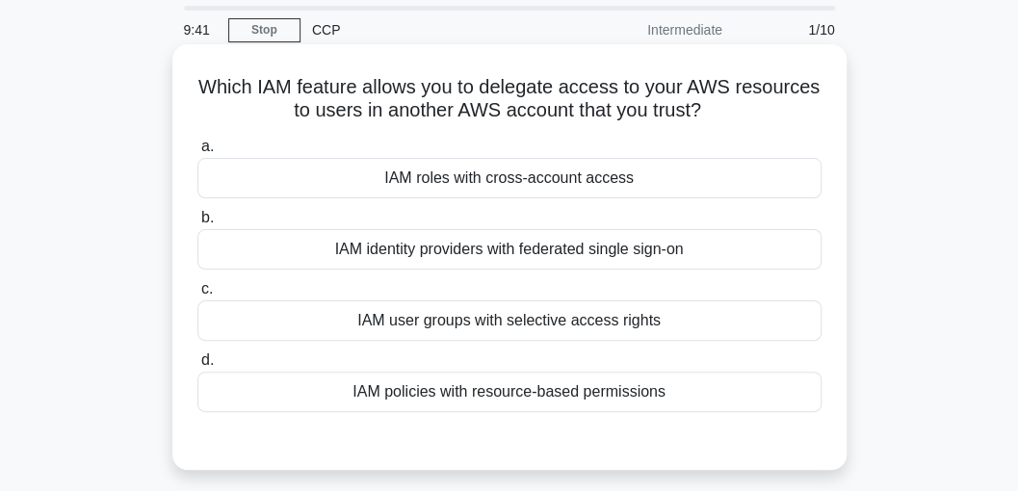
click at [493, 326] on div "IAM user groups with selective access rights" at bounding box center [509, 321] width 624 height 40
click at [197, 296] on input "c. IAM user groups with selective access rights" at bounding box center [197, 289] width 0 height 13
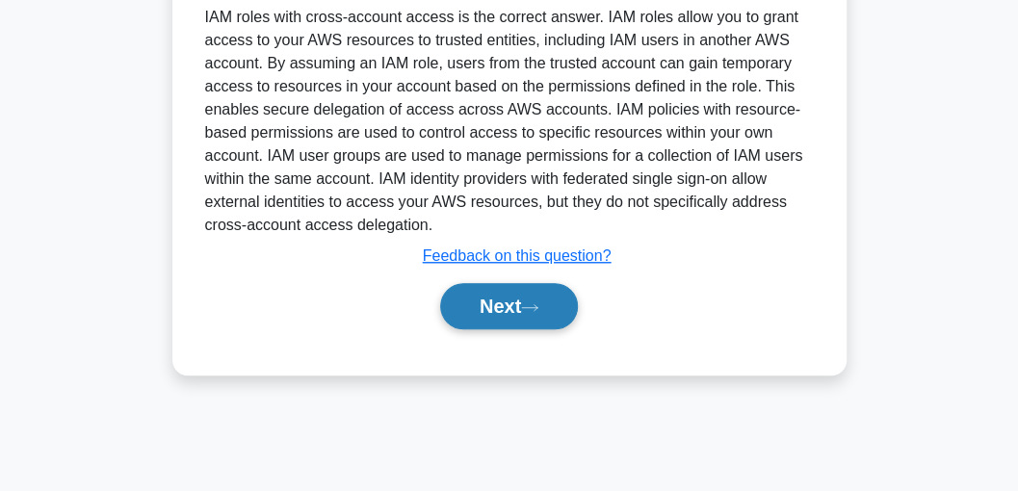
scroll to position [549, 0]
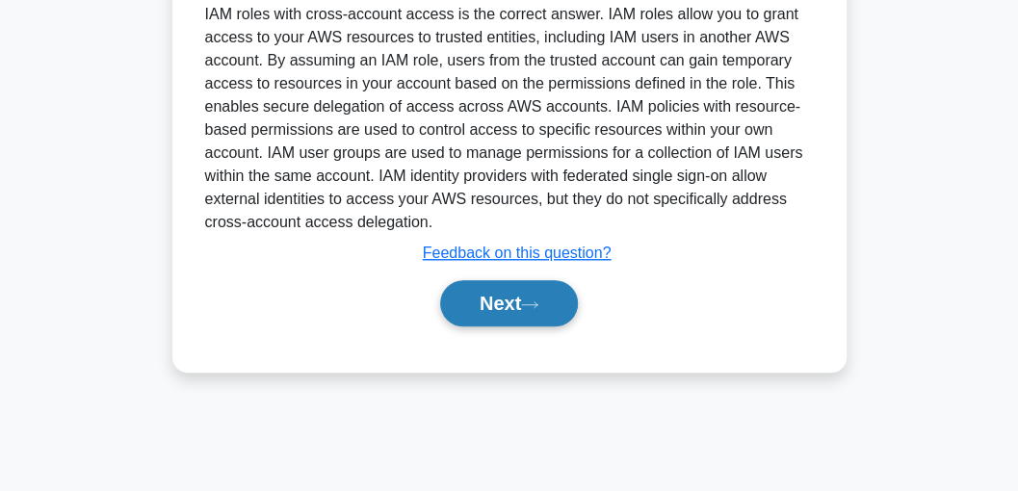
click at [516, 295] on button "Next" at bounding box center [509, 303] width 138 height 46
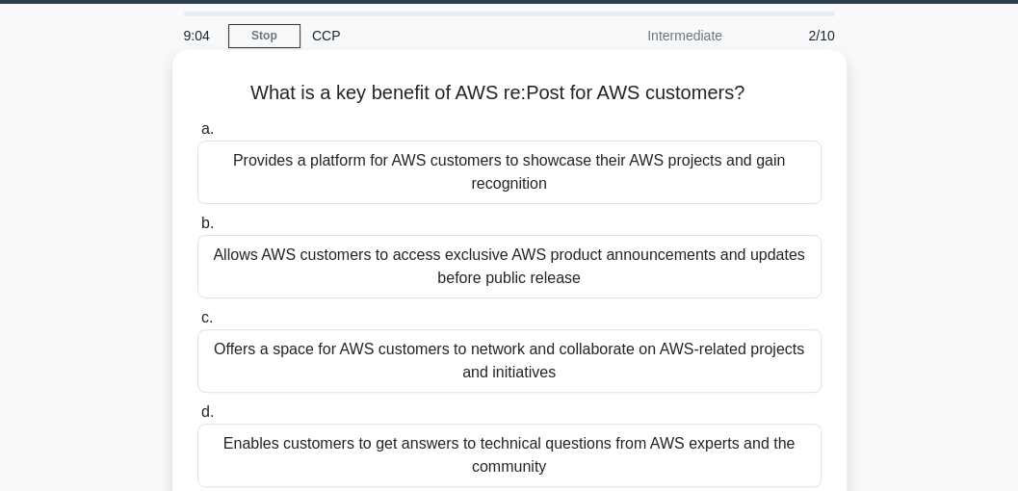
scroll to position [36, 0]
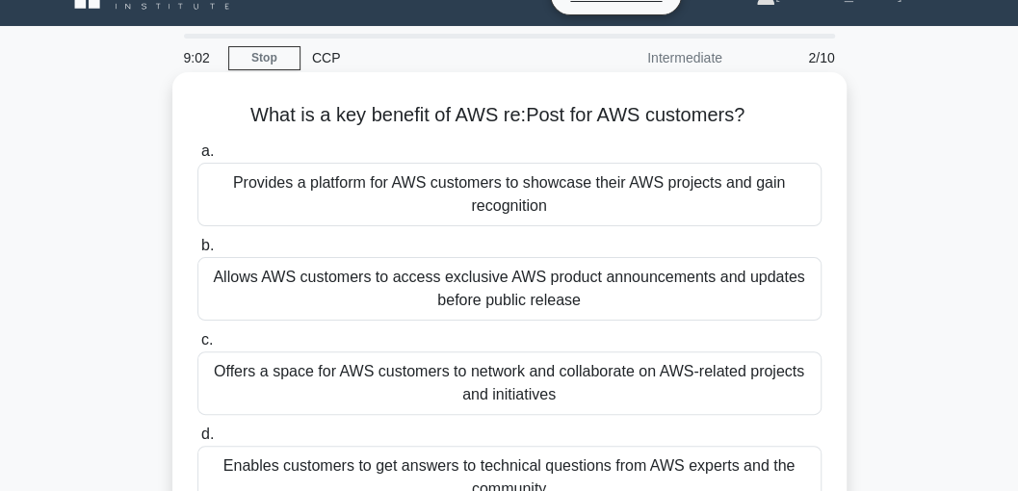
click at [527, 293] on div "Allows AWS customers to access exclusive AWS product announcements and updates …" at bounding box center [509, 289] width 624 height 64
click at [197, 252] on input "b. Allows AWS customers to access exclusive AWS product announcements and updat…" at bounding box center [197, 246] width 0 height 13
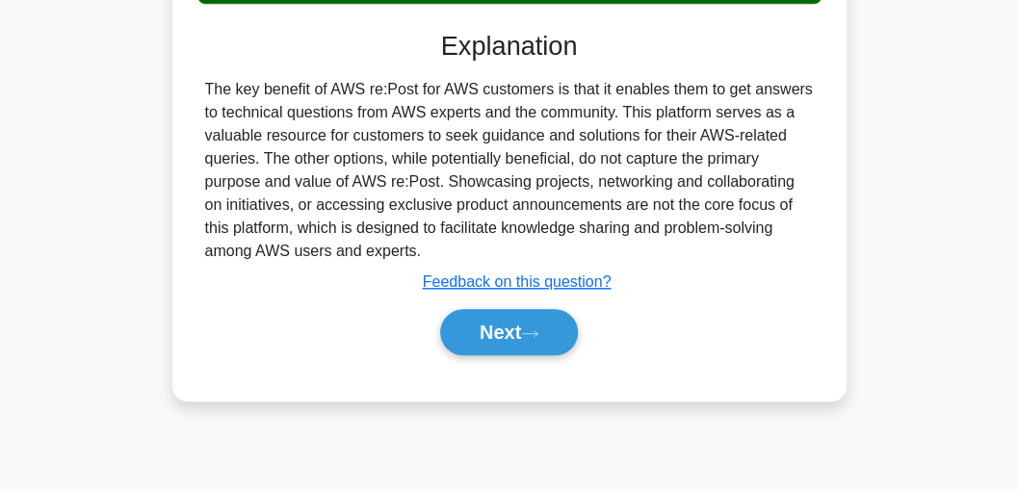
scroll to position [549, 0]
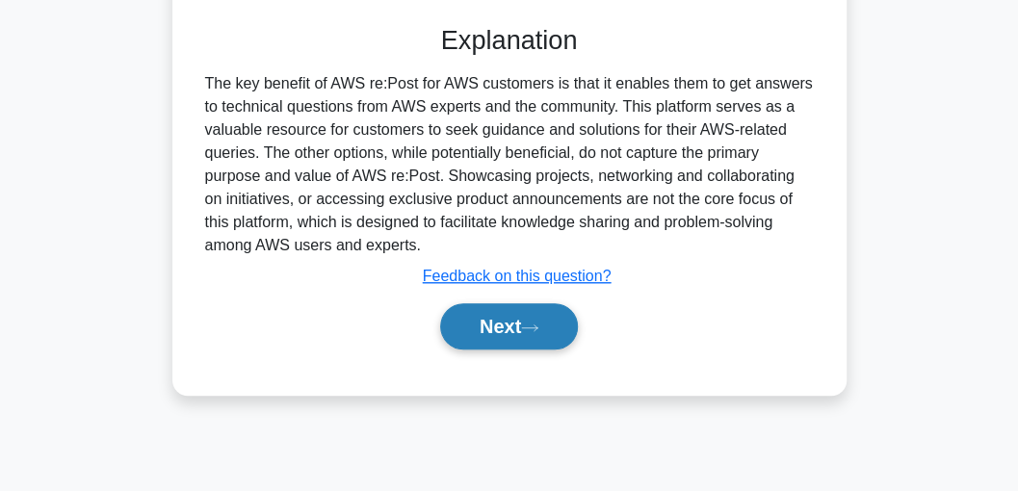
click at [515, 320] on button "Next" at bounding box center [509, 326] width 138 height 46
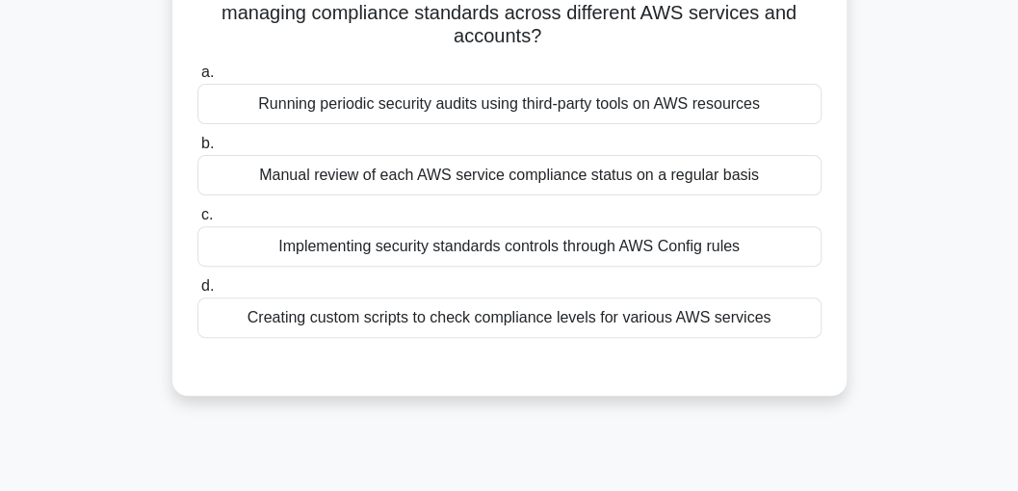
scroll to position [164, 0]
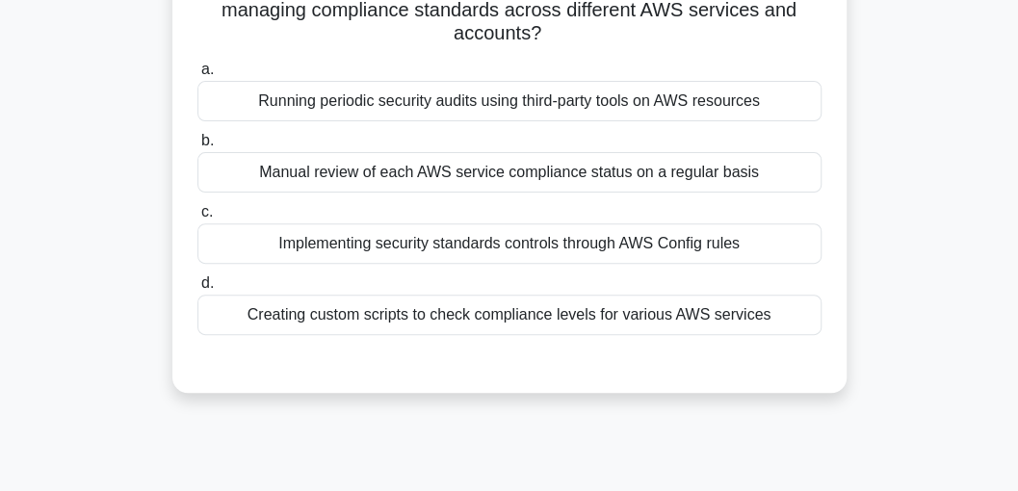
click at [388, 307] on div "Creating custom scripts to check compliance levels for various AWS services" at bounding box center [509, 315] width 624 height 40
click at [197, 290] on input "d. Creating custom scripts to check compliance levels for various AWS services" at bounding box center [197, 283] width 0 height 13
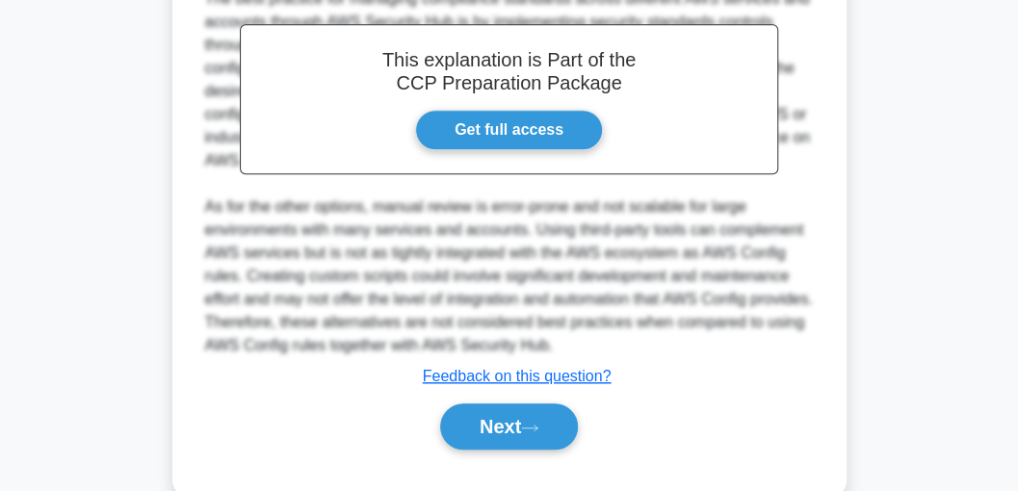
scroll to position [614, 0]
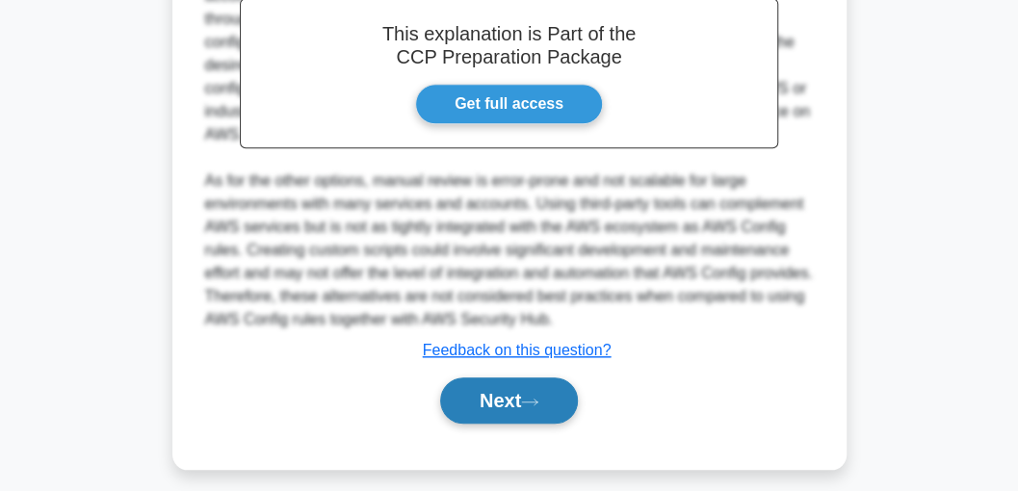
click at [497, 383] on button "Next" at bounding box center [509, 401] width 138 height 46
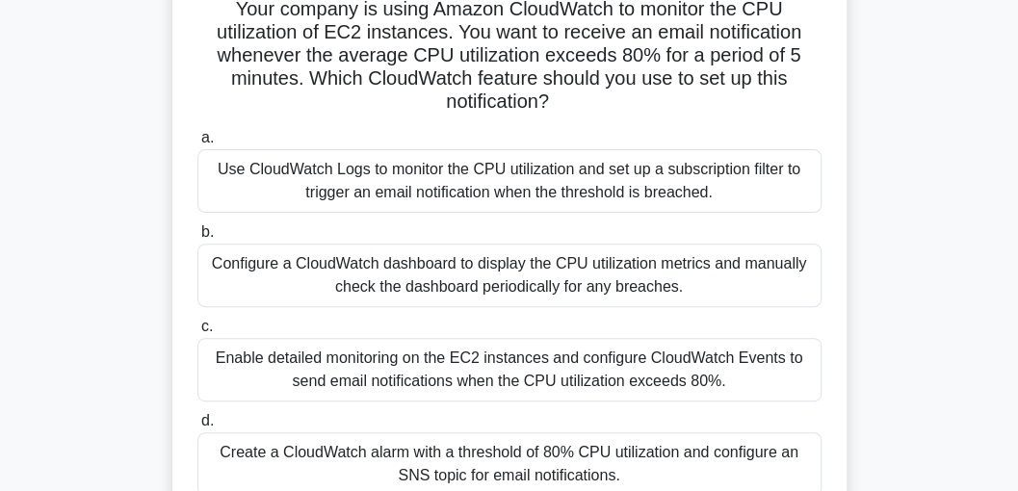
scroll to position [164, 0]
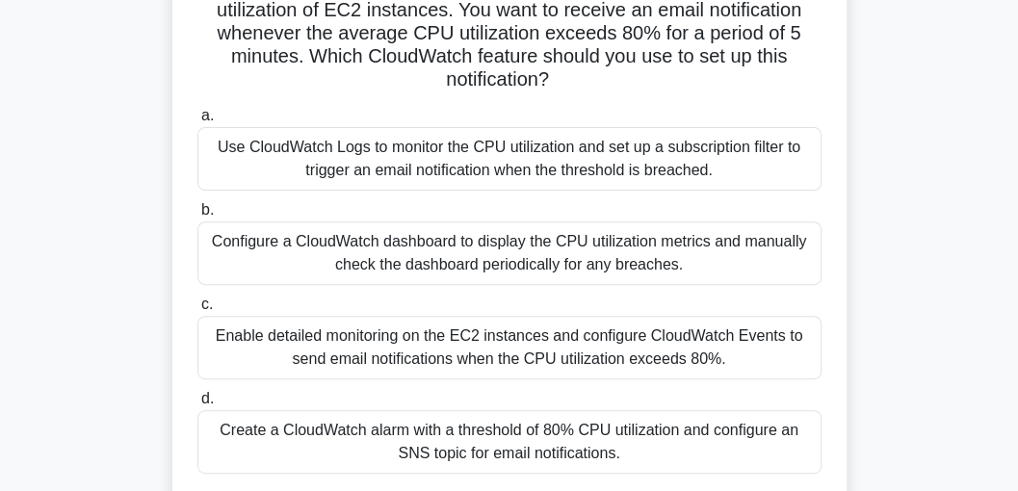
drag, startPoint x: 582, startPoint y: 433, endPoint x: 581, endPoint y: 419, distance: 14.5
click at [581, 419] on div "Create a CloudWatch alarm with a threshold of 80% CPU utilization and configure…" at bounding box center [509, 442] width 624 height 64
click at [197, 406] on input "d. Create a CloudWatch alarm with a threshold of 80% CPU utilization and config…" at bounding box center [197, 399] width 0 height 13
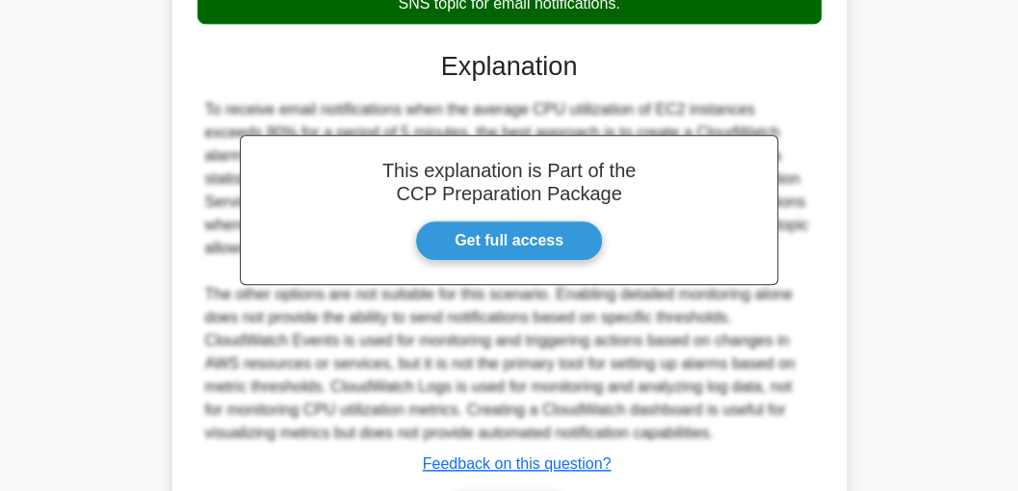
scroll to position [740, 0]
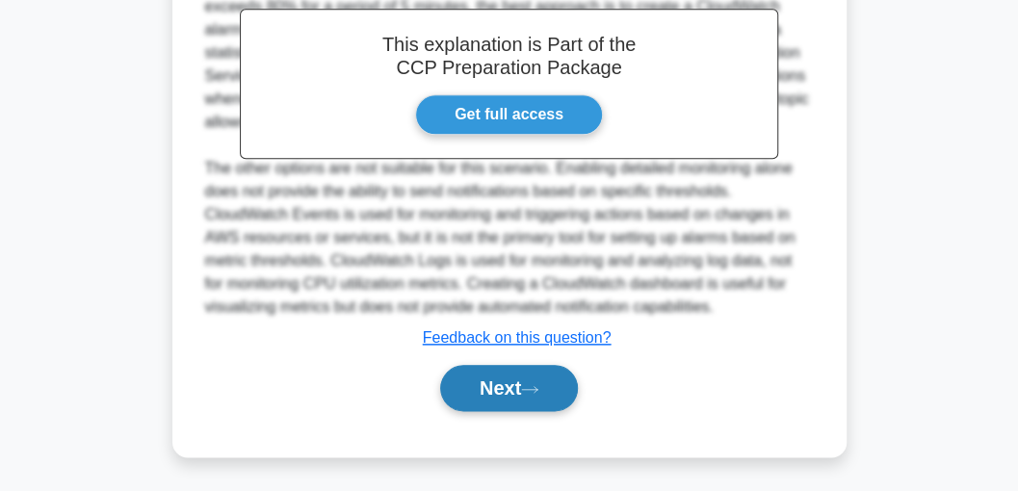
click at [510, 387] on button "Next" at bounding box center [509, 388] width 138 height 46
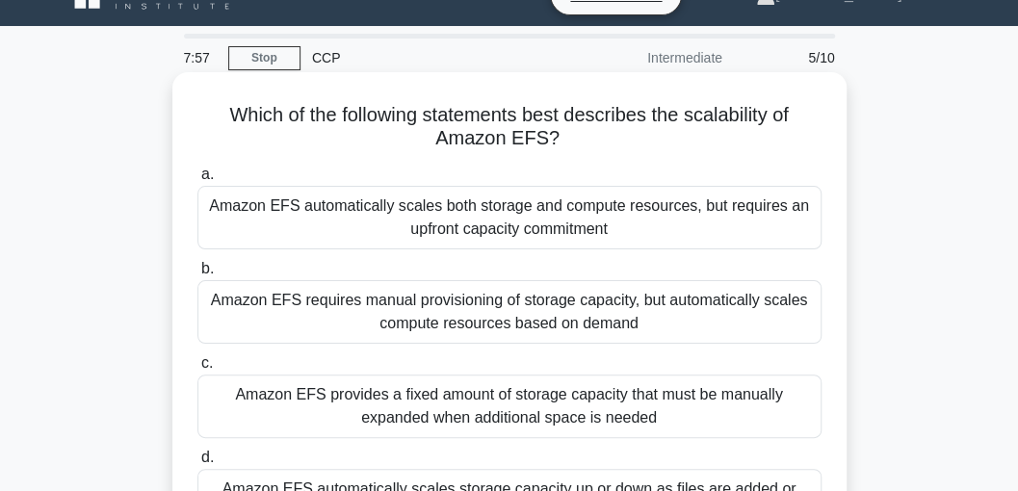
scroll to position [100, 0]
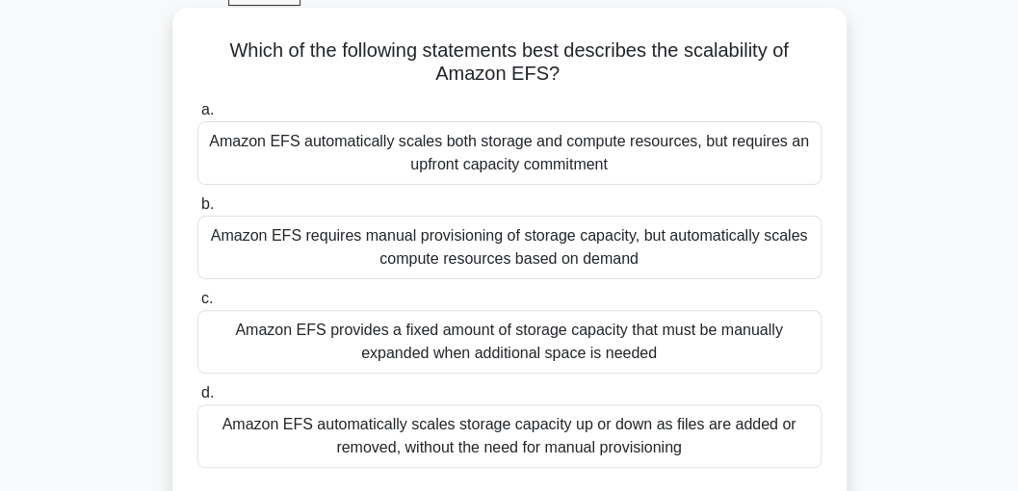
click at [492, 436] on div "Amazon EFS automatically scales storage capacity up or down as files are added …" at bounding box center [509, 437] width 624 height 64
click at [197, 400] on input "d. Amazon EFS automatically scales storage capacity up or down as files are add…" at bounding box center [197, 393] width 0 height 13
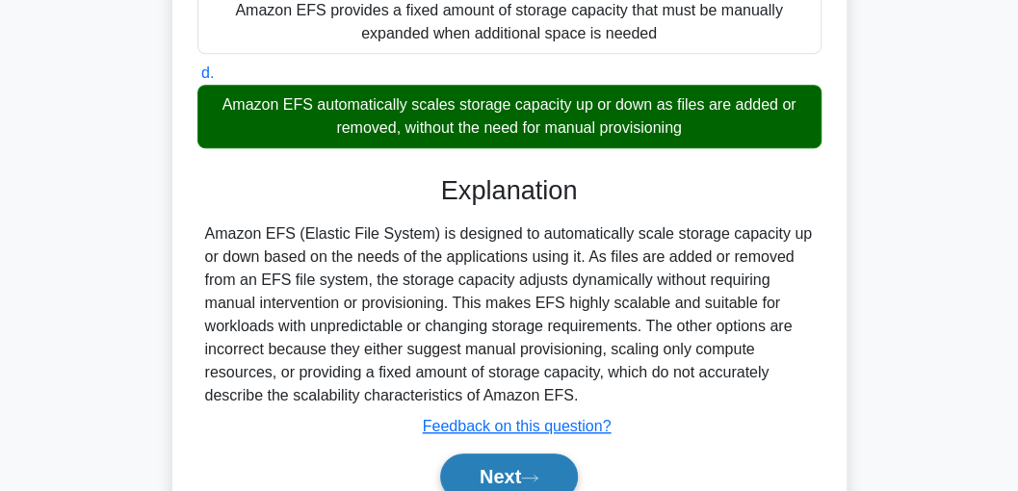
scroll to position [485, 0]
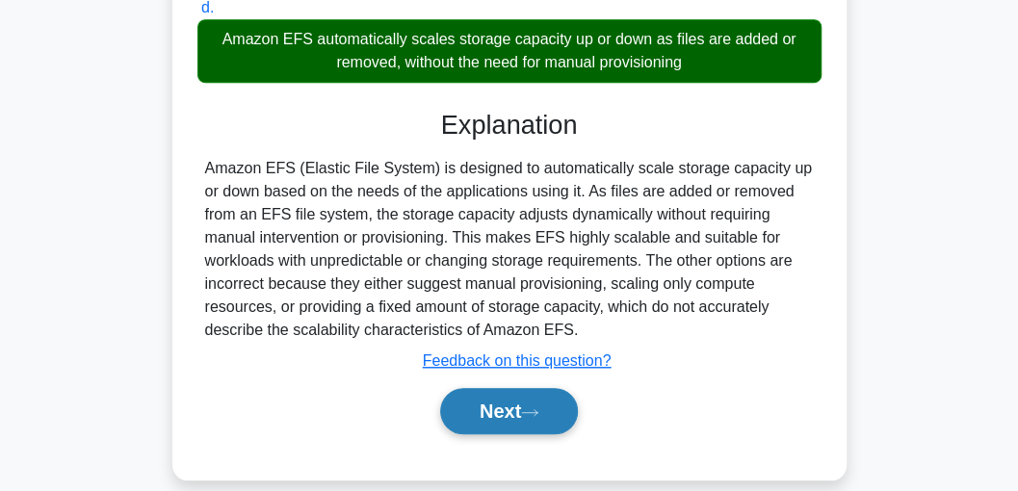
click at [507, 406] on button "Next" at bounding box center [509, 411] width 138 height 46
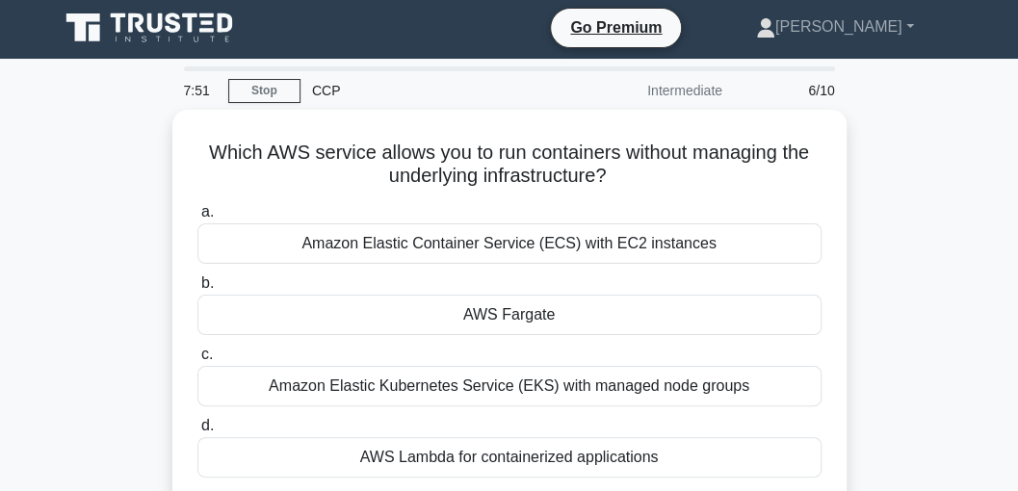
scroll to position [0, 0]
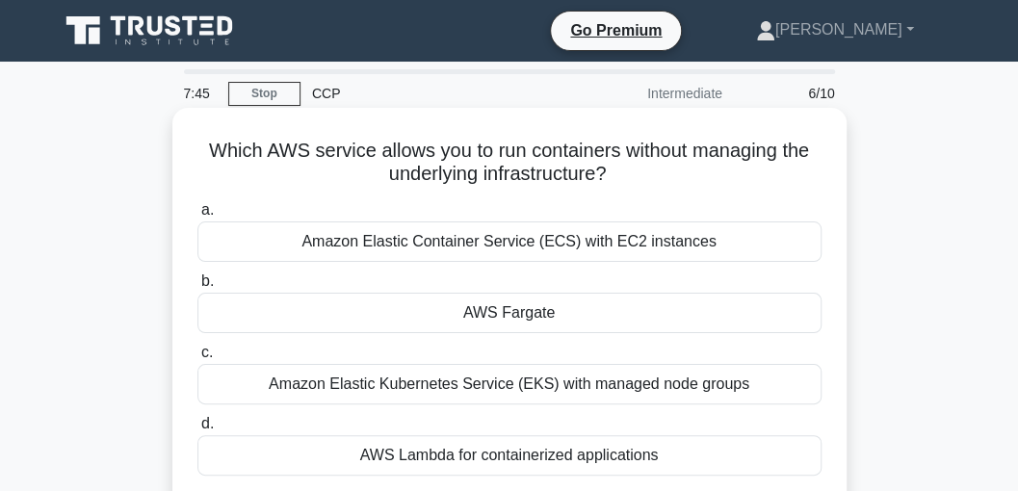
click at [511, 318] on div "AWS Fargate" at bounding box center [509, 313] width 624 height 40
click at [197, 288] on input "b. AWS Fargate" at bounding box center [197, 281] width 0 height 13
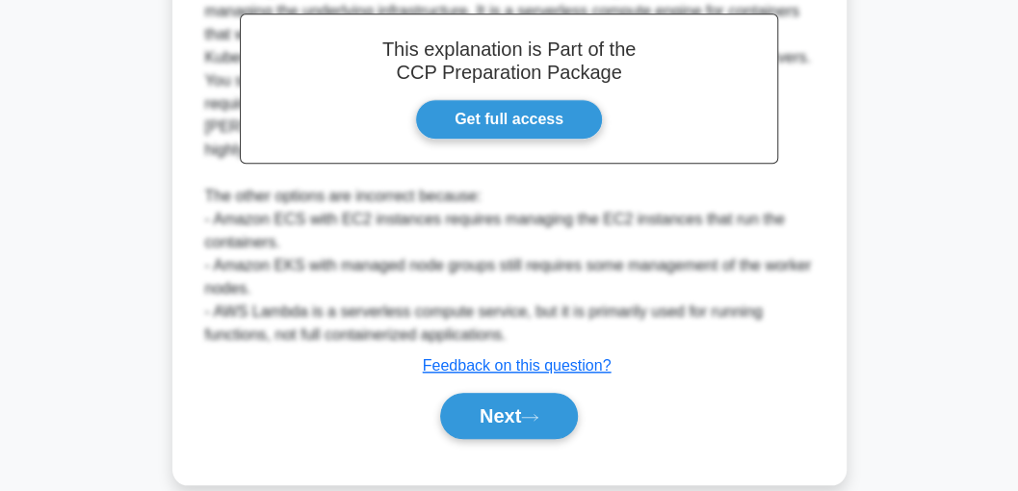
scroll to position [578, 0]
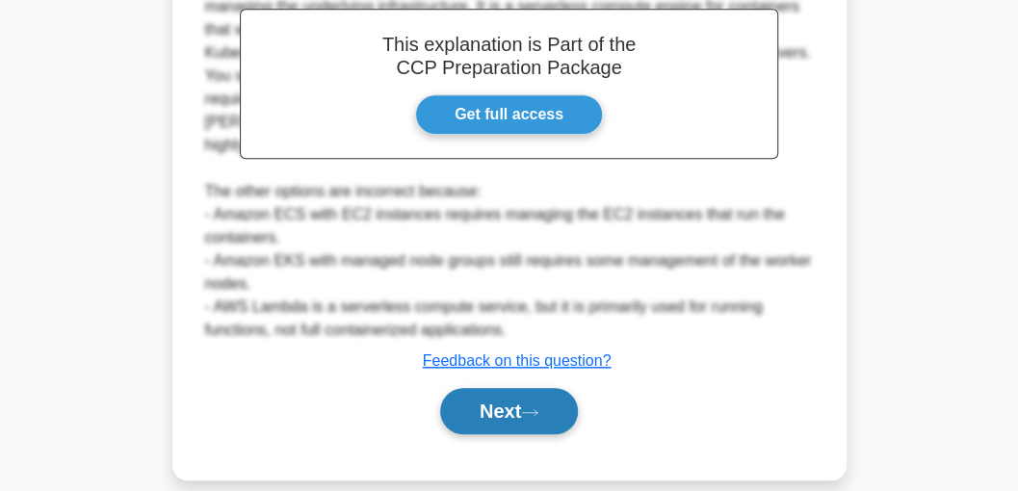
click at [495, 393] on button "Next" at bounding box center [509, 411] width 138 height 46
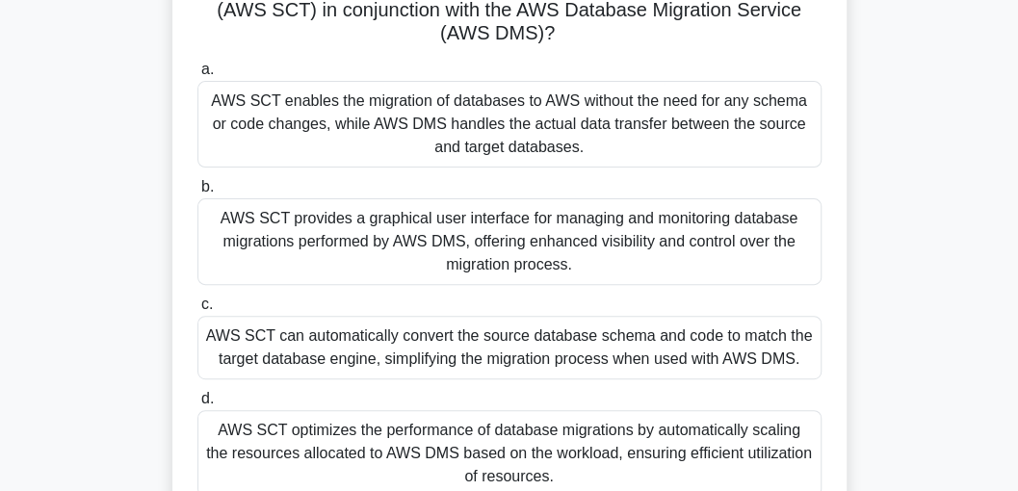
scroll to position [100, 0]
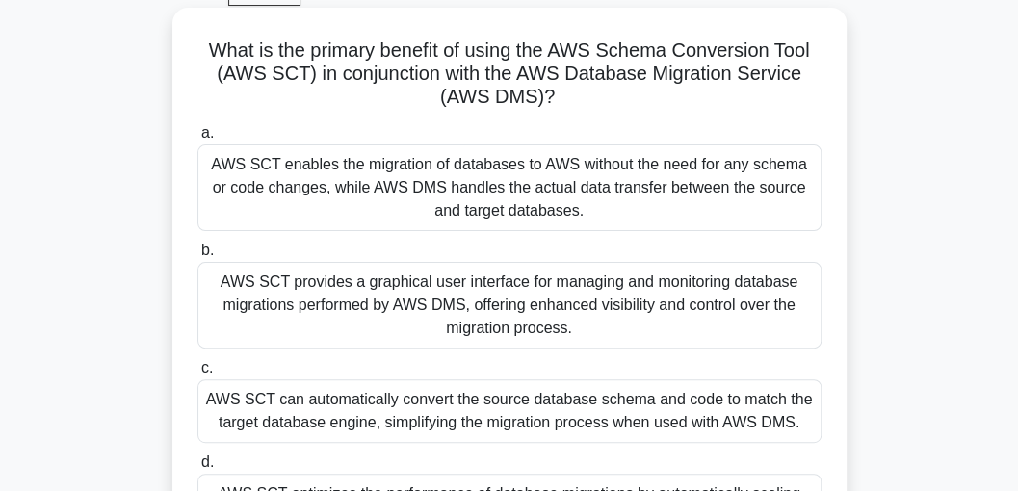
click at [452, 327] on div "AWS SCT provides a graphical user interface for managing and monitoring databas…" at bounding box center [509, 305] width 624 height 87
click at [197, 257] on input "b. AWS SCT provides a graphical user interface for managing and monitoring data…" at bounding box center [197, 251] width 0 height 13
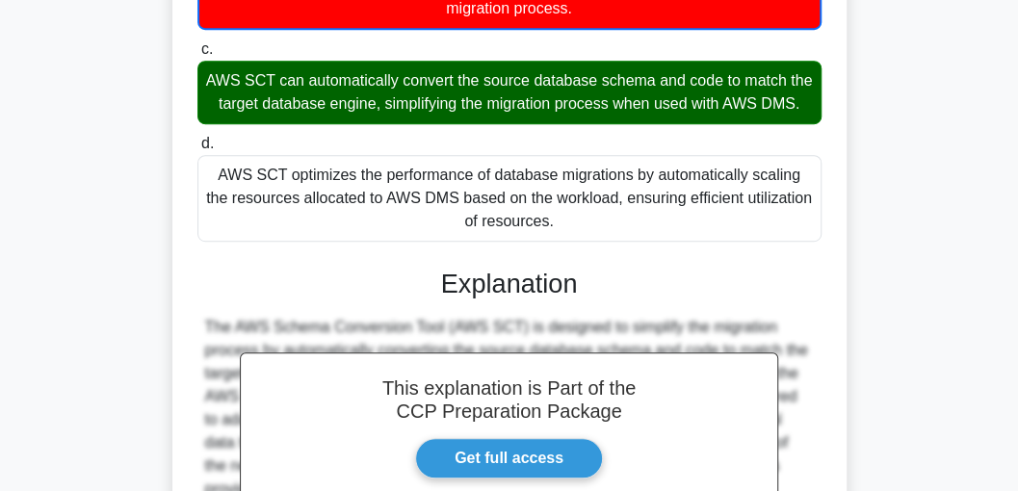
scroll to position [672, 0]
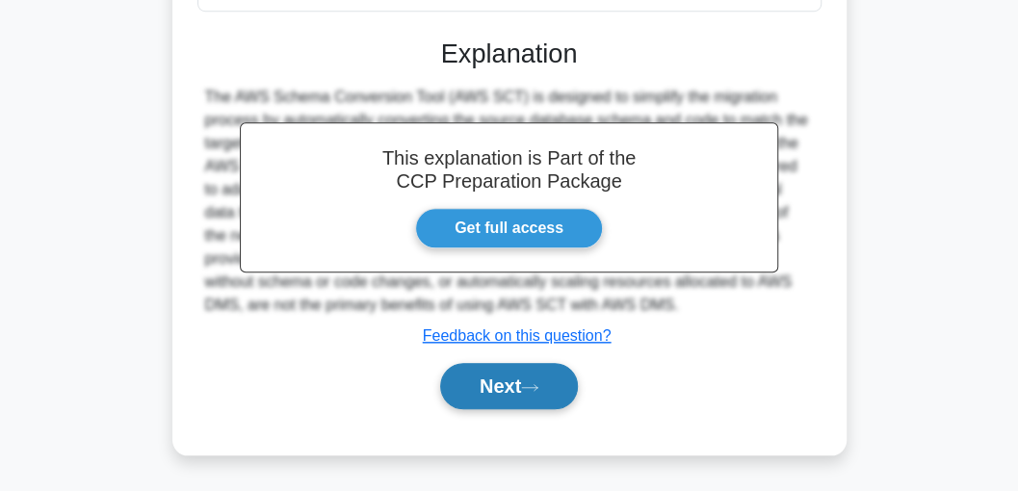
click at [485, 391] on button "Next" at bounding box center [509, 386] width 138 height 46
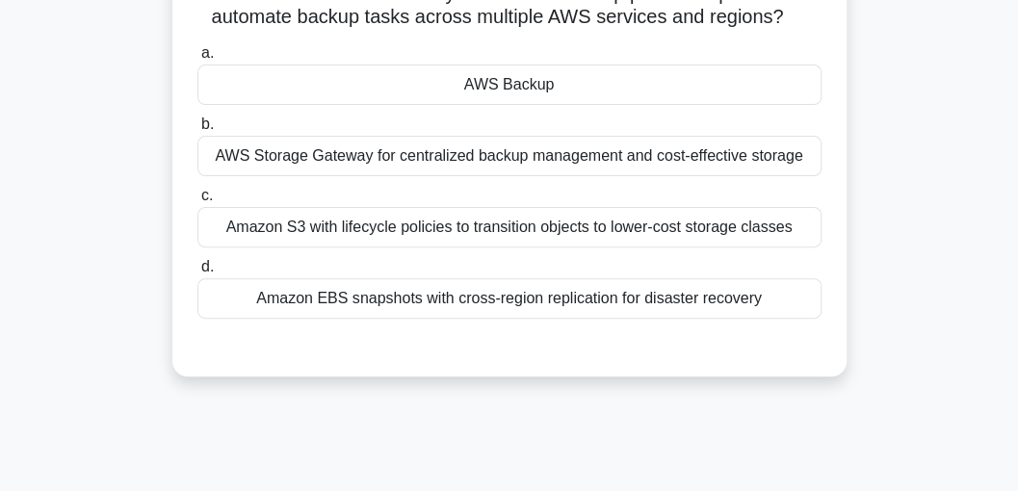
scroll to position [36, 0]
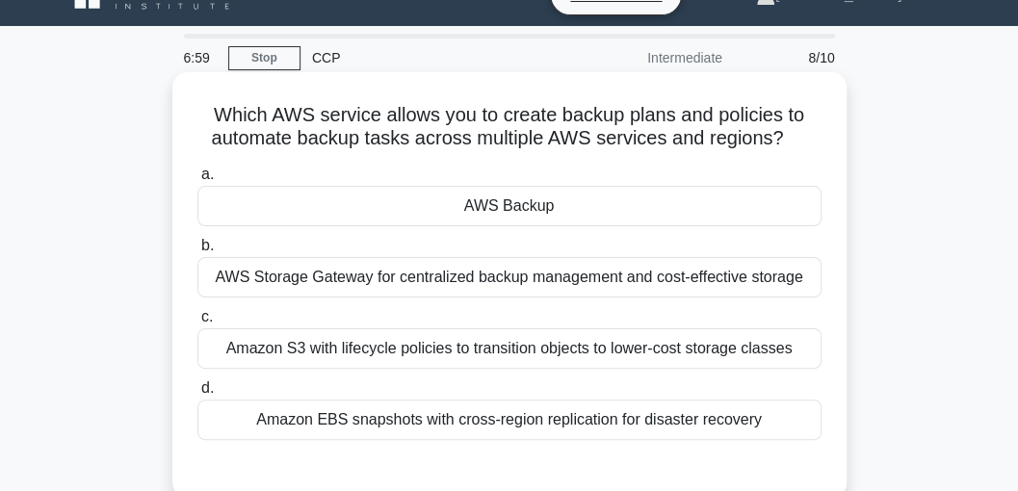
click at [376, 202] on div "AWS Backup" at bounding box center [509, 206] width 624 height 40
click at [197, 181] on input "a. AWS Backup" at bounding box center [197, 175] width 0 height 13
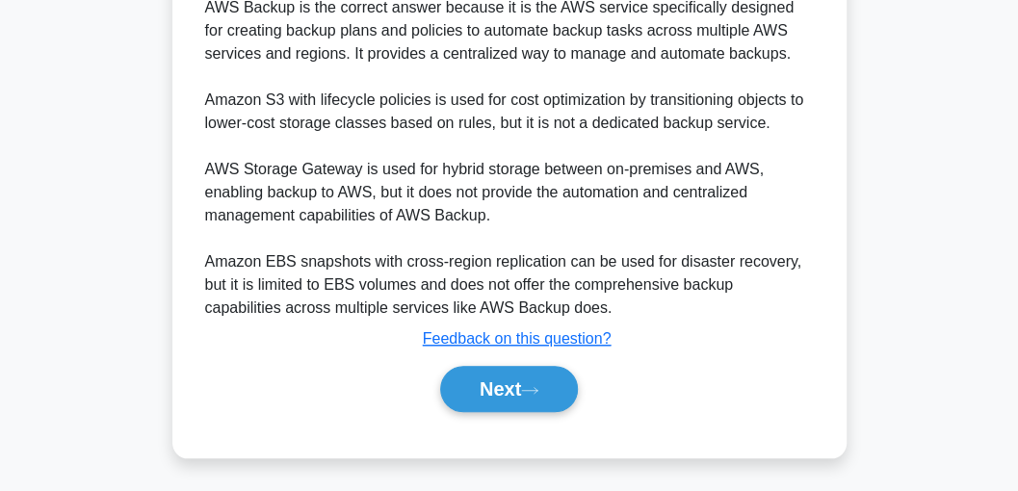
scroll to position [555, 0]
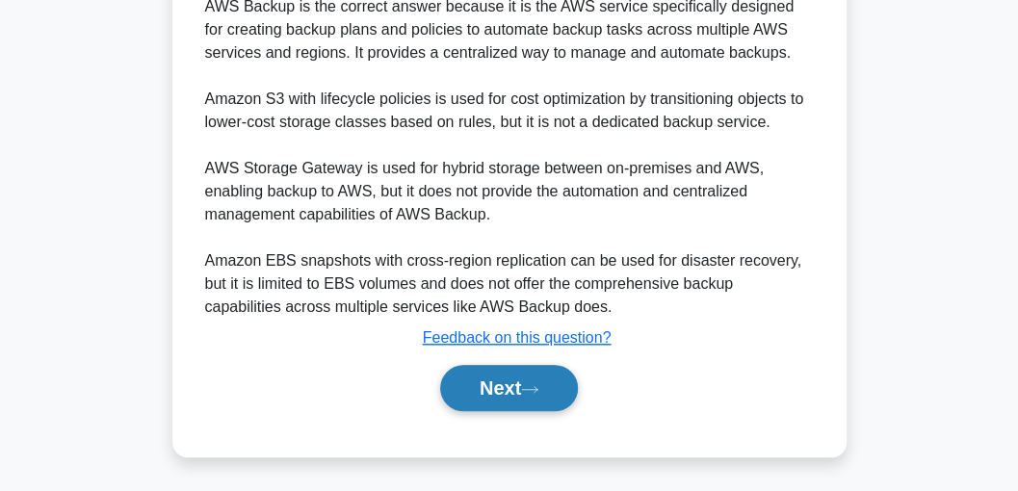
click at [502, 397] on button "Next" at bounding box center [509, 388] width 138 height 46
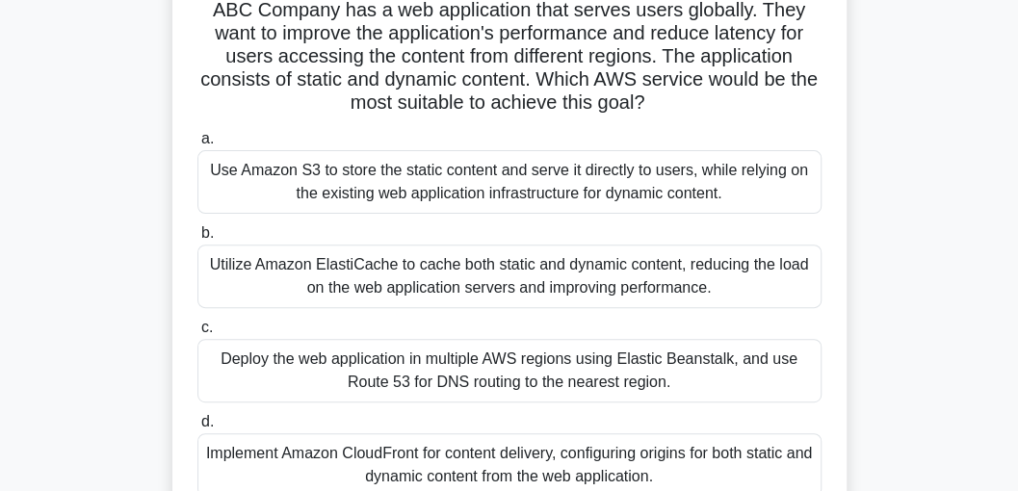
scroll to position [228, 0]
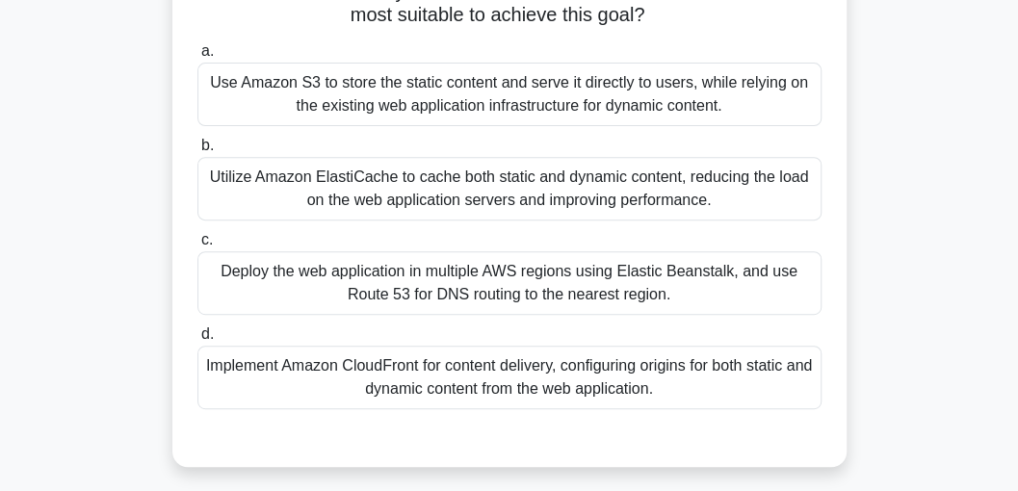
click at [481, 285] on div "Deploy the web application in multiple AWS regions using Elastic Beanstalk, and…" at bounding box center [509, 283] width 624 height 64
click at [197, 247] on input "c. Deploy the web application in multiple AWS regions using Elastic Beanstalk, …" at bounding box center [197, 240] width 0 height 13
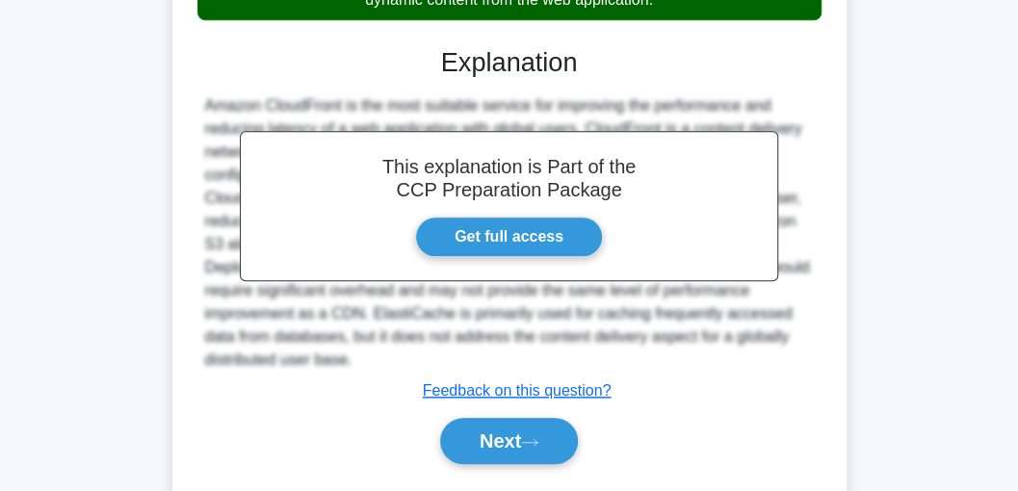
scroll to position [672, 0]
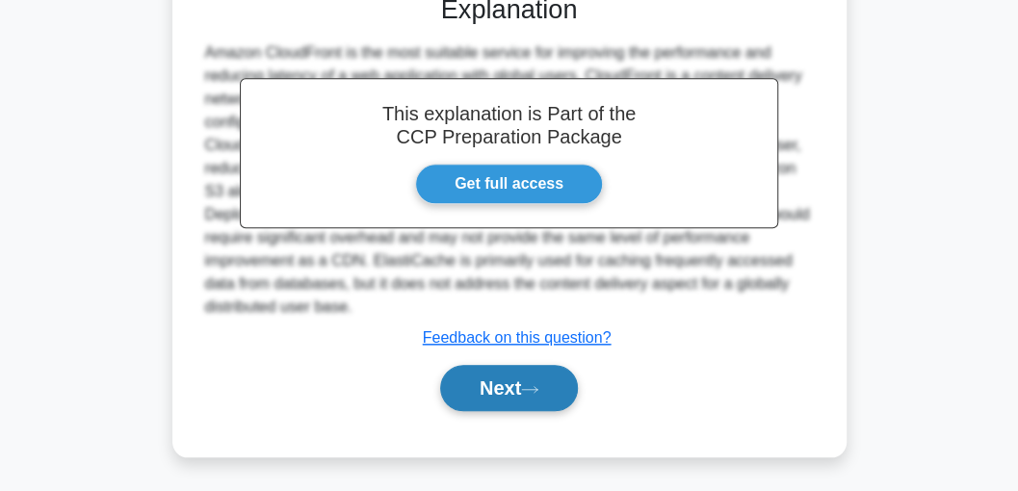
click at [526, 397] on button "Next" at bounding box center [509, 388] width 138 height 46
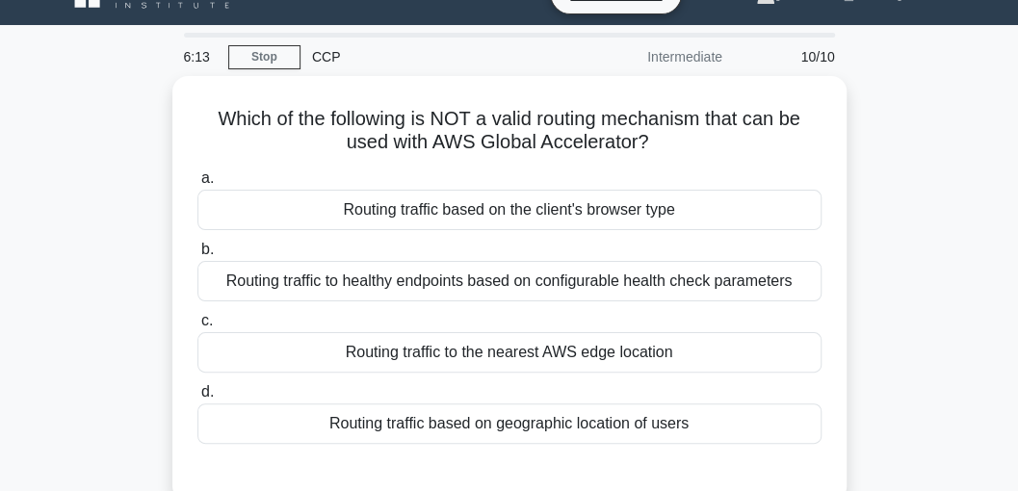
scroll to position [36, 0]
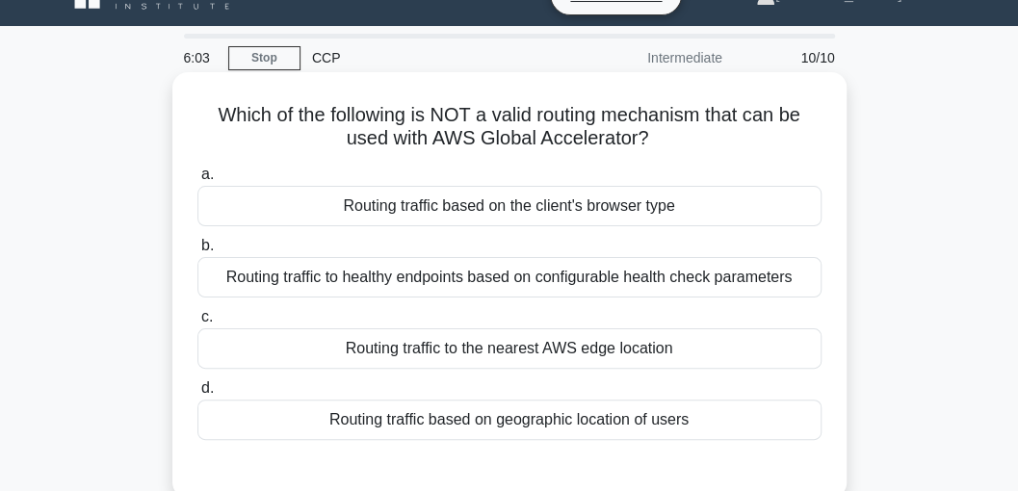
click at [515, 283] on div "Routing traffic to healthy endpoints based on configurable health check paramet…" at bounding box center [509, 277] width 624 height 40
click at [197, 252] on input "b. Routing traffic to healthy endpoints based on configurable health check para…" at bounding box center [197, 246] width 0 height 13
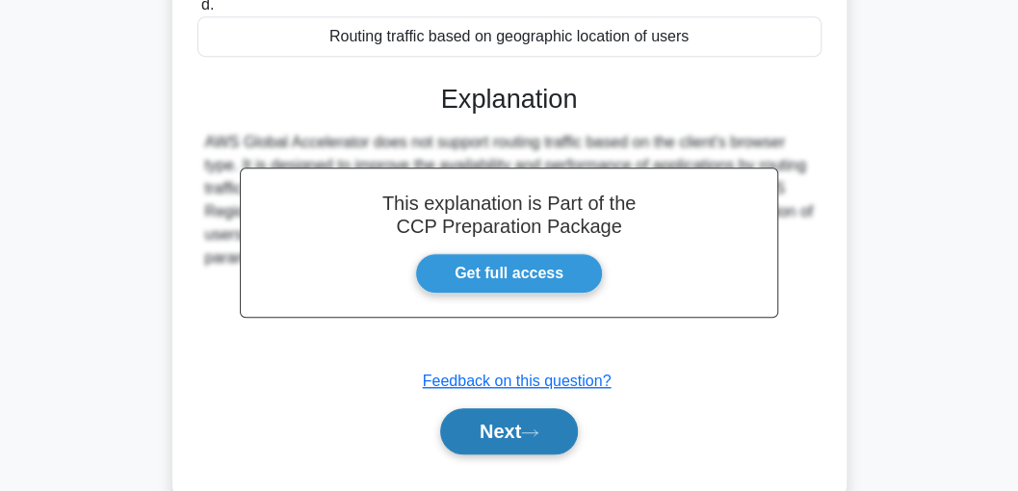
scroll to position [485, 0]
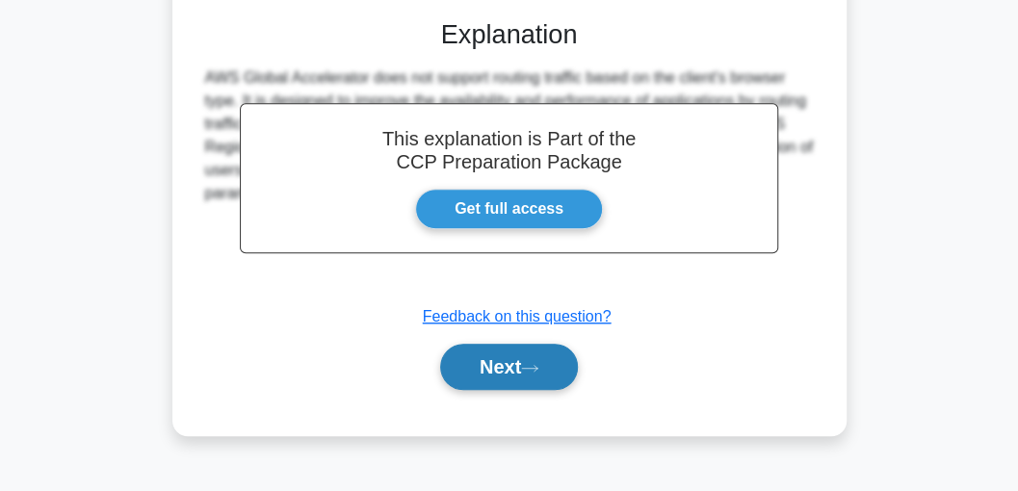
click at [509, 362] on button "Next" at bounding box center [509, 367] width 138 height 46
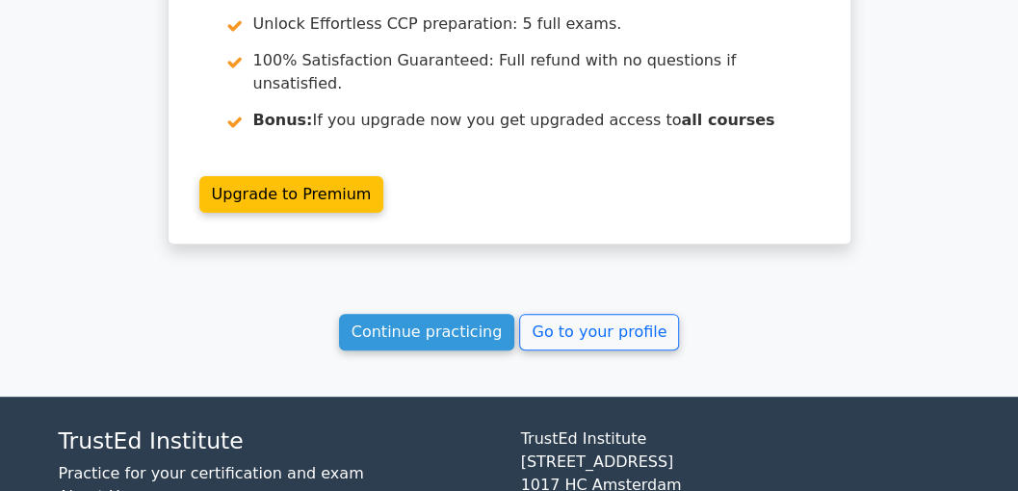
scroll to position [3206, 0]
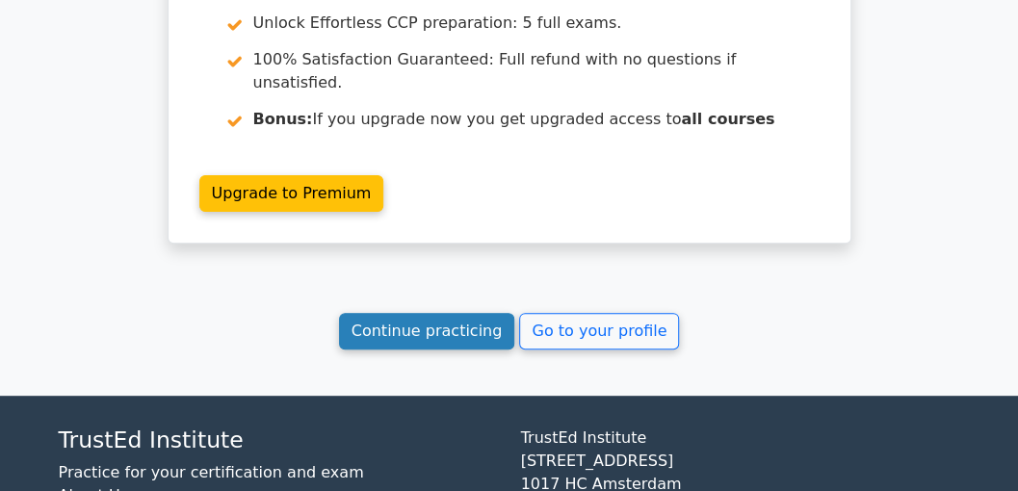
click at [432, 313] on link "Continue practicing" at bounding box center [427, 331] width 176 height 37
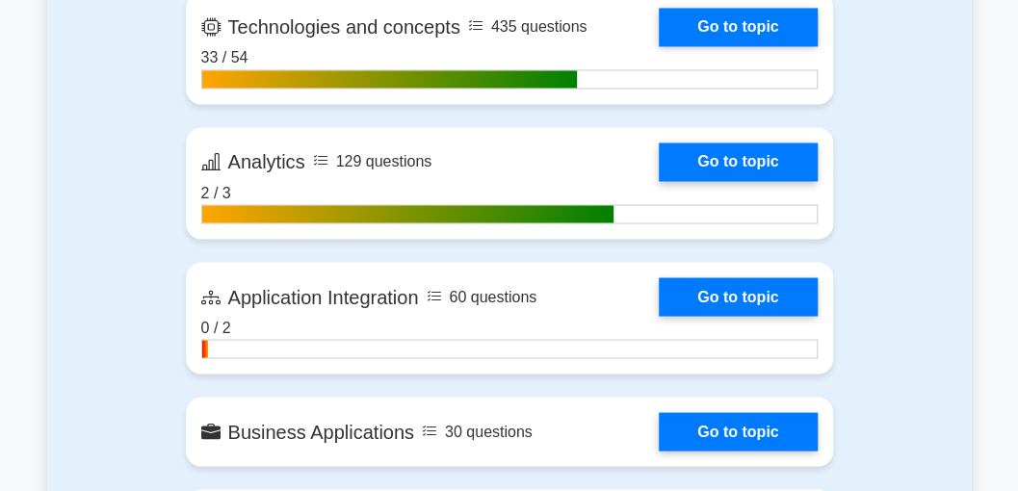
scroll to position [1284, 0]
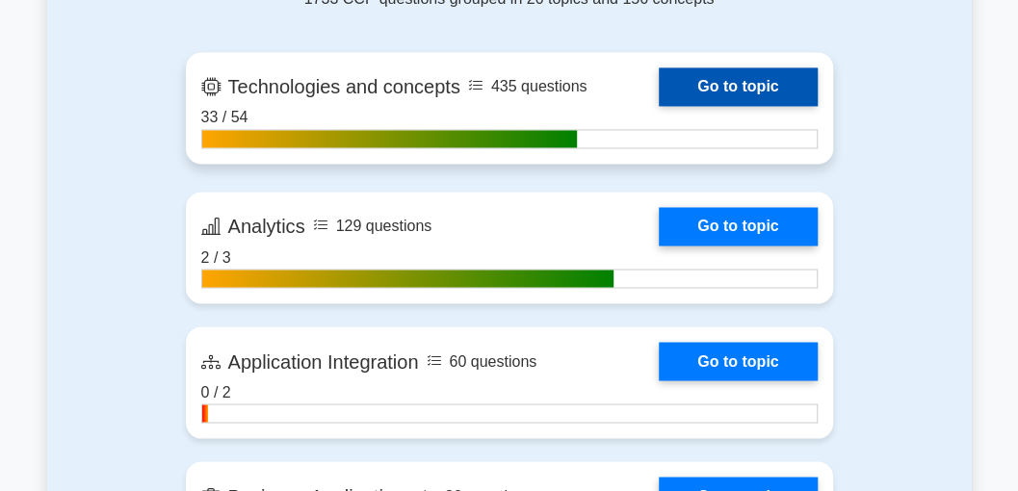
click at [728, 73] on link "Go to topic" at bounding box center [738, 86] width 158 height 39
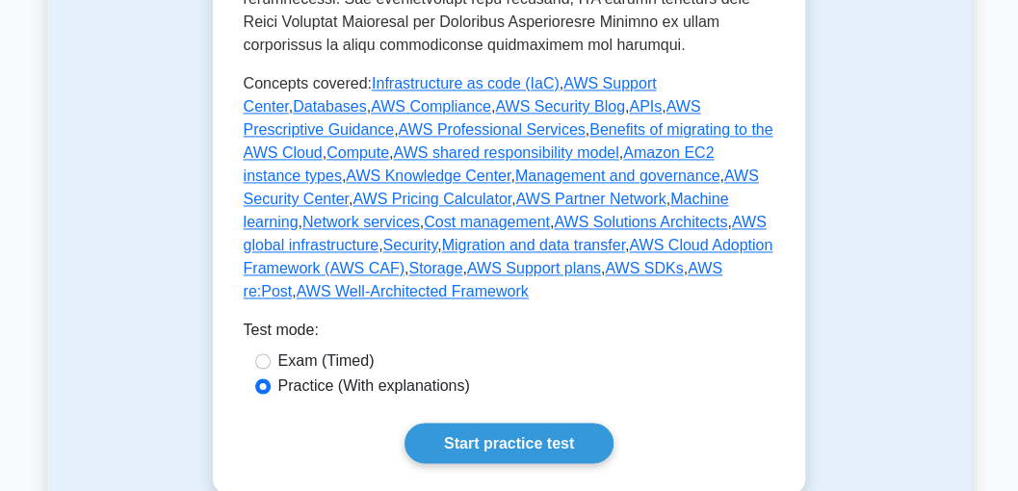
scroll to position [1156, 0]
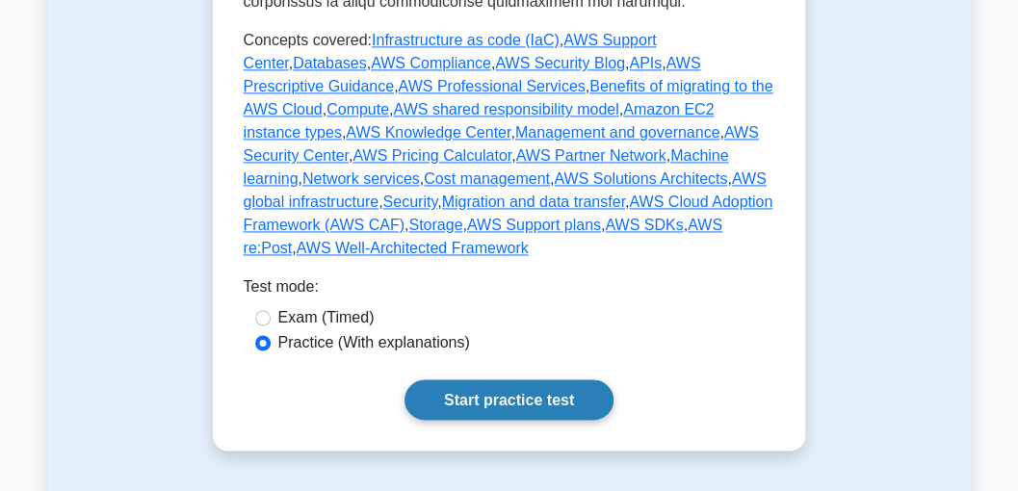
click at [518, 380] on link "Start practice test" at bounding box center [509, 400] width 209 height 40
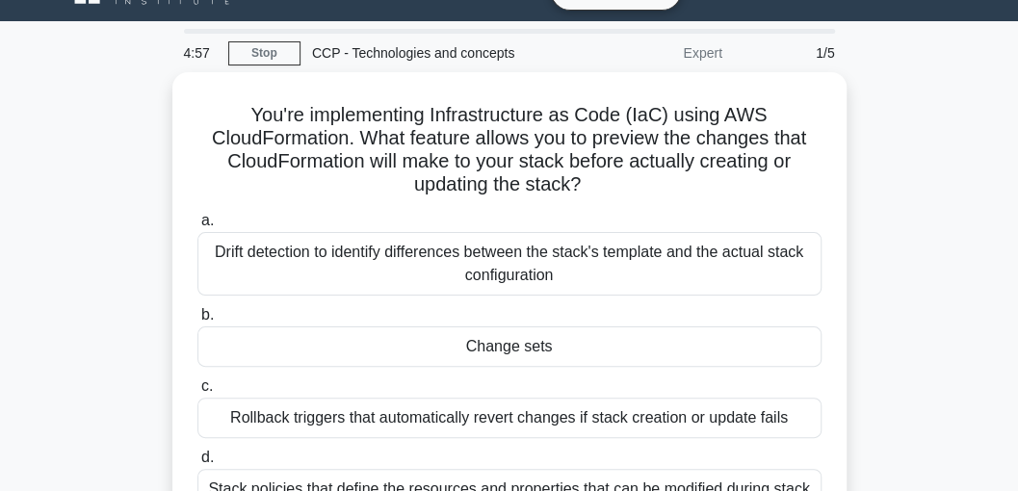
scroll to position [64, 0]
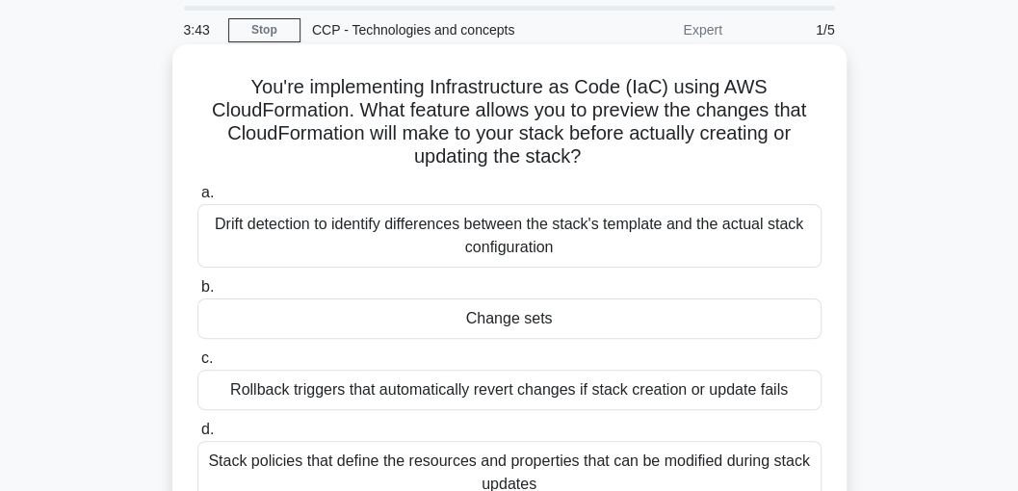
click at [511, 318] on div "Change sets" at bounding box center [509, 319] width 624 height 40
click at [197, 294] on input "b. Change sets" at bounding box center [197, 287] width 0 height 13
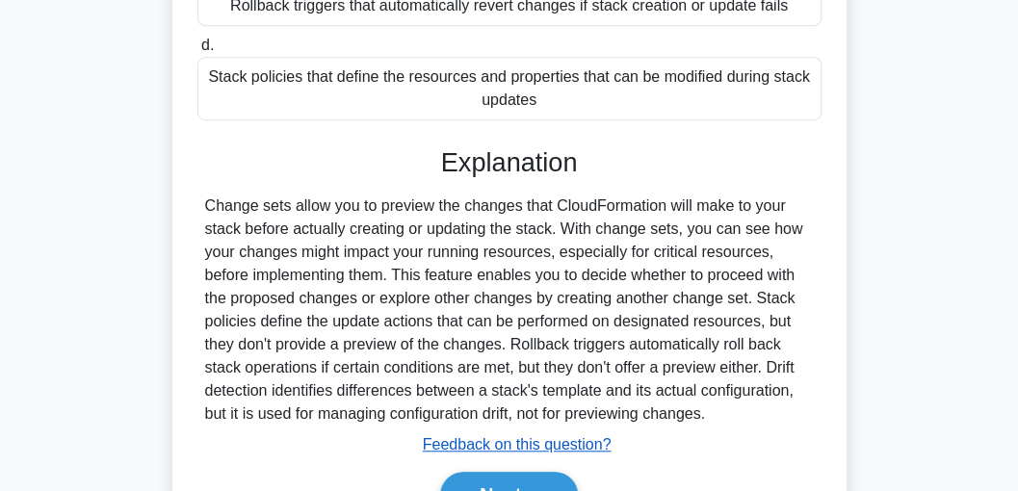
scroll to position [555, 0]
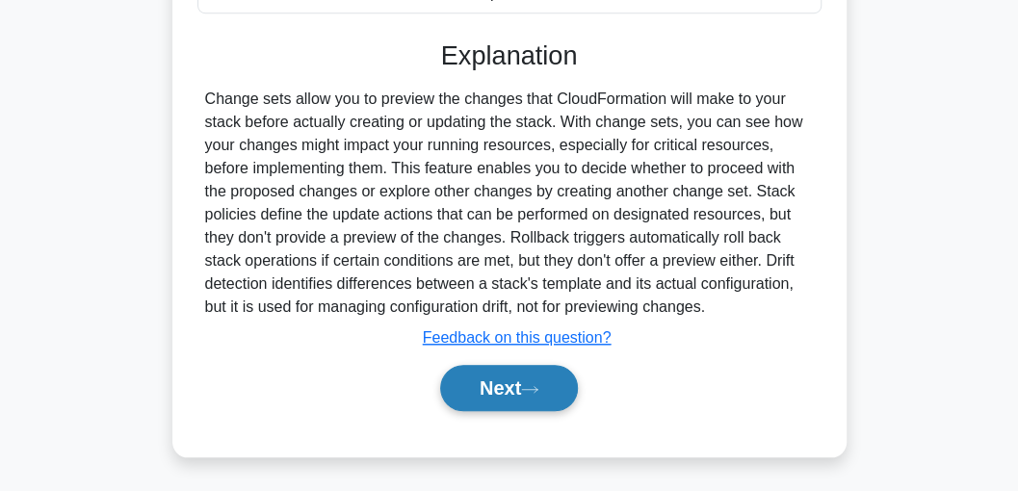
click at [514, 390] on button "Next" at bounding box center [509, 388] width 138 height 46
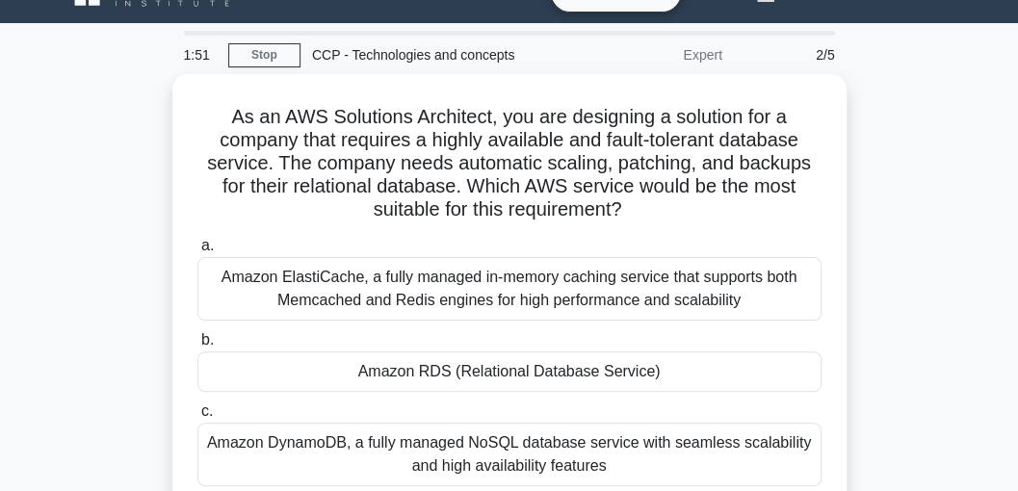
scroll to position [36, 0]
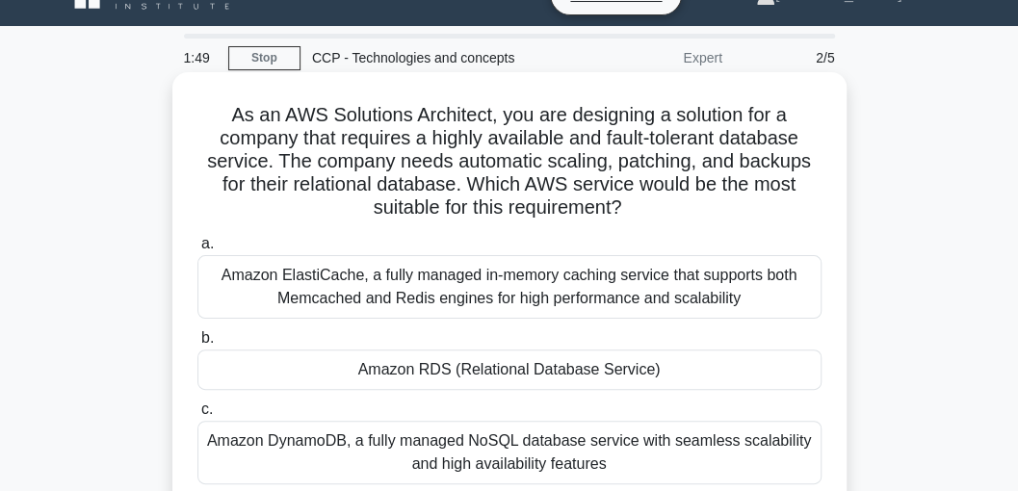
click at [451, 365] on div "Amazon RDS (Relational Database Service)" at bounding box center [509, 370] width 624 height 40
click at [197, 345] on input "b. Amazon RDS (Relational Database Service)" at bounding box center [197, 338] width 0 height 13
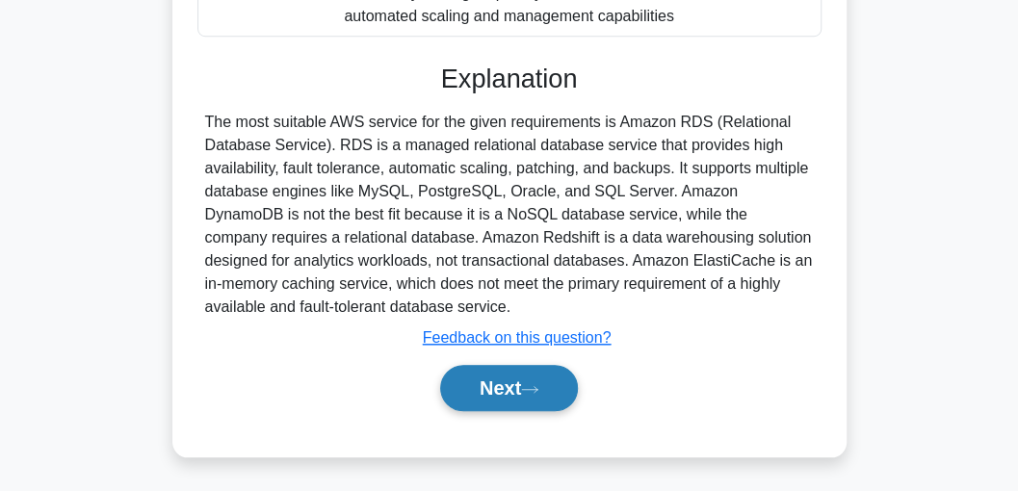
click at [490, 386] on button "Next" at bounding box center [509, 388] width 138 height 46
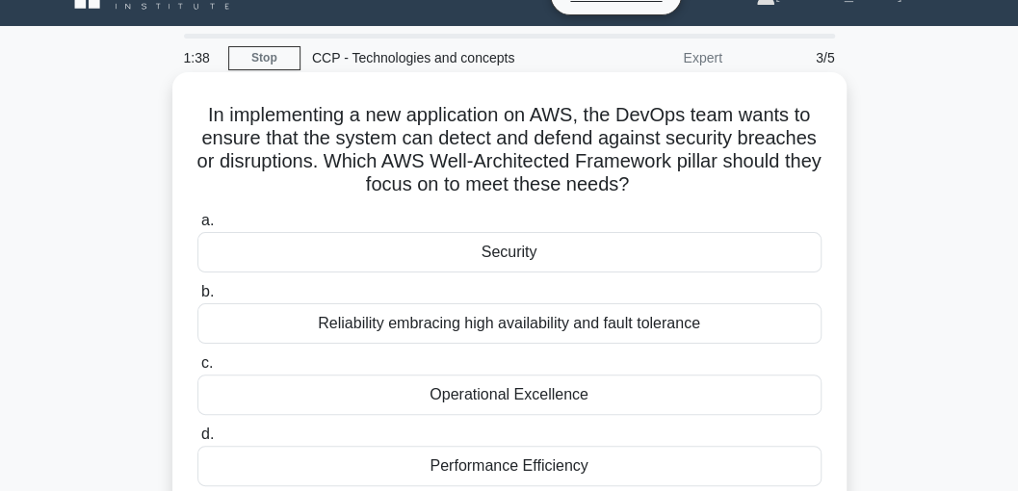
click at [530, 254] on div "Security" at bounding box center [509, 252] width 624 height 40
click at [197, 227] on input "a. Security" at bounding box center [197, 221] width 0 height 13
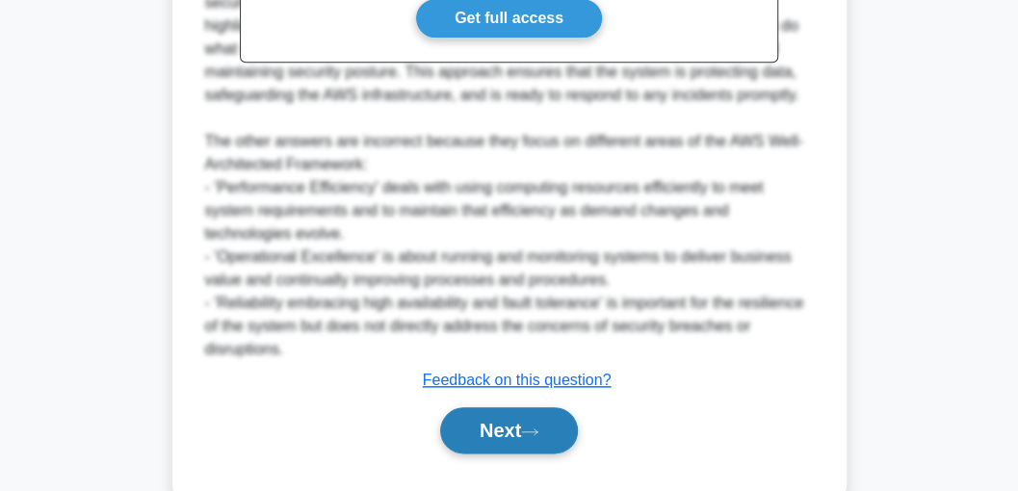
scroll to position [742, 0]
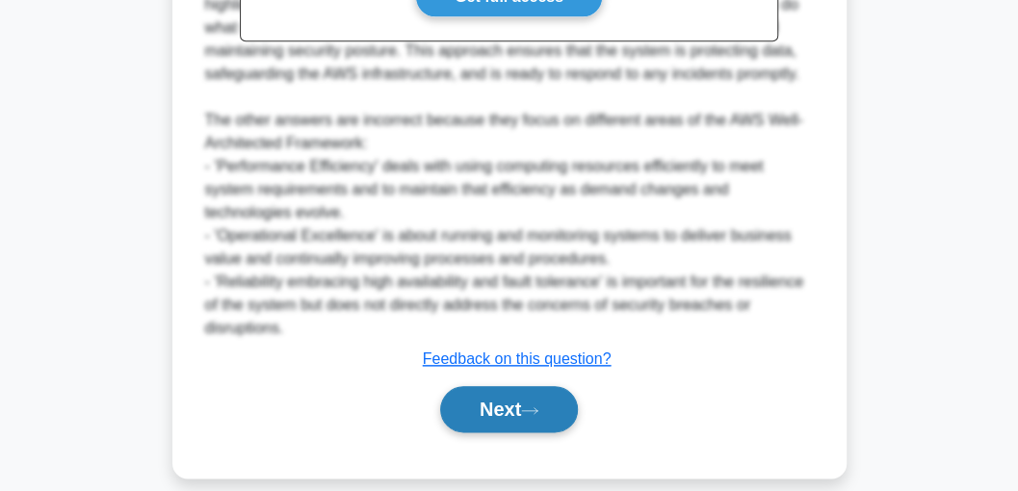
click at [502, 410] on button "Next" at bounding box center [509, 409] width 138 height 46
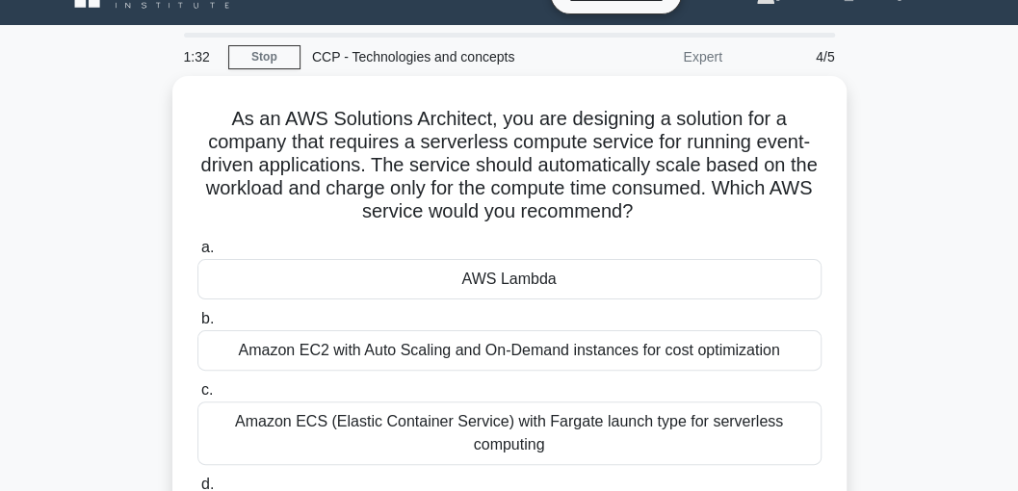
scroll to position [36, 0]
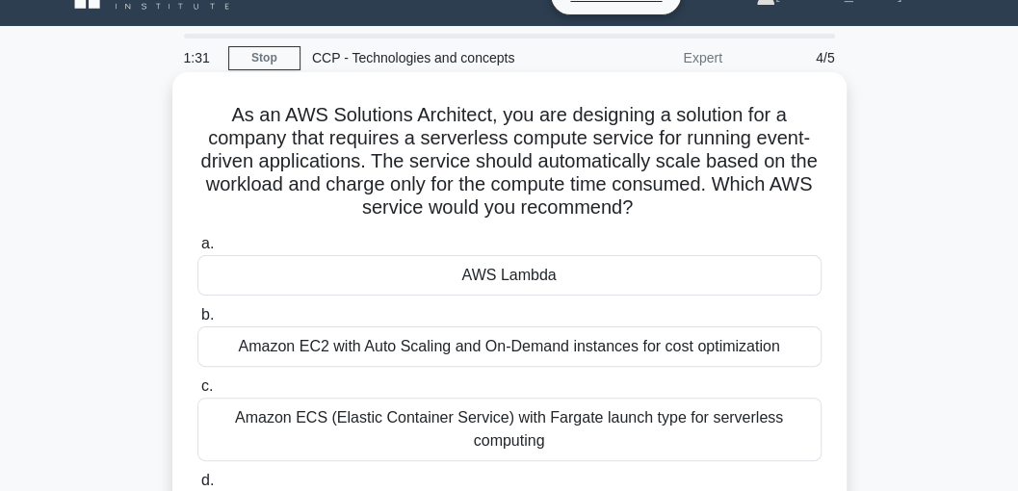
click at [454, 279] on div "AWS Lambda" at bounding box center [509, 275] width 624 height 40
click at [197, 250] on input "a. AWS Lambda" at bounding box center [197, 244] width 0 height 13
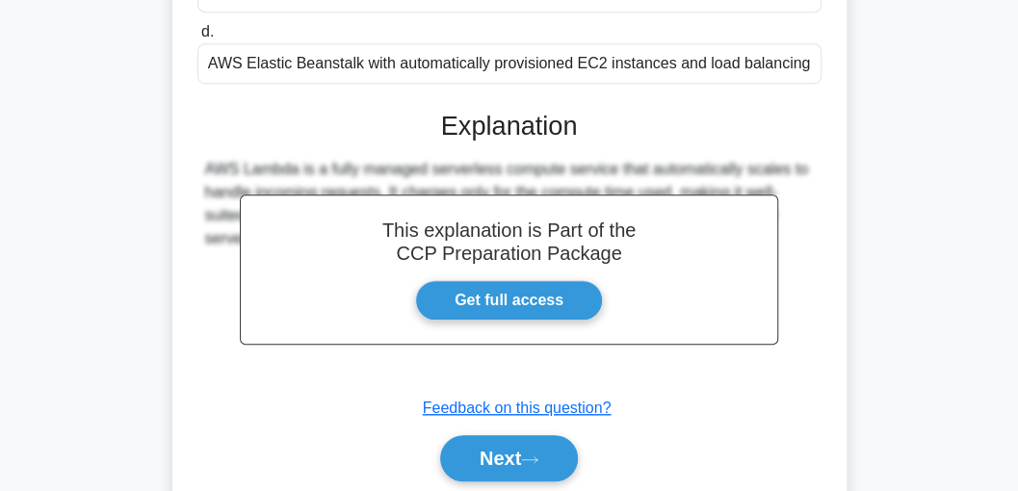
scroll to position [549, 0]
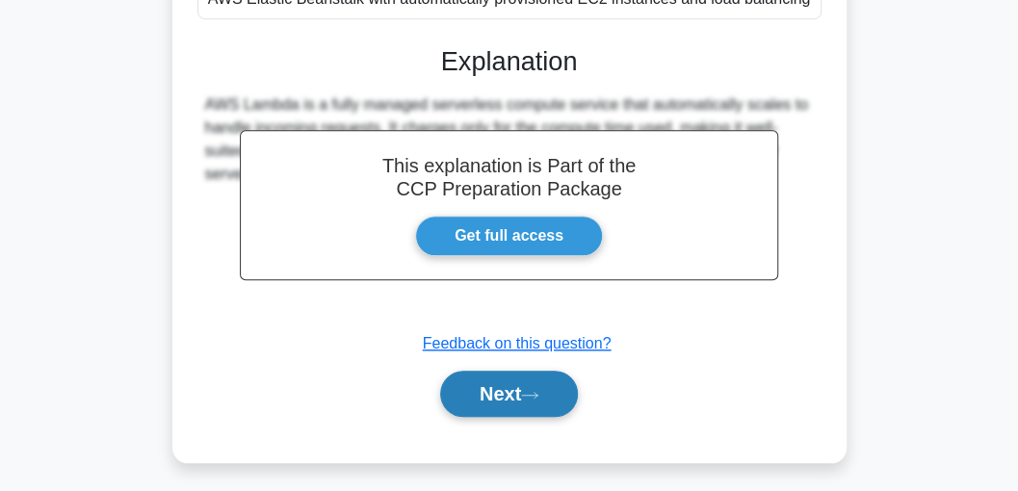
click at [480, 375] on button "Next" at bounding box center [509, 394] width 138 height 46
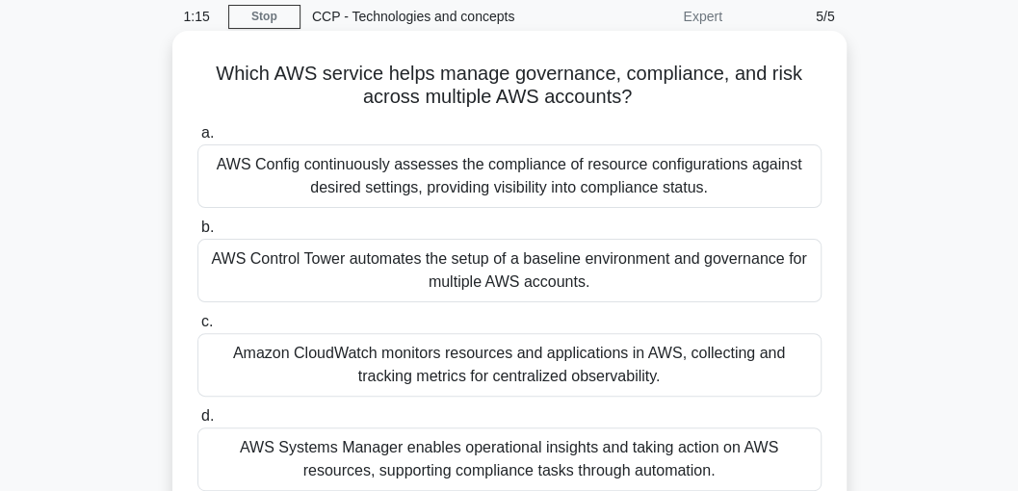
scroll to position [100, 0]
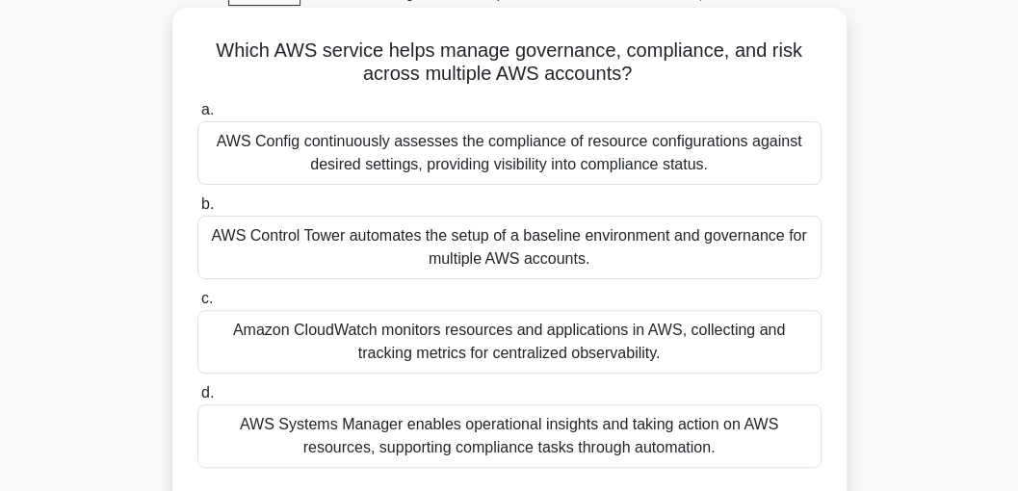
click at [564, 441] on div "AWS Systems Manager enables operational insights and taking action on AWS resou…" at bounding box center [509, 437] width 624 height 64
click at [197, 400] on input "d. AWS Systems Manager enables operational insights and taking action on AWS re…" at bounding box center [197, 393] width 0 height 13
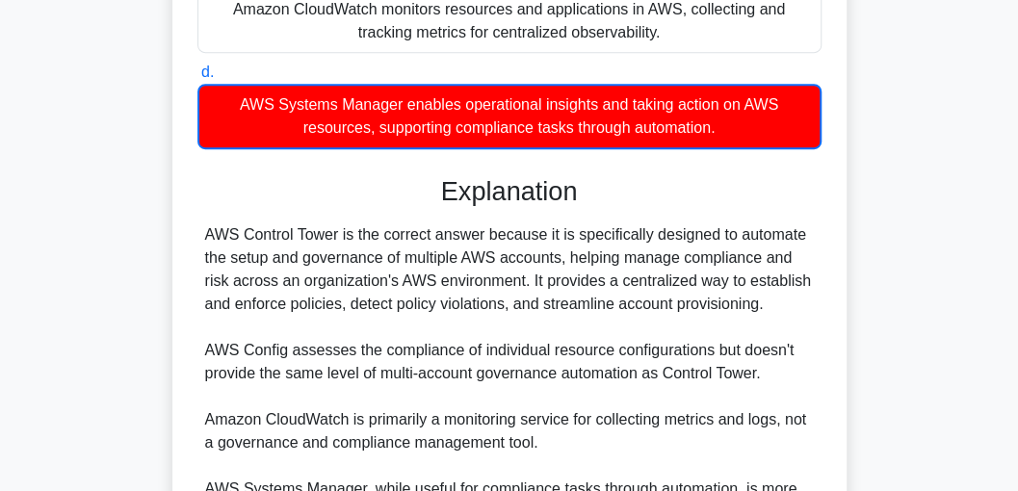
scroll to position [649, 0]
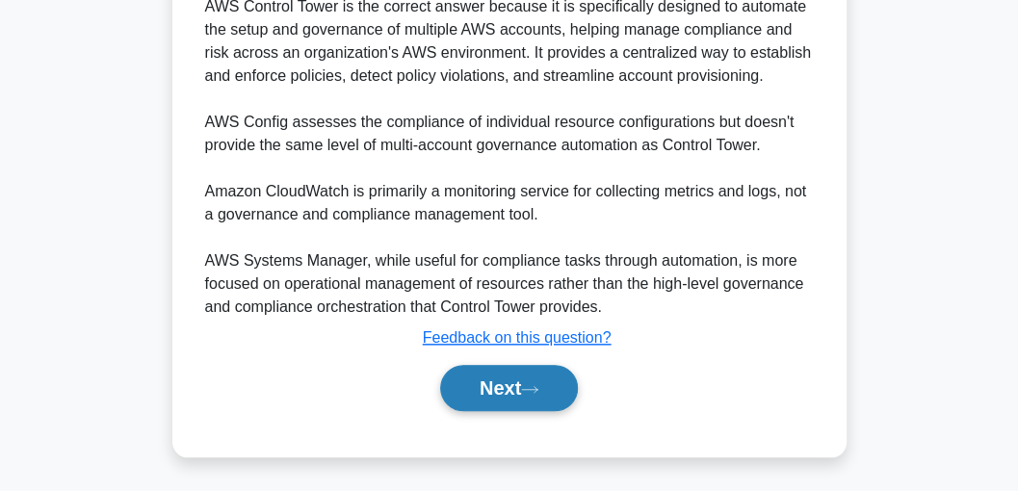
click at [534, 380] on button "Next" at bounding box center [509, 388] width 138 height 46
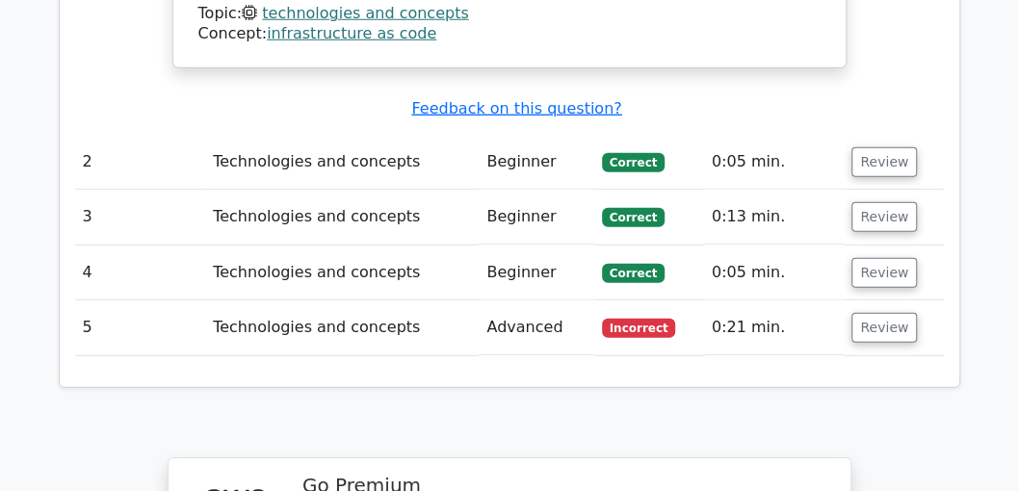
scroll to position [2247, 0]
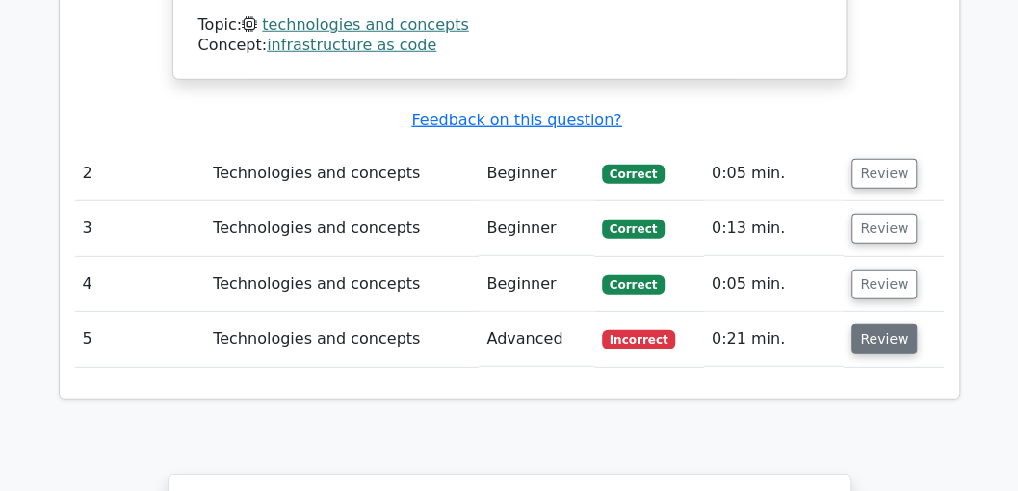
click at [879, 325] on button "Review" at bounding box center [885, 340] width 66 height 30
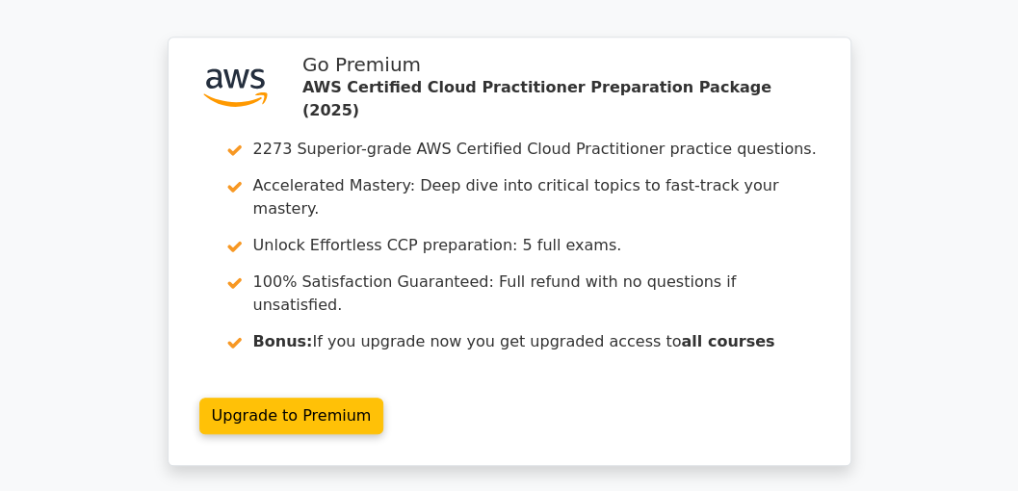
scroll to position [3788, 0]
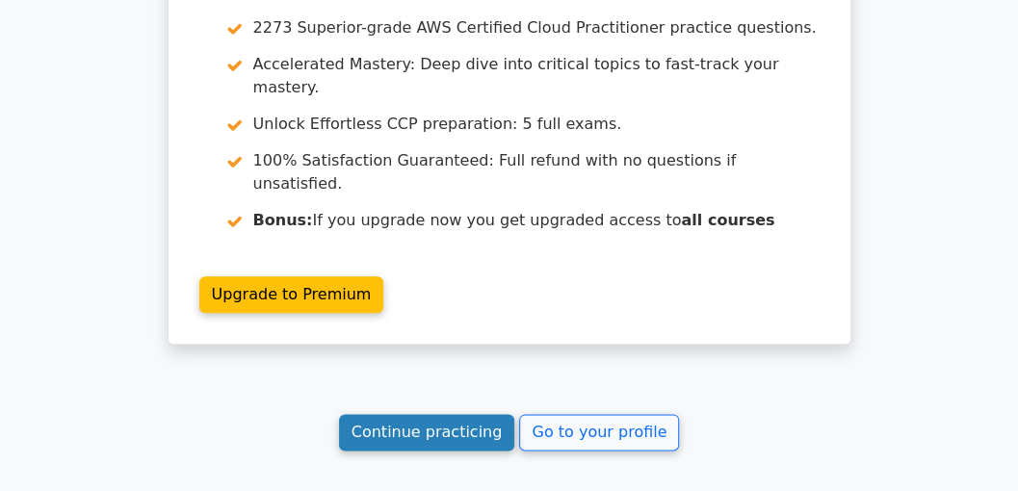
click at [451, 414] on link "Continue practicing" at bounding box center [427, 432] width 176 height 37
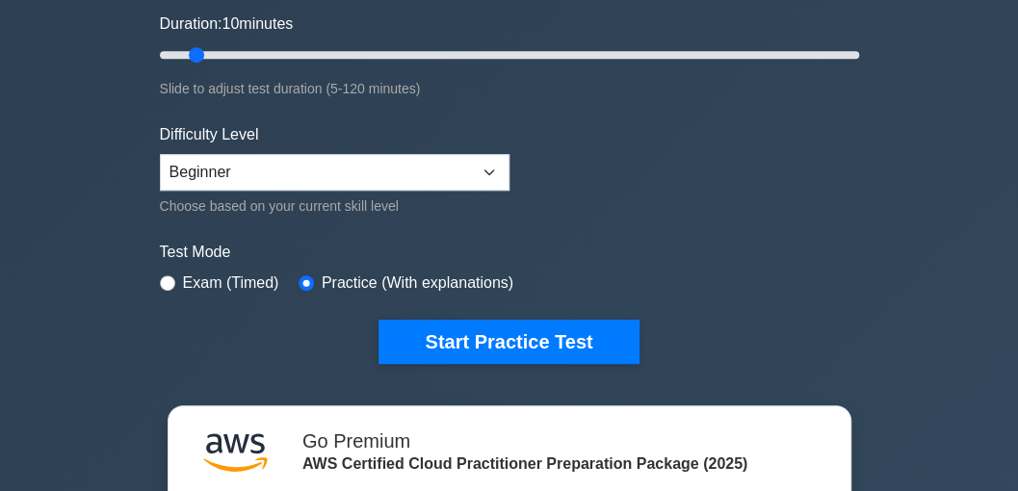
scroll to position [385, 0]
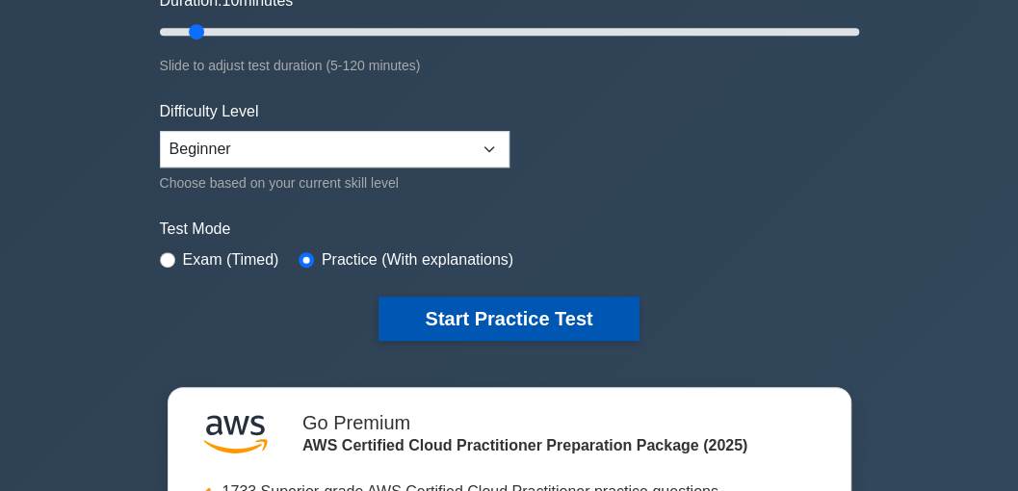
click at [501, 317] on button "Start Practice Test" at bounding box center [509, 319] width 260 height 44
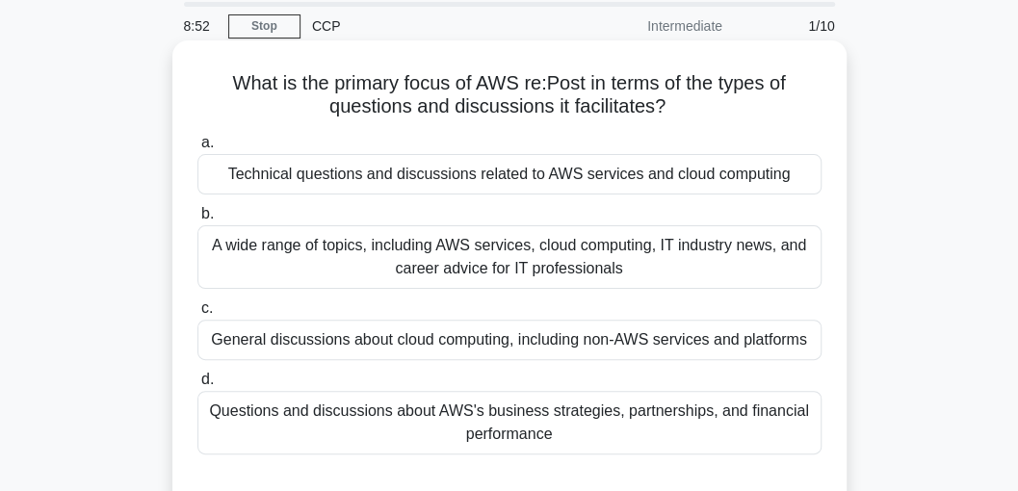
scroll to position [128, 0]
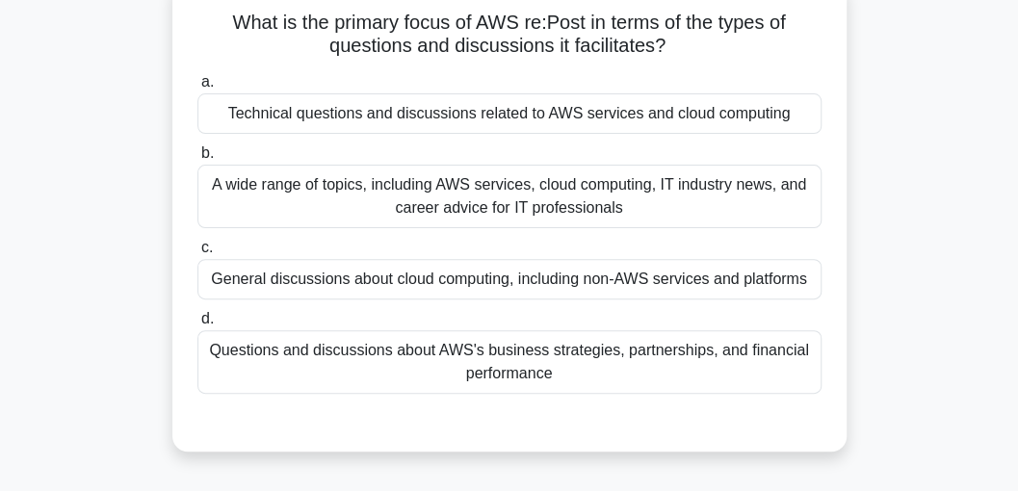
click at [507, 356] on div "Questions and discussions about AWS's business strategies, partnerships, and fi…" at bounding box center [509, 362] width 624 height 64
click at [197, 326] on input "d. Questions and discussions about AWS's business strategies, partnerships, and…" at bounding box center [197, 319] width 0 height 13
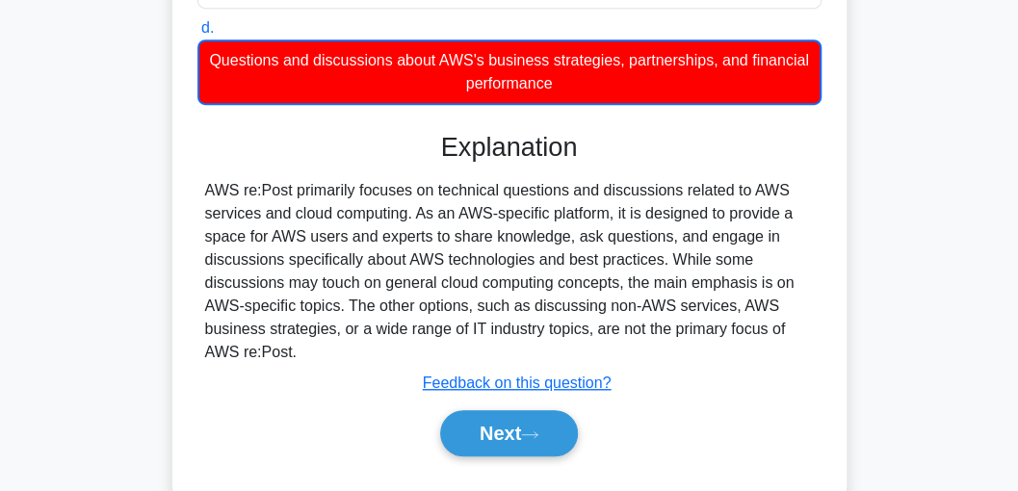
scroll to position [449, 0]
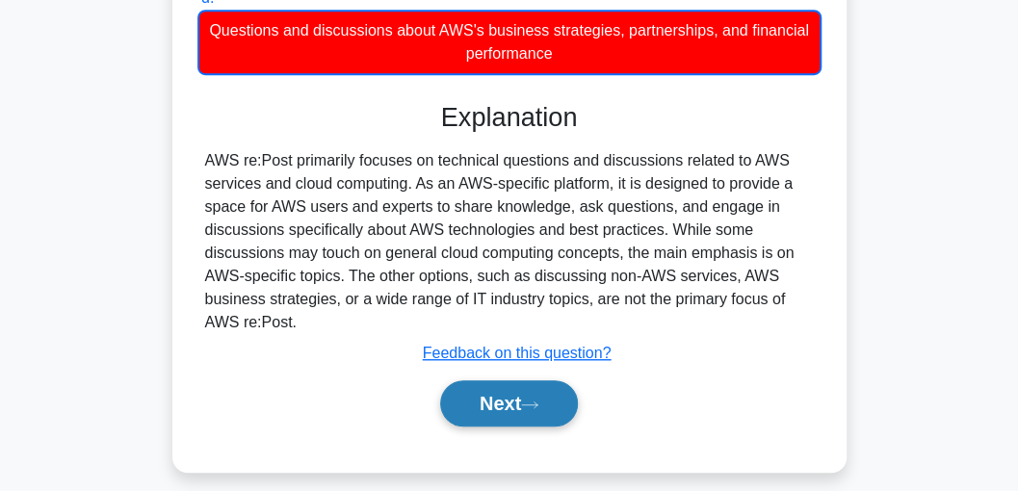
click at [524, 397] on button "Next" at bounding box center [509, 403] width 138 height 46
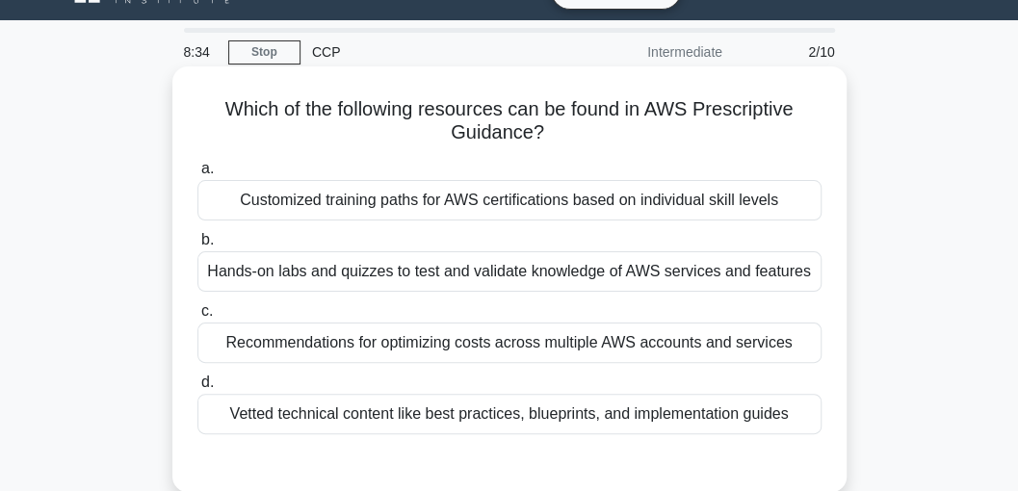
scroll to position [64, 0]
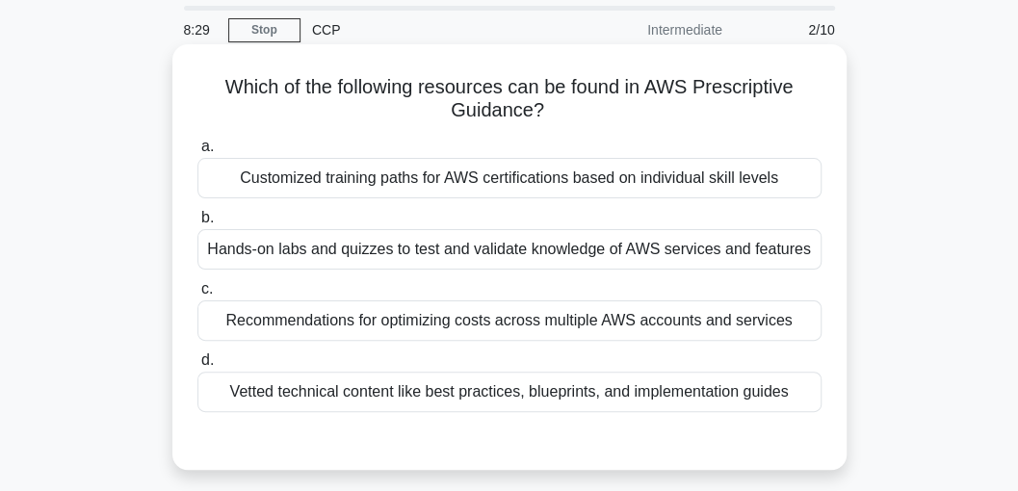
click at [369, 253] on div "Hands-on labs and quizzes to test and validate knowledge of AWS services and fe…" at bounding box center [509, 249] width 624 height 40
click at [197, 224] on input "b. Hands-on labs and quizzes to test and validate knowledge of AWS services and…" at bounding box center [197, 218] width 0 height 13
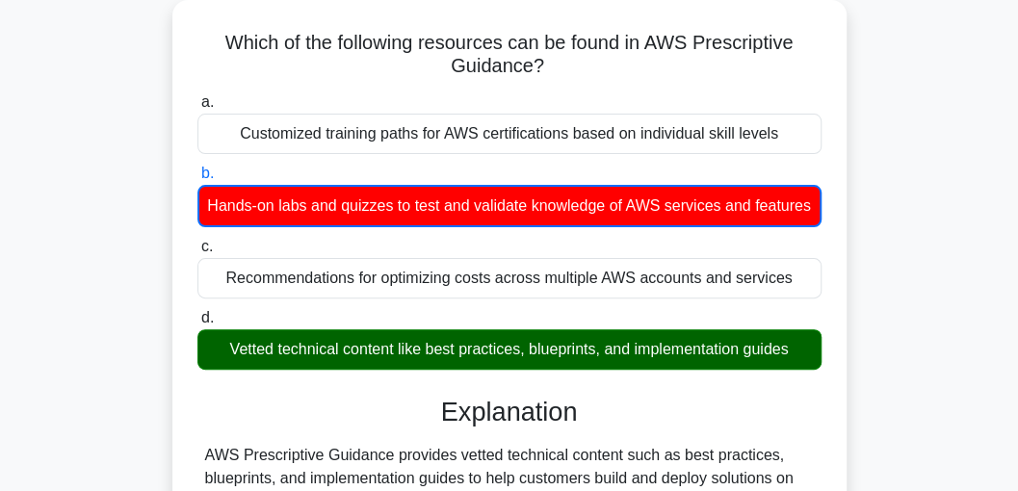
scroll to position [385, 0]
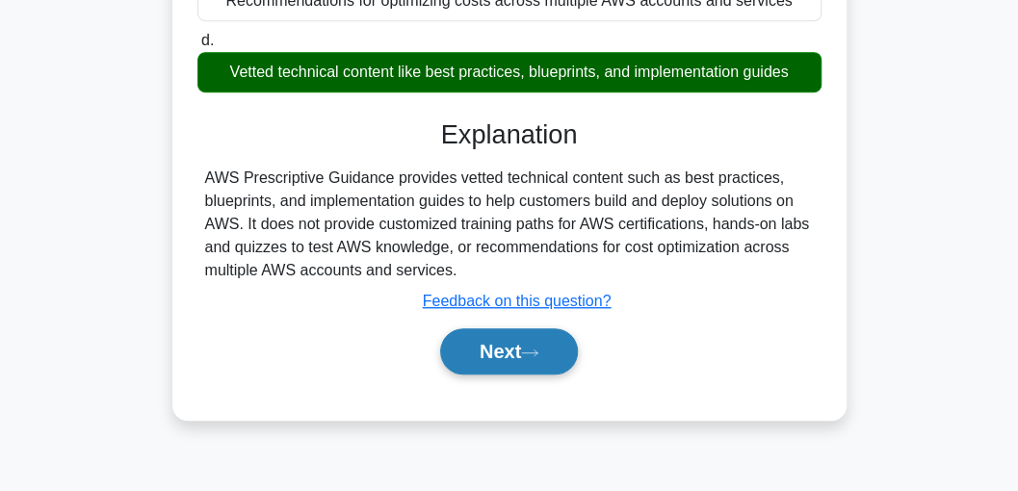
click at [524, 368] on button "Next" at bounding box center [509, 351] width 138 height 46
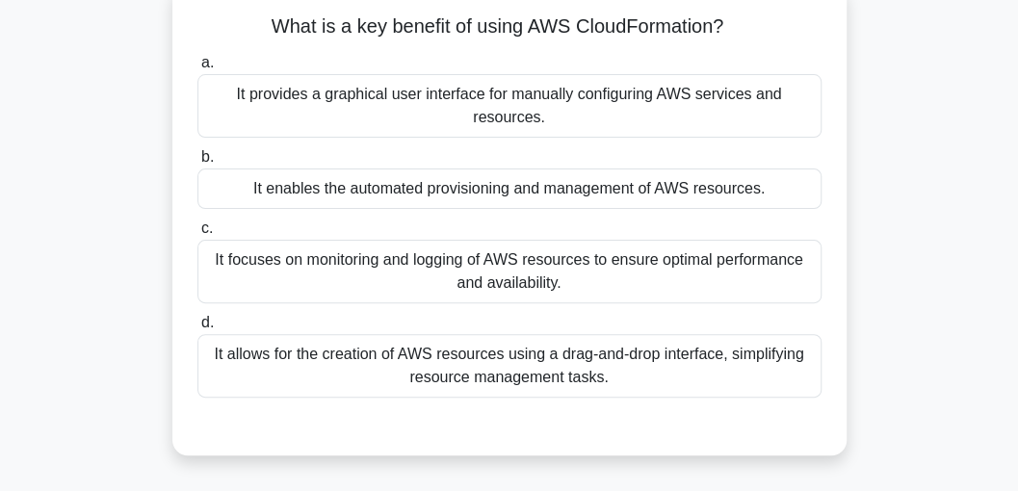
scroll to position [128, 0]
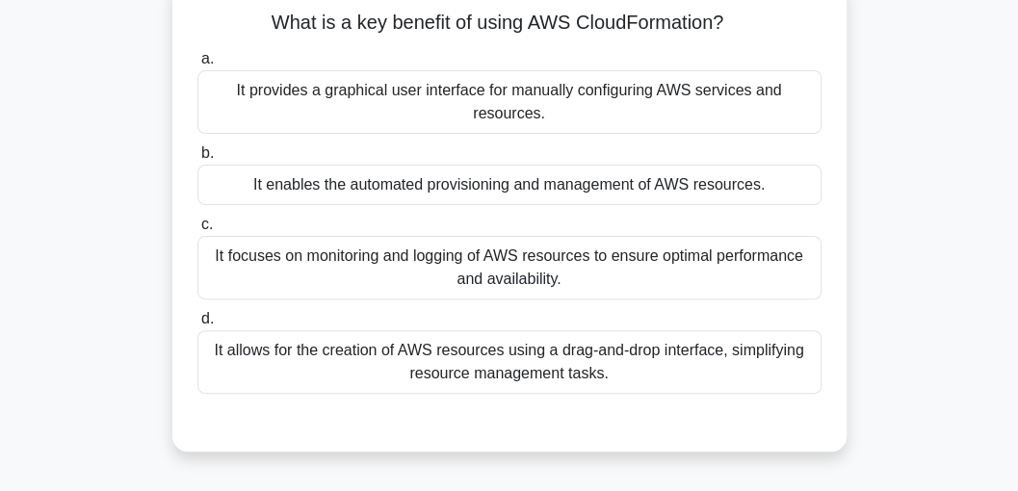
click at [512, 98] on div "It provides a graphical user interface for manually configuring AWS services an…" at bounding box center [509, 102] width 624 height 64
click at [197, 66] on input "a. It provides a graphical user interface for manually configuring AWS services…" at bounding box center [197, 59] width 0 height 13
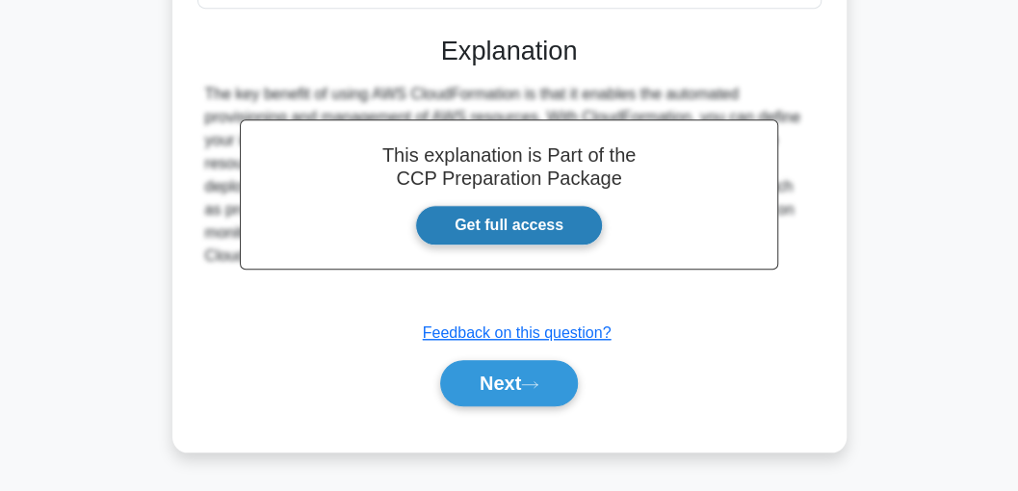
scroll to position [549, 0]
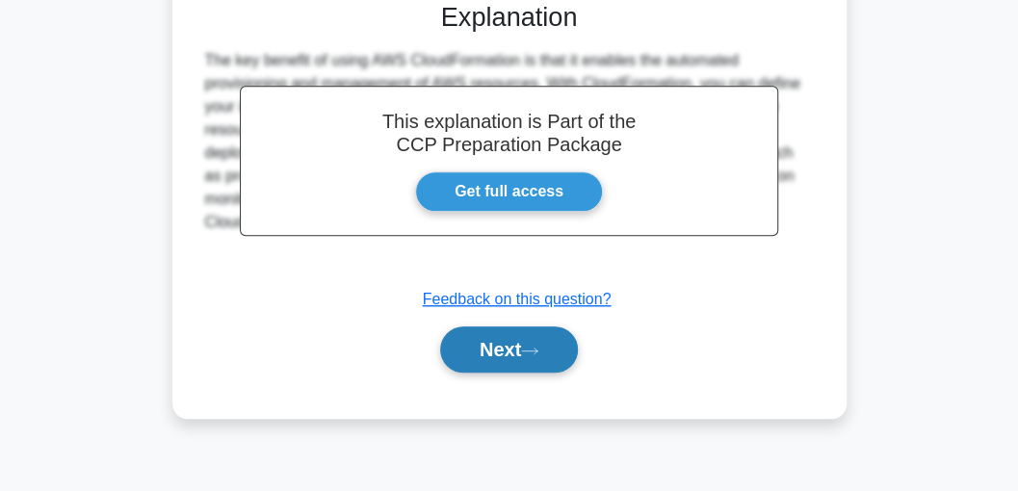
click at [521, 345] on button "Next" at bounding box center [509, 350] width 138 height 46
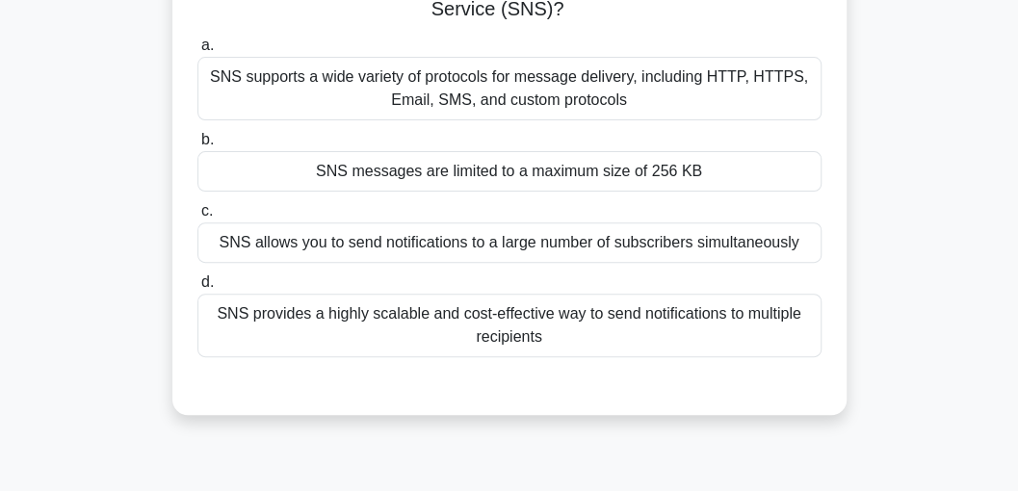
scroll to position [164, 0]
click at [449, 170] on div "SNS messages are limited to a maximum size of 256 KB" at bounding box center [509, 172] width 624 height 40
click at [197, 147] on input "b. SNS messages are limited to a maximum size of 256 KB" at bounding box center [197, 141] width 0 height 13
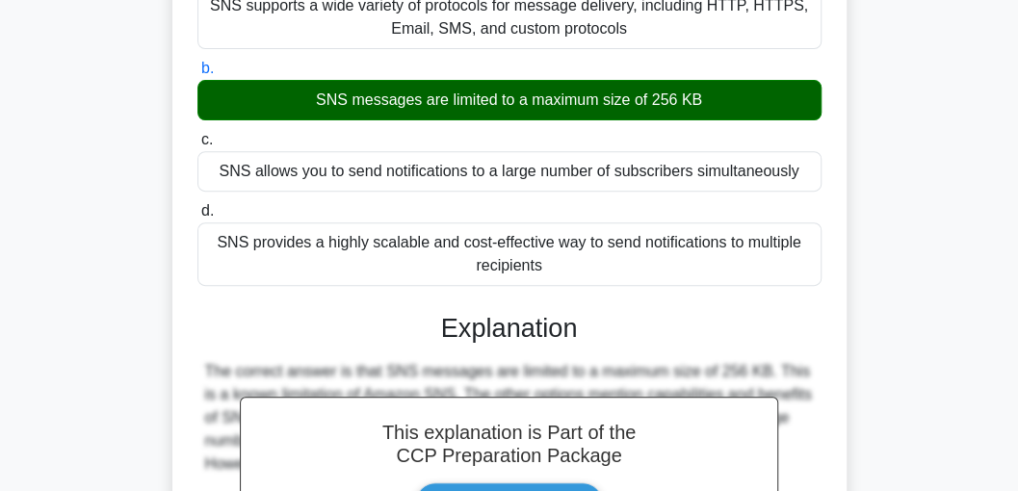
scroll to position [549, 0]
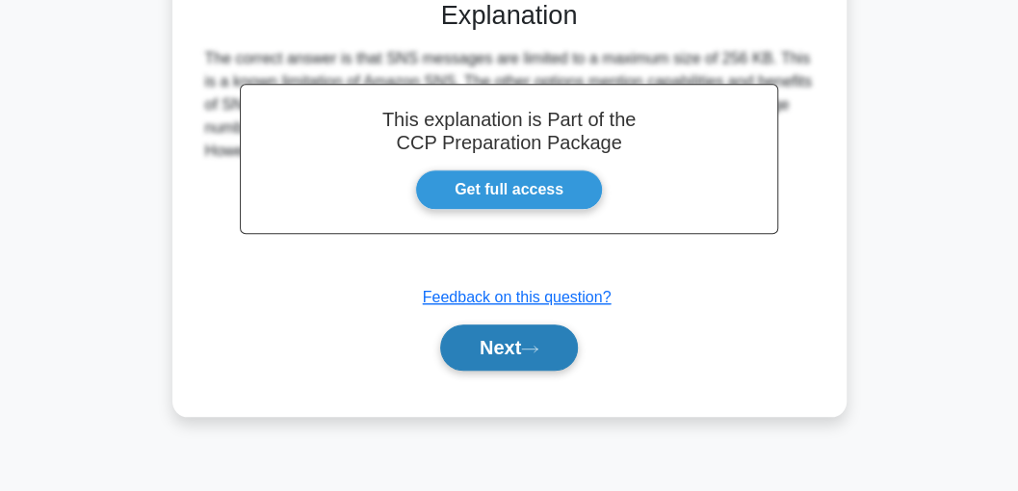
click at [505, 351] on button "Next" at bounding box center [509, 348] width 138 height 46
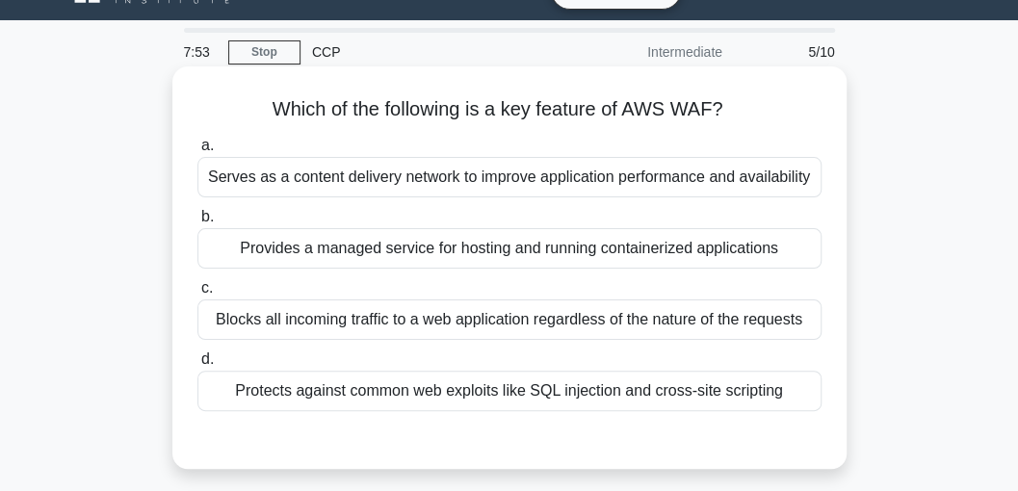
scroll to position [64, 0]
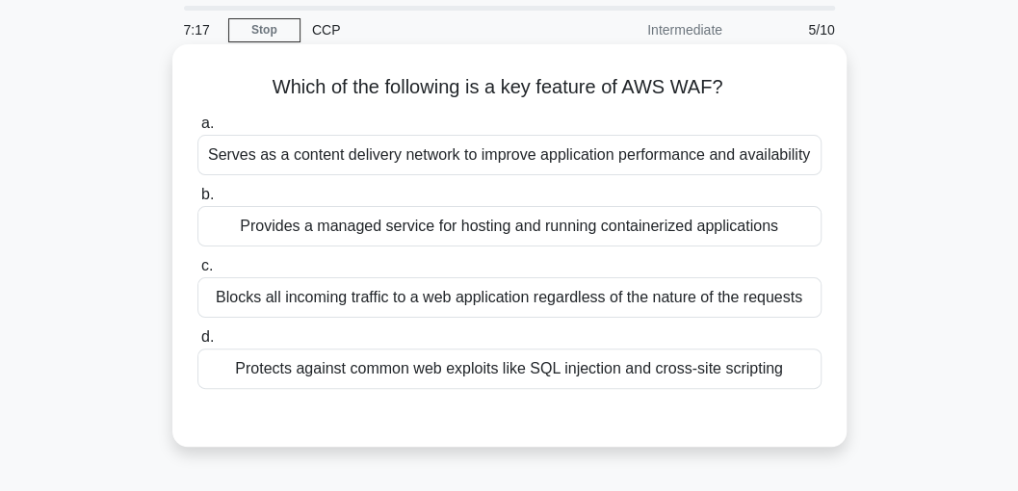
click at [495, 223] on div "Provides a managed service for hosting and running containerized applications" at bounding box center [509, 226] width 624 height 40
click at [197, 201] on input "b. Provides a managed service for hosting and running containerized applications" at bounding box center [197, 195] width 0 height 13
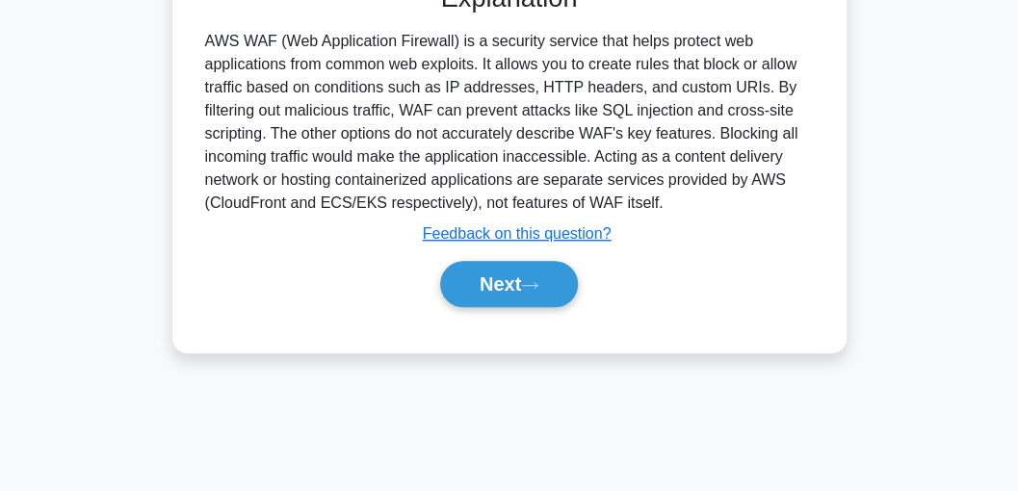
scroll to position [513, 0]
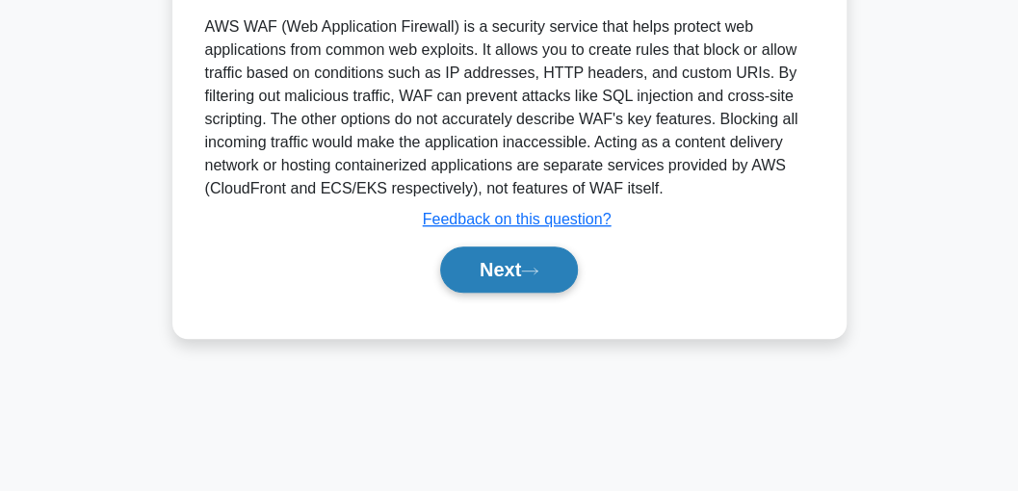
click at [512, 266] on button "Next" at bounding box center [509, 270] width 138 height 46
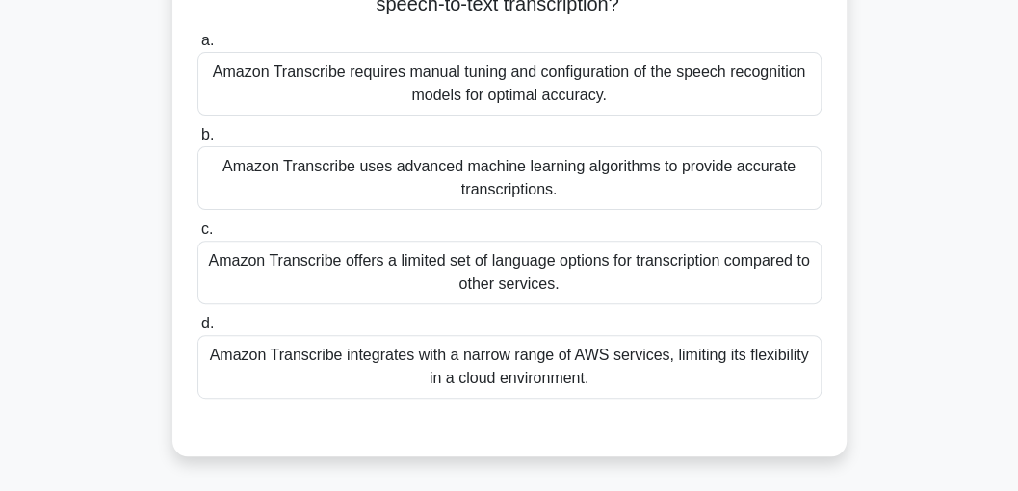
scroll to position [193, 0]
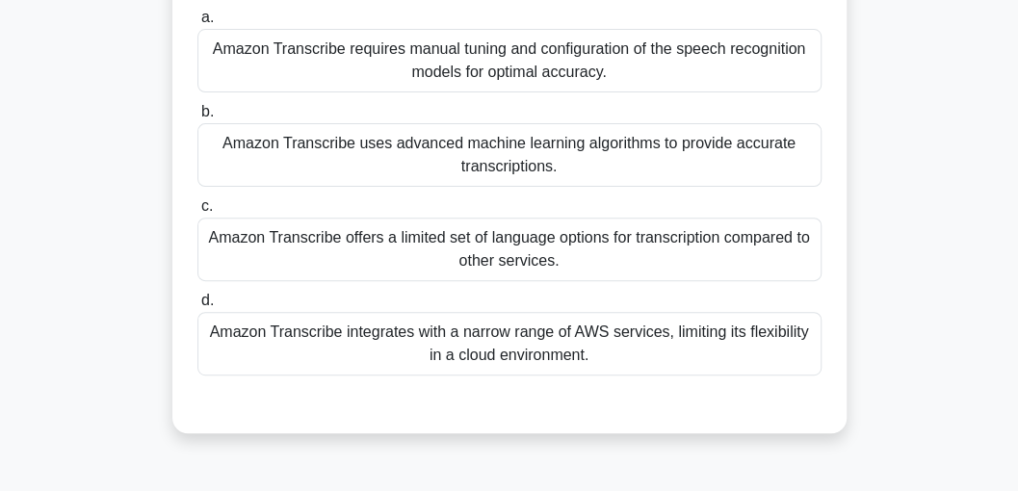
click at [421, 335] on div "Amazon Transcribe integrates with a narrow range of AWS services, limiting its …" at bounding box center [509, 344] width 624 height 64
click at [197, 307] on input "d. Amazon Transcribe integrates with a narrow range of AWS services, limiting i…" at bounding box center [197, 301] width 0 height 13
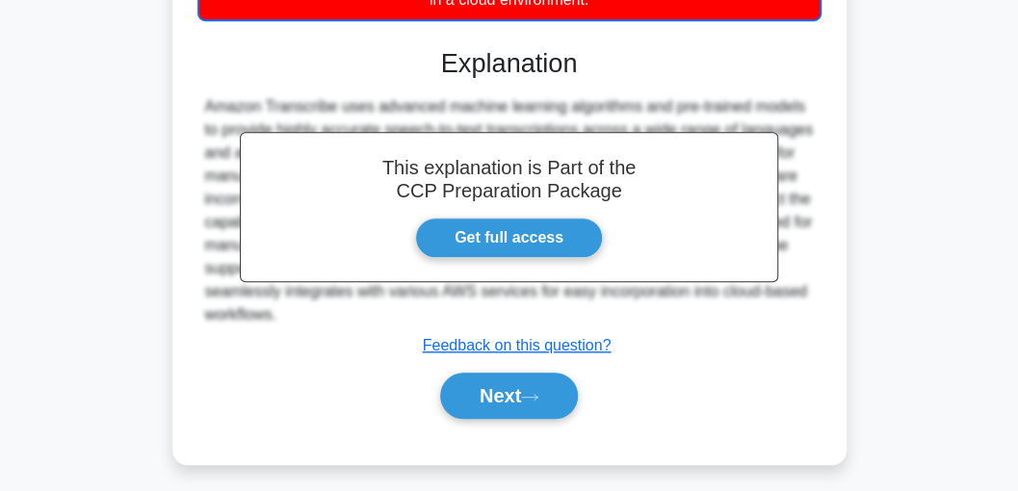
scroll to position [557, 0]
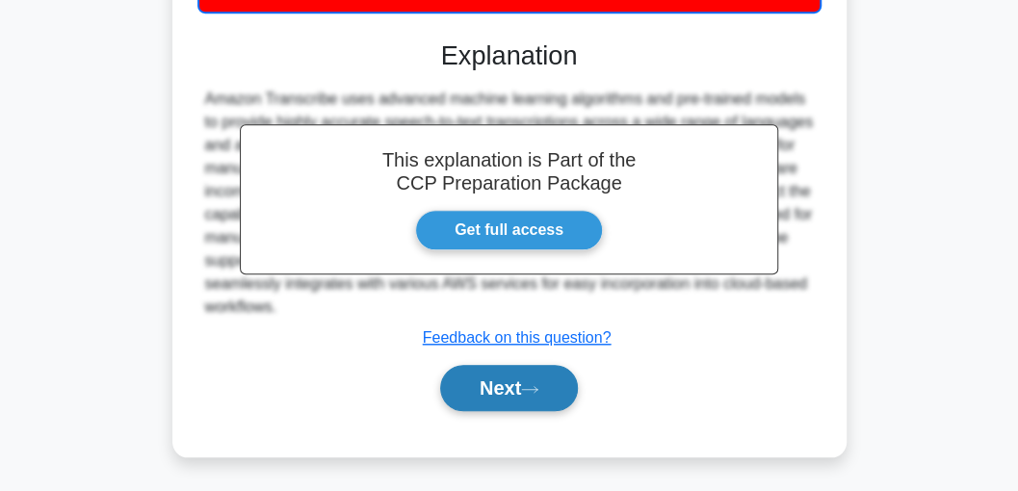
click at [533, 378] on button "Next" at bounding box center [509, 388] width 138 height 46
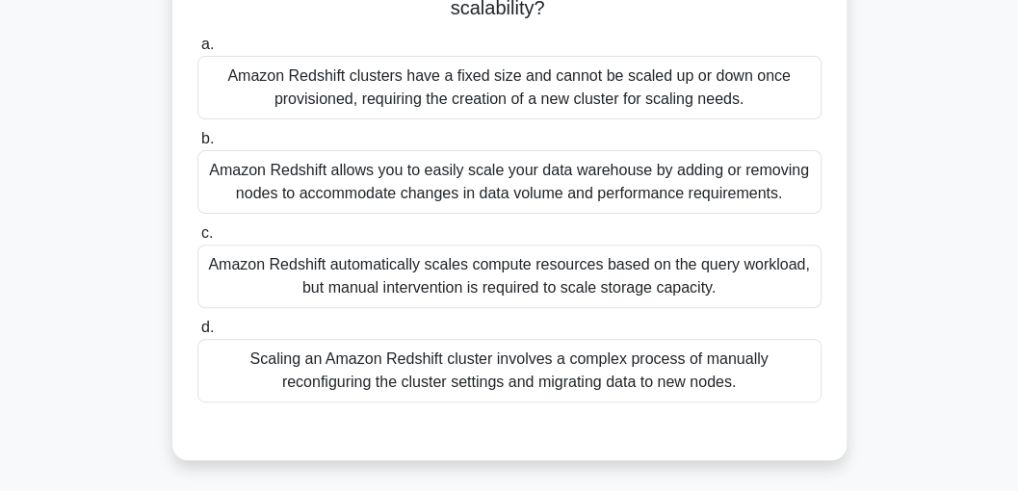
scroll to position [164, 0]
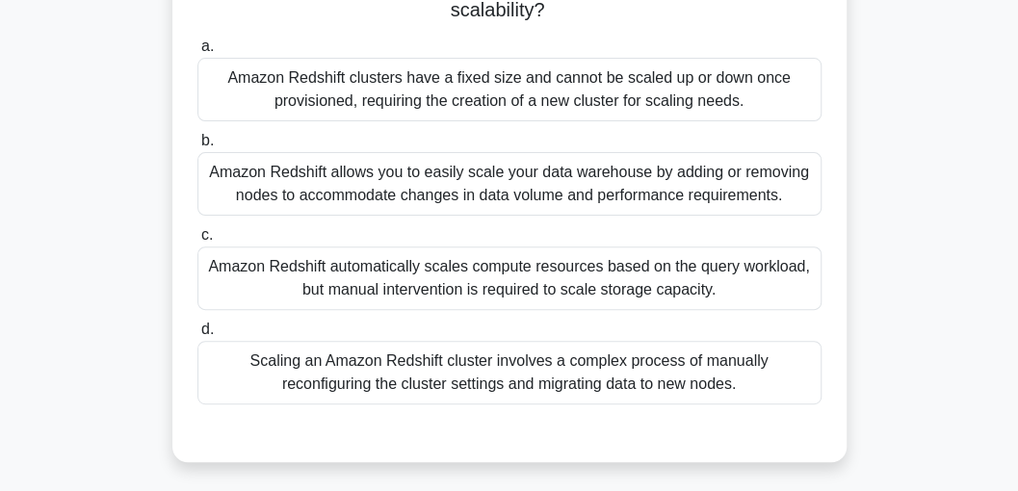
click at [553, 370] on div "Scaling an Amazon Redshift cluster involves a complex process of manually recon…" at bounding box center [509, 373] width 624 height 64
click at [197, 336] on input "d. Scaling an Amazon Redshift cluster involves a complex process of manually re…" at bounding box center [197, 330] width 0 height 13
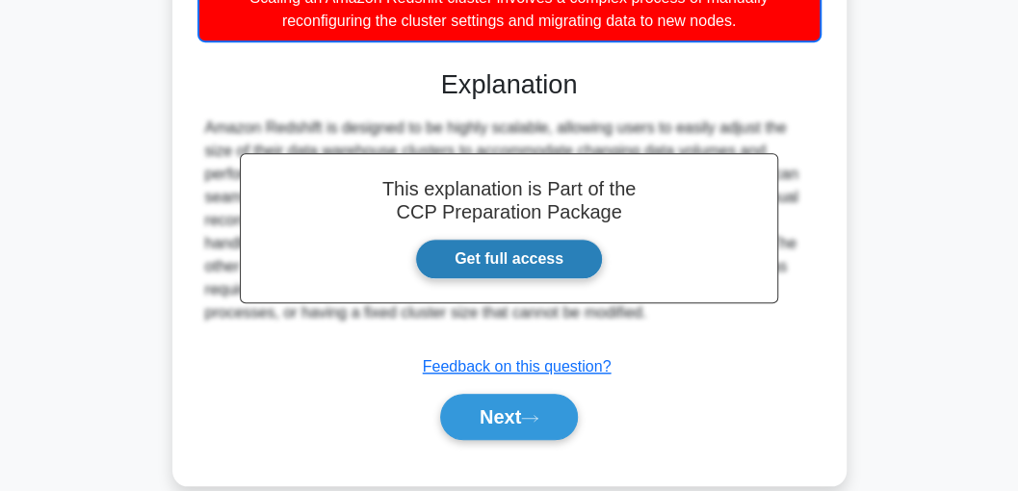
scroll to position [580, 0]
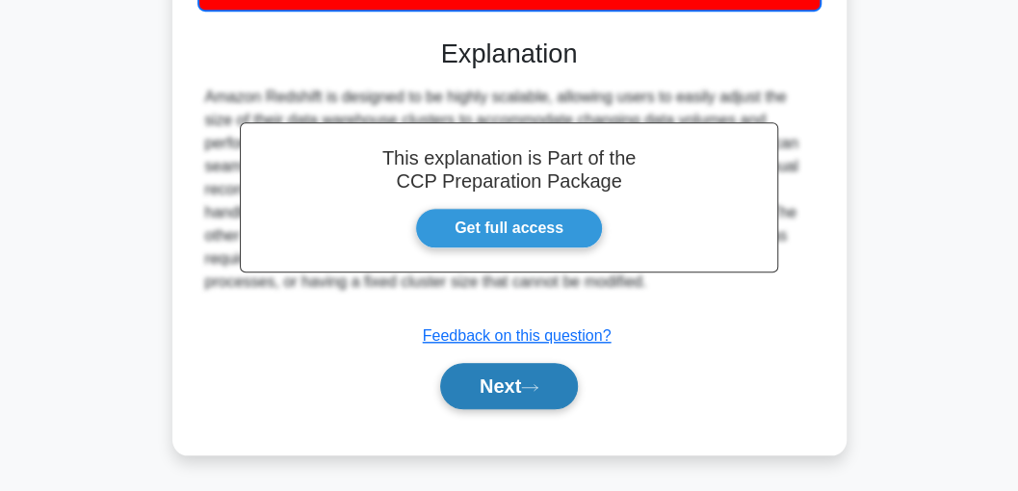
click at [519, 379] on button "Next" at bounding box center [509, 386] width 138 height 46
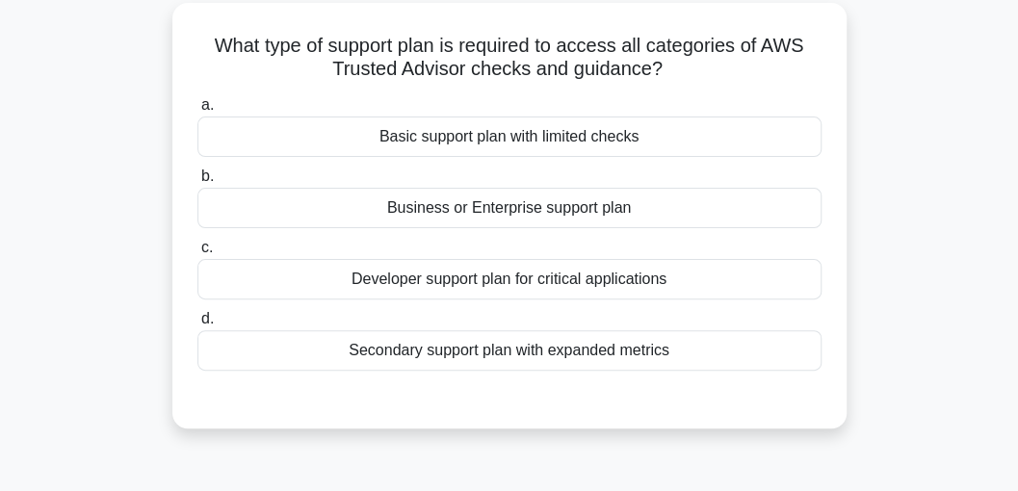
scroll to position [100, 0]
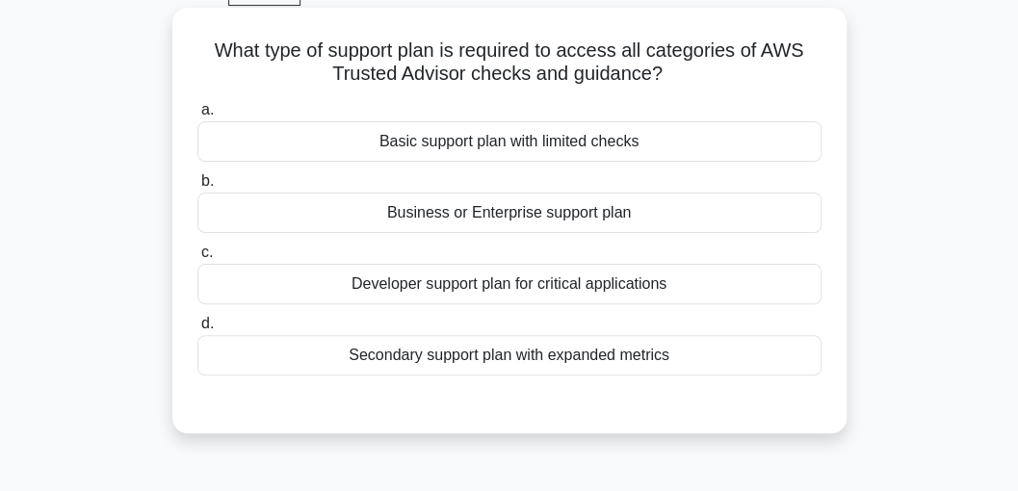
click at [518, 214] on div "Business or Enterprise support plan" at bounding box center [509, 213] width 624 height 40
click at [197, 188] on input "b. Business or Enterprise support plan" at bounding box center [197, 181] width 0 height 13
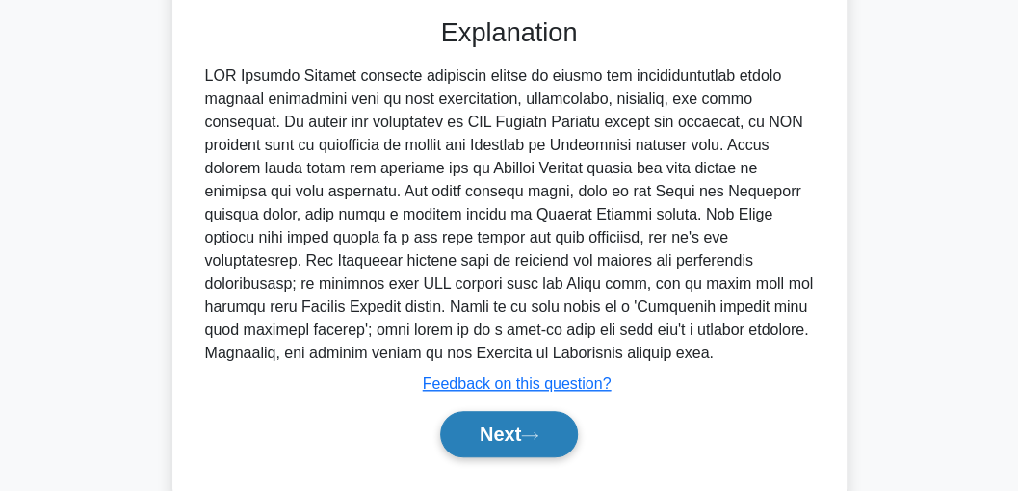
scroll to position [549, 0]
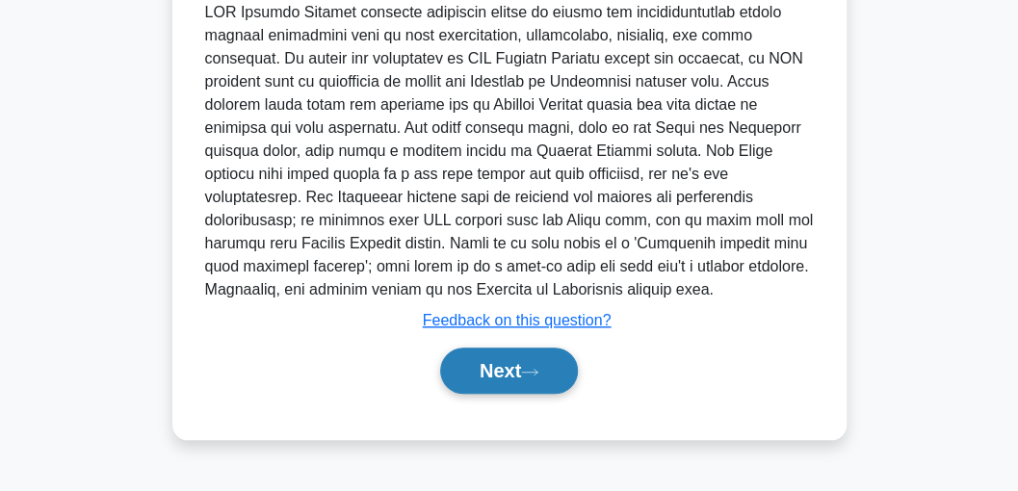
click at [517, 364] on button "Next" at bounding box center [509, 371] width 138 height 46
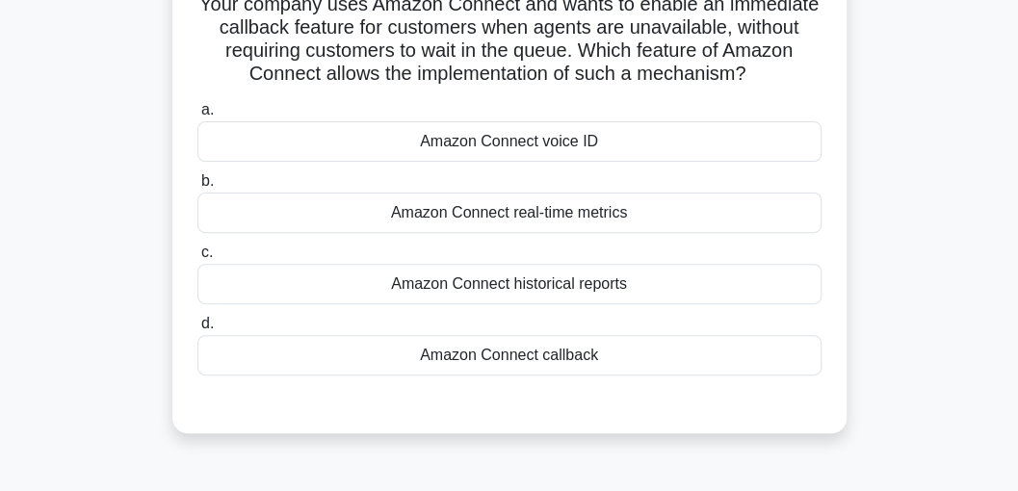
scroll to position [100, 0]
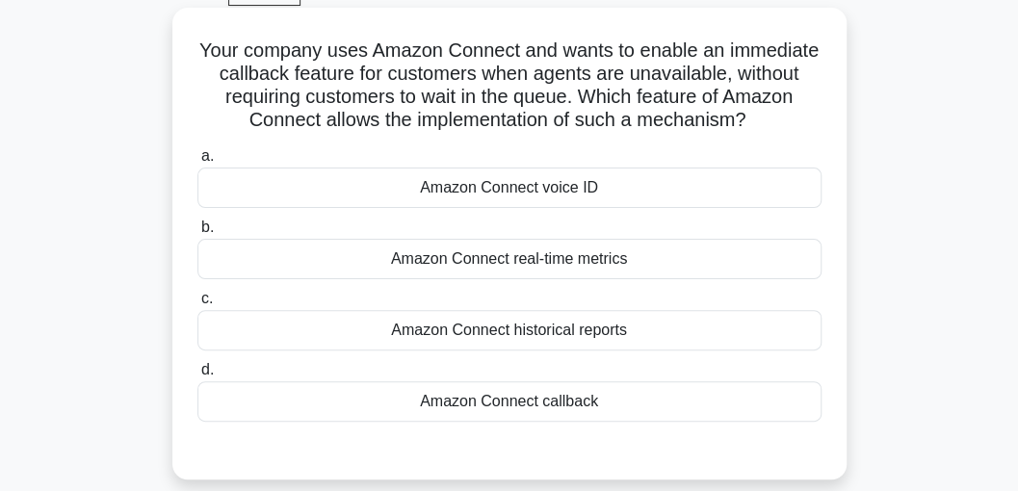
click at [484, 260] on div "Amazon Connect real-time metrics" at bounding box center [509, 259] width 624 height 40
click at [197, 234] on input "b. Amazon Connect real-time metrics" at bounding box center [197, 228] width 0 height 13
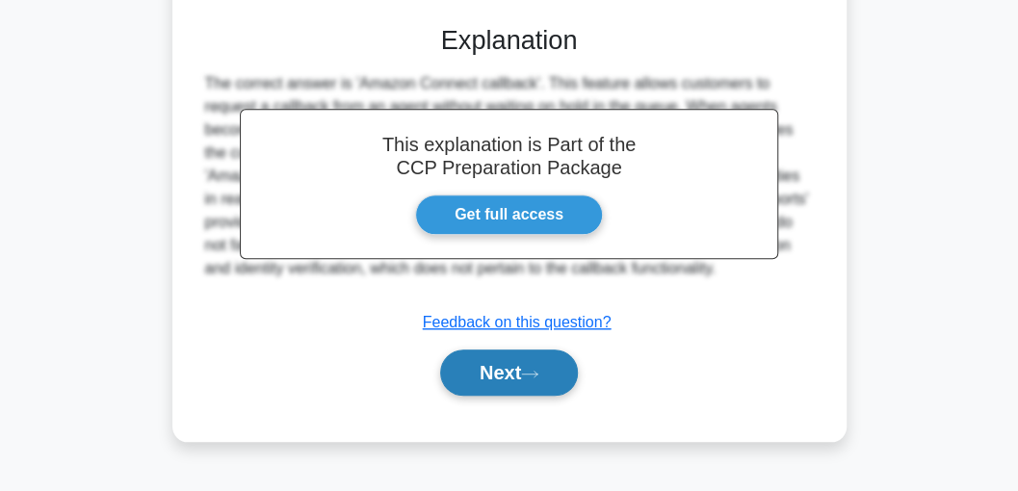
scroll to position [549, 0]
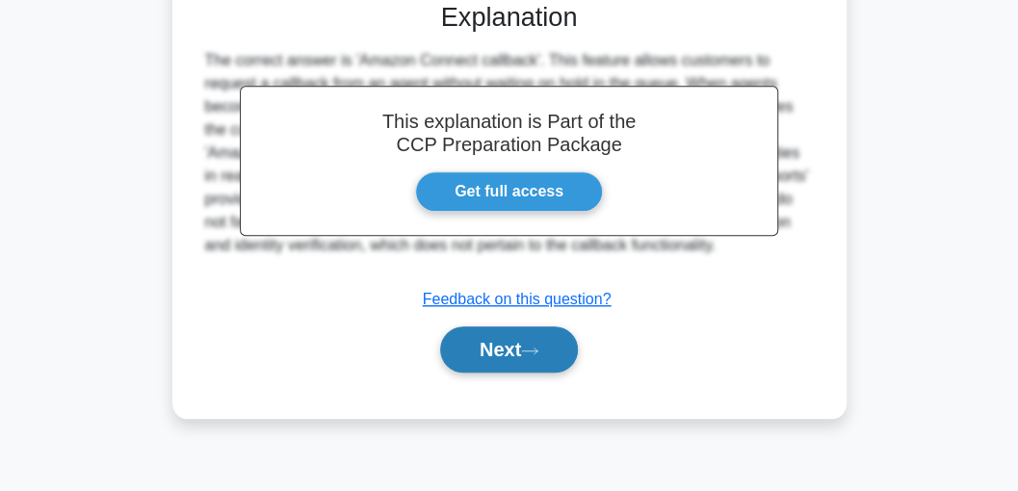
click at [484, 342] on button "Next" at bounding box center [509, 350] width 138 height 46
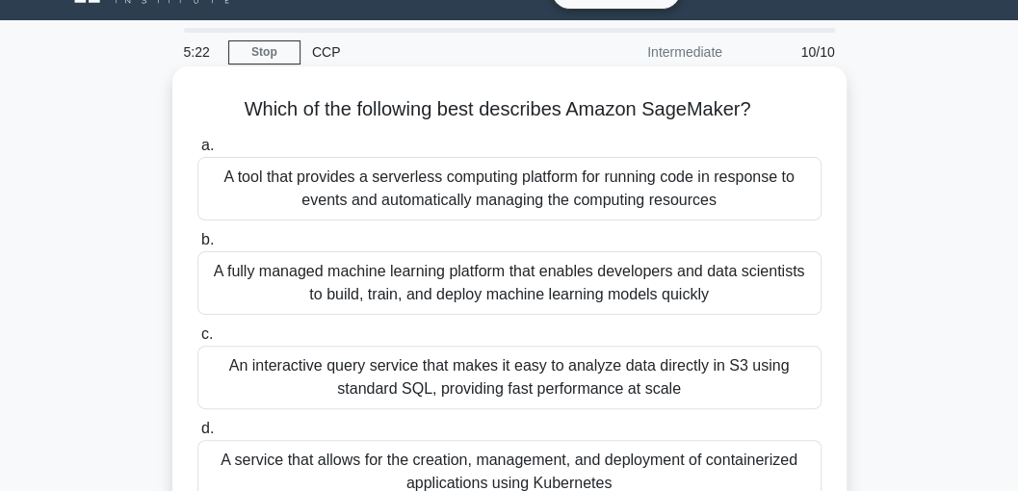
scroll to position [64, 0]
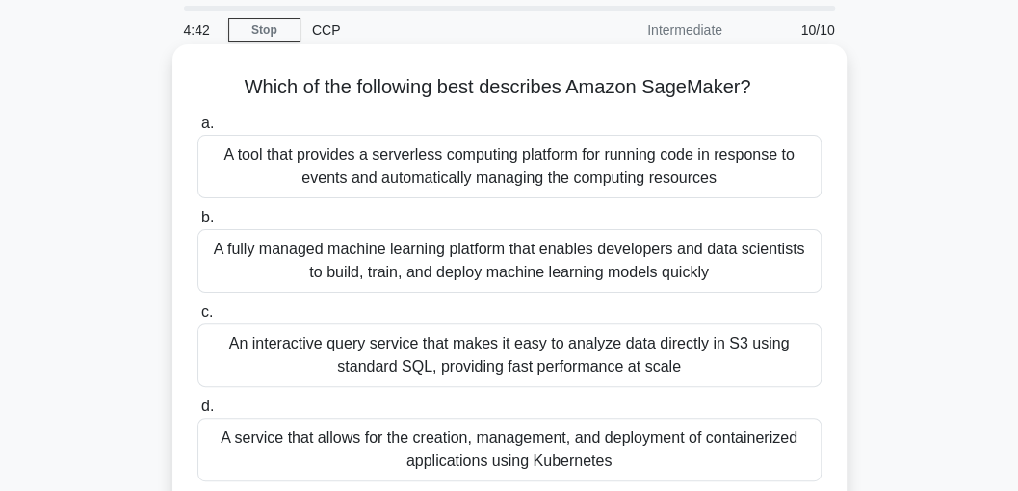
click at [413, 346] on div "An interactive query service that makes it easy to analyze data directly in S3 …" at bounding box center [509, 356] width 624 height 64
click at [197, 319] on input "c. An interactive query service that makes it easy to analyze data directly in …" at bounding box center [197, 312] width 0 height 13
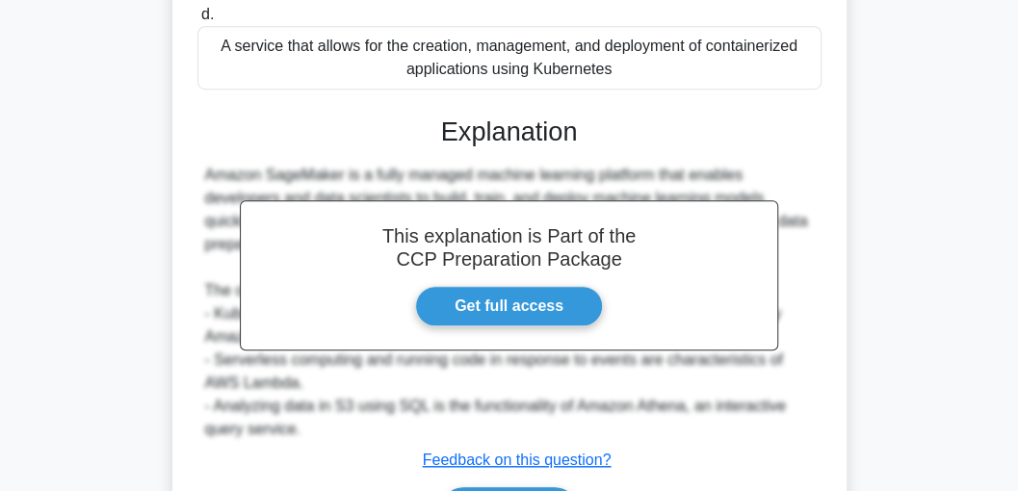
scroll to position [580, 0]
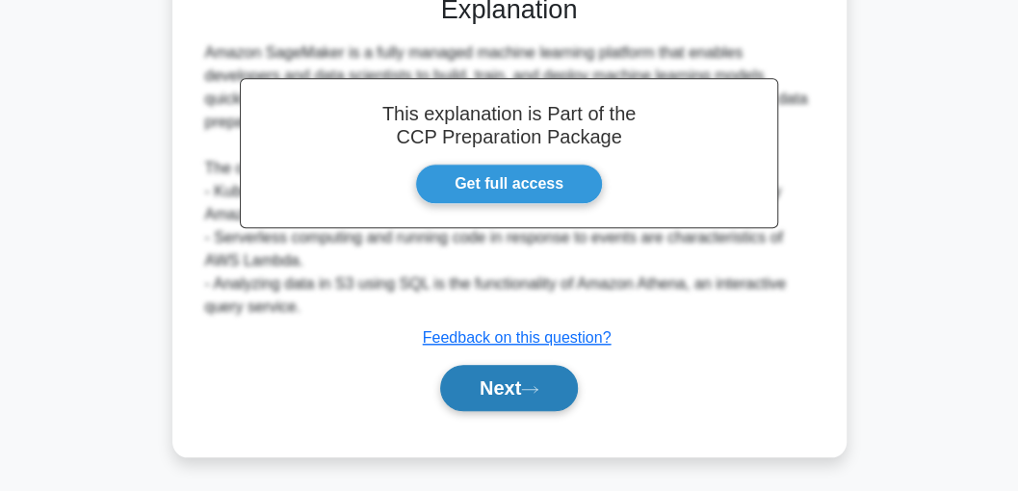
click at [524, 378] on button "Next" at bounding box center [509, 388] width 138 height 46
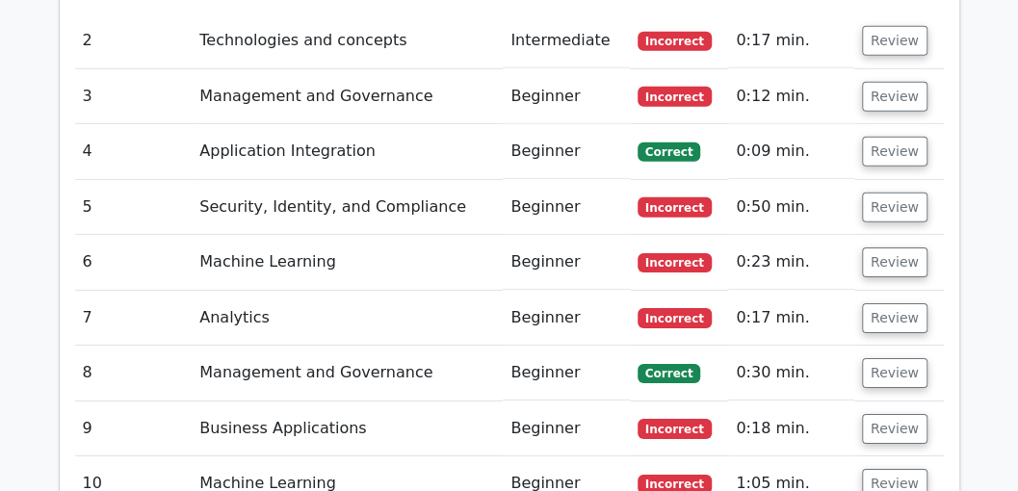
scroll to position [2440, 0]
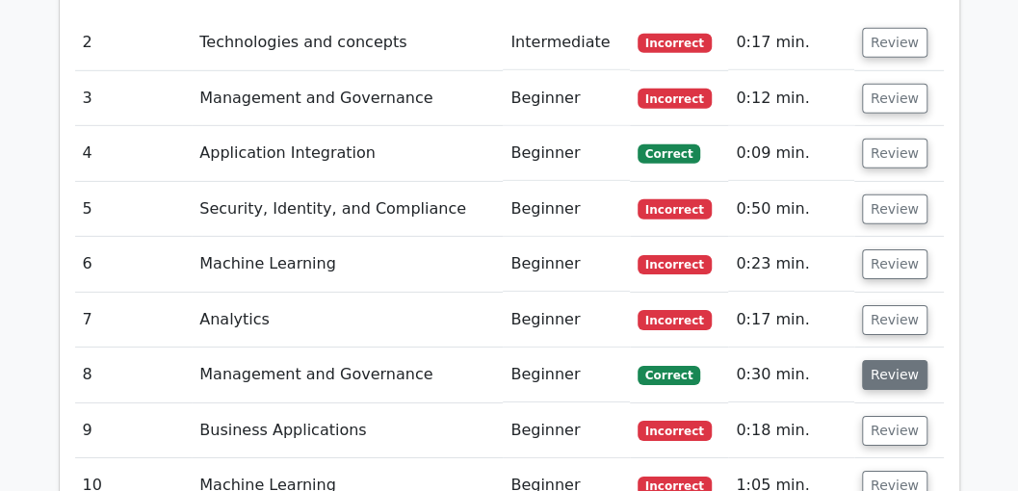
click at [901, 360] on button "Review" at bounding box center [895, 375] width 66 height 30
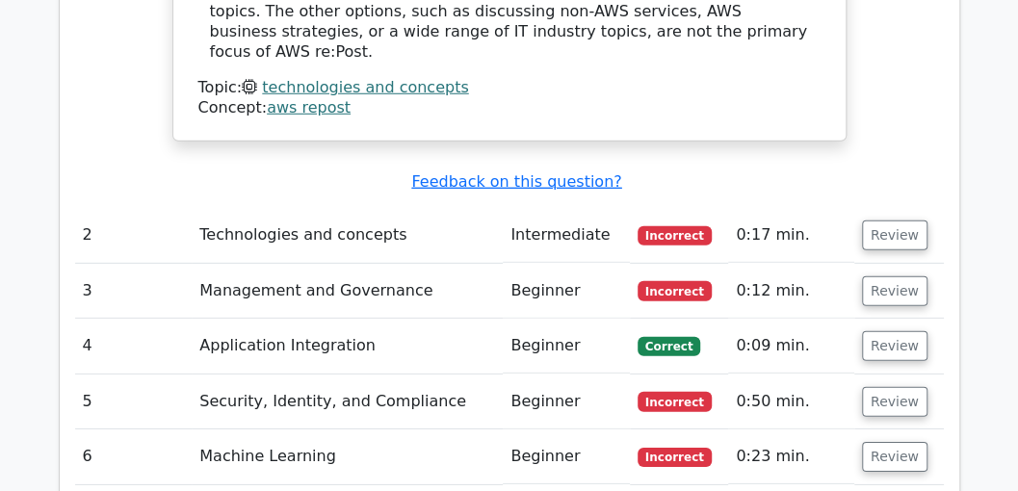
scroll to position [2183, 0]
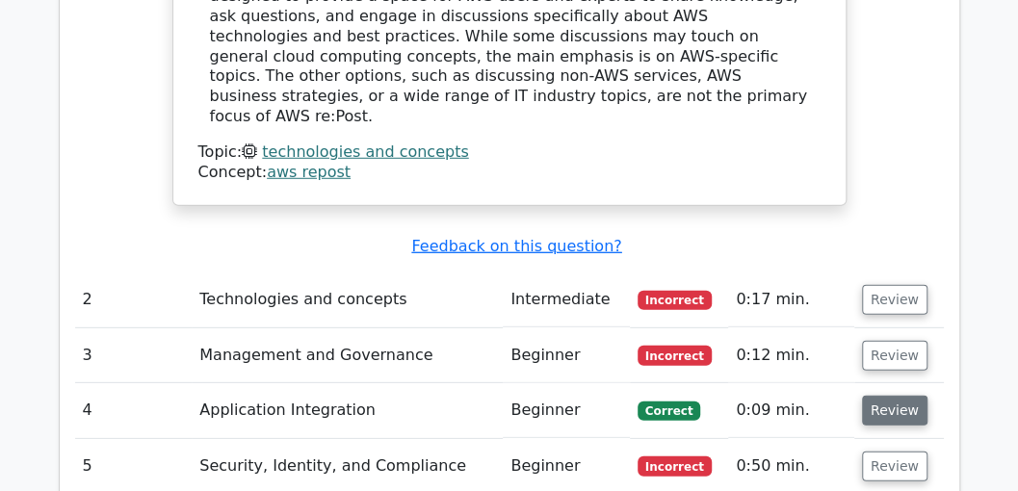
click at [898, 396] on button "Review" at bounding box center [895, 411] width 66 height 30
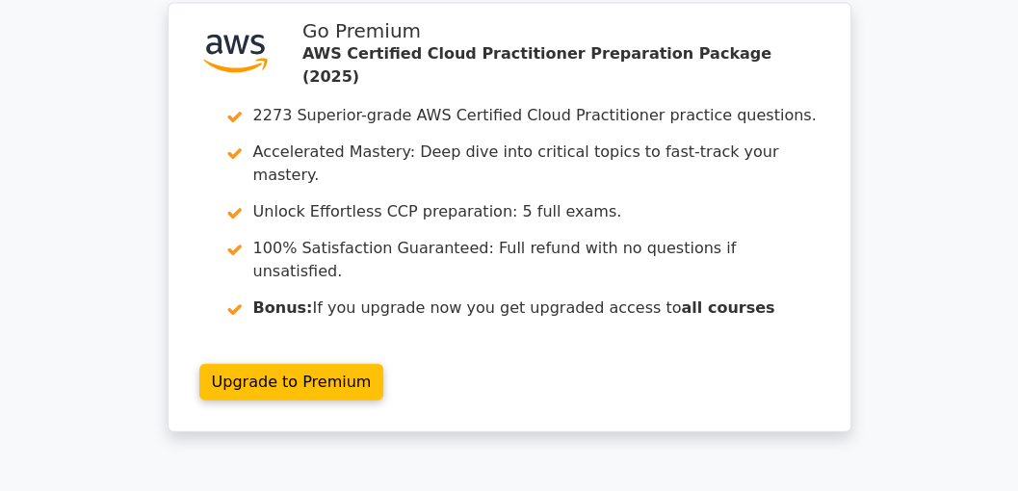
scroll to position [4838, 0]
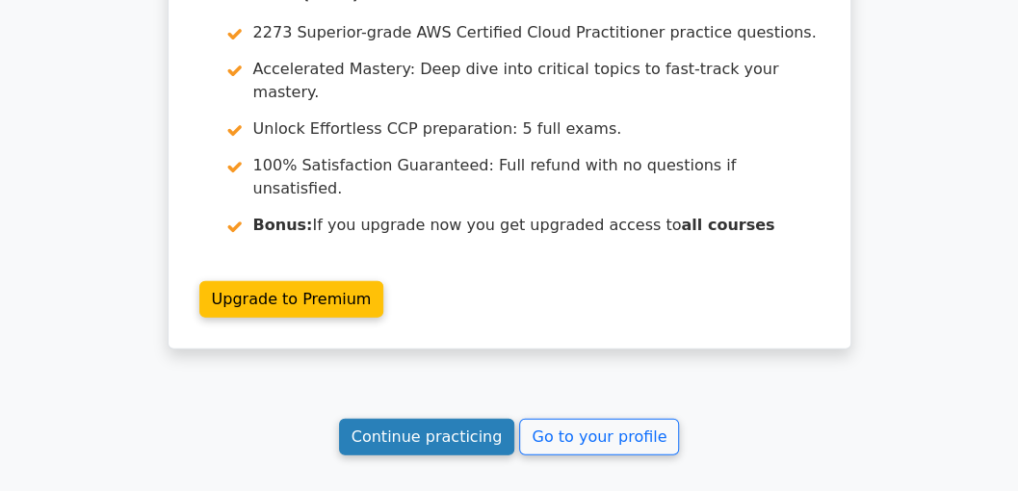
click at [449, 419] on link "Continue practicing" at bounding box center [427, 437] width 176 height 37
